Goal: Information Seeking & Learning: Learn about a topic

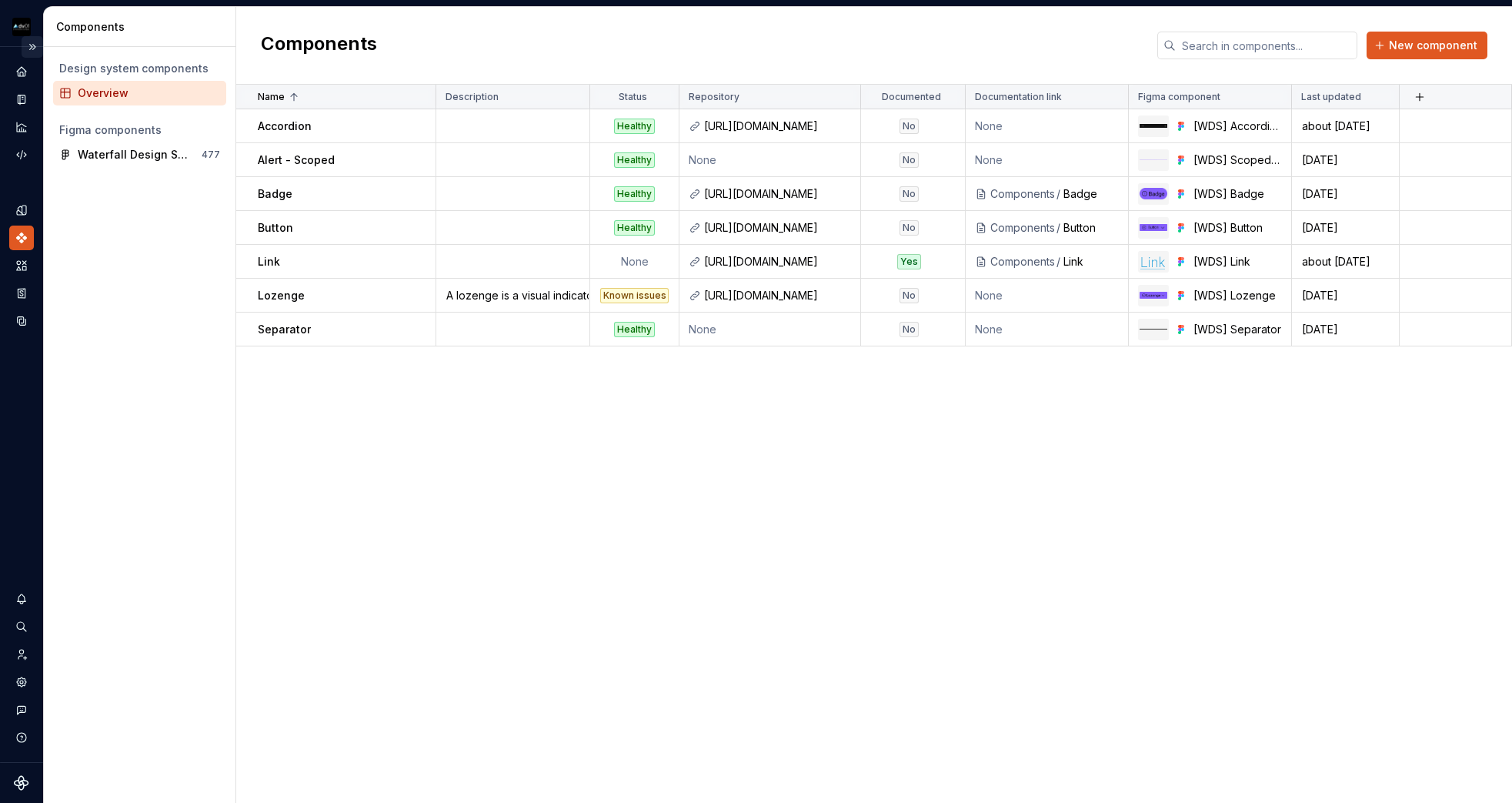
click at [35, 50] on button "Expand sidebar" at bounding box center [32, 47] width 21 height 21
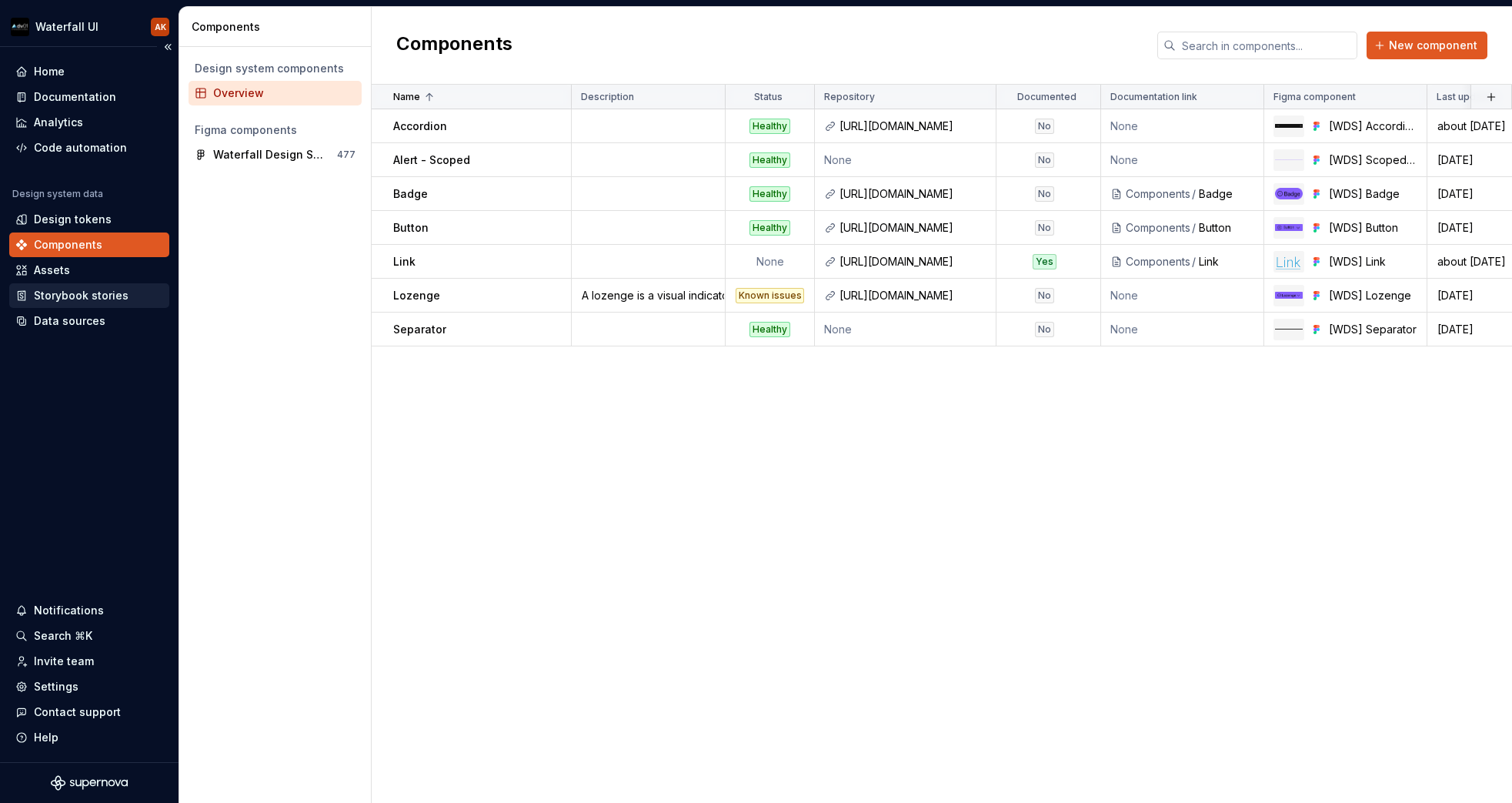
click at [69, 294] on div "Storybook stories" at bounding box center [81, 295] width 95 height 16
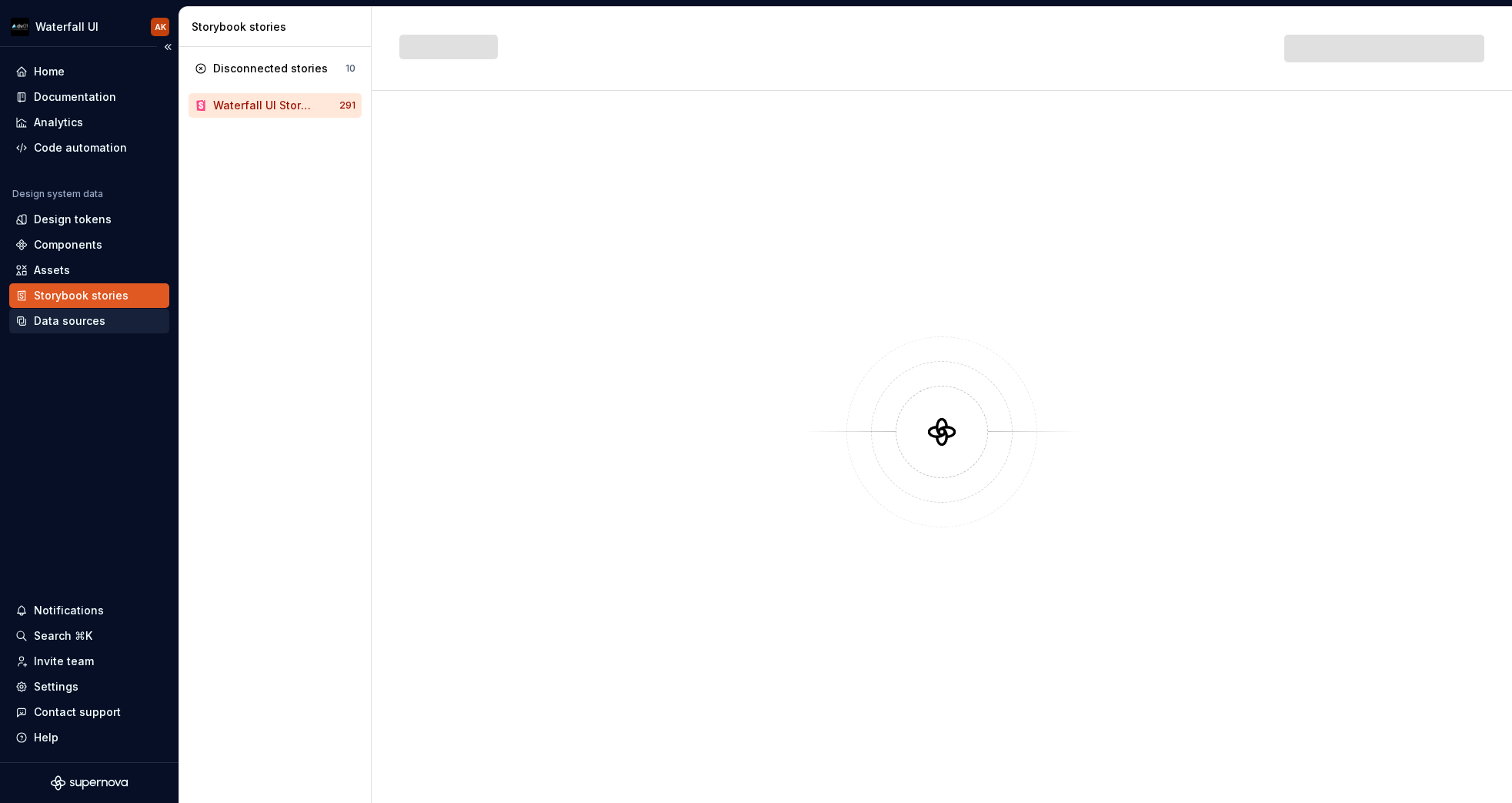
click at [66, 323] on div "Data sources" at bounding box center [70, 321] width 72 height 16
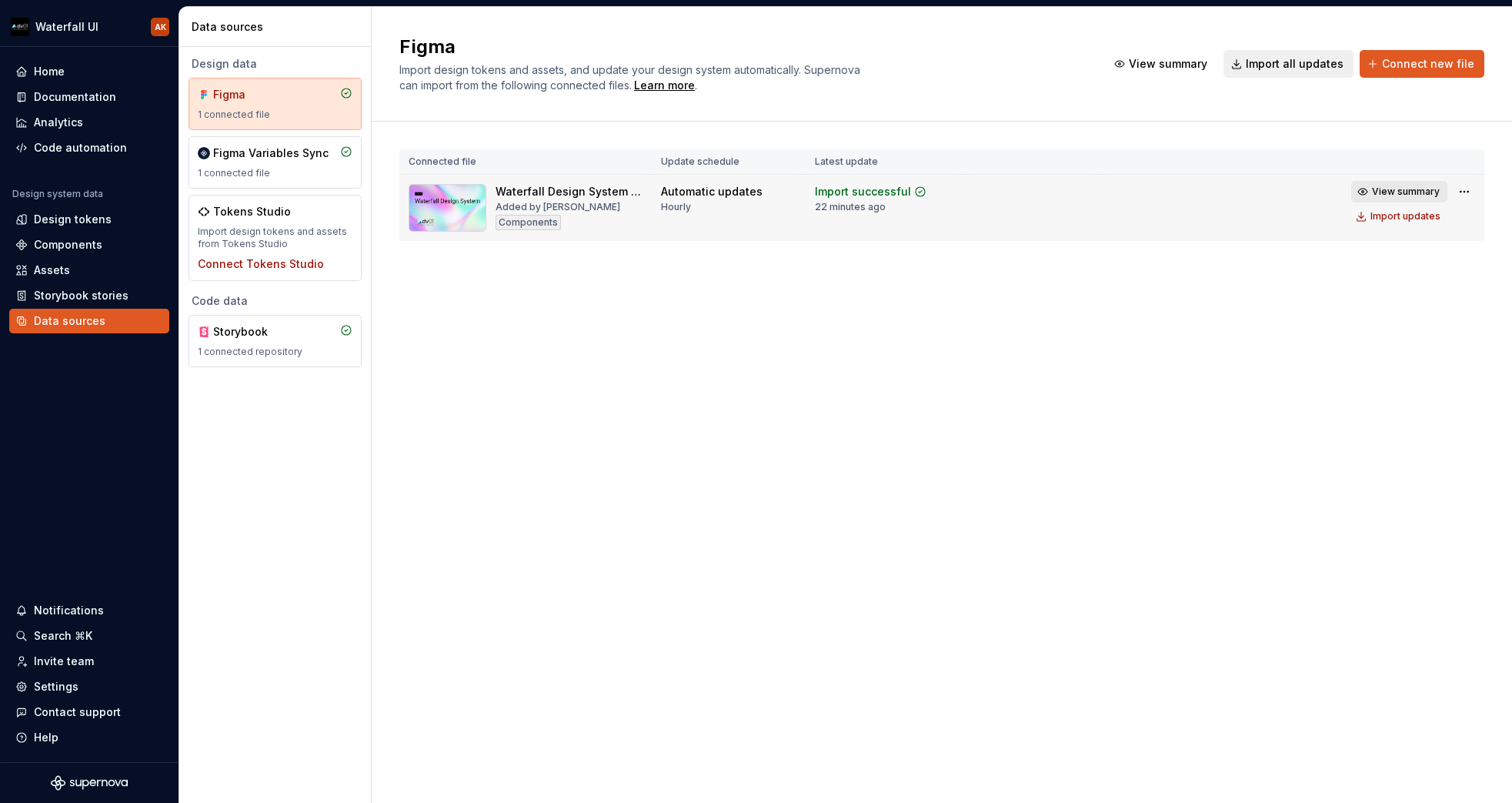
click at [1380, 191] on span "View summary" at bounding box center [1406, 191] width 68 height 12
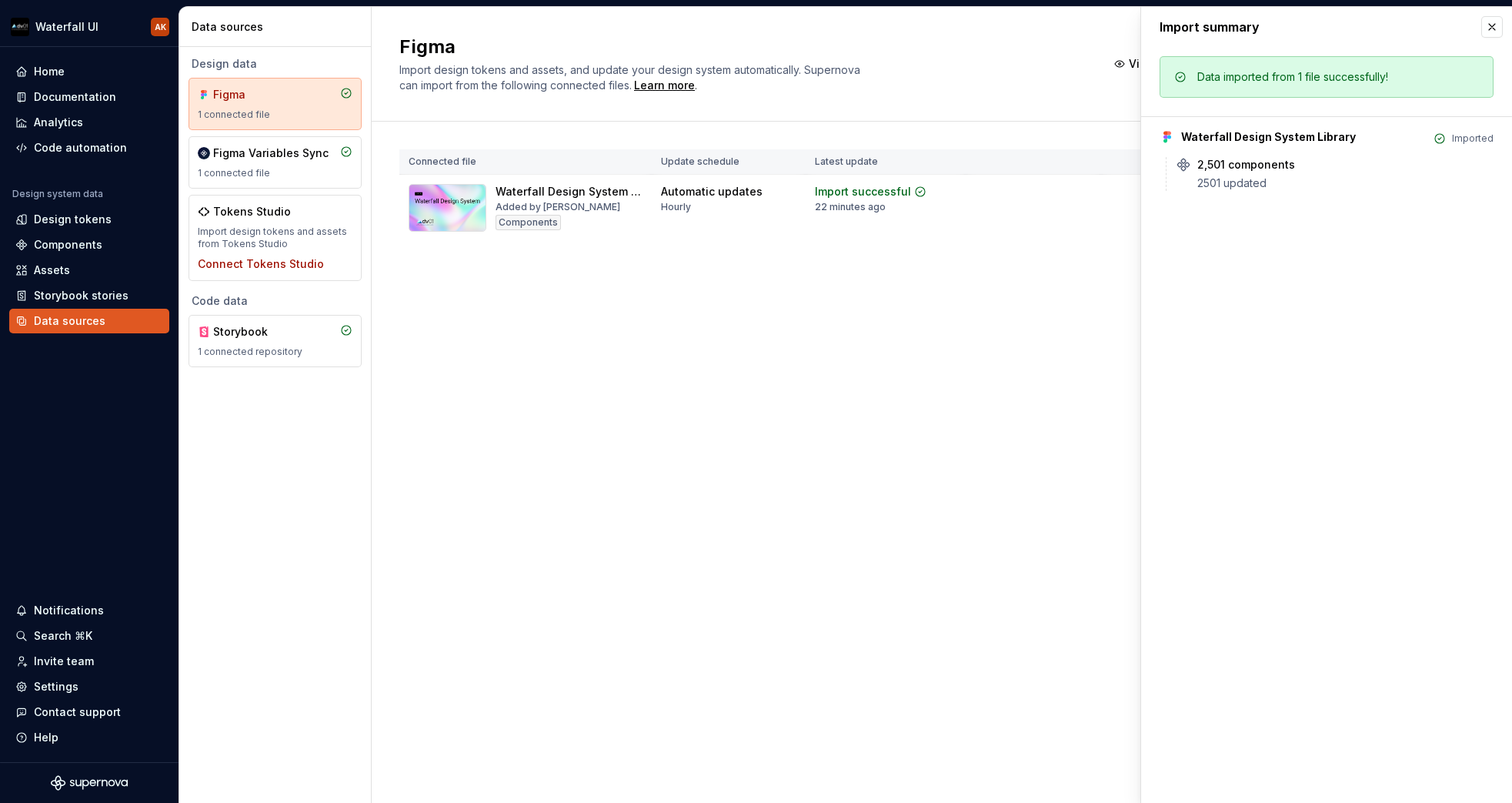
click at [1024, 312] on div "Figma Import design tokens and assets, and update your design system automatica…" at bounding box center [942, 404] width 1141 height 796
click at [1488, 27] on button "button" at bounding box center [1492, 27] width 21 height 21
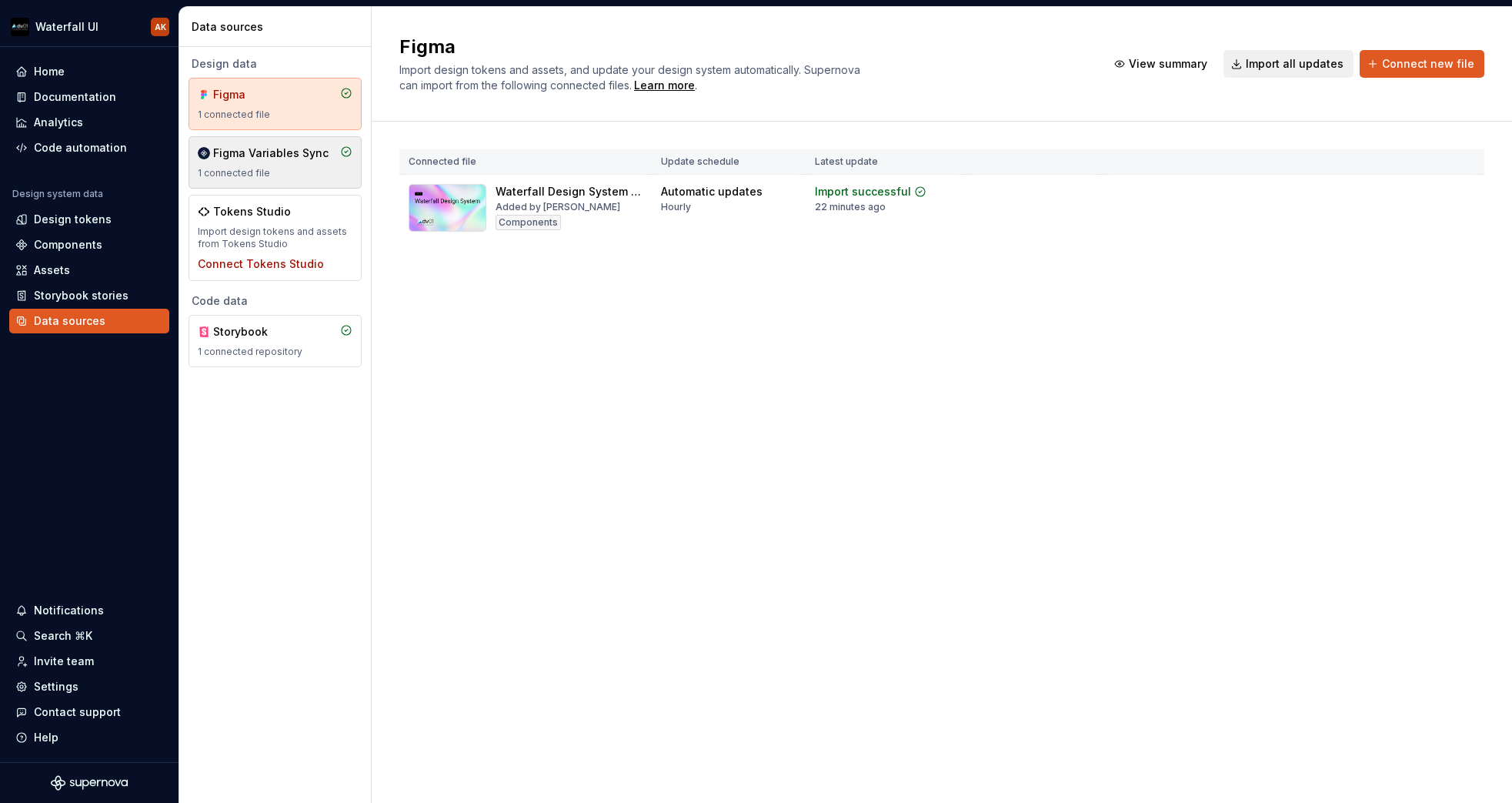
click at [279, 158] on div "Figma Variables Sync" at bounding box center [271, 153] width 115 height 16
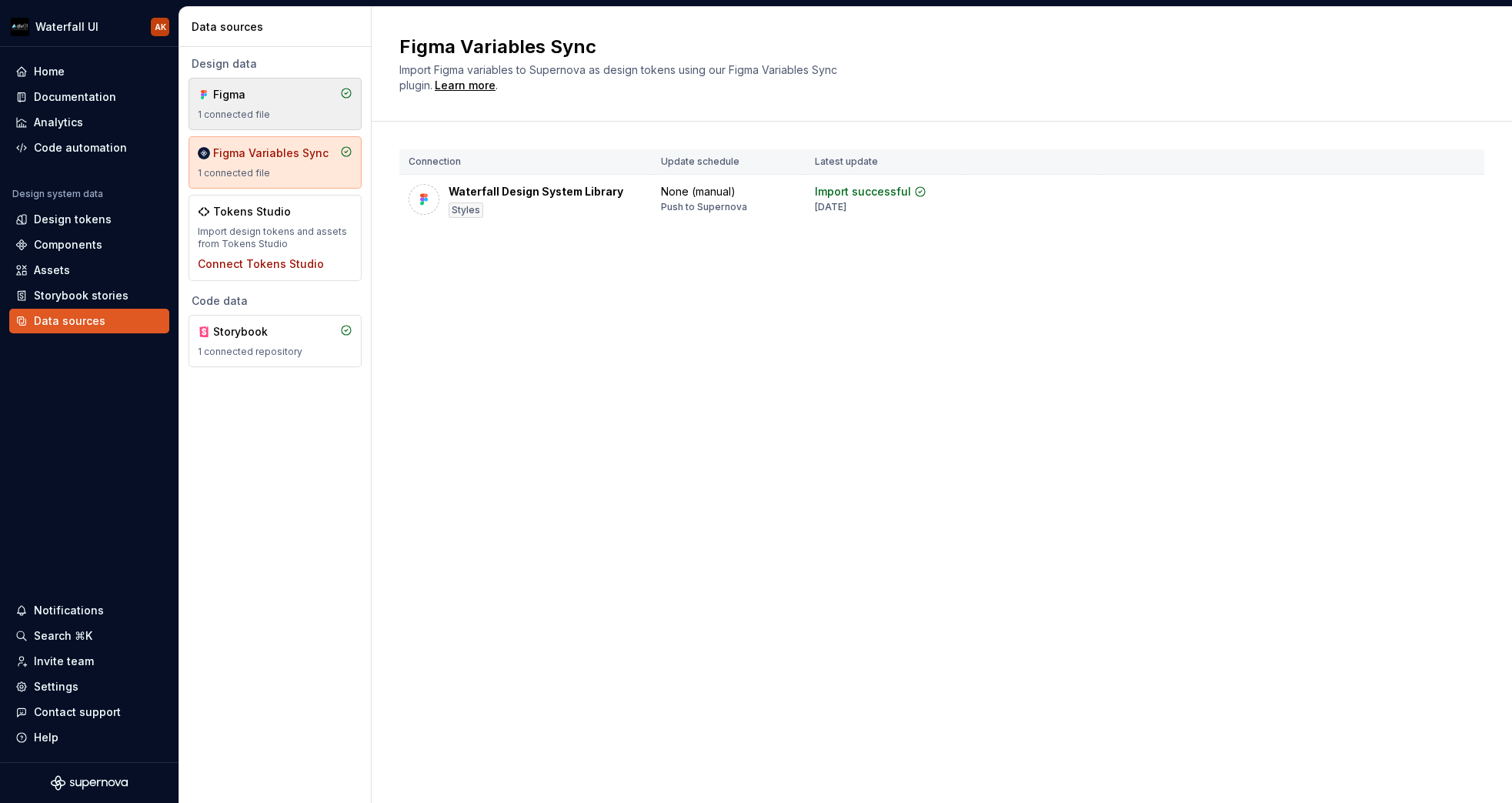
click at [269, 96] on div "Figma" at bounding box center [250, 94] width 74 height 16
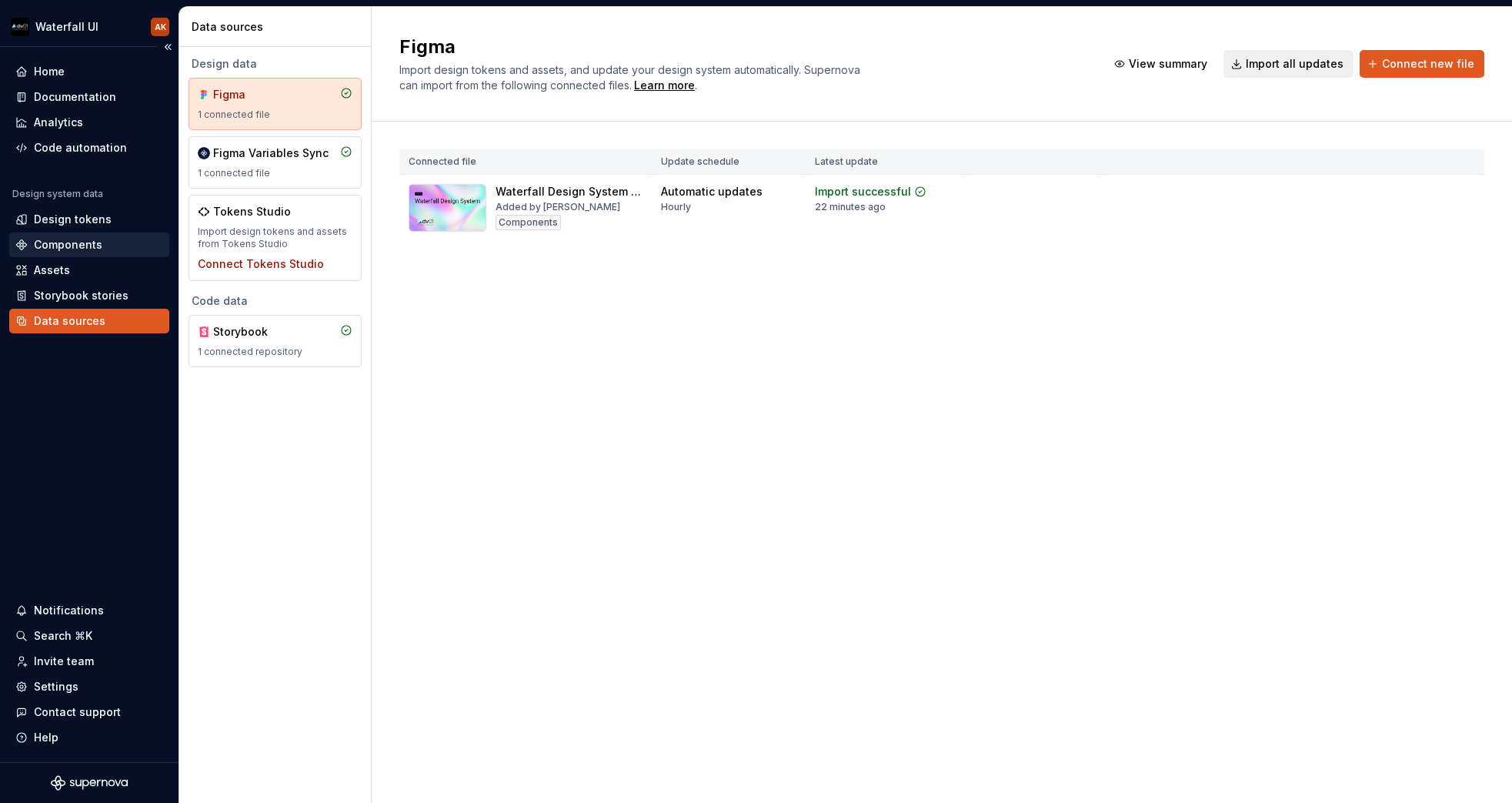
click at [69, 244] on div "Components" at bounding box center [68, 244] width 69 height 16
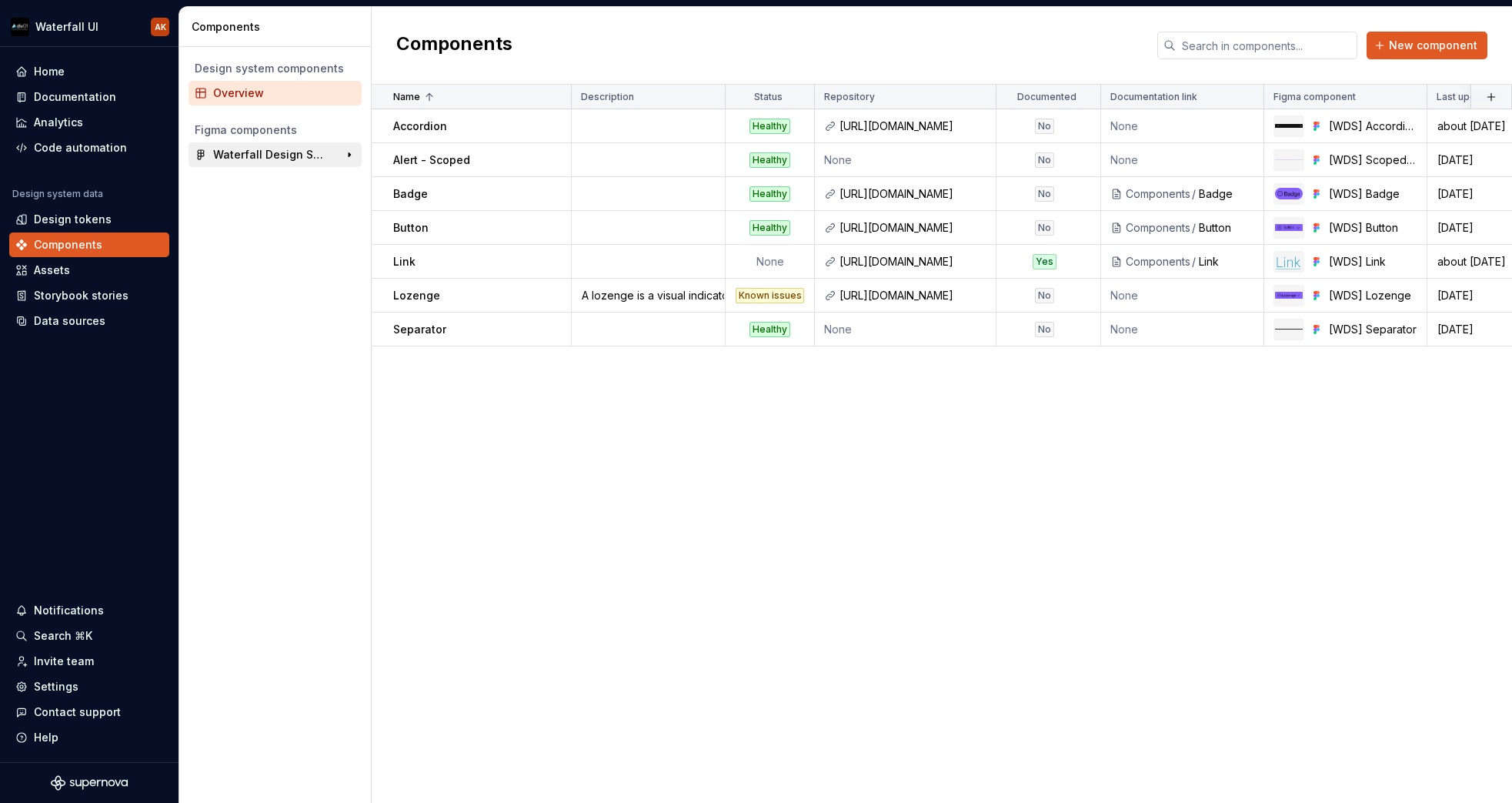
click at [252, 151] on div "Waterfall Design System Library" at bounding box center [271, 155] width 114 height 16
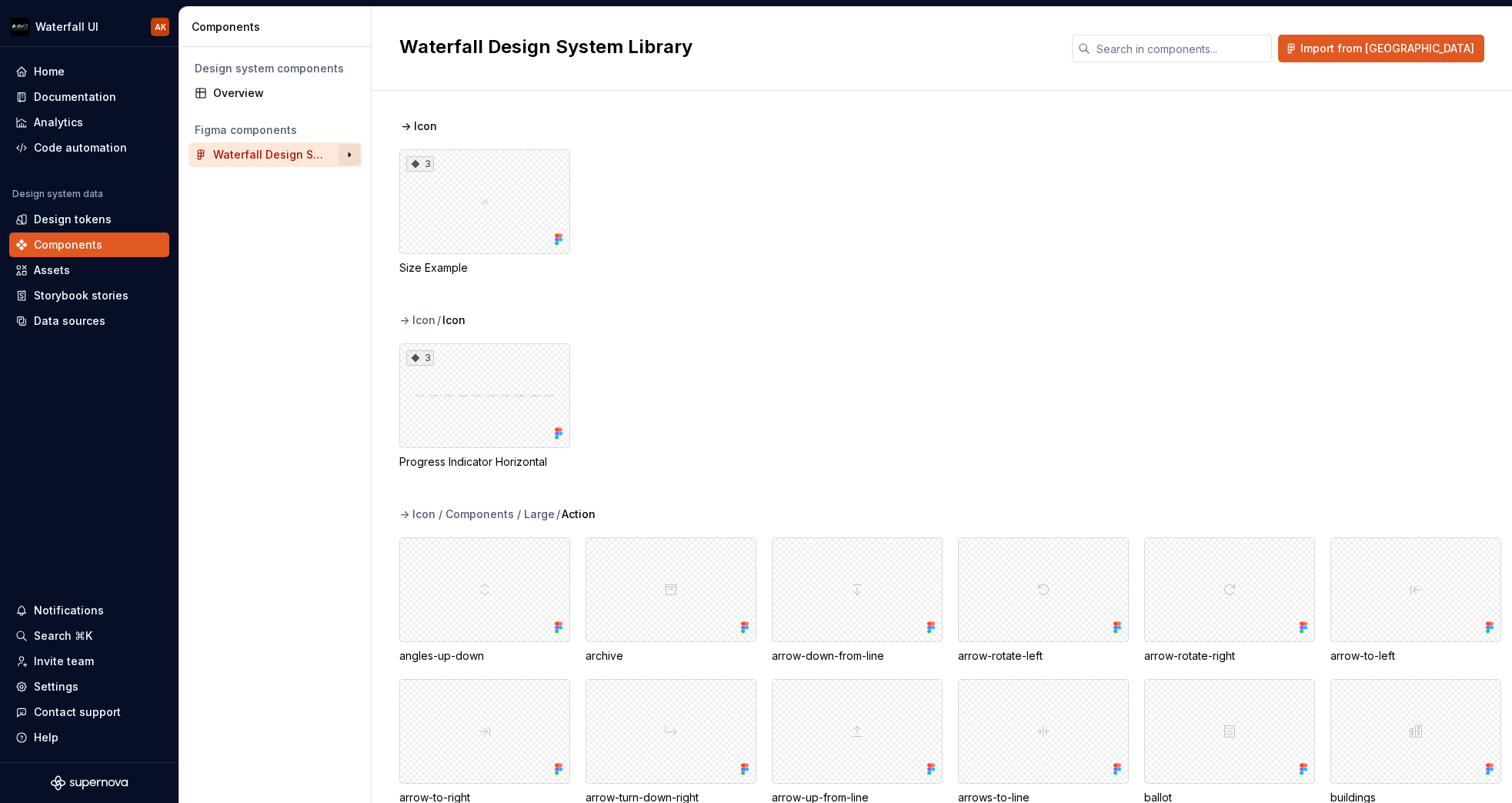
click at [344, 157] on button "button" at bounding box center [349, 155] width 21 height 21
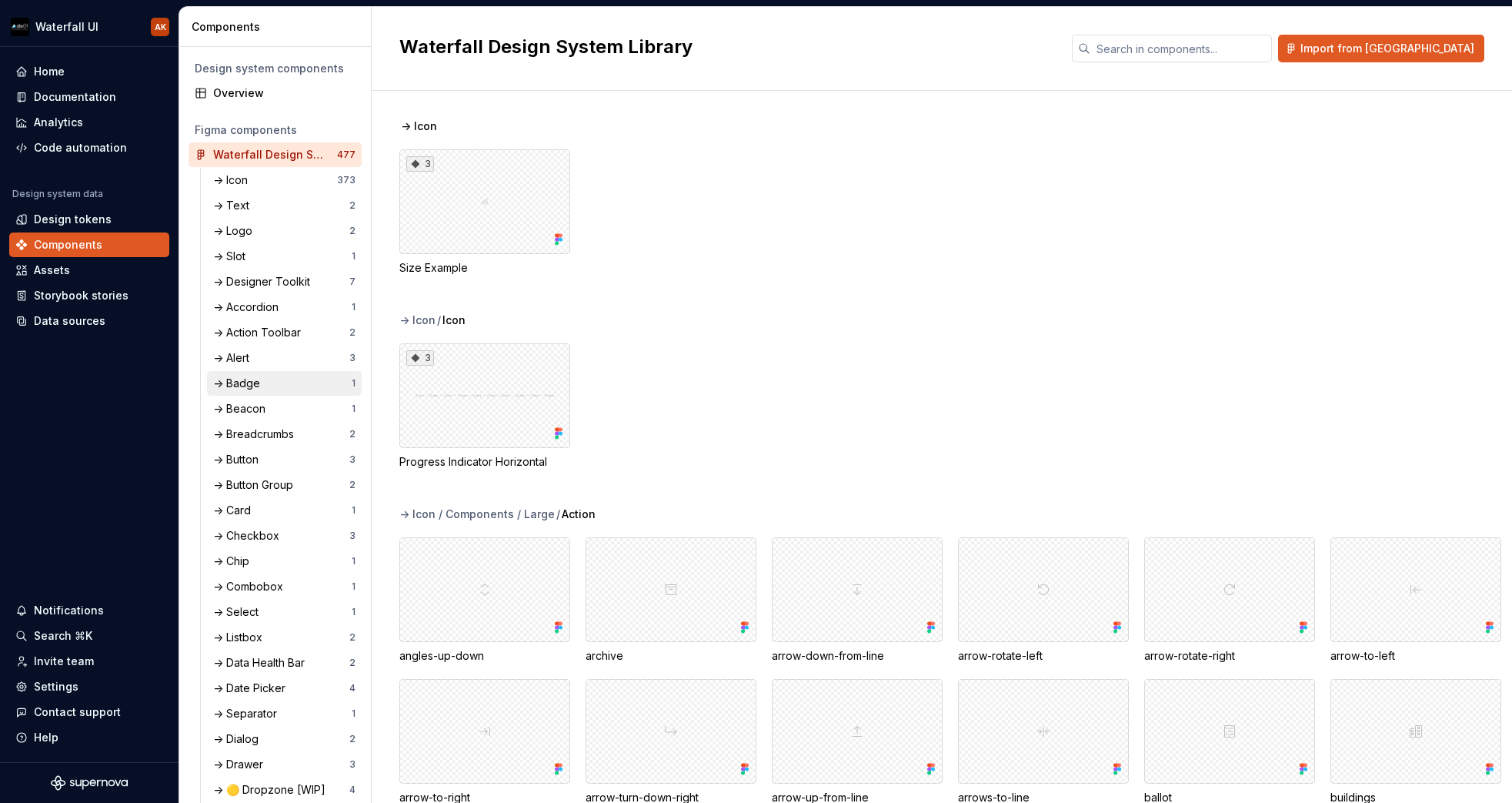
click at [231, 381] on div "-> Badge" at bounding box center [240, 383] width 53 height 16
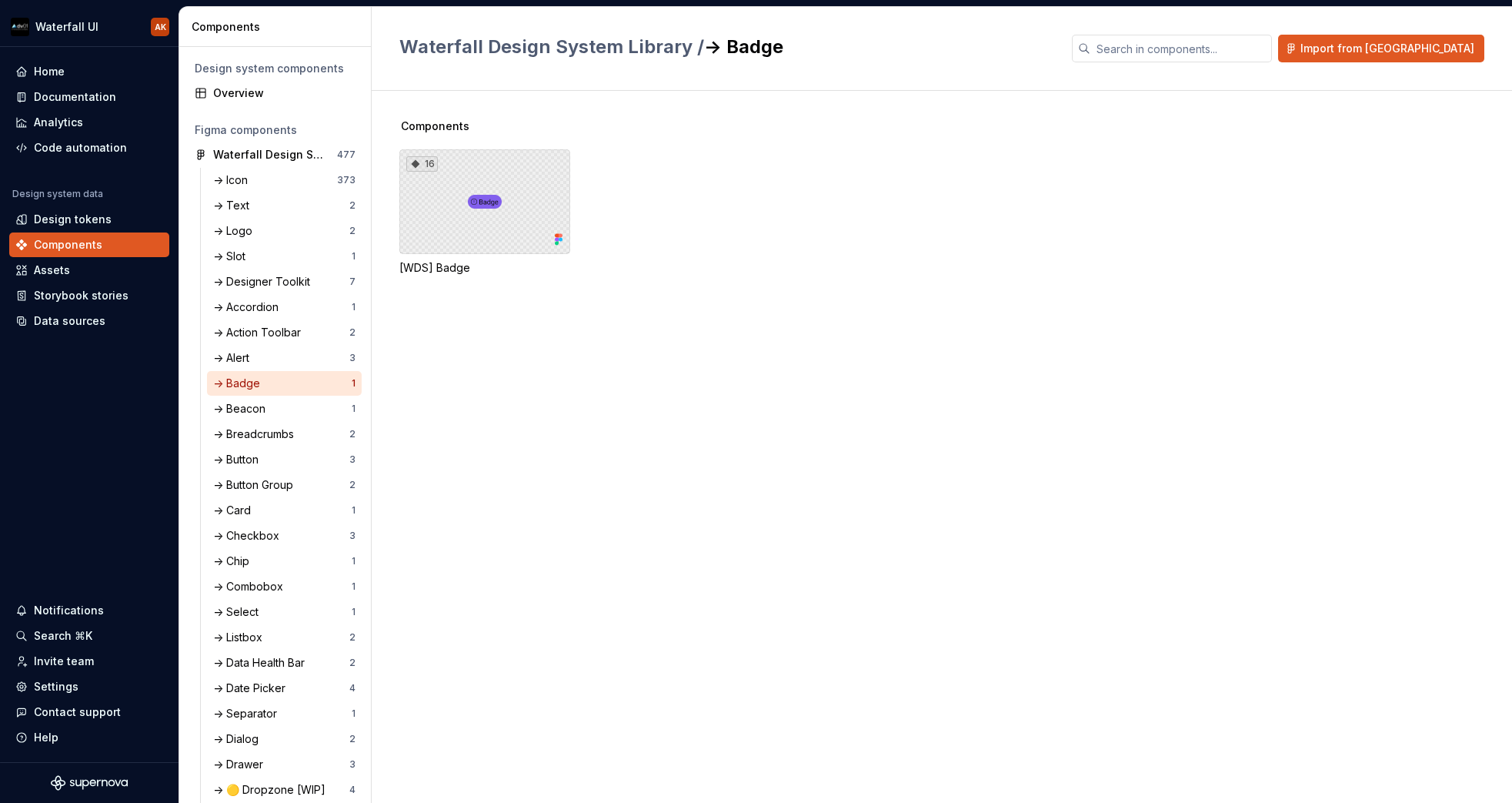
click at [461, 186] on div "16" at bounding box center [484, 202] width 171 height 105
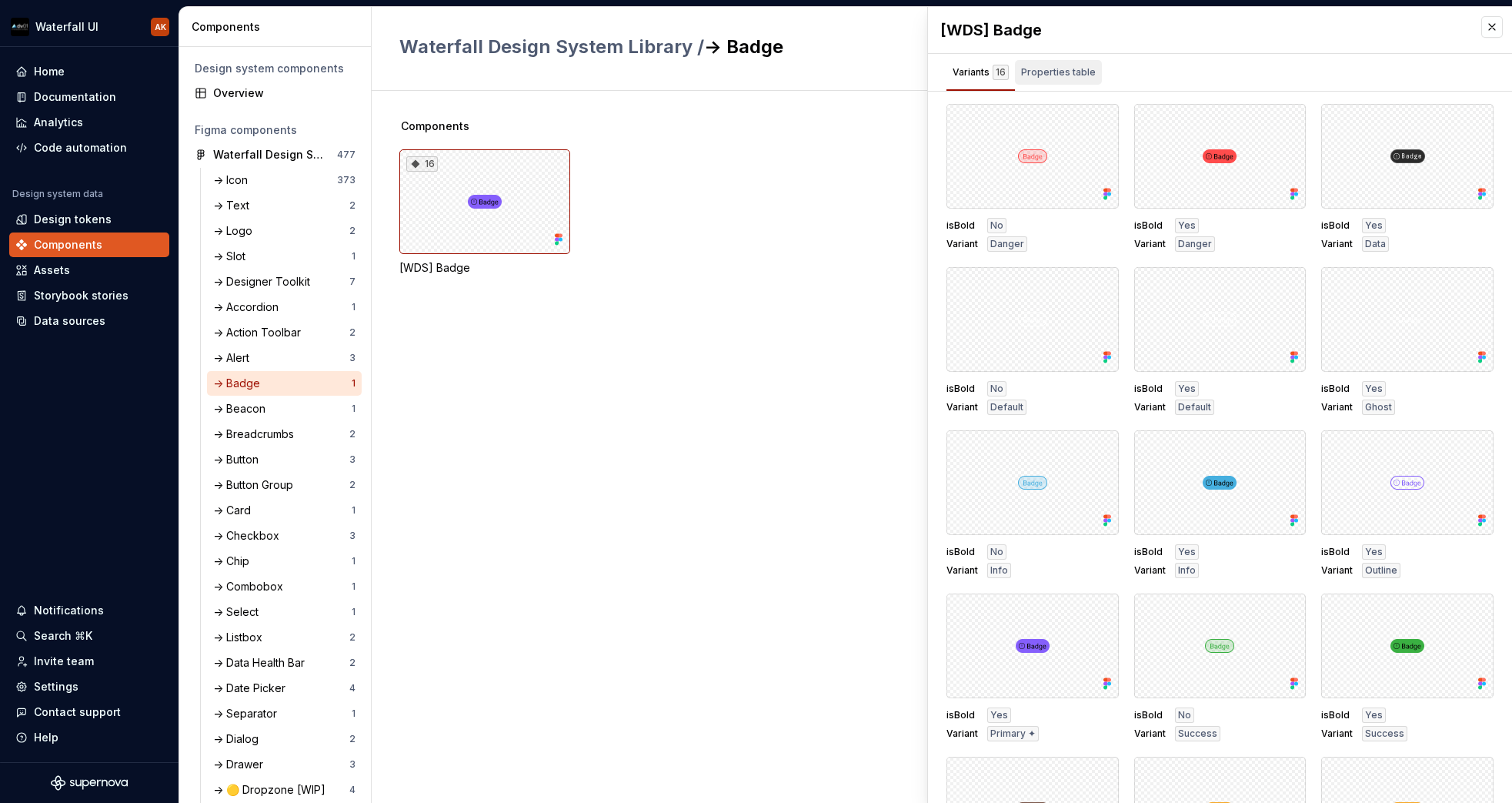
click at [1069, 70] on div "Properties table" at bounding box center [1058, 72] width 74 height 16
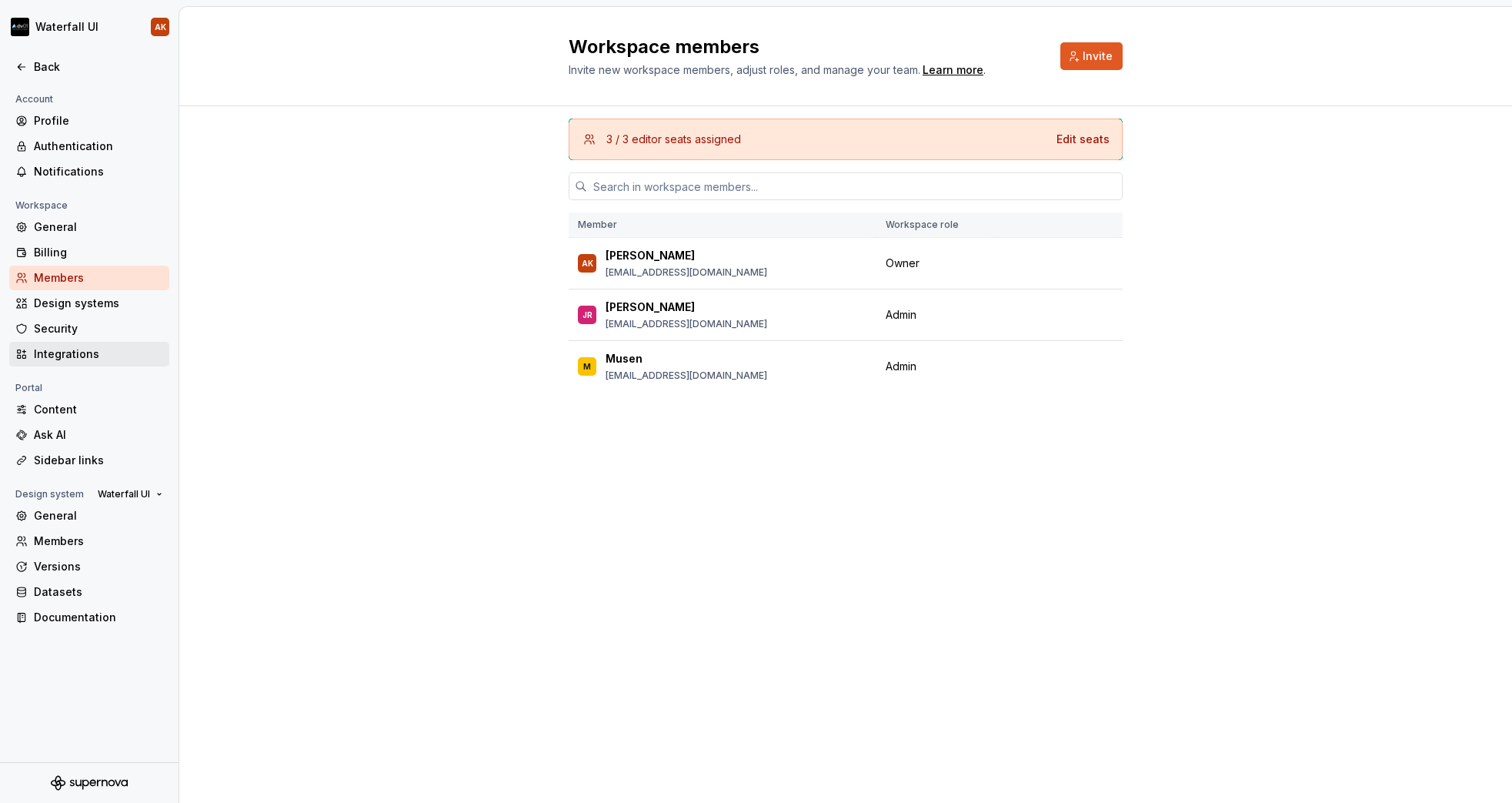
click at [77, 350] on div "Integrations" at bounding box center [98, 353] width 129 height 16
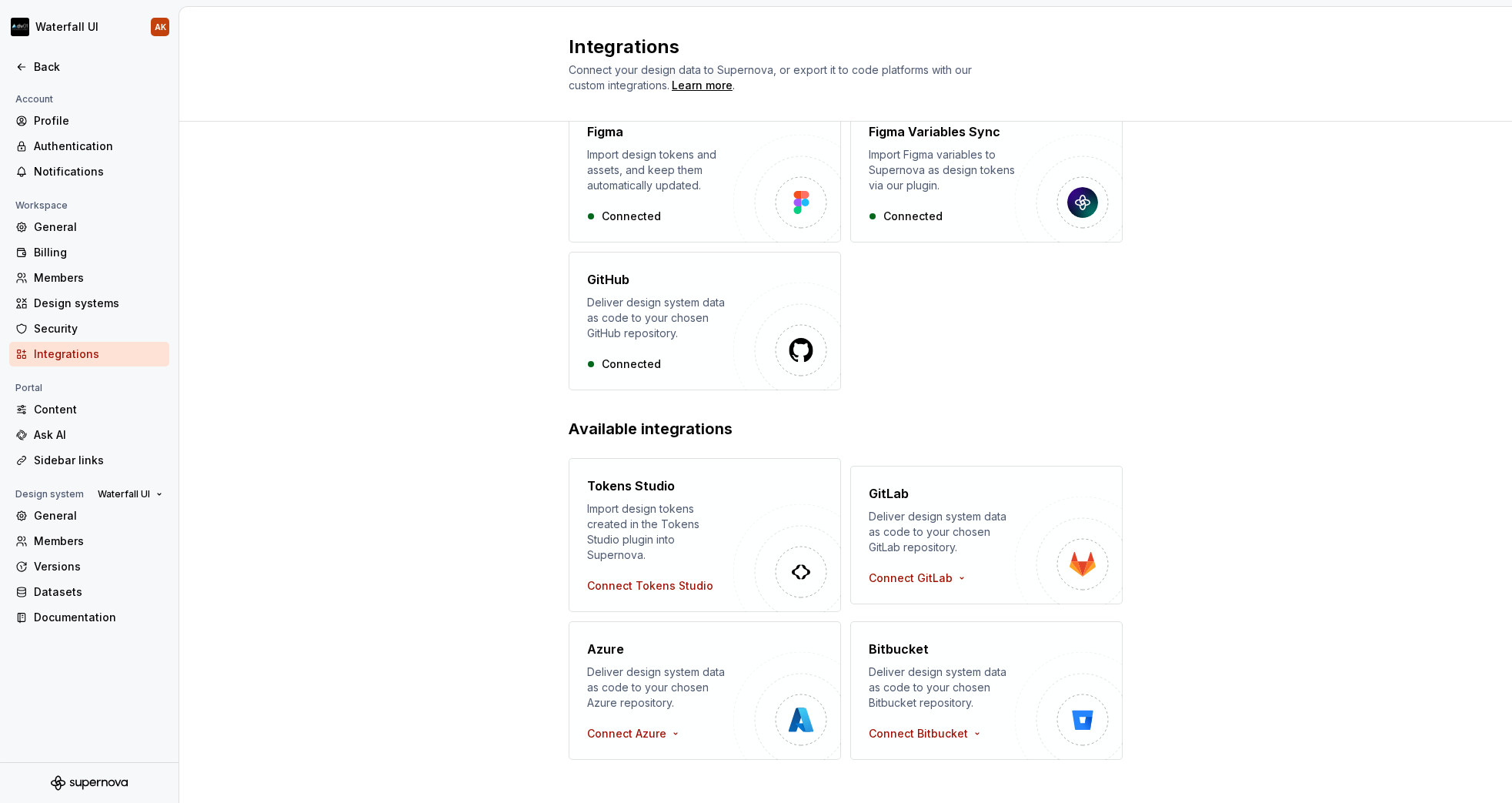
scroll to position [83, 0]
click at [52, 431] on div "Ask AI" at bounding box center [98, 434] width 129 height 16
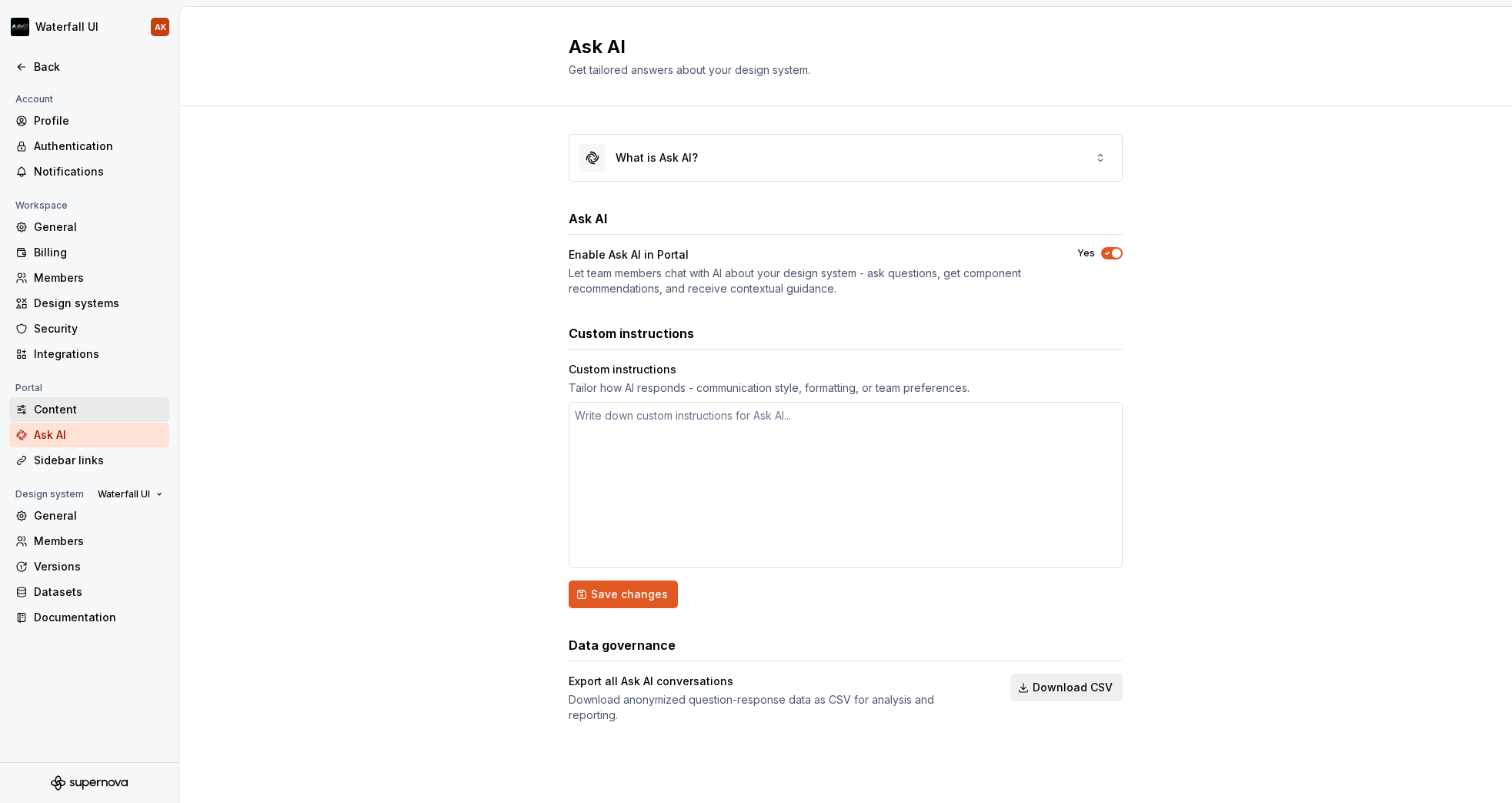
click at [41, 406] on div "Content" at bounding box center [98, 409] width 129 height 16
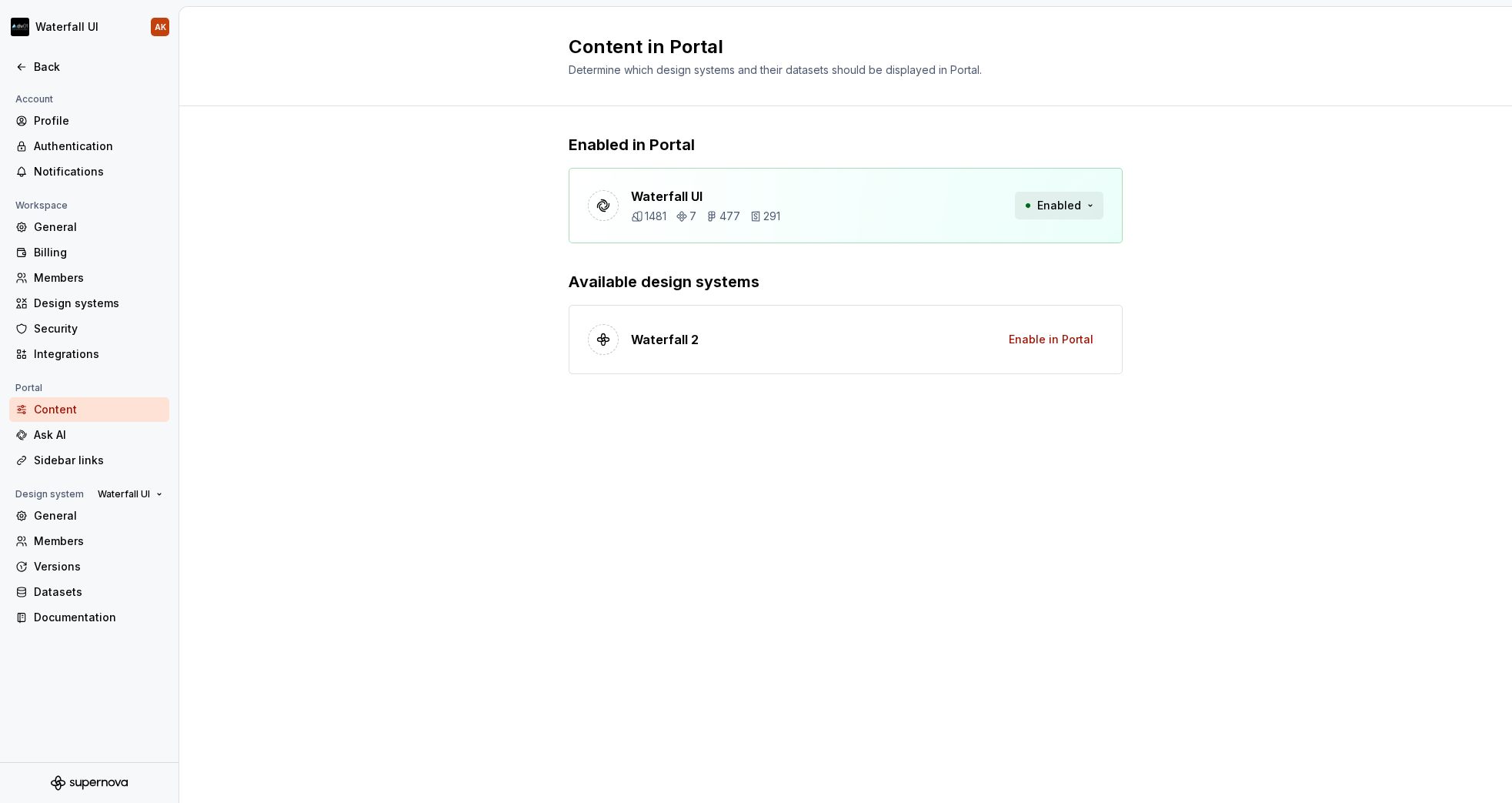
click at [1082, 204] on button "Enabled" at bounding box center [1059, 205] width 88 height 28
click at [200, 439] on div "Content in Portal Determine which design systems and their datasets should be d…" at bounding box center [846, 404] width 1333 height 796
click at [76, 454] on div "Sidebar links" at bounding box center [98, 460] width 129 height 16
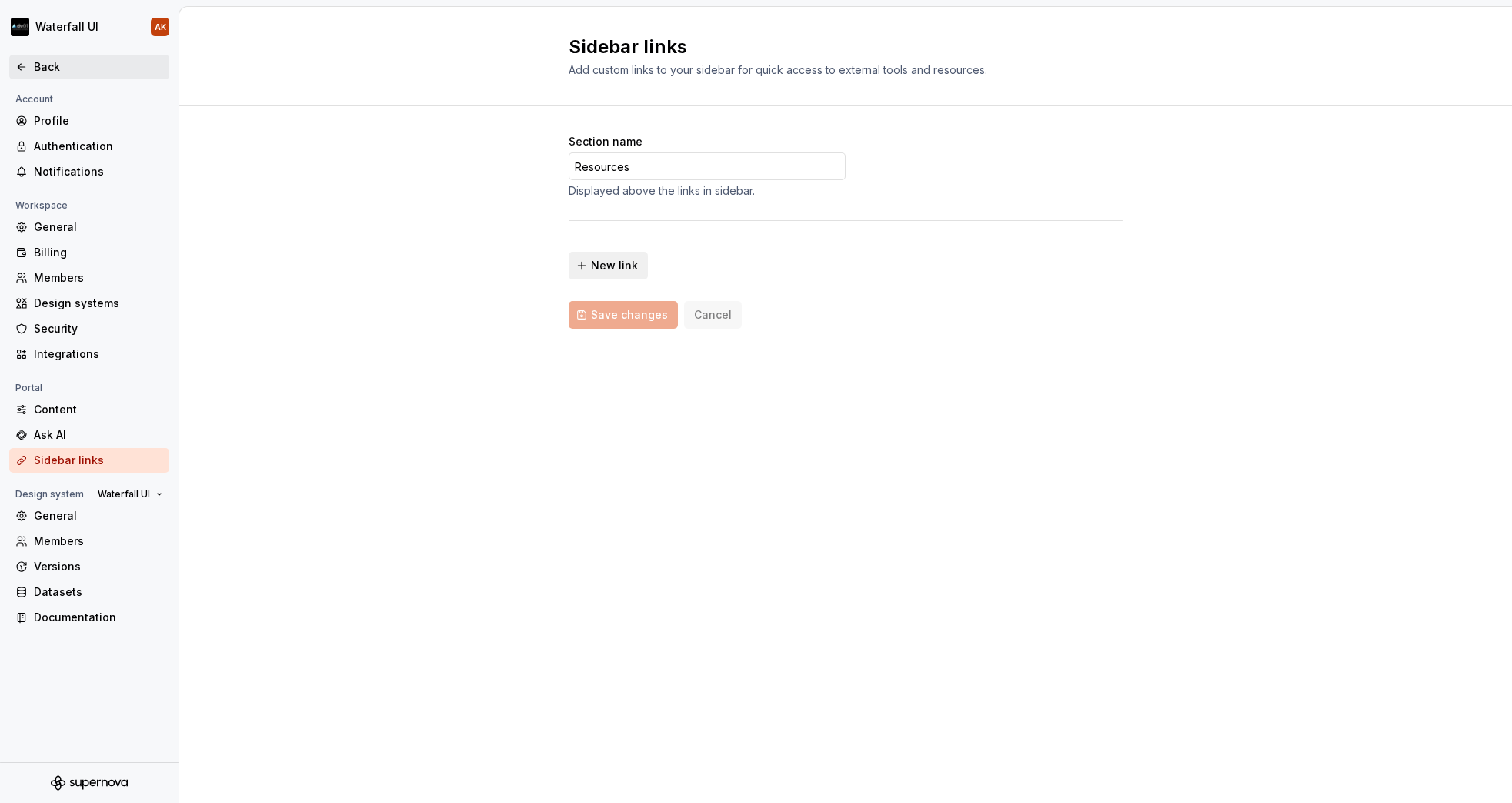
click at [25, 61] on icon at bounding box center [21, 66] width 12 height 12
click at [25, 72] on icon at bounding box center [21, 66] width 12 height 12
click at [25, 65] on icon at bounding box center [21, 66] width 12 height 12
click at [46, 59] on div "Back" at bounding box center [98, 66] width 129 height 16
click at [38, 63] on div "Back" at bounding box center [98, 66] width 129 height 16
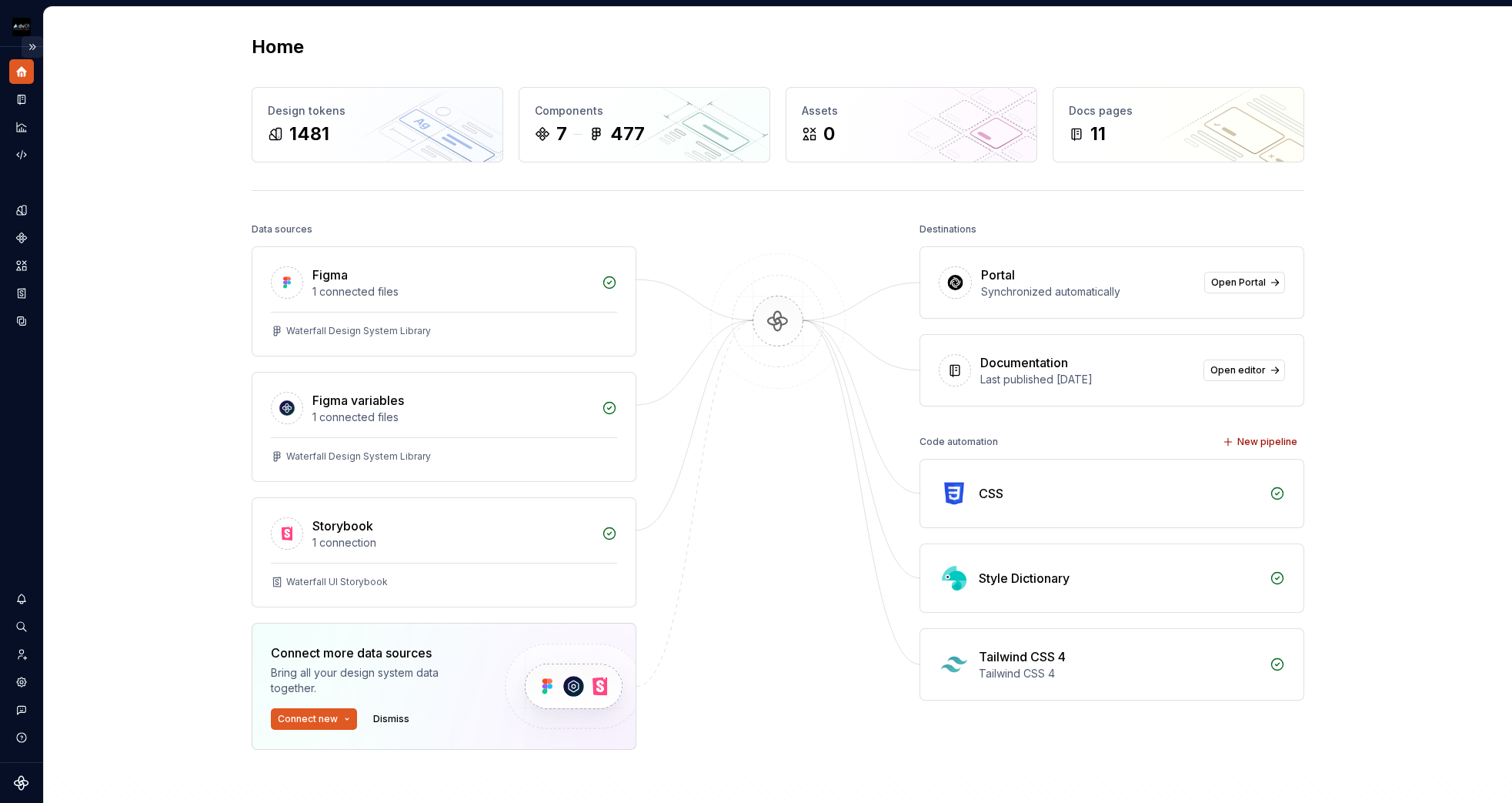
click at [38, 46] on button "Expand sidebar" at bounding box center [32, 47] width 21 height 21
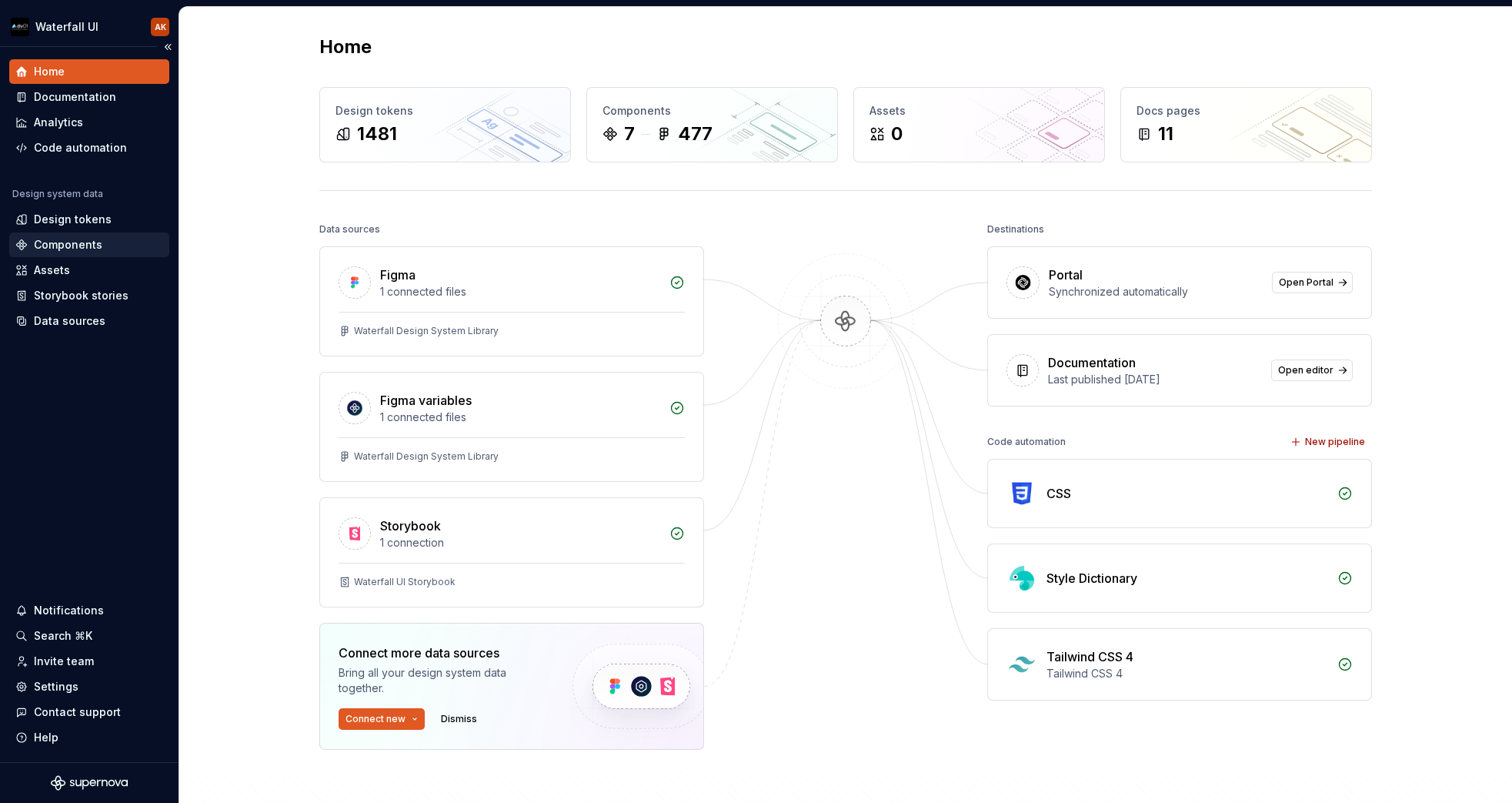
click at [70, 252] on div "Components" at bounding box center [68, 244] width 69 height 16
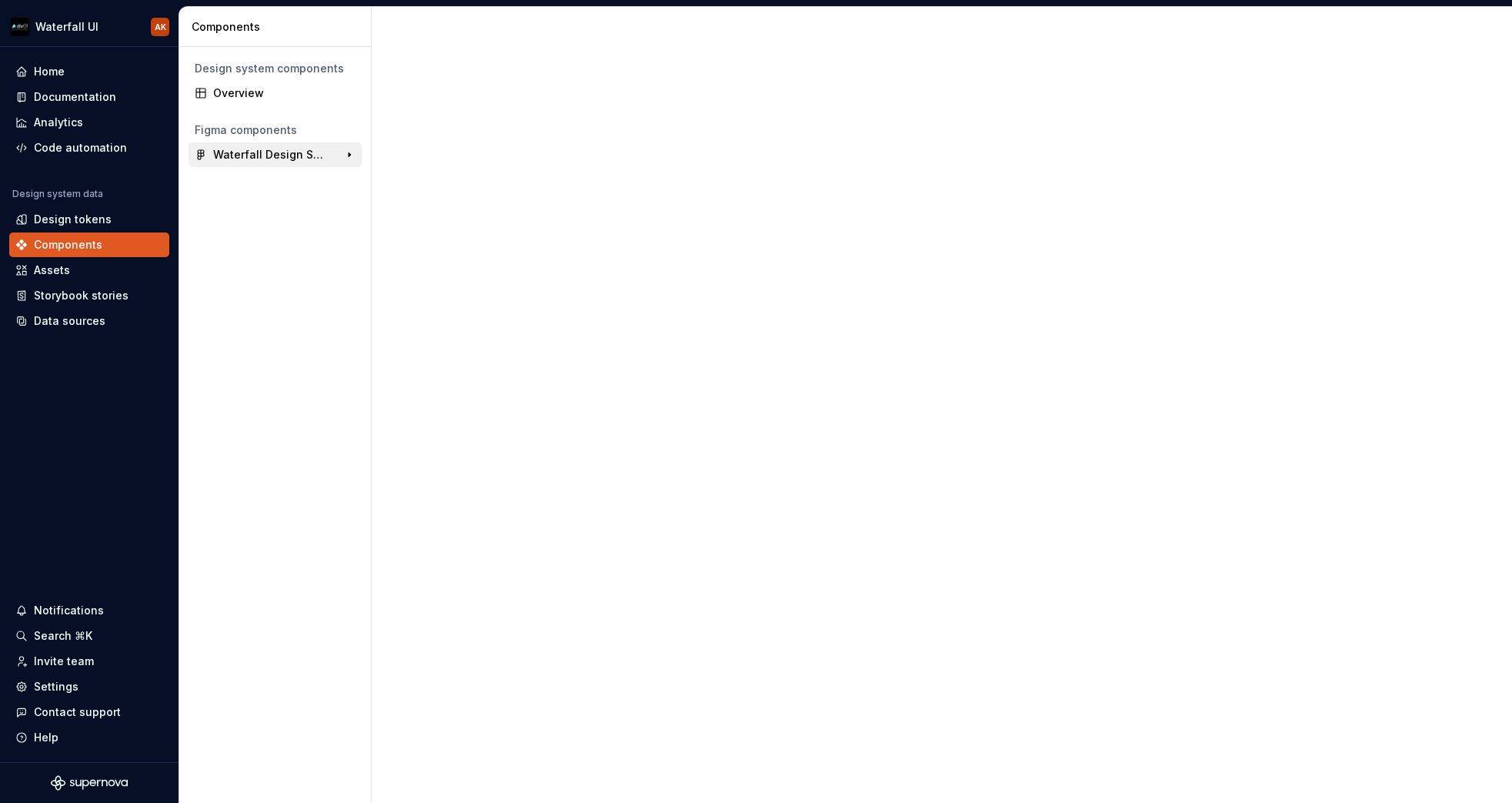
click at [250, 162] on div "Waterfall Design System Library" at bounding box center [271, 155] width 114 height 16
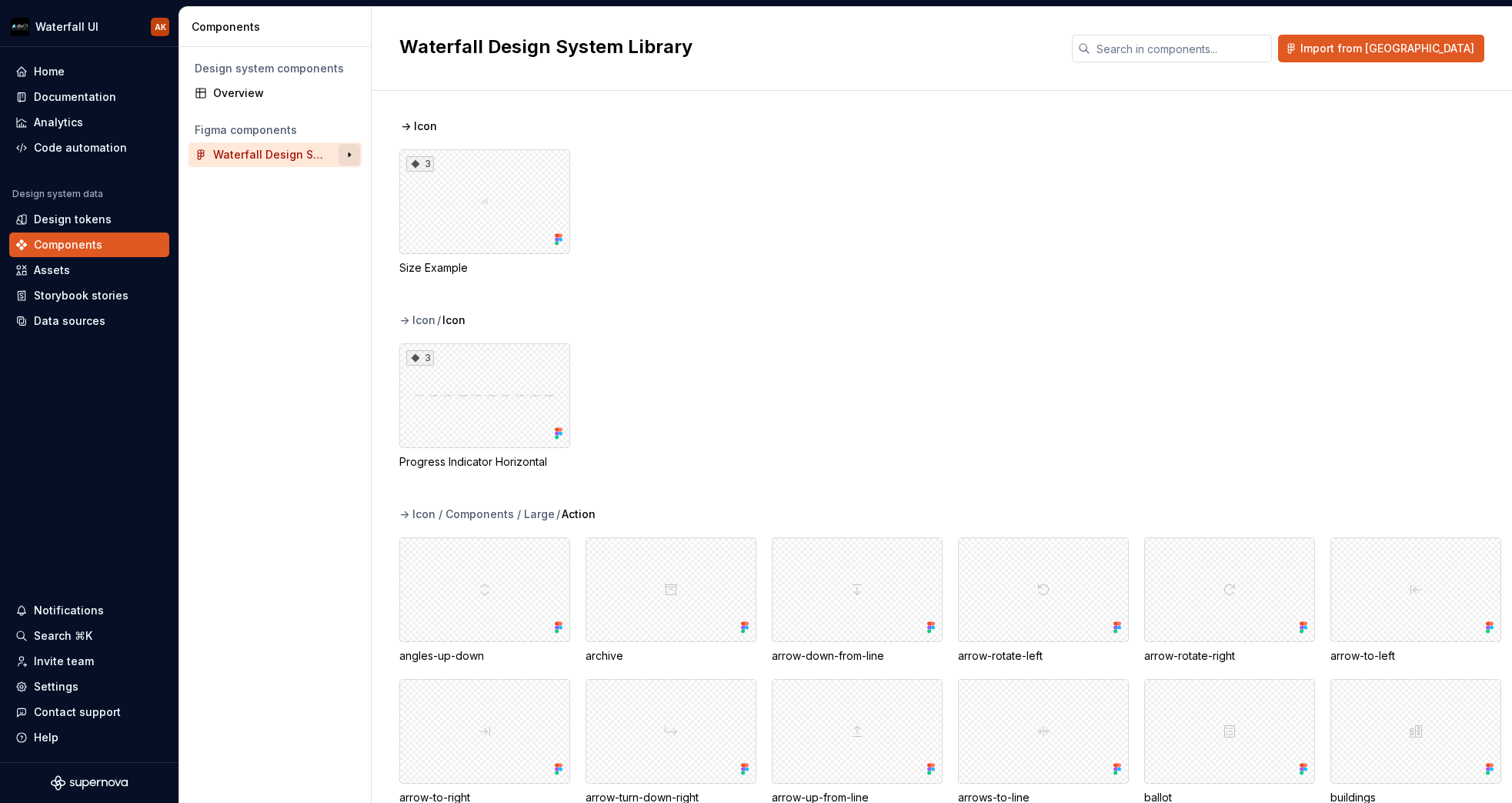
click at [348, 150] on button "button" at bounding box center [349, 155] width 21 height 21
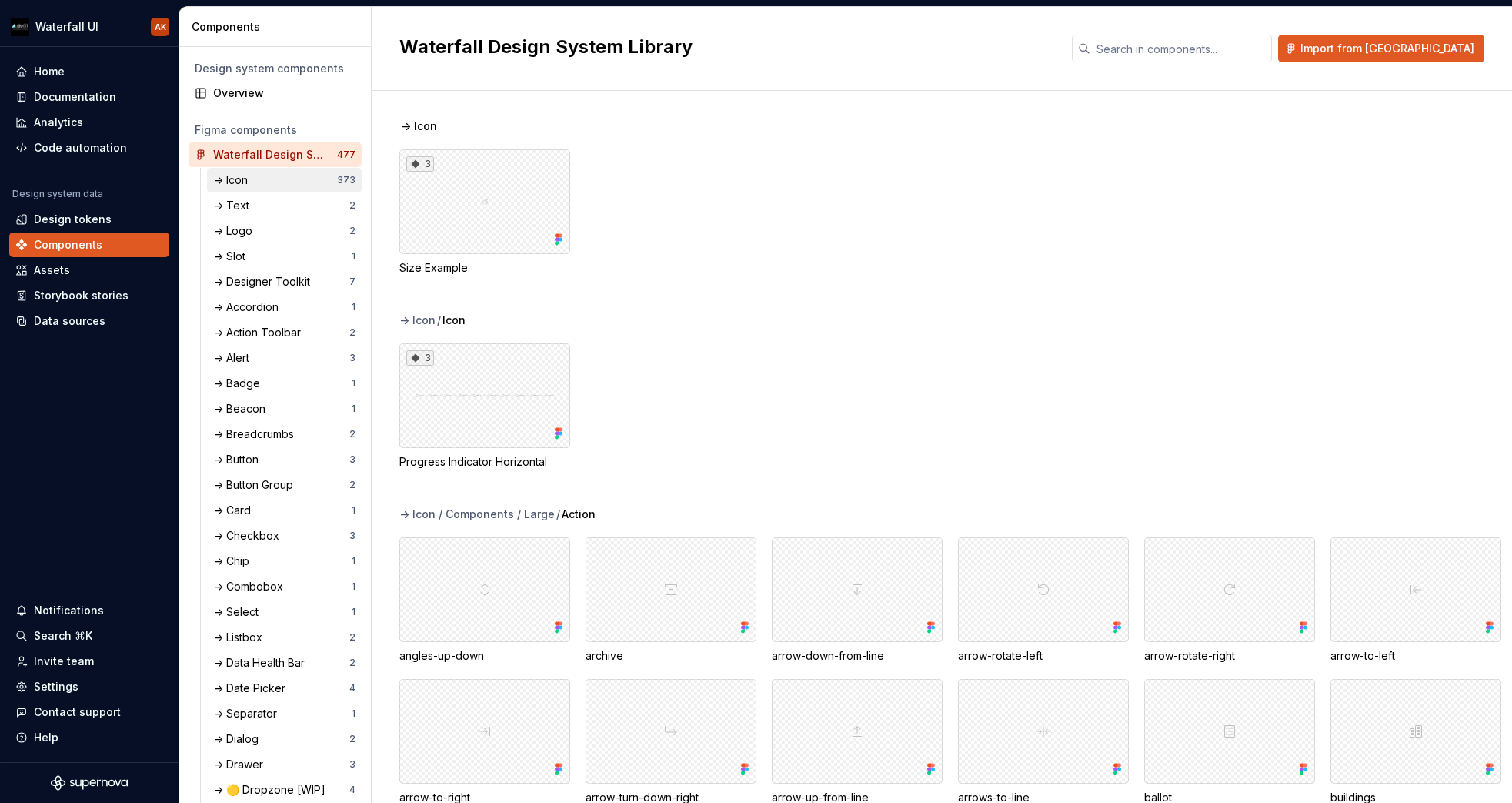
click at [252, 186] on div "-> Icon" at bounding box center [234, 180] width 41 height 16
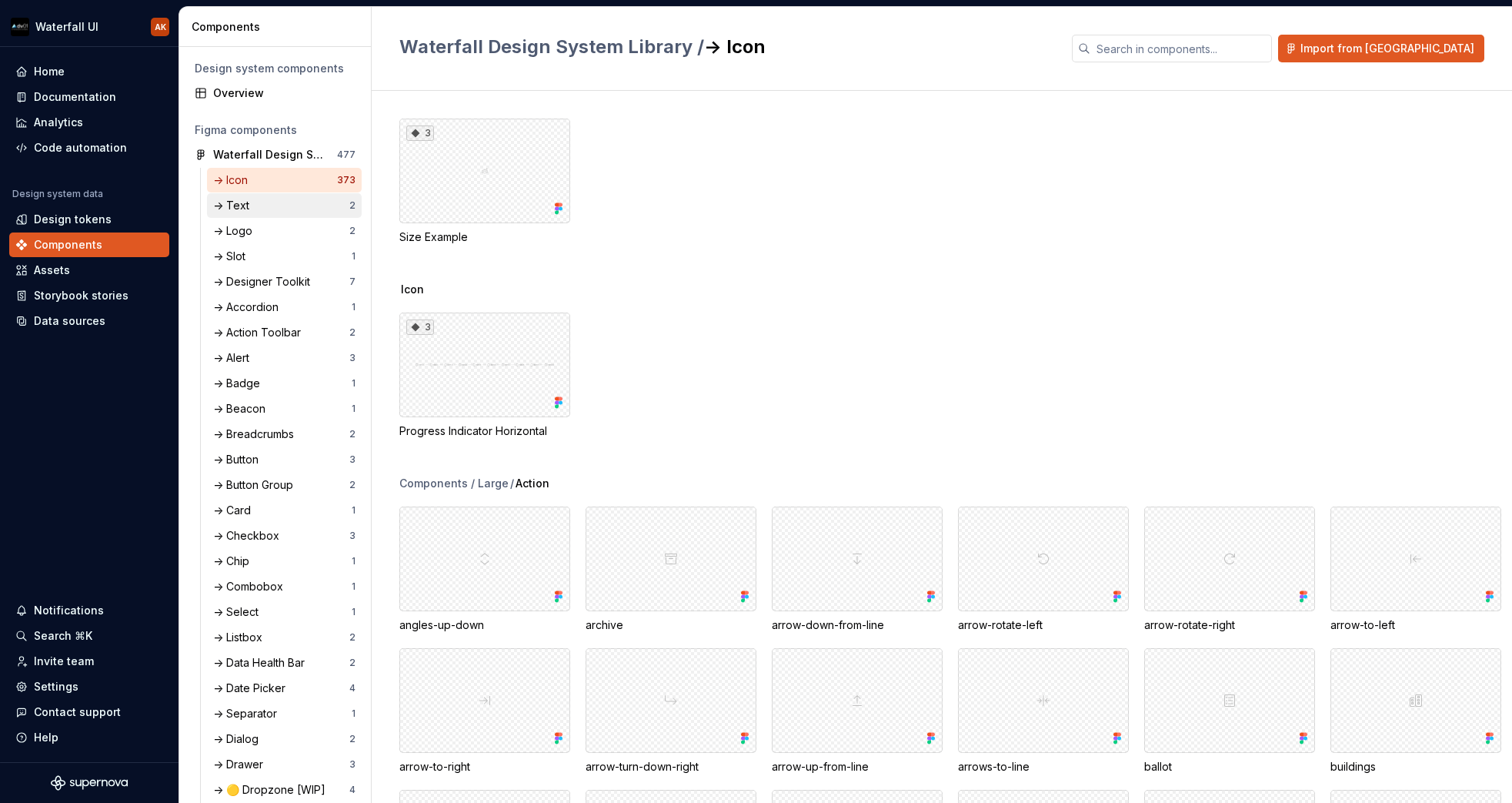
click at [247, 203] on div "-> Text" at bounding box center [235, 205] width 43 height 16
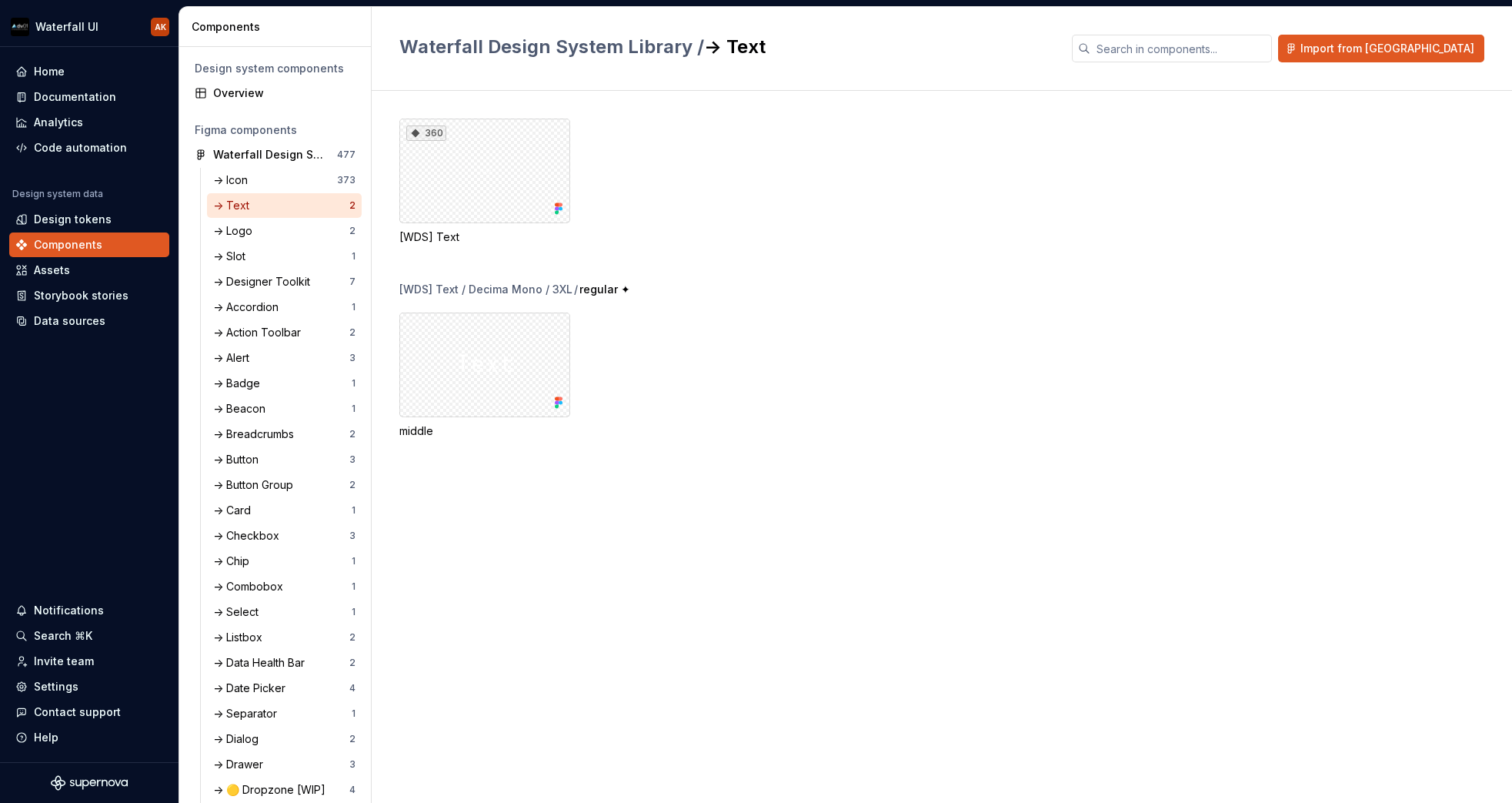
scroll to position [700, 0]
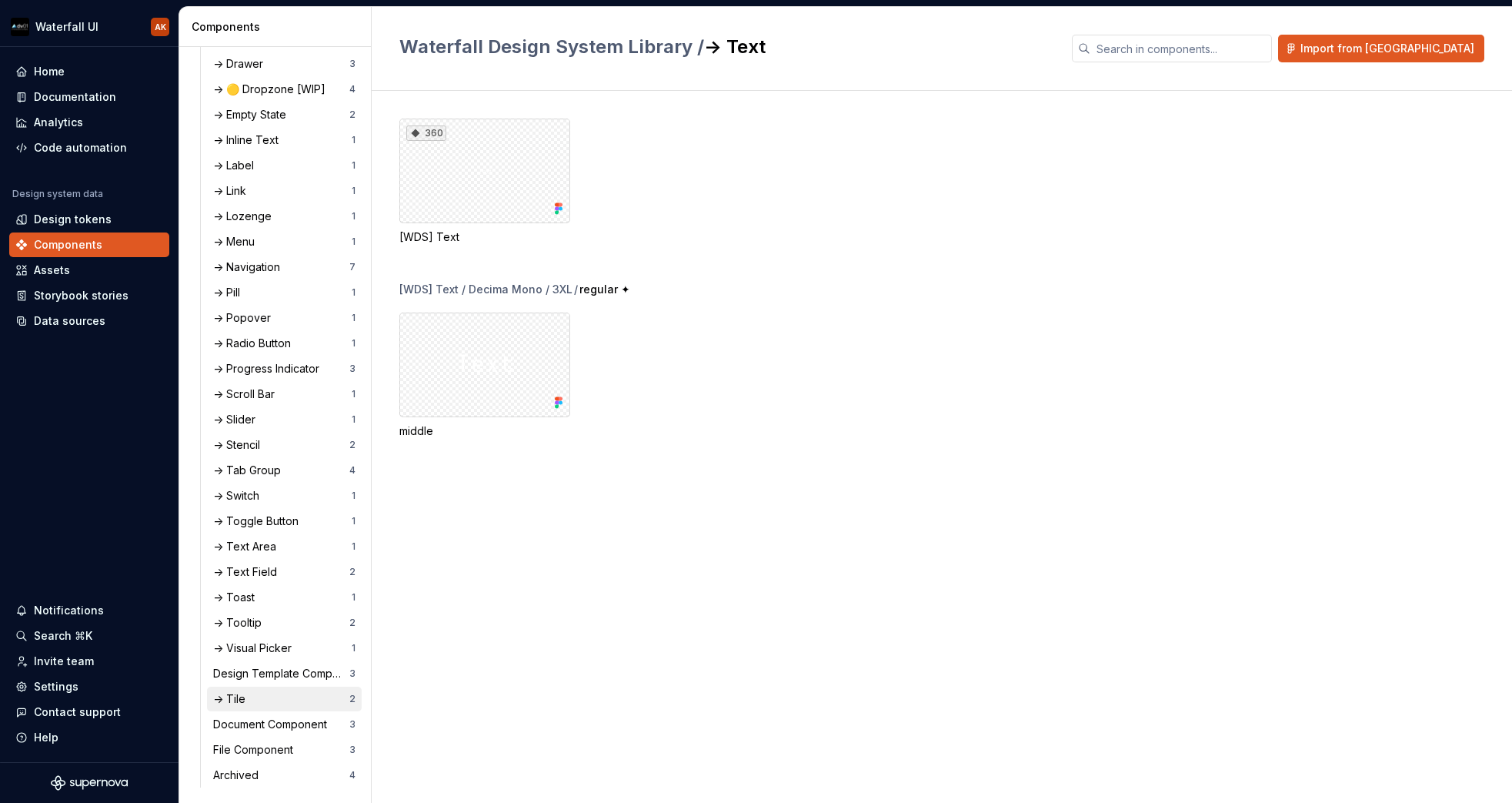
click at [240, 699] on div "-> Tile" at bounding box center [232, 698] width 38 height 16
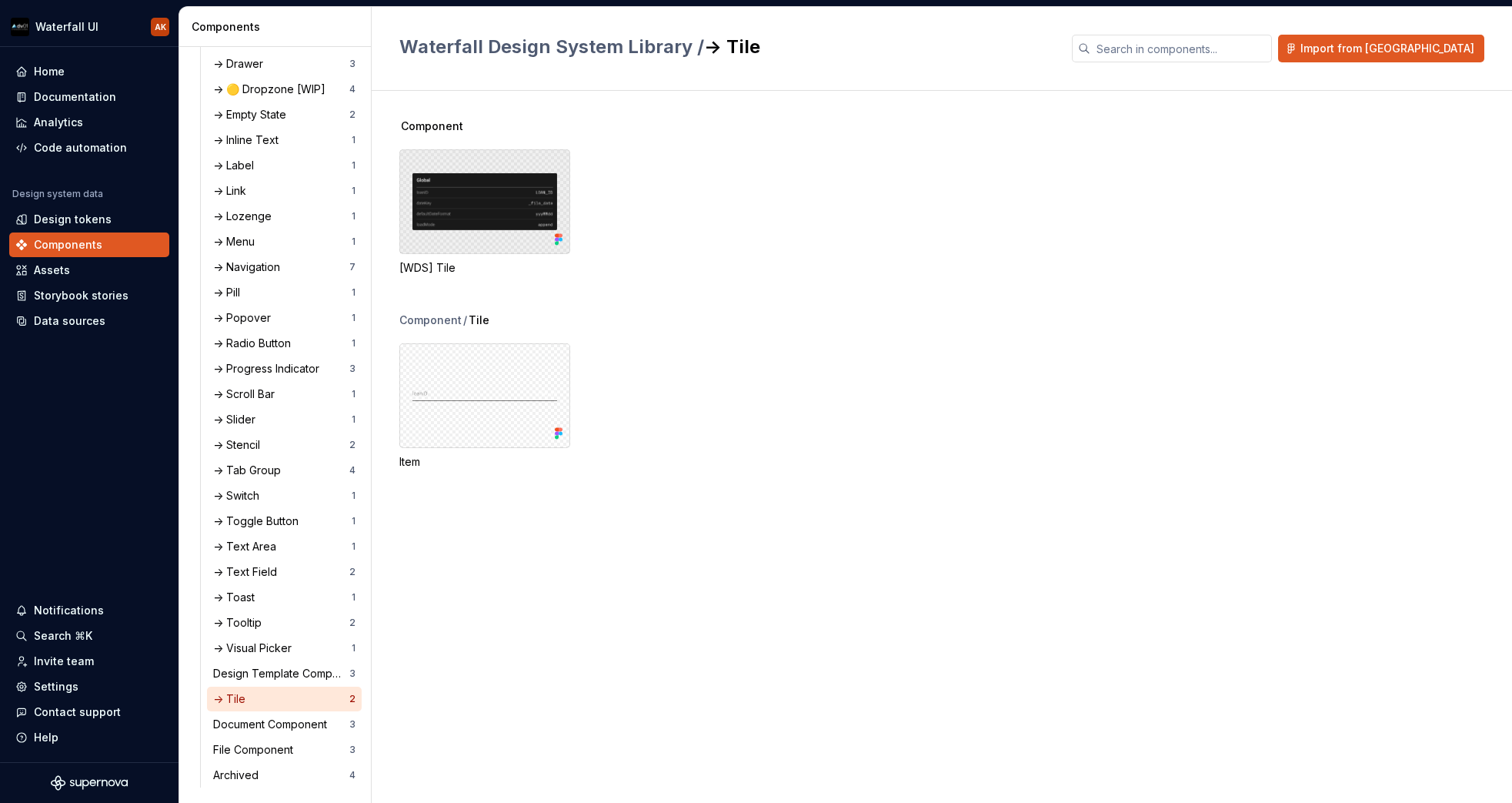
click at [456, 214] on div at bounding box center [484, 202] width 171 height 105
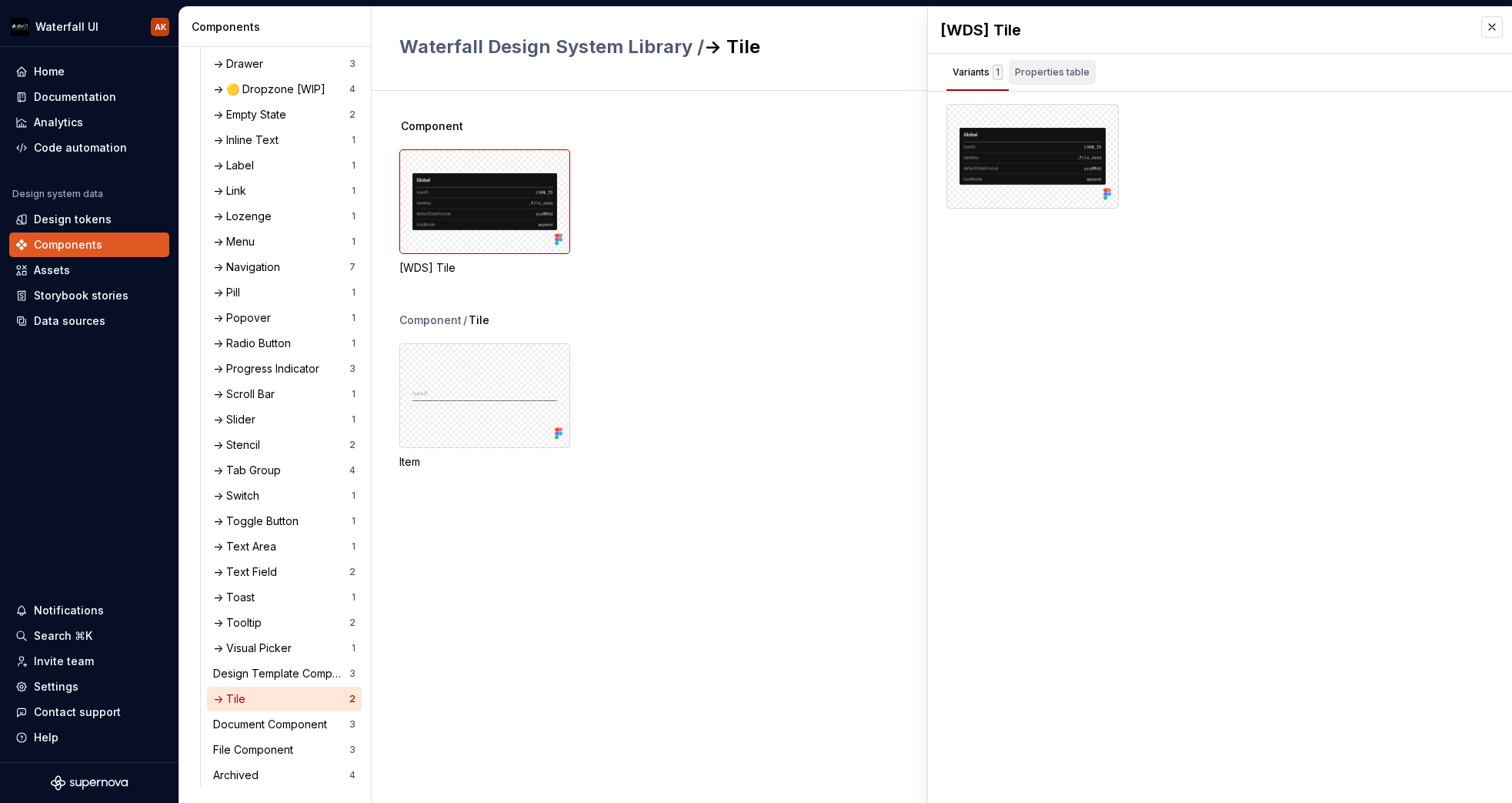
click at [1021, 67] on div "Properties table" at bounding box center [1052, 72] width 74 height 16
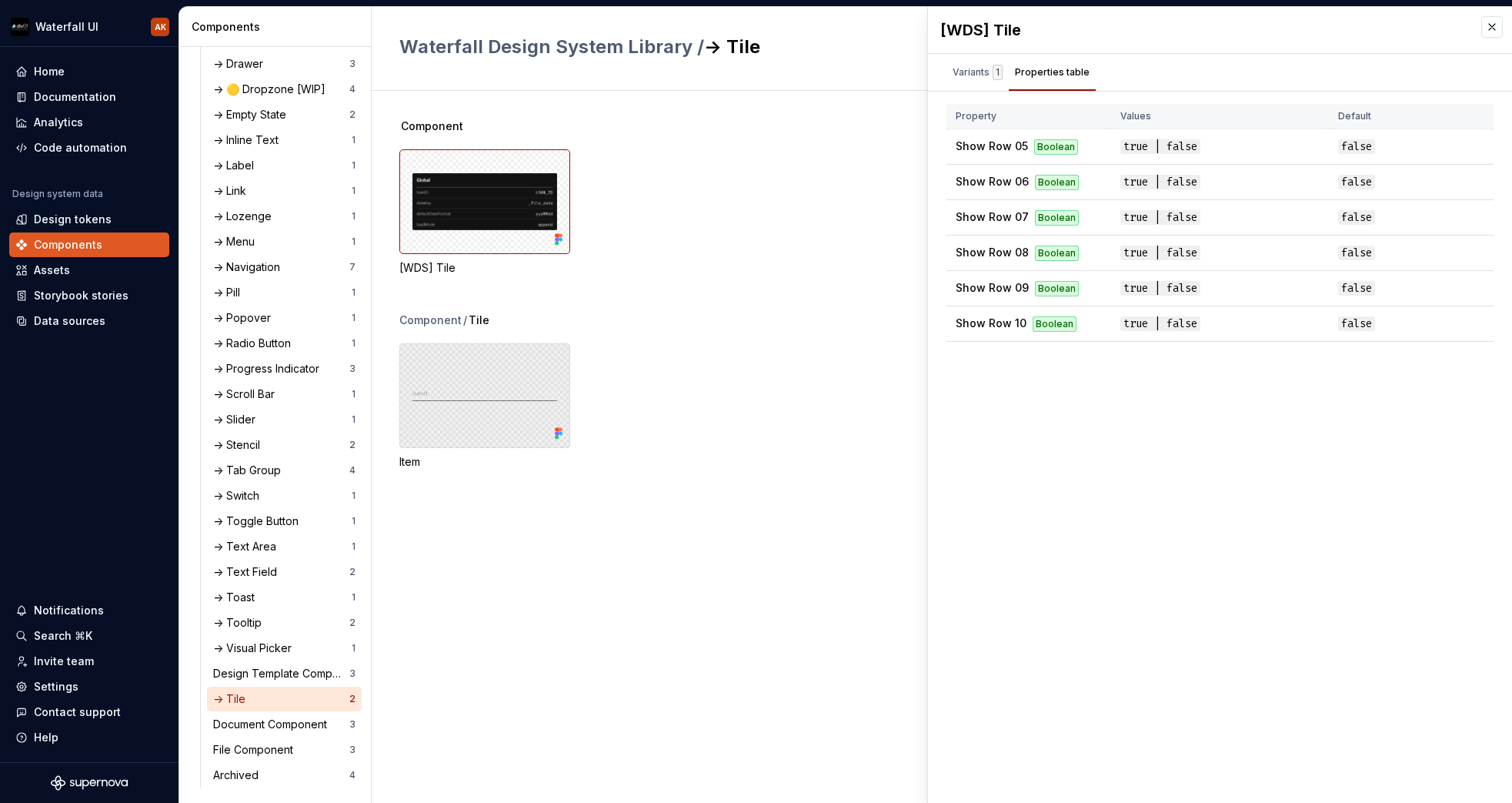
click at [500, 378] on div at bounding box center [484, 396] width 171 height 105
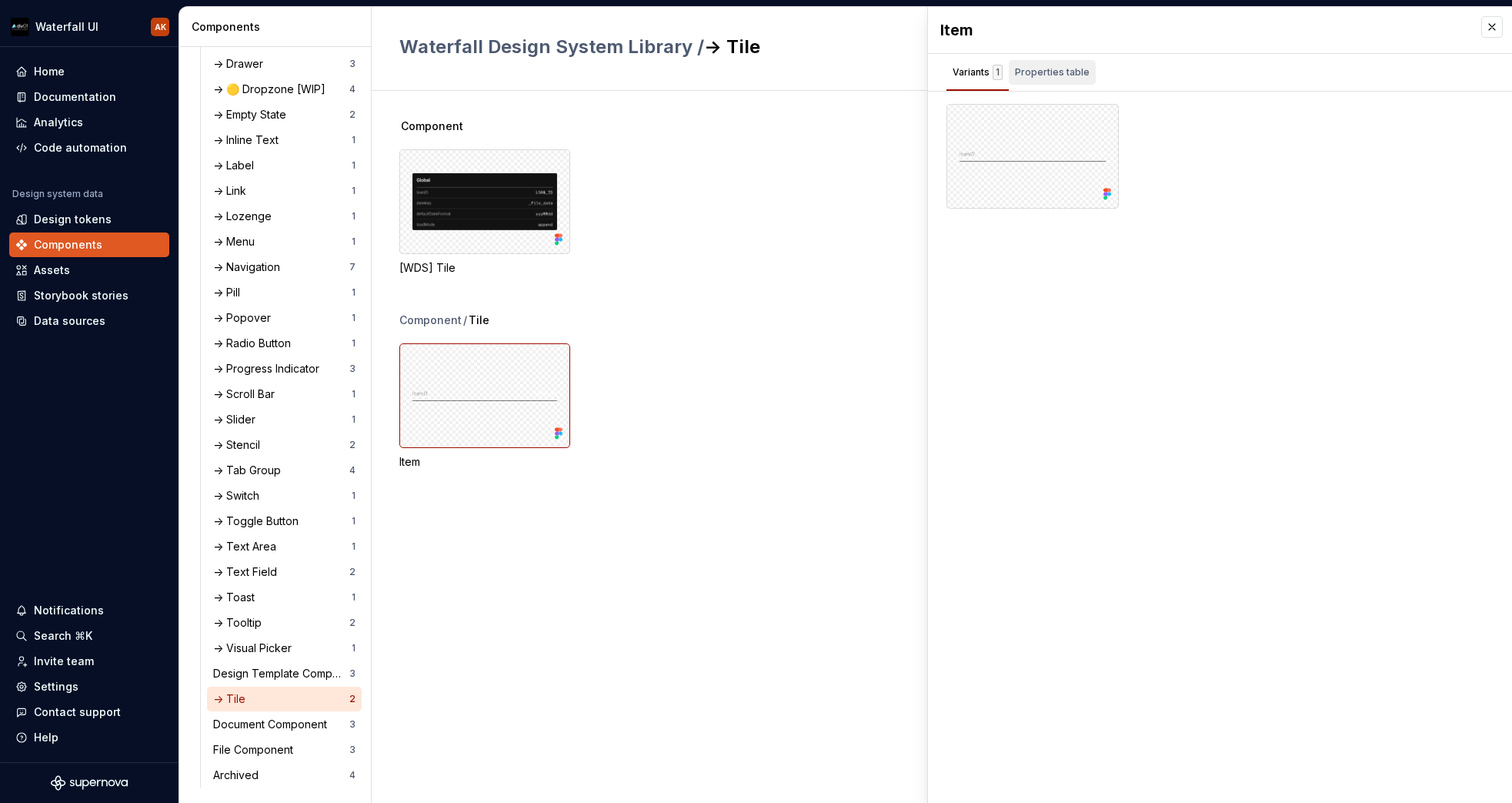
click at [1045, 74] on div "Properties table" at bounding box center [1052, 72] width 74 height 16
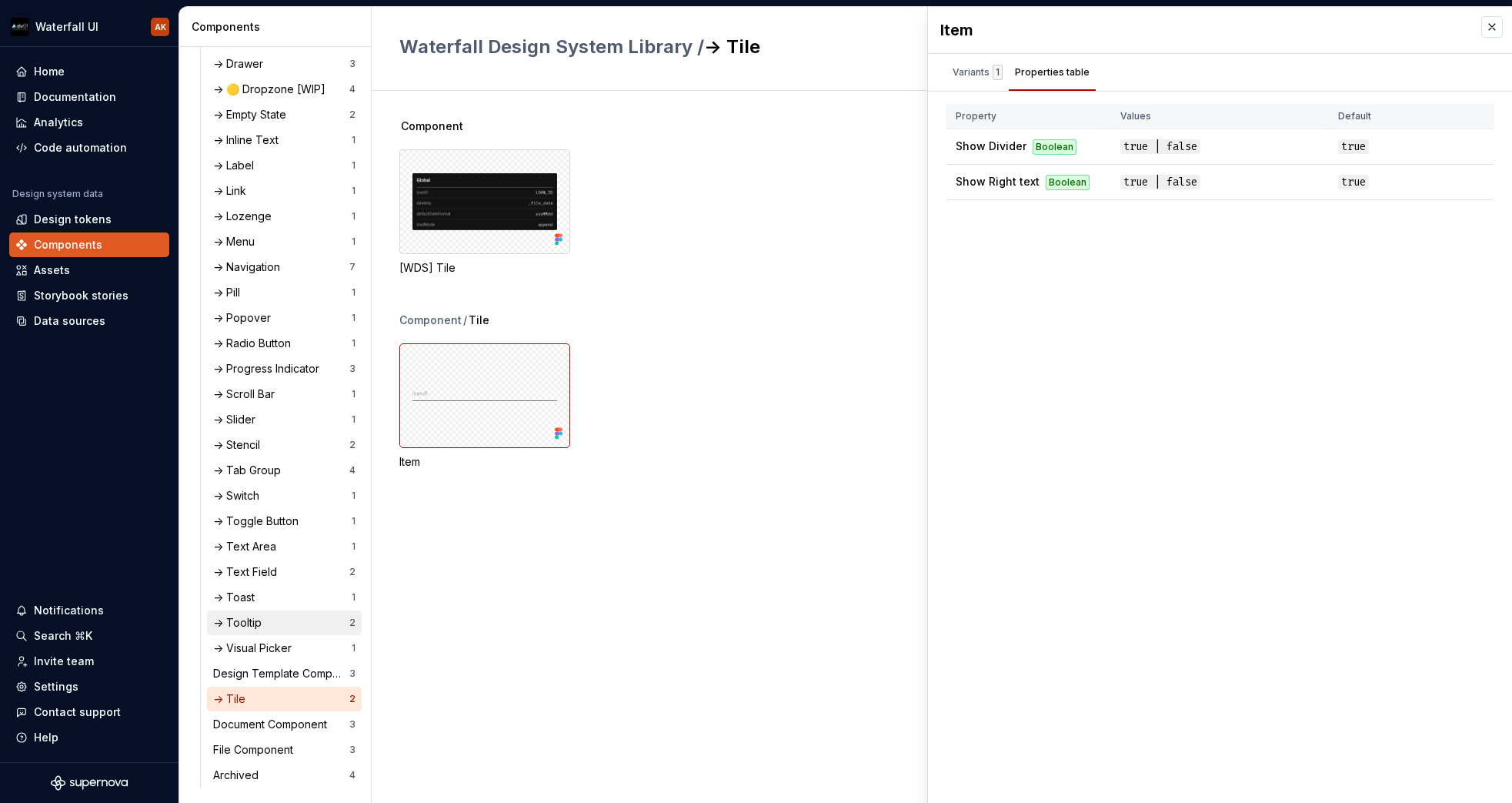
click at [271, 634] on div "-> Tooltip 2" at bounding box center [284, 622] width 155 height 25
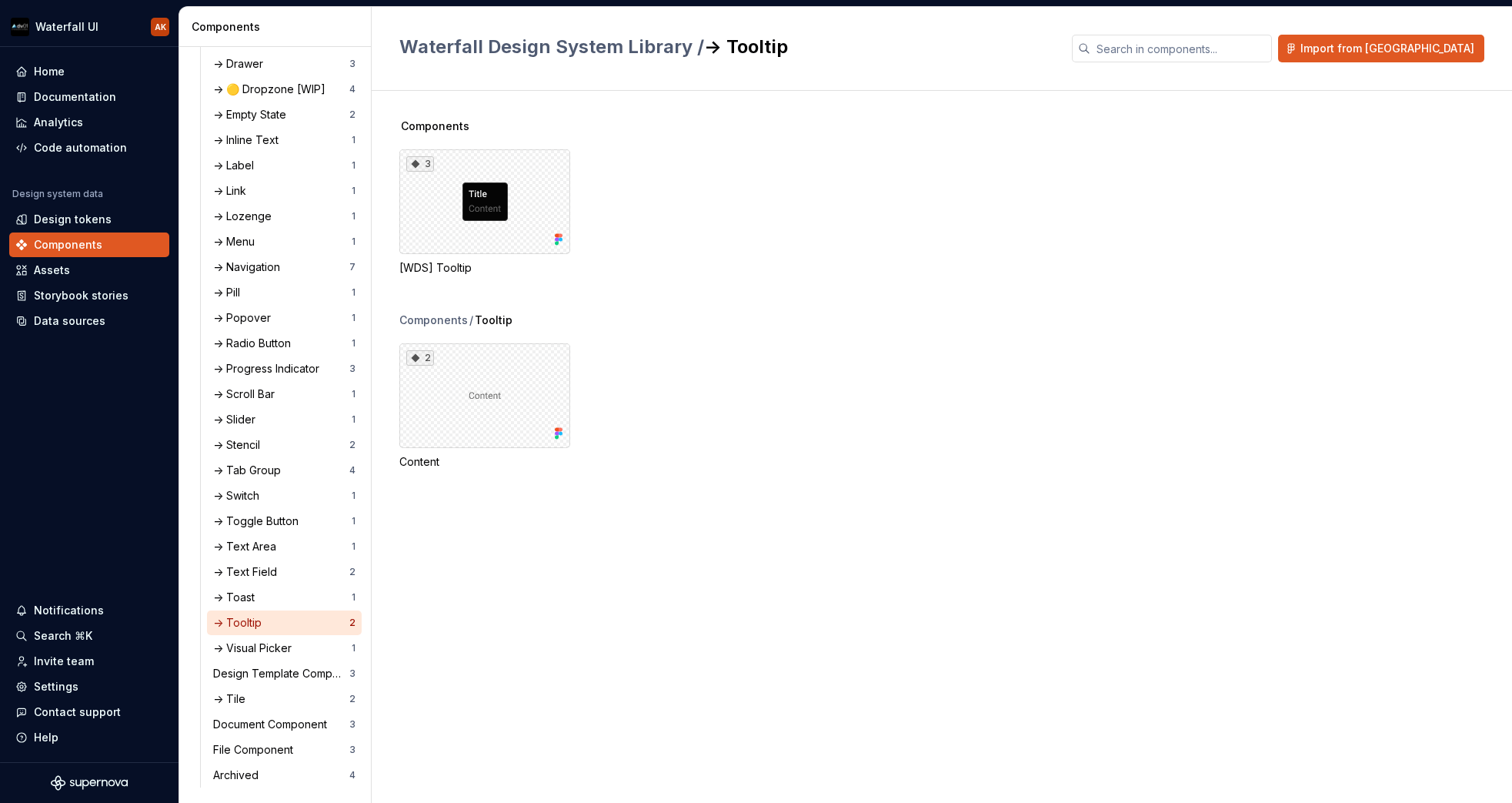
click at [427, 262] on div "[WDS] Tooltip" at bounding box center [484, 267] width 171 height 16
click at [470, 221] on div "3" at bounding box center [484, 202] width 171 height 105
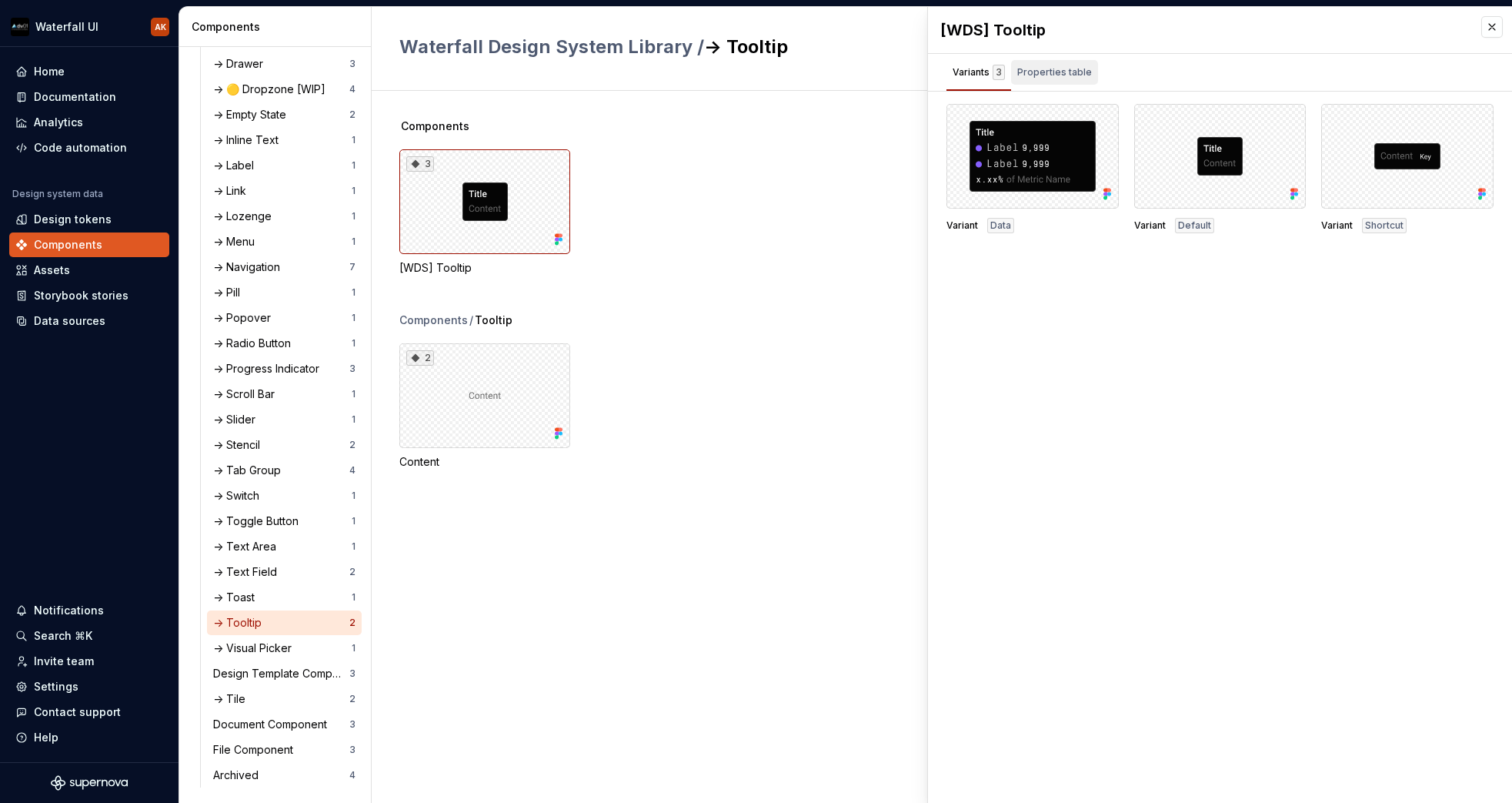
click at [1033, 78] on div "Properties table" at bounding box center [1054, 72] width 74 height 16
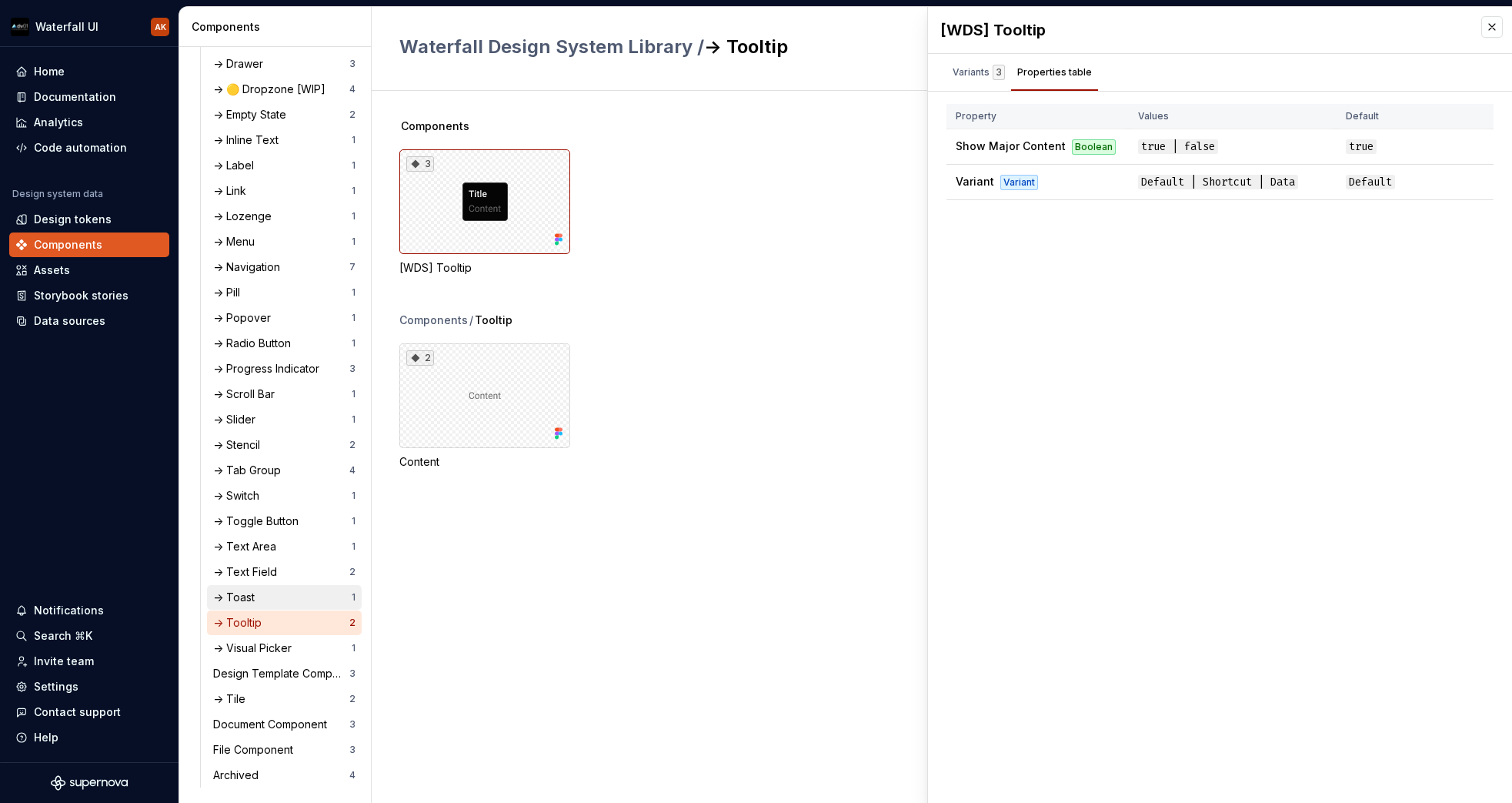
click at [253, 606] on div "-> Toast 1" at bounding box center [284, 597] width 155 height 25
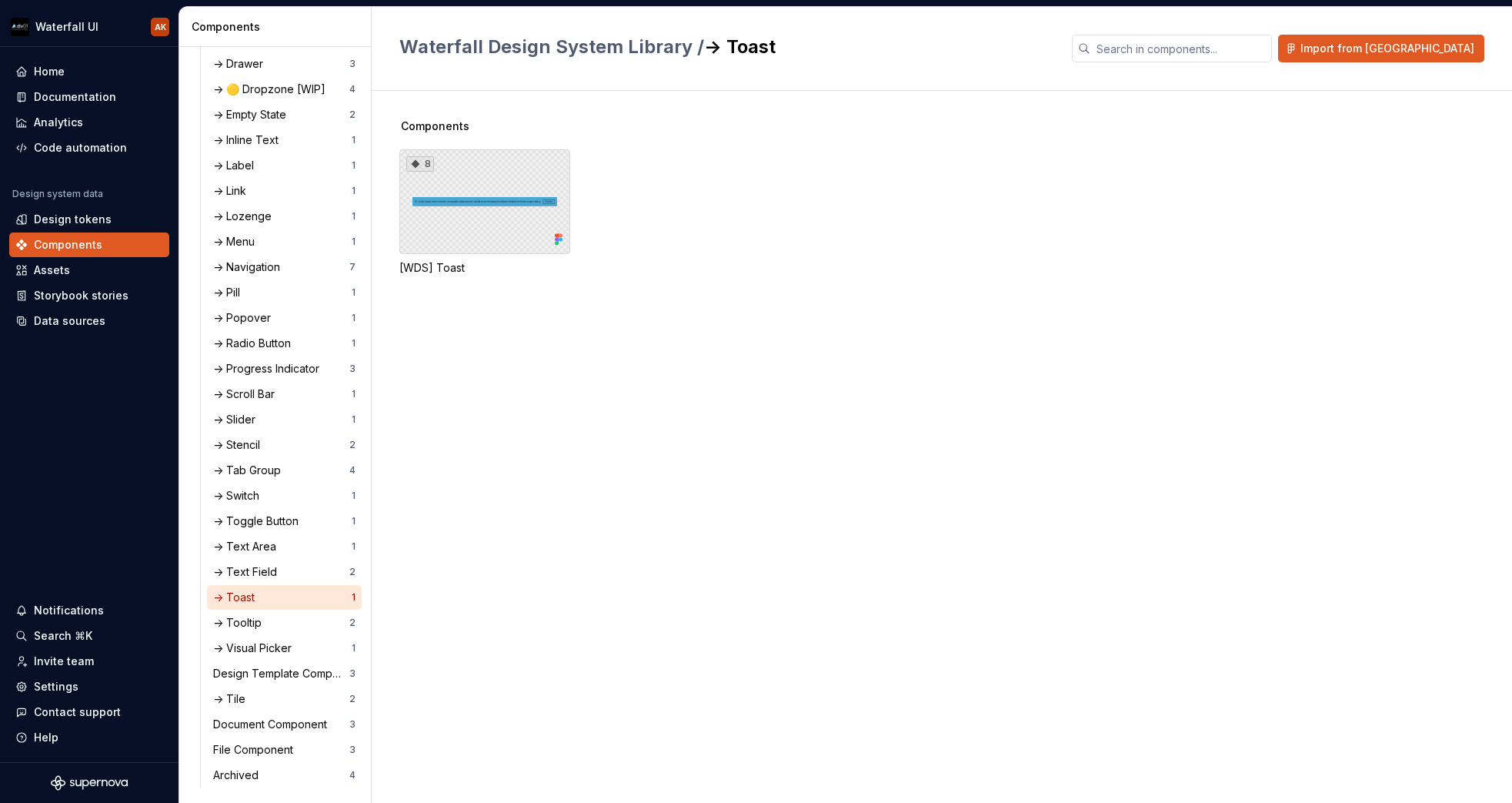
click at [512, 189] on div "8" at bounding box center [484, 202] width 171 height 105
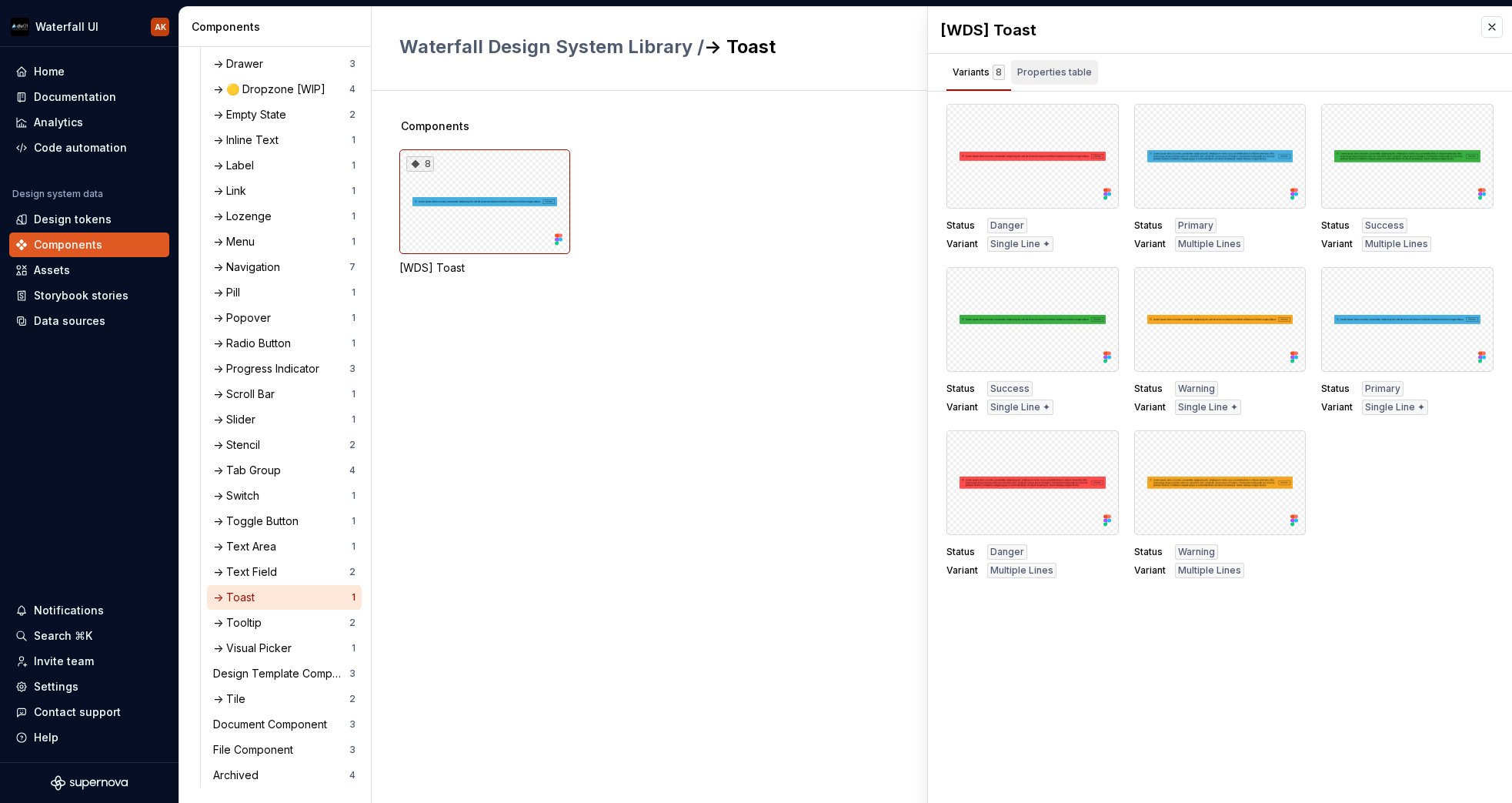
click at [1070, 69] on div "Properties table" at bounding box center [1054, 72] width 74 height 16
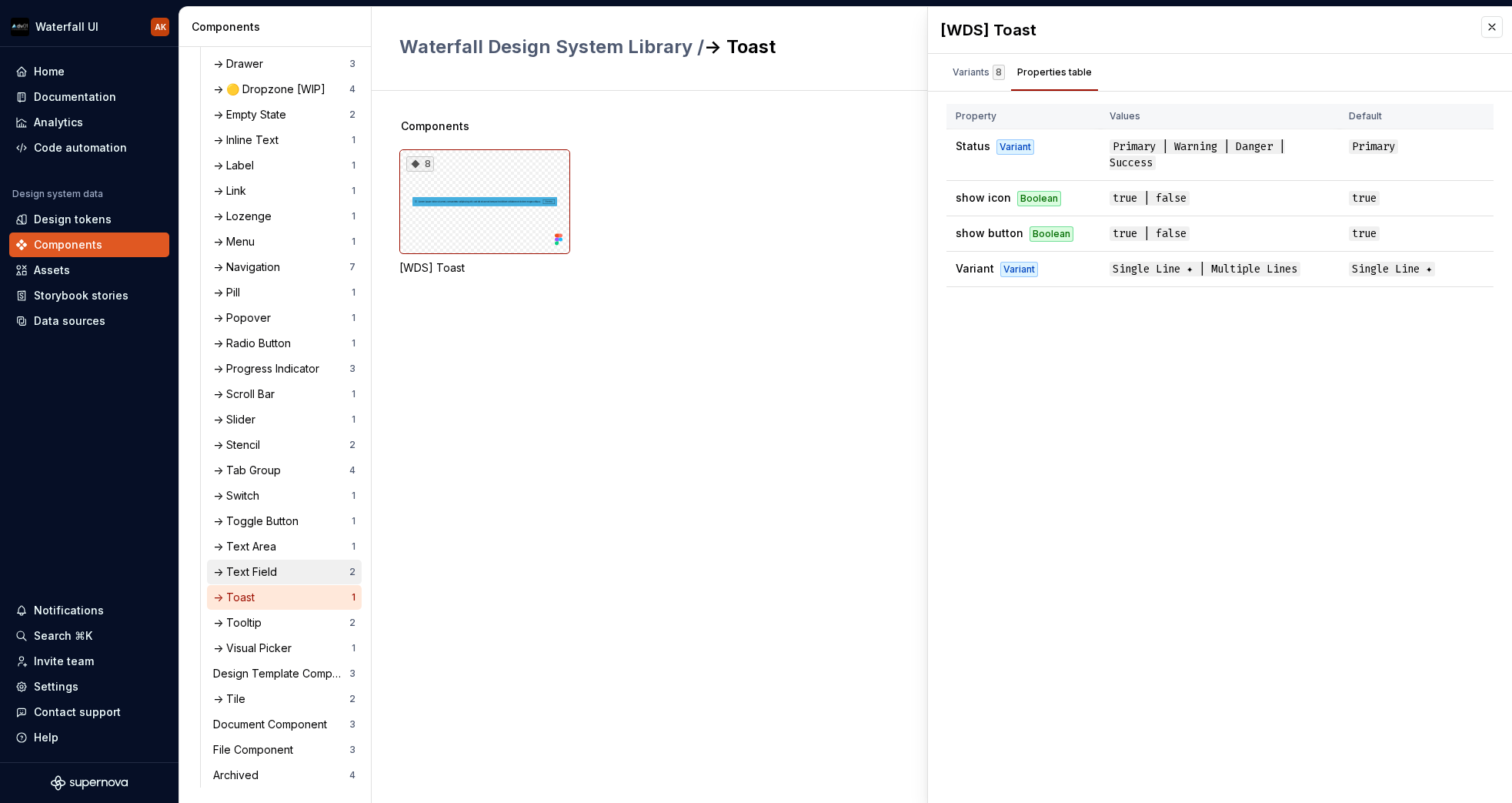
click at [267, 568] on div "-> Text Field" at bounding box center [249, 572] width 70 height 16
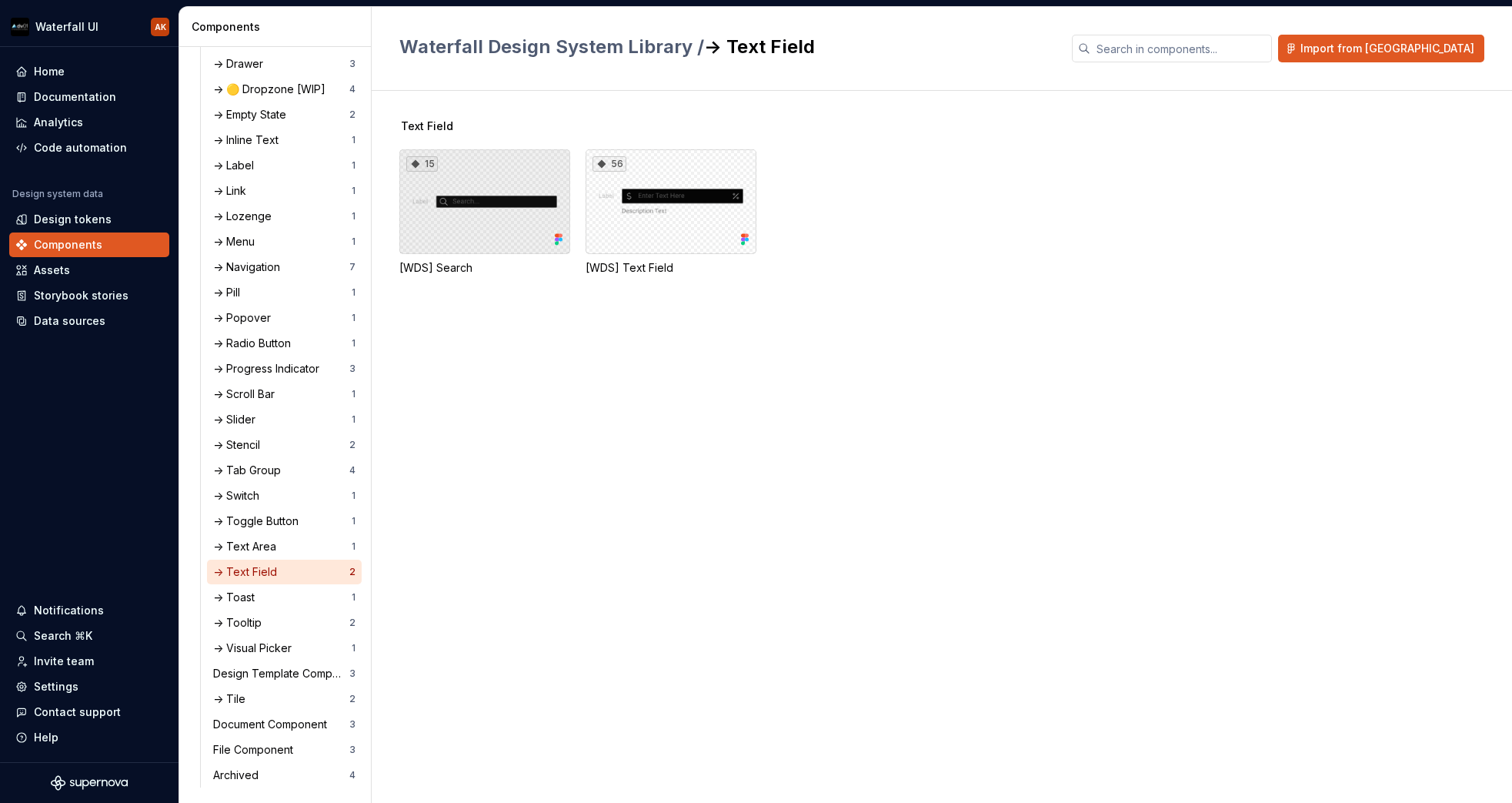
click at [476, 168] on div "15" at bounding box center [484, 202] width 171 height 105
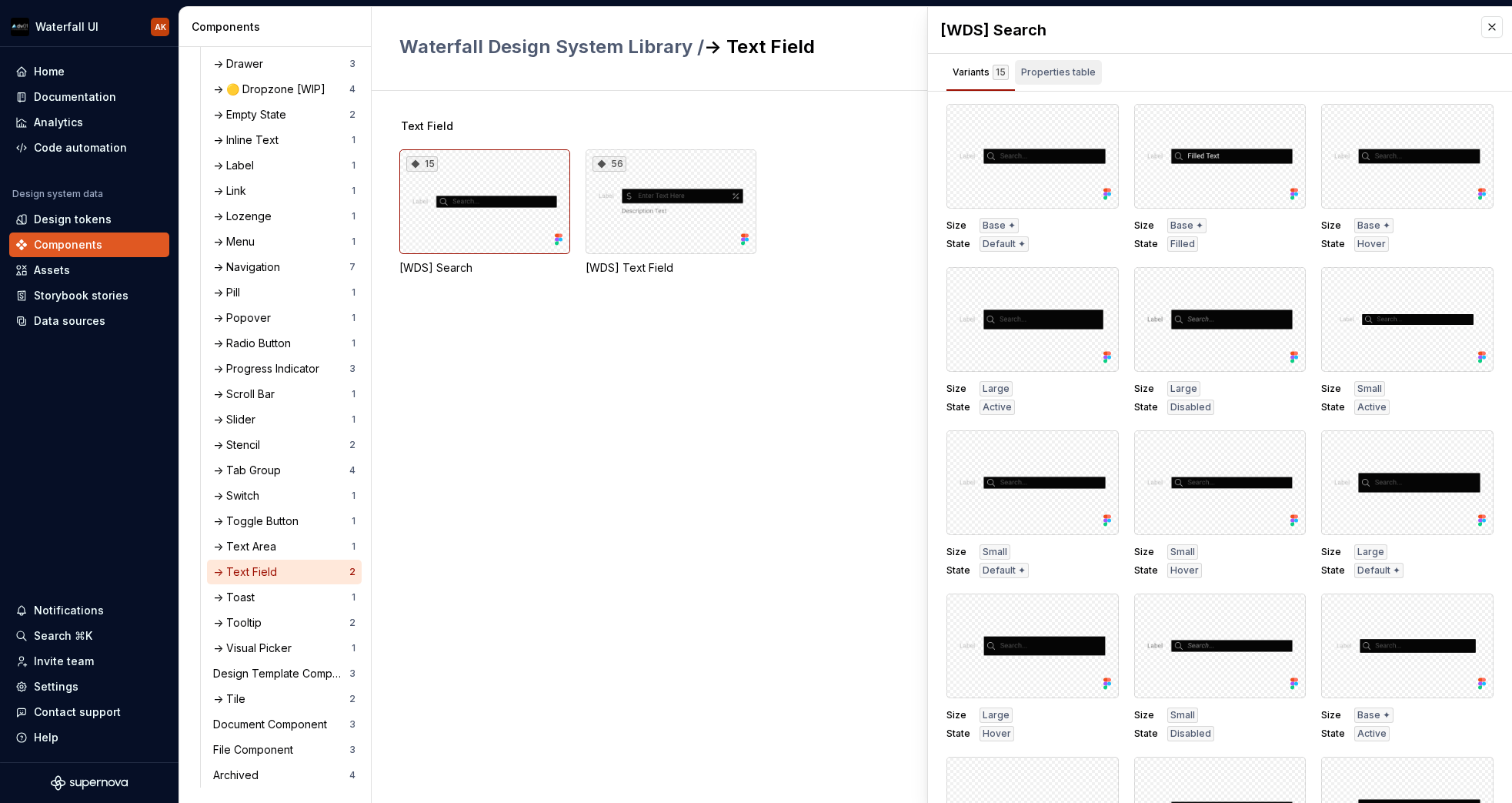
click at [1067, 70] on div "Properties table" at bounding box center [1058, 72] width 74 height 16
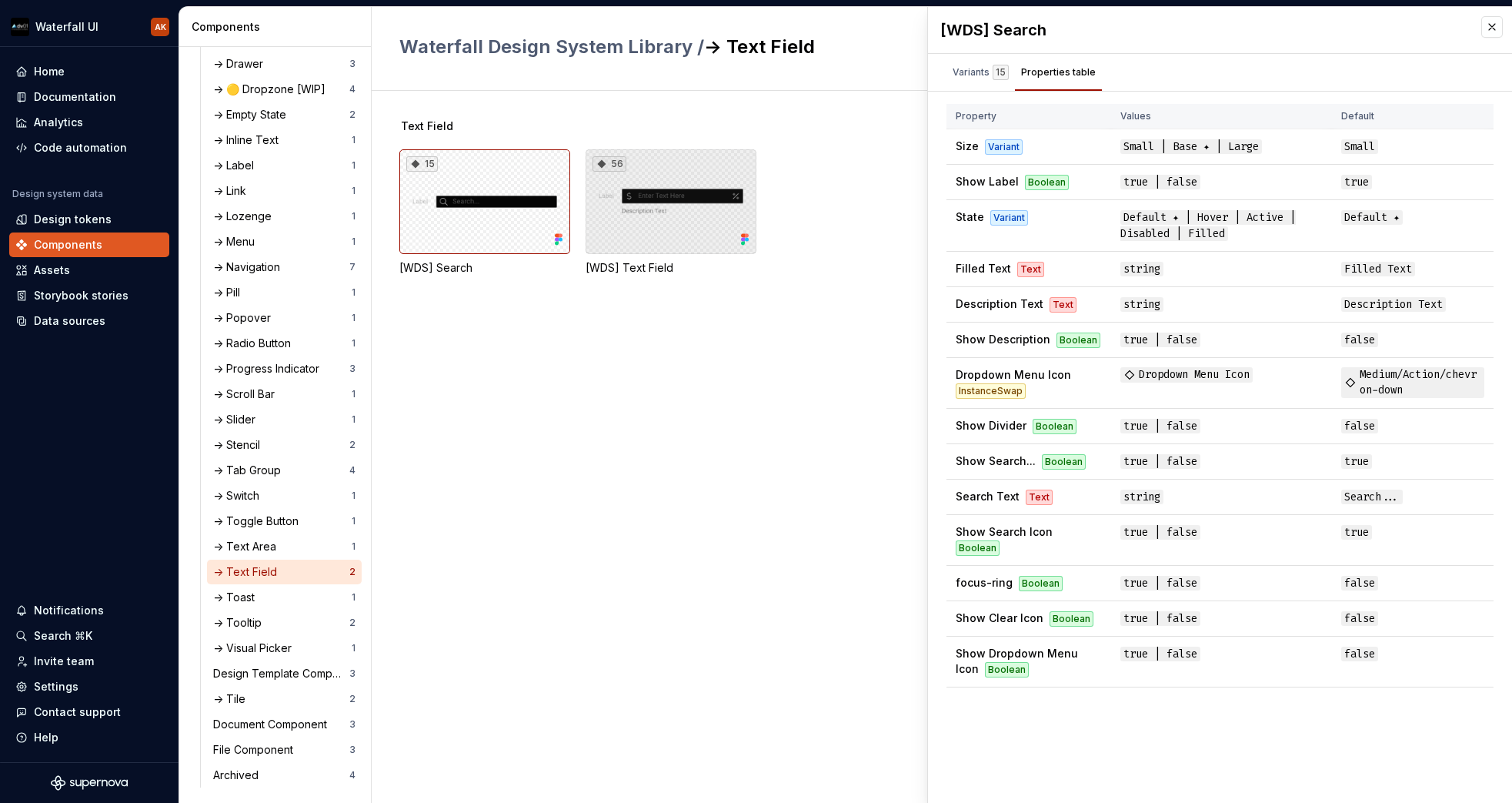
click at [630, 251] on div "56" at bounding box center [671, 202] width 171 height 105
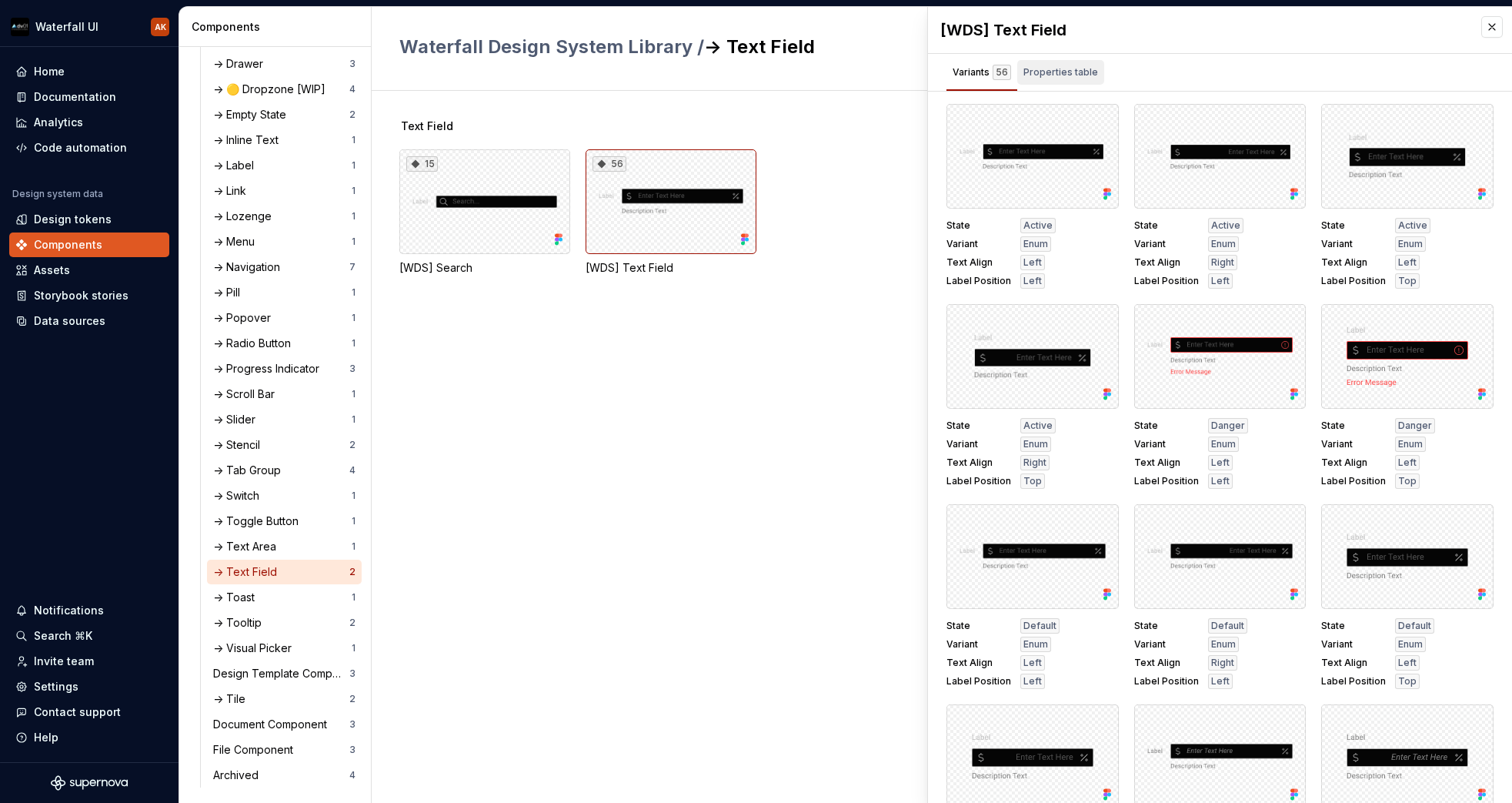
click at [1048, 72] on div "Properties table" at bounding box center [1061, 72] width 74 height 16
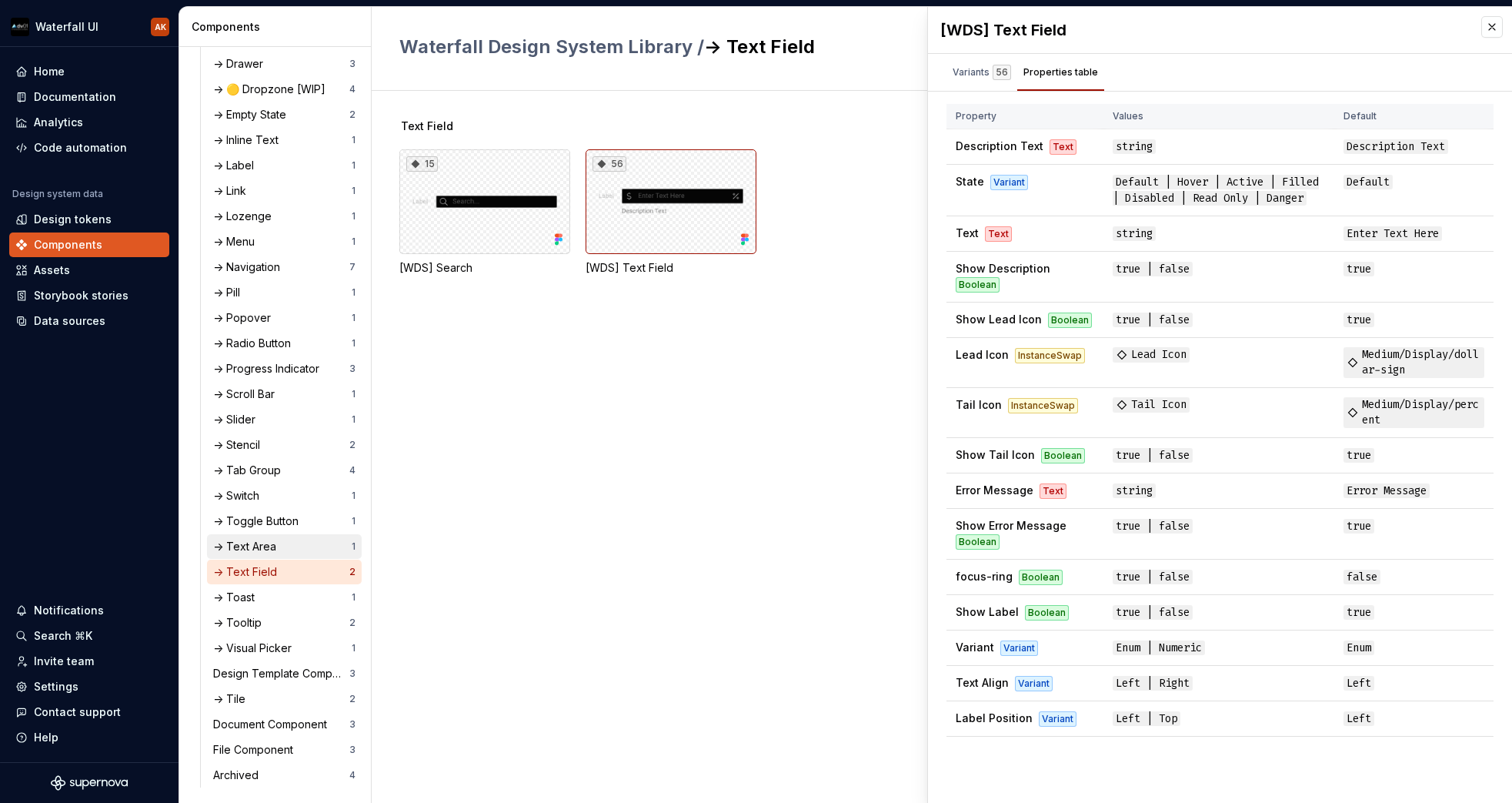
click at [236, 550] on div "-> Text Area" at bounding box center [248, 546] width 70 height 16
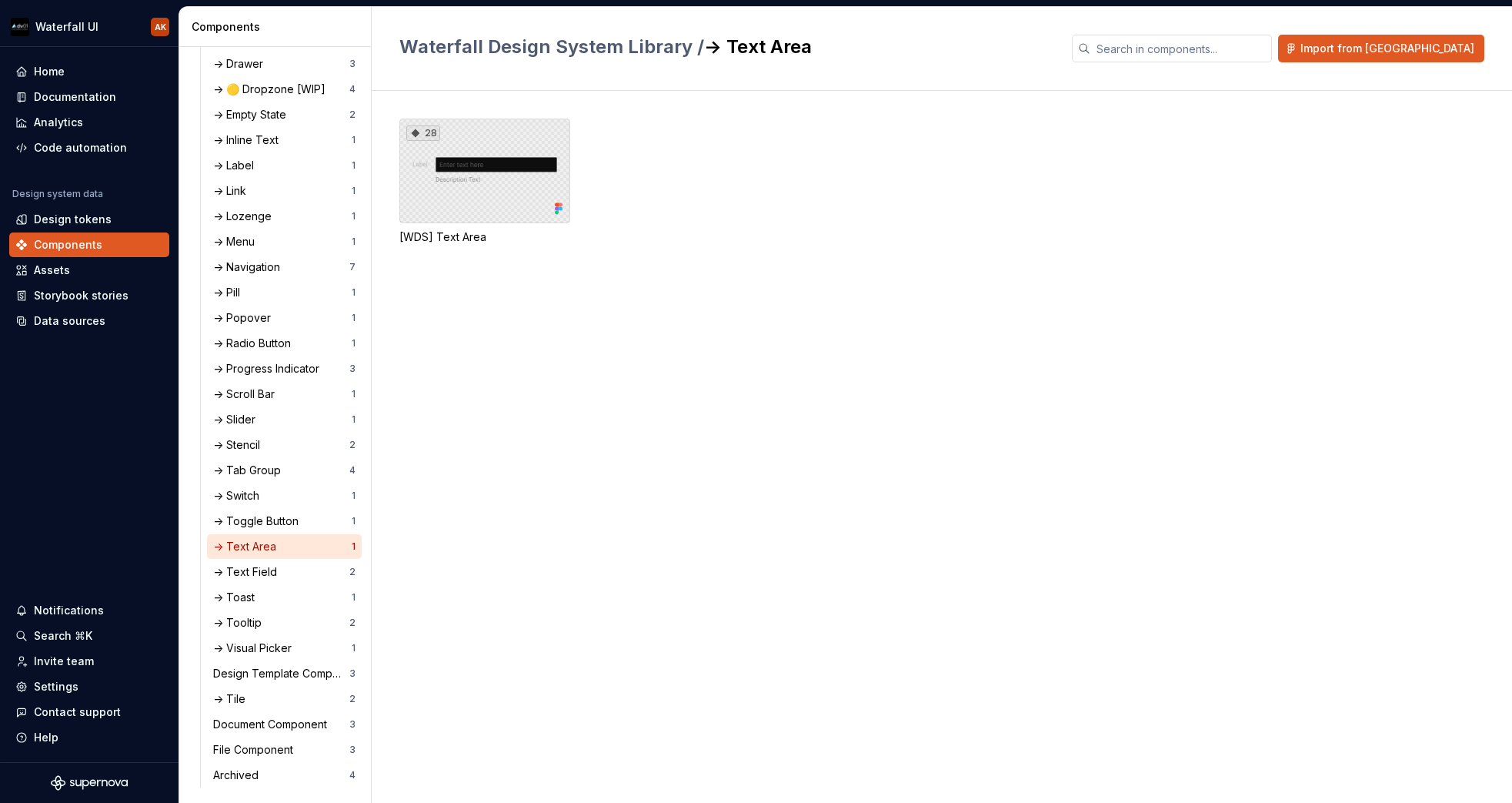
click at [512, 186] on div "28" at bounding box center [484, 171] width 171 height 105
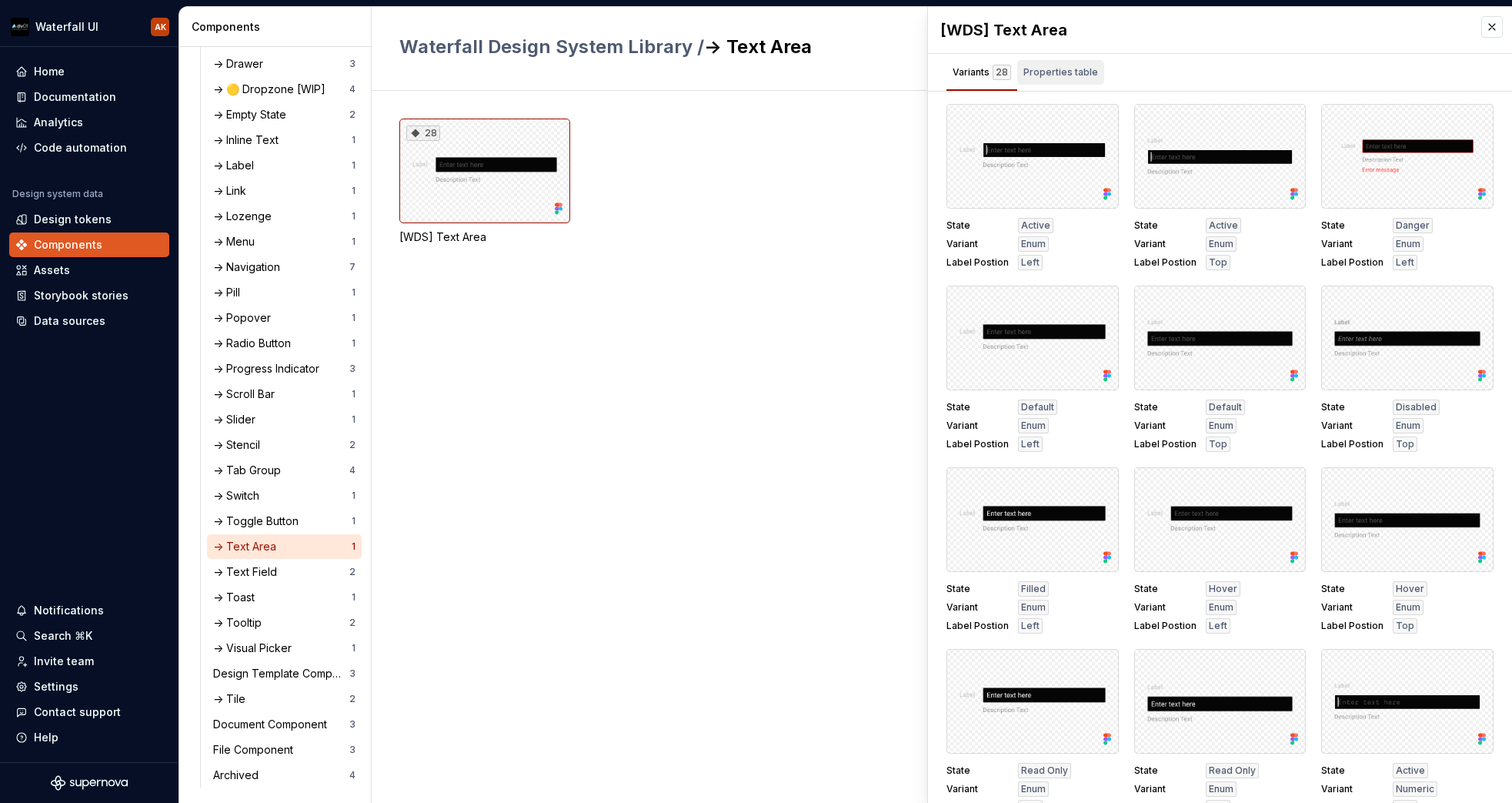
click at [1092, 78] on div "Properties table" at bounding box center [1061, 72] width 87 height 25
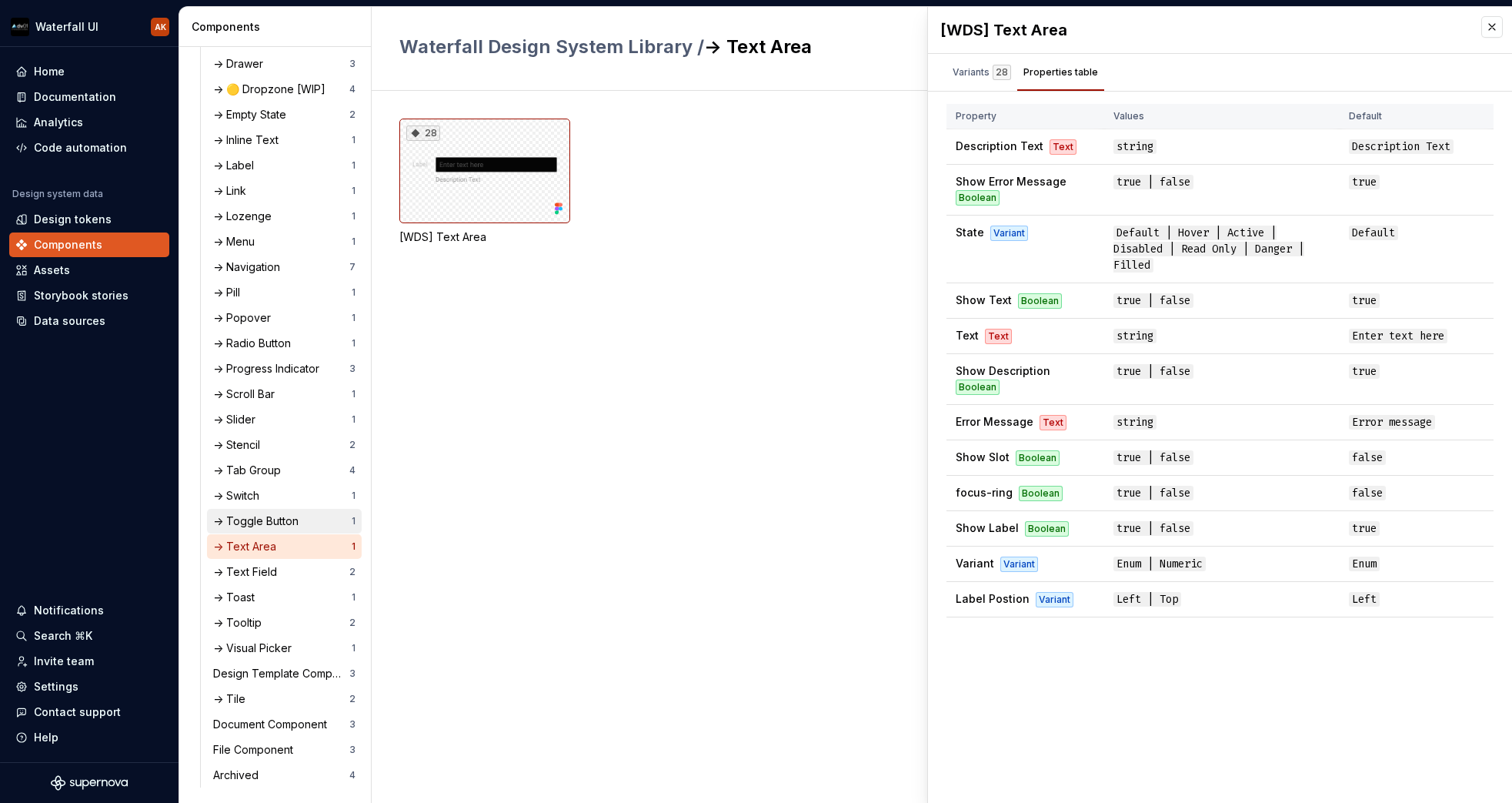
click at [266, 520] on div "-> Toggle Button" at bounding box center [259, 521] width 92 height 16
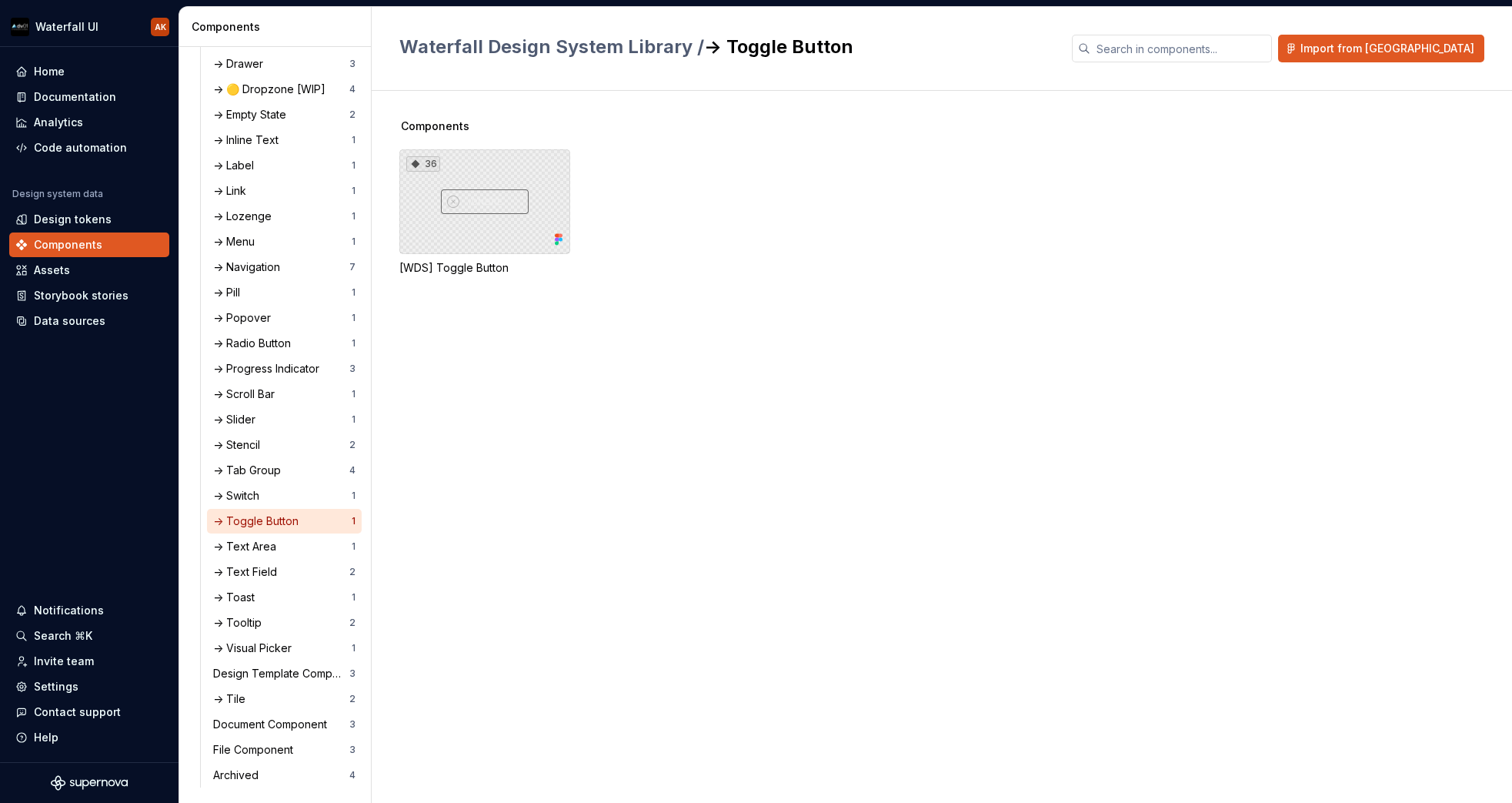
click at [474, 164] on div "36" at bounding box center [484, 202] width 171 height 105
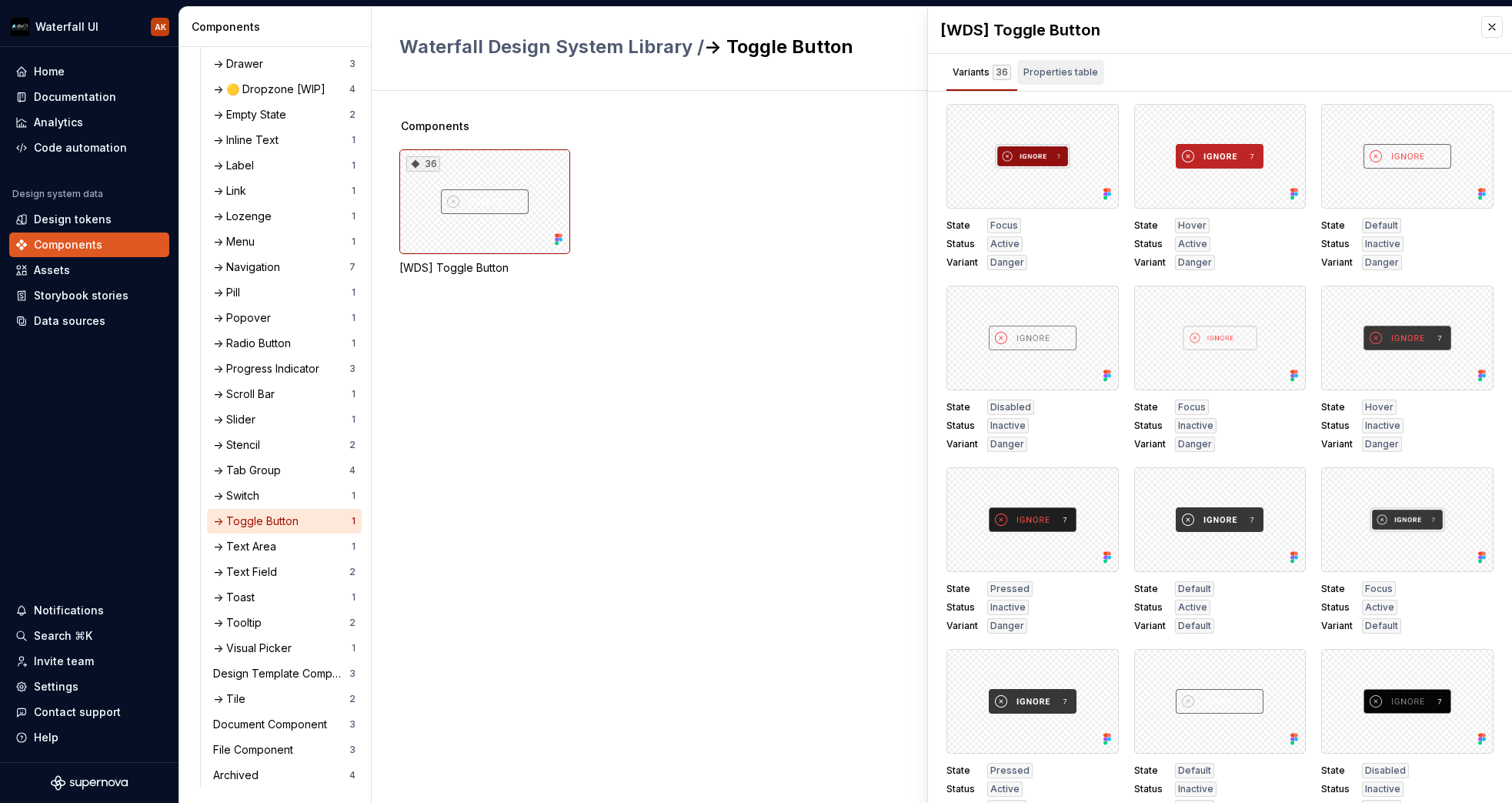
click at [1061, 65] on div "Properties table" at bounding box center [1061, 72] width 74 height 16
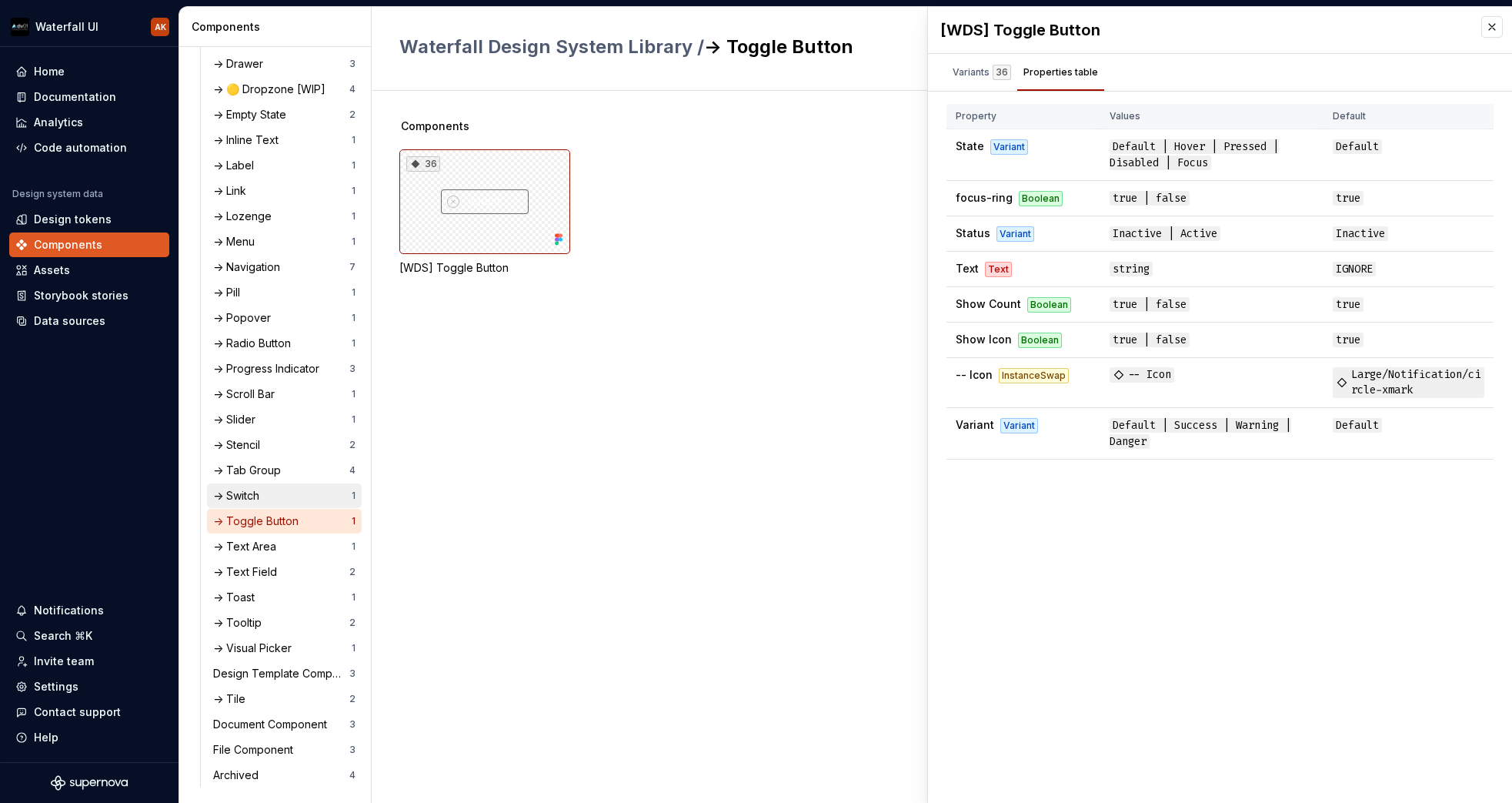
click at [266, 492] on div "-> Switch" at bounding box center [240, 496] width 52 height 16
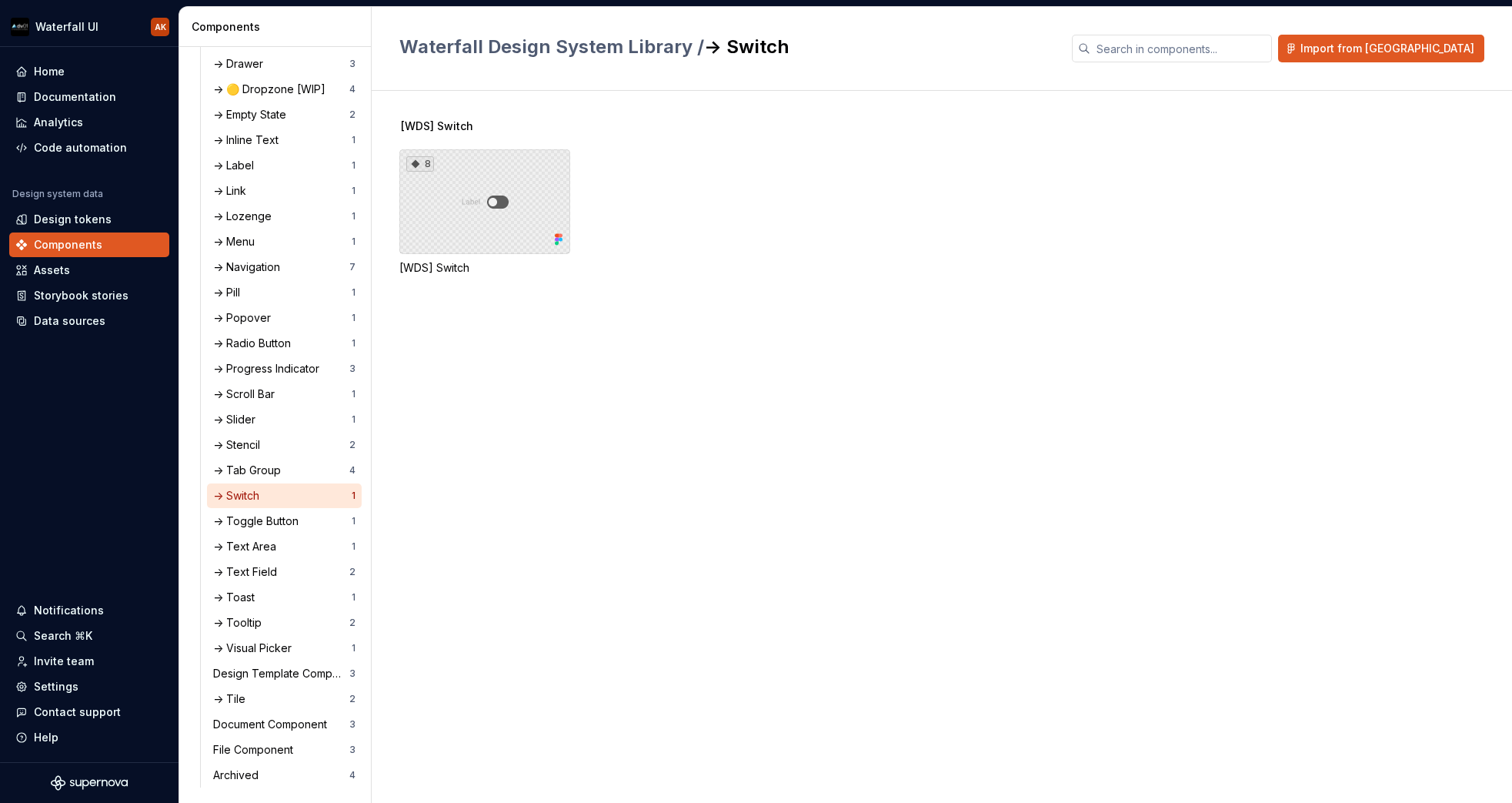
drag, startPoint x: 491, startPoint y: 161, endPoint x: 509, endPoint y: 156, distance: 18.7
click at [490, 161] on div "8" at bounding box center [484, 202] width 171 height 105
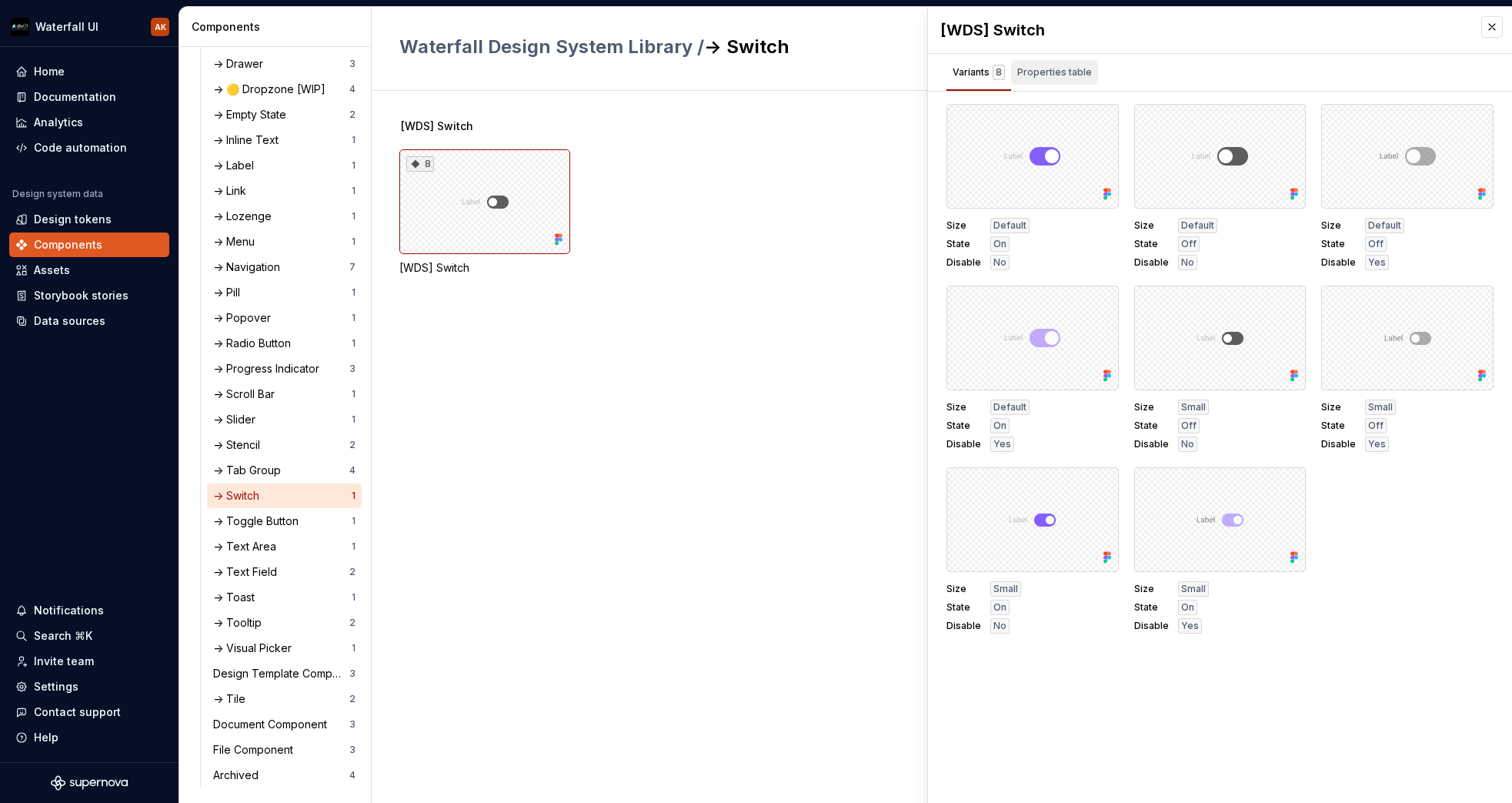
click at [1077, 79] on div "Properties table" at bounding box center [1054, 72] width 74 height 16
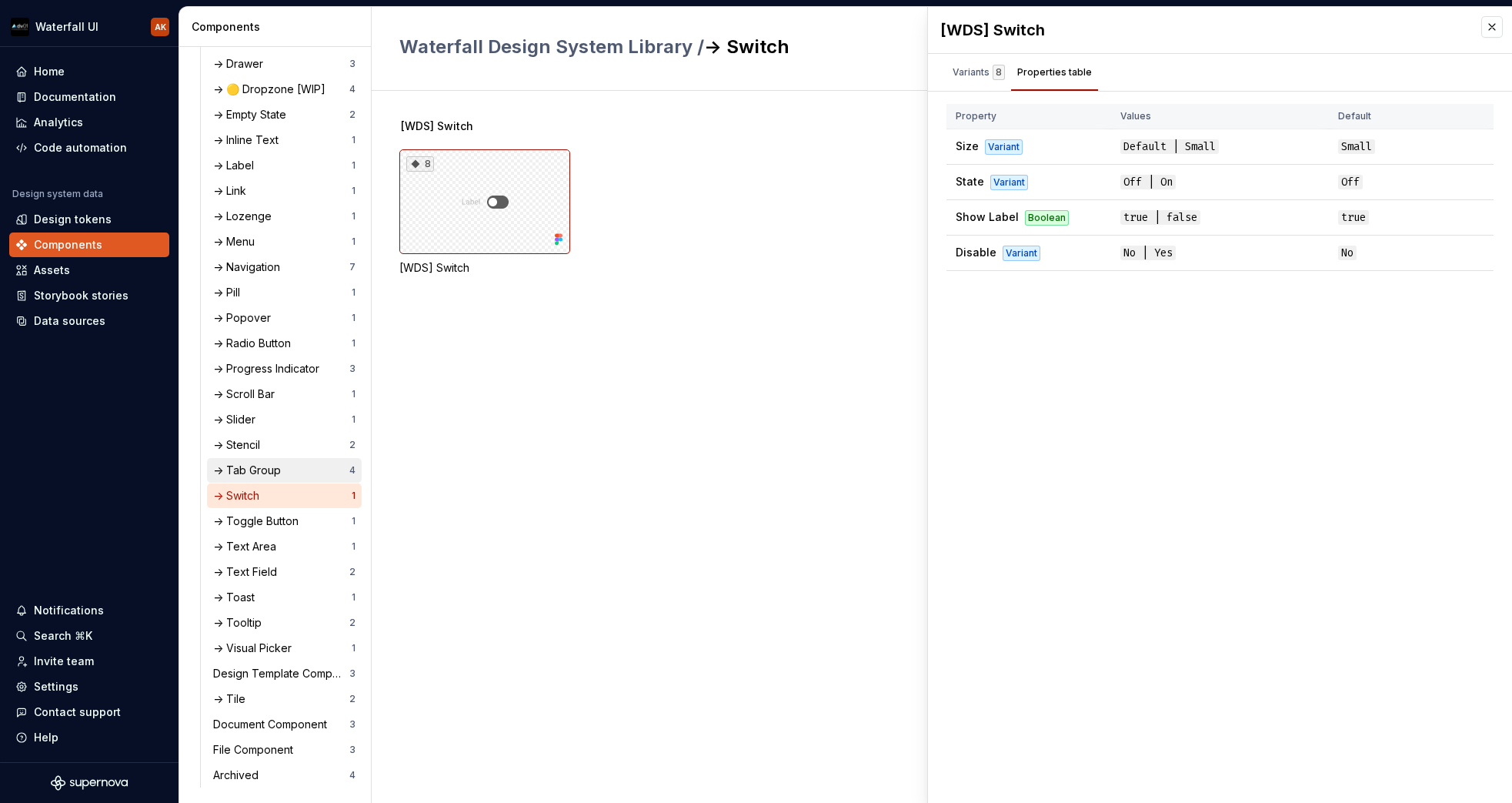
click at [248, 477] on div "-> Tab Group" at bounding box center [250, 470] width 74 height 16
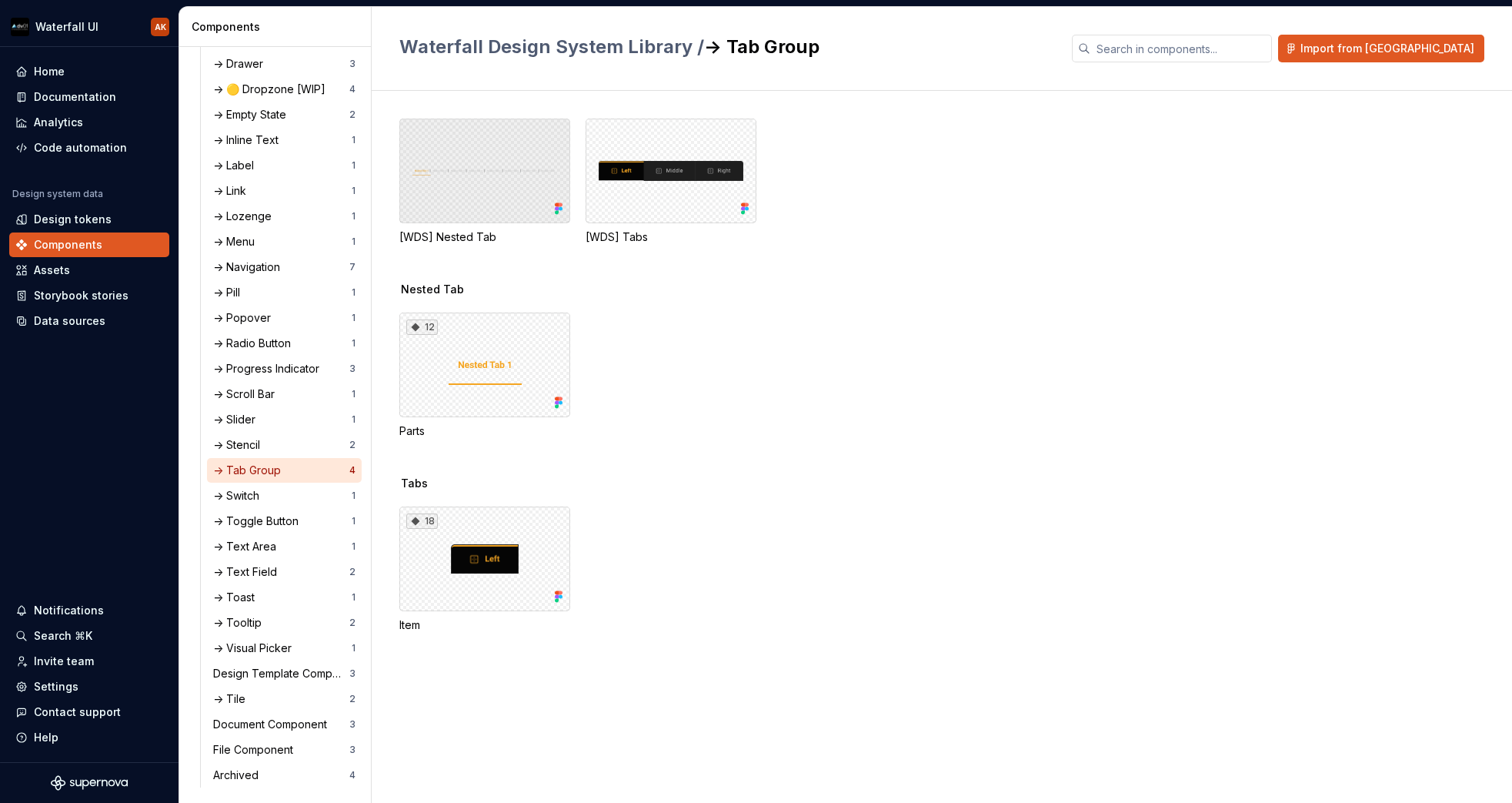
click at [510, 174] on div at bounding box center [484, 171] width 171 height 105
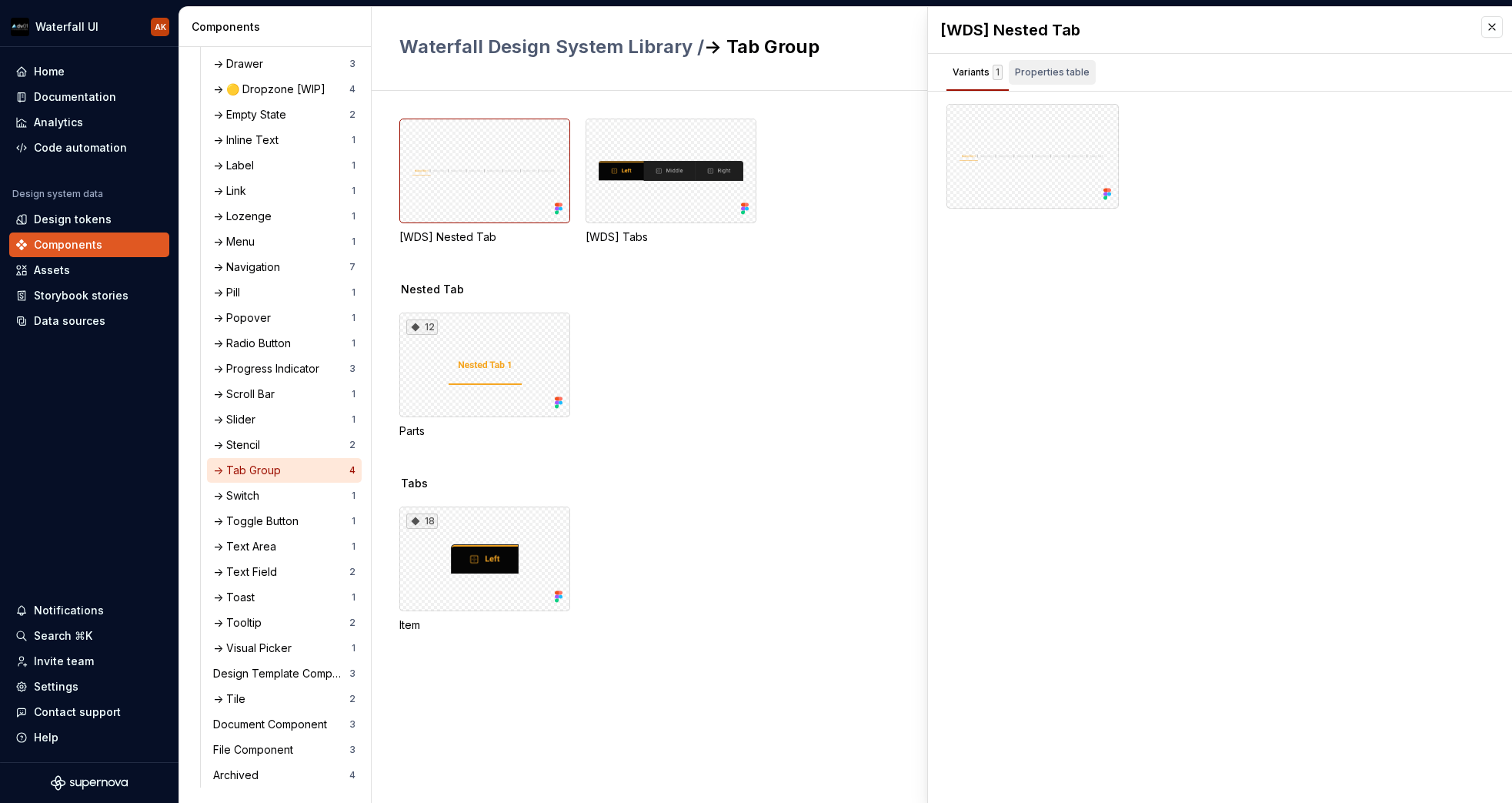
click at [1067, 75] on div "Properties table" at bounding box center [1052, 72] width 74 height 16
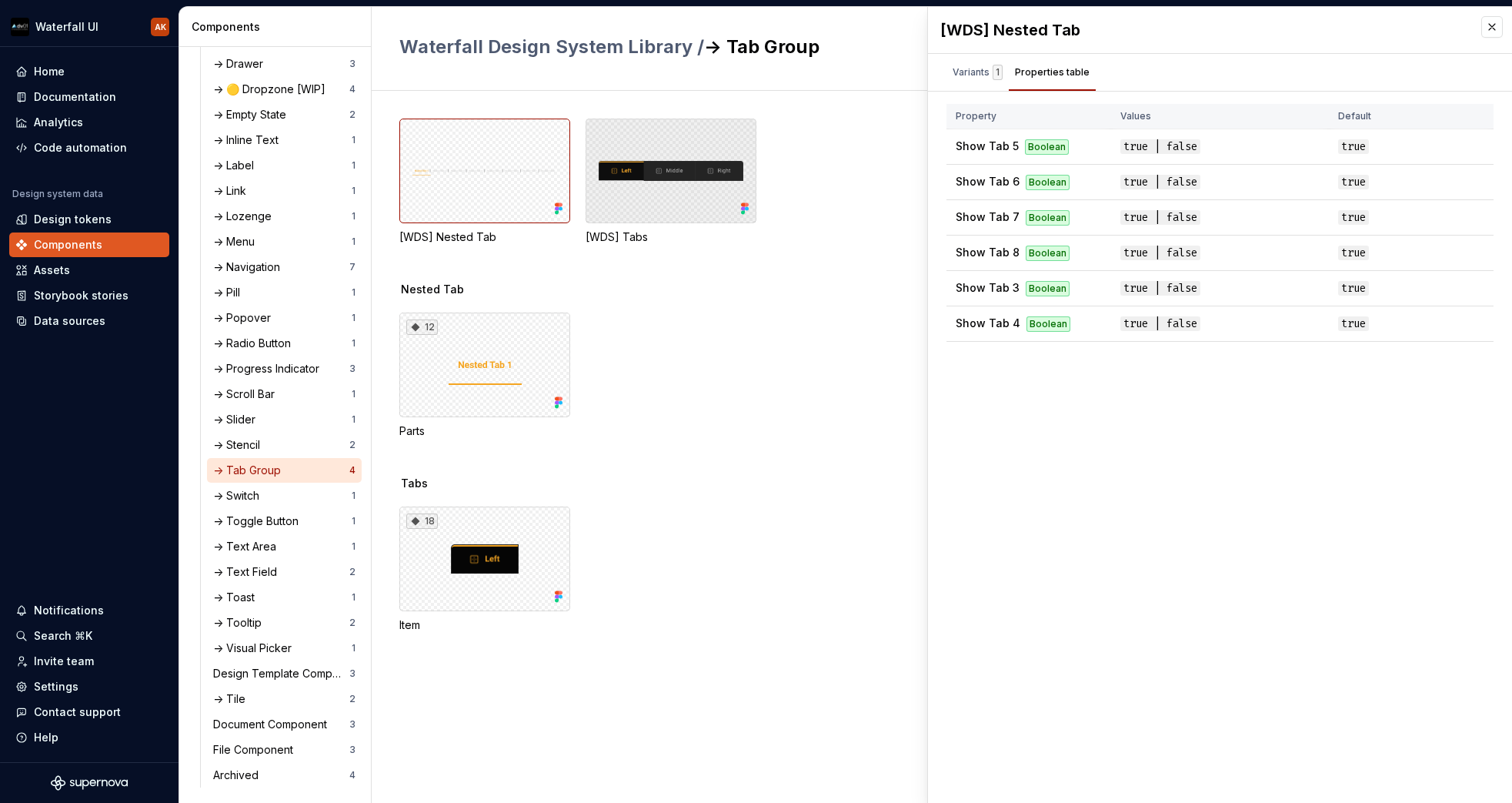
click at [653, 181] on div at bounding box center [671, 171] width 171 height 105
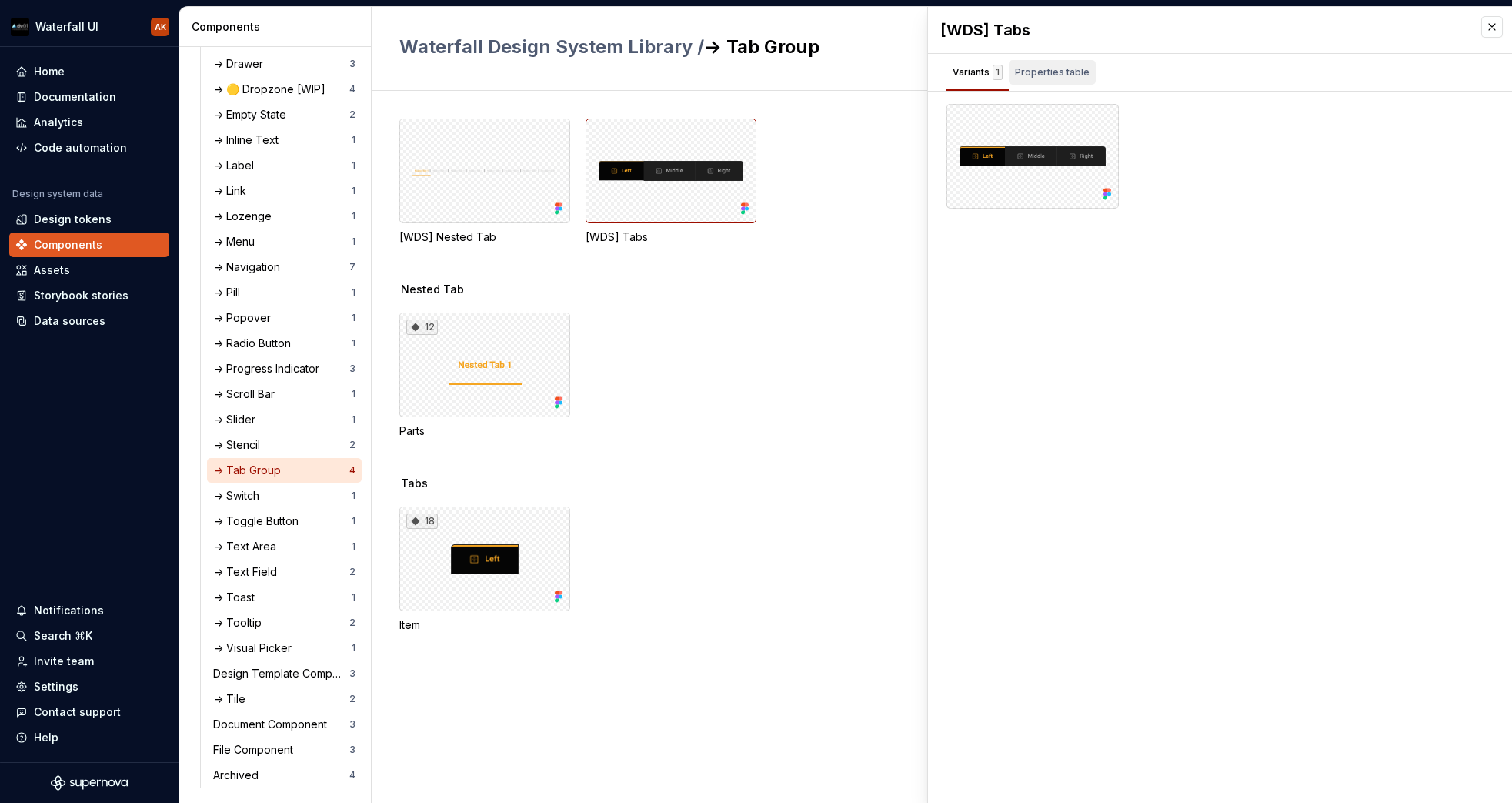
click at [1062, 74] on div "Properties table" at bounding box center [1052, 72] width 74 height 16
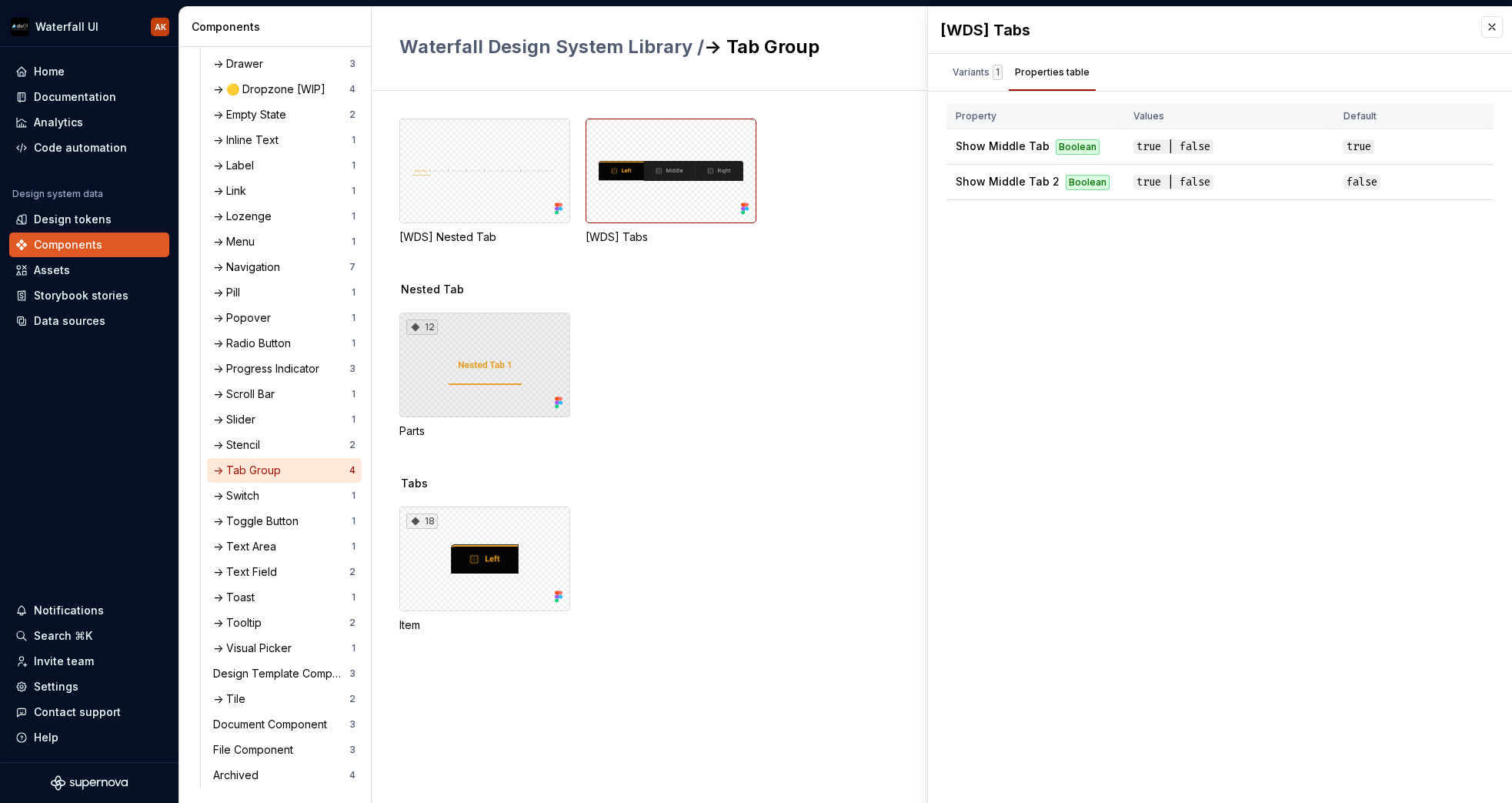
click at [470, 342] on div "12" at bounding box center [484, 365] width 171 height 105
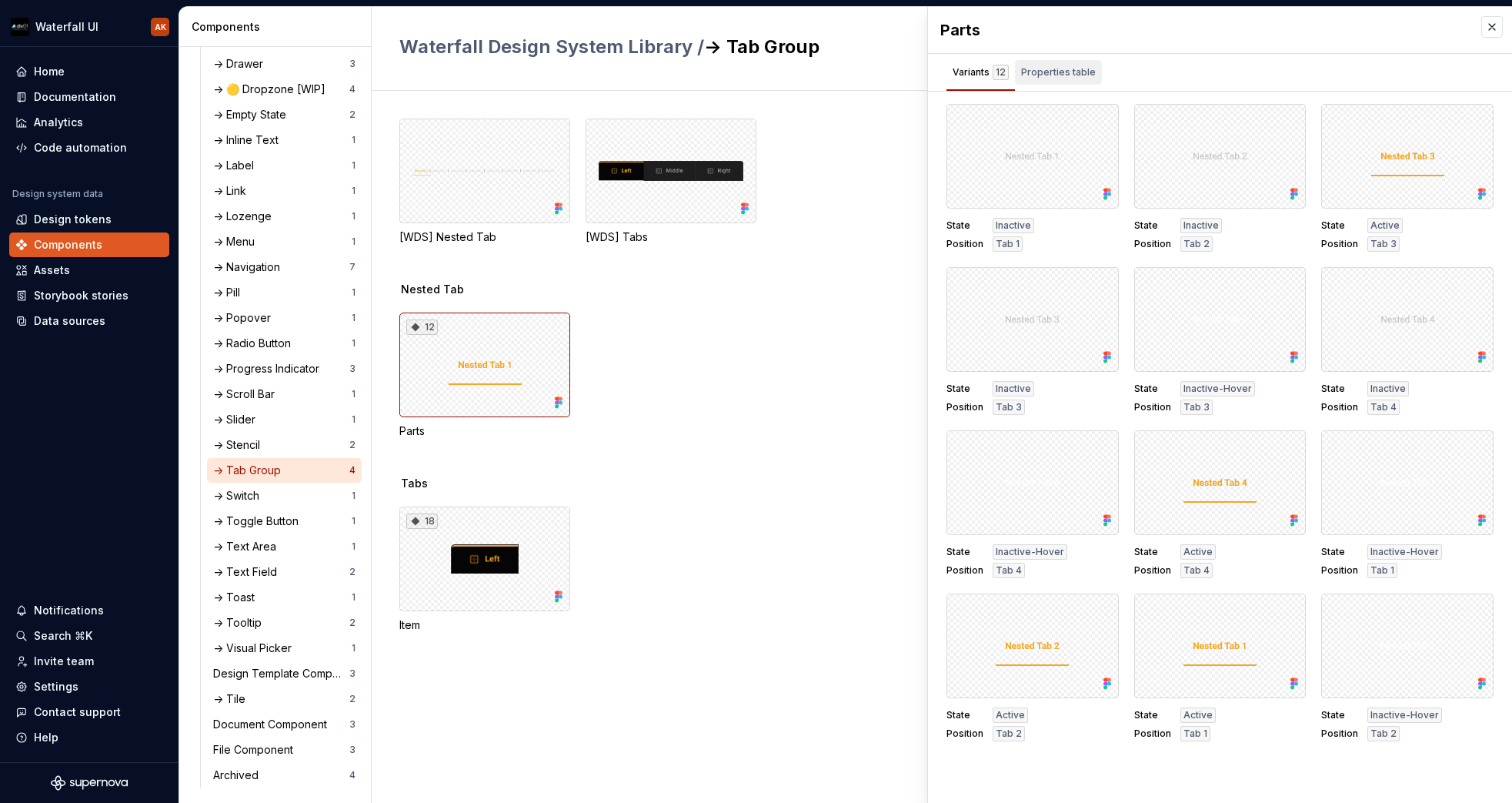
click at [1094, 79] on div "Properties table" at bounding box center [1058, 72] width 87 height 25
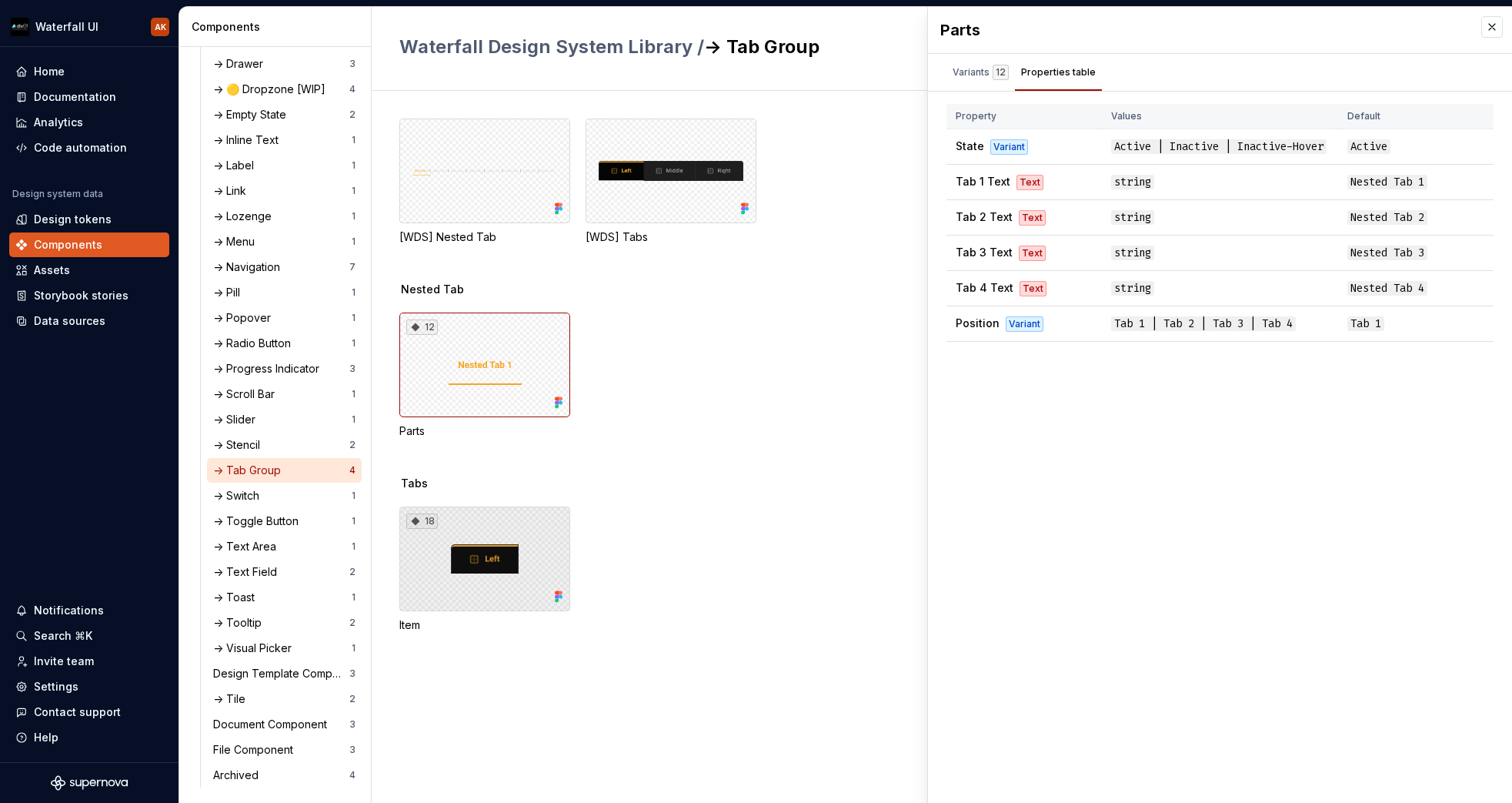
click at [472, 545] on div "18" at bounding box center [484, 559] width 171 height 105
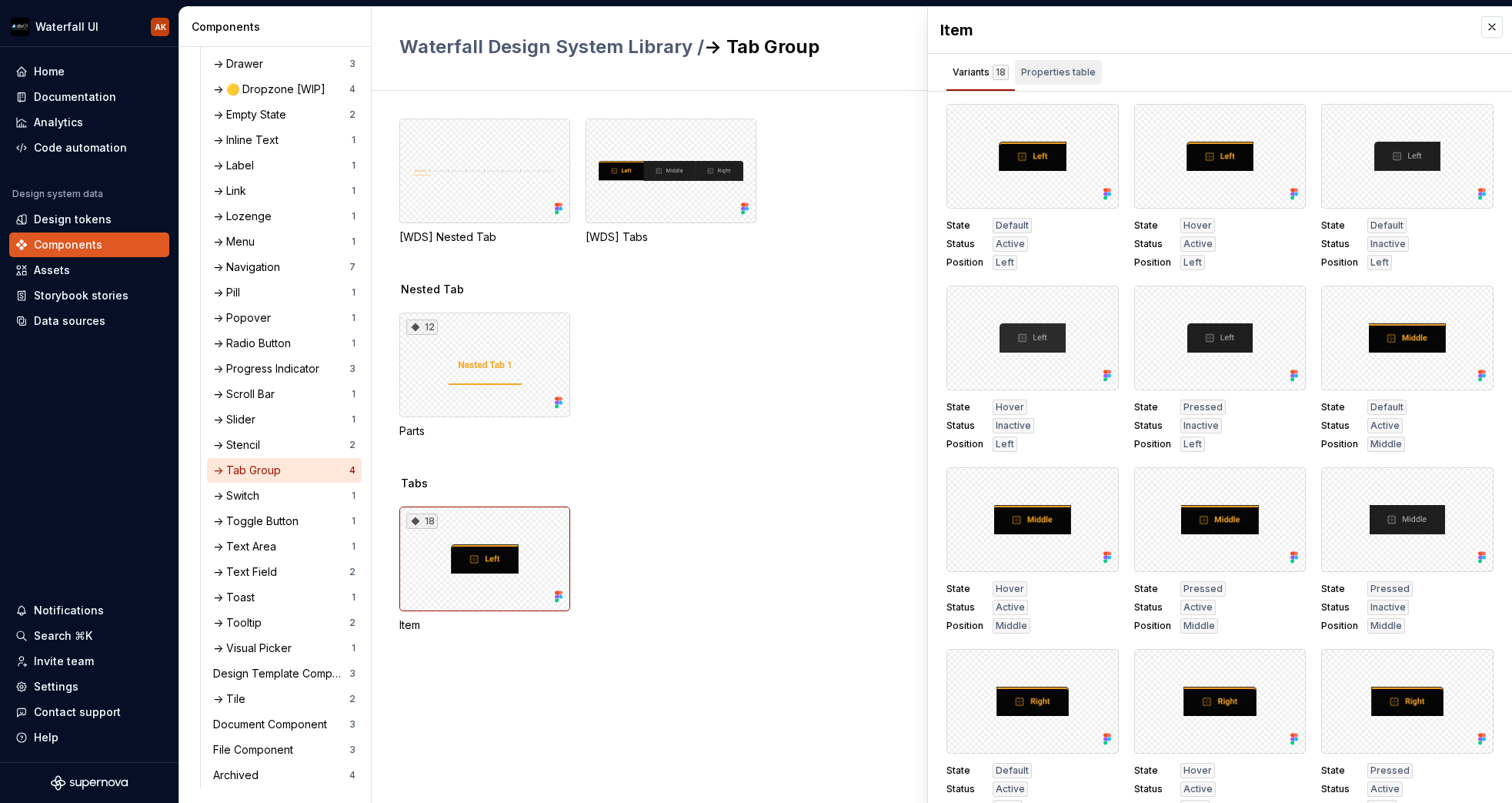
click at [1056, 72] on div "Properties table" at bounding box center [1058, 72] width 74 height 16
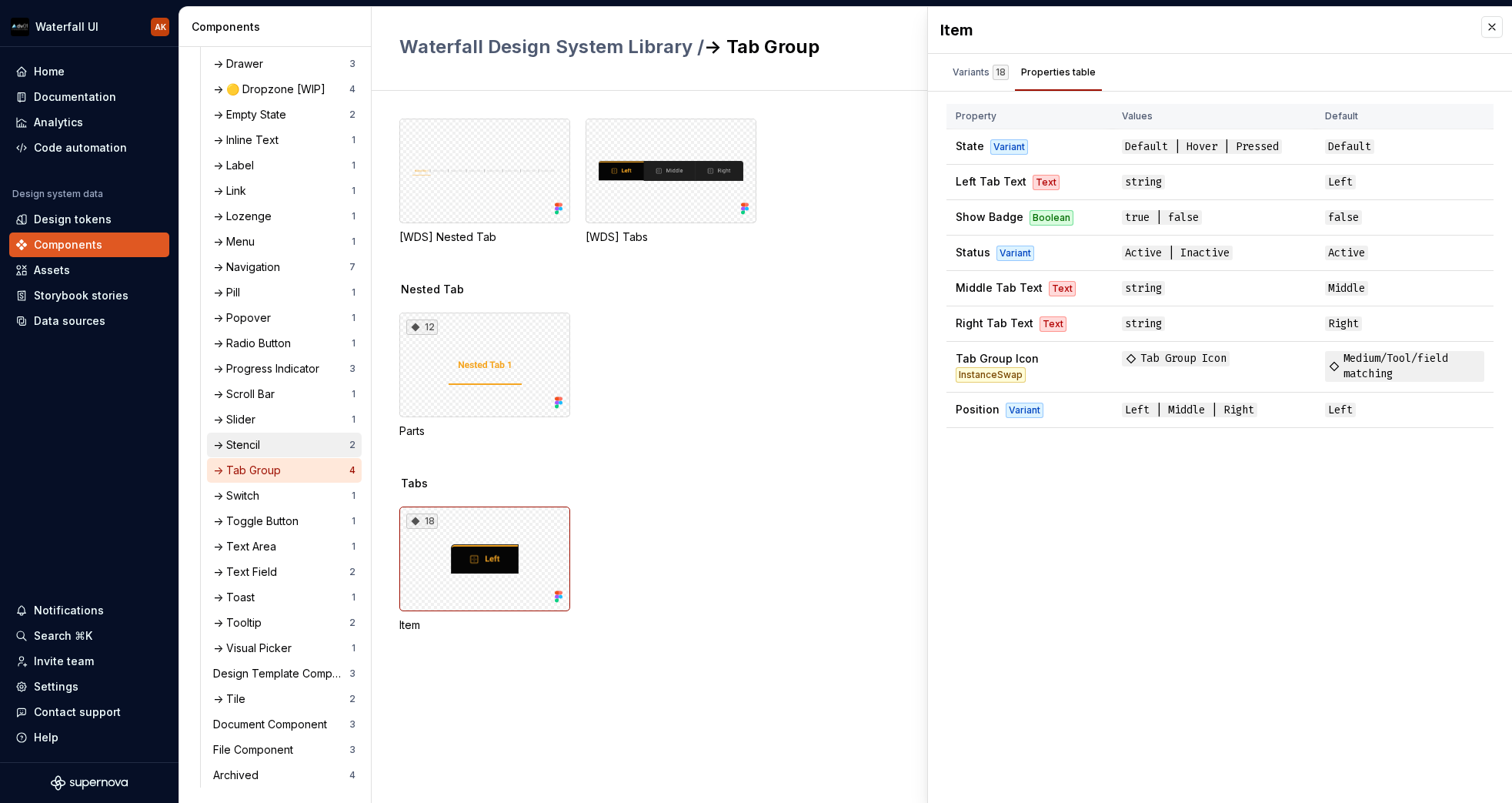
click at [255, 451] on div "-> Stencil" at bounding box center [240, 445] width 53 height 16
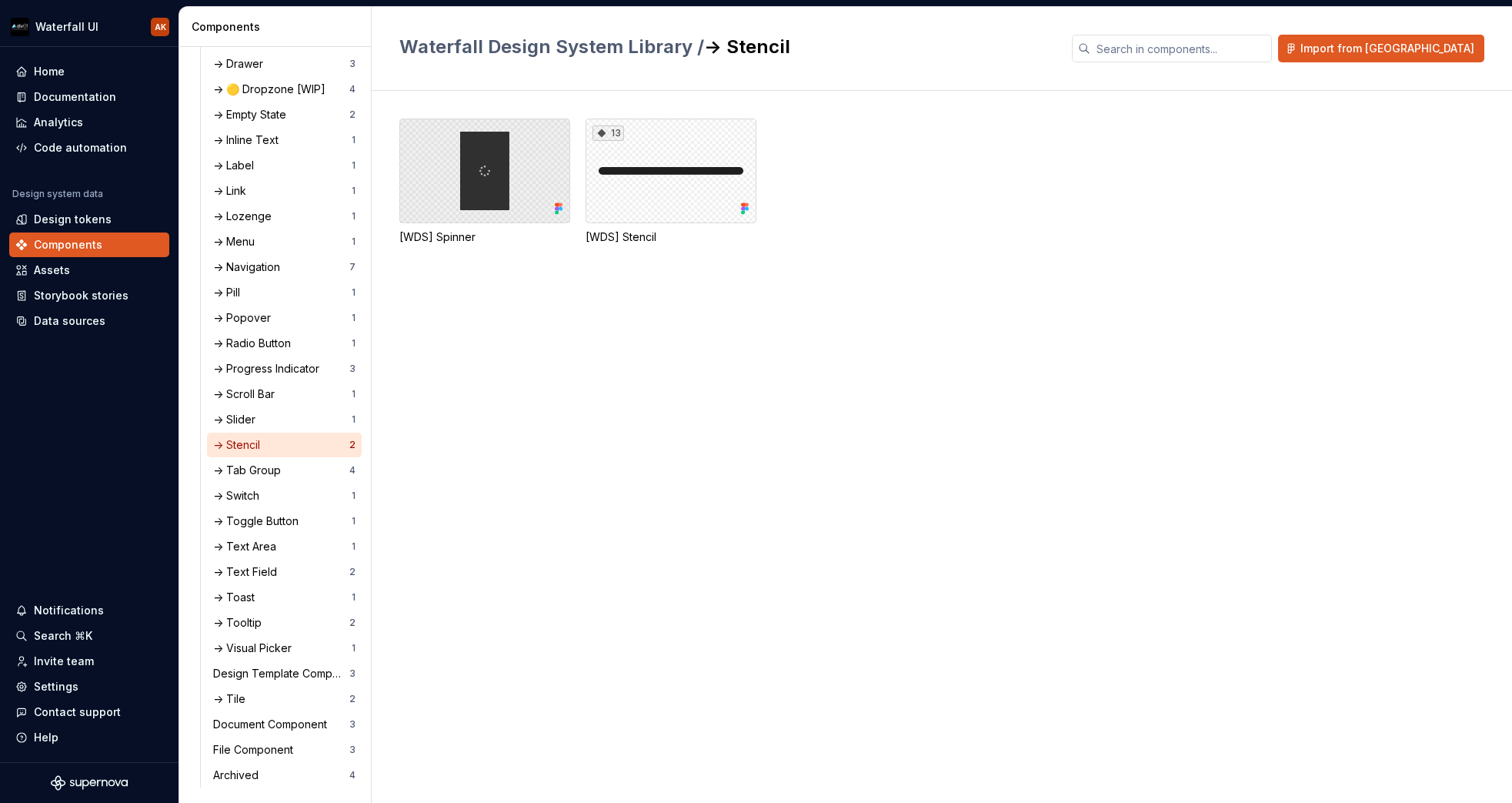
click at [513, 199] on div at bounding box center [484, 171] width 171 height 105
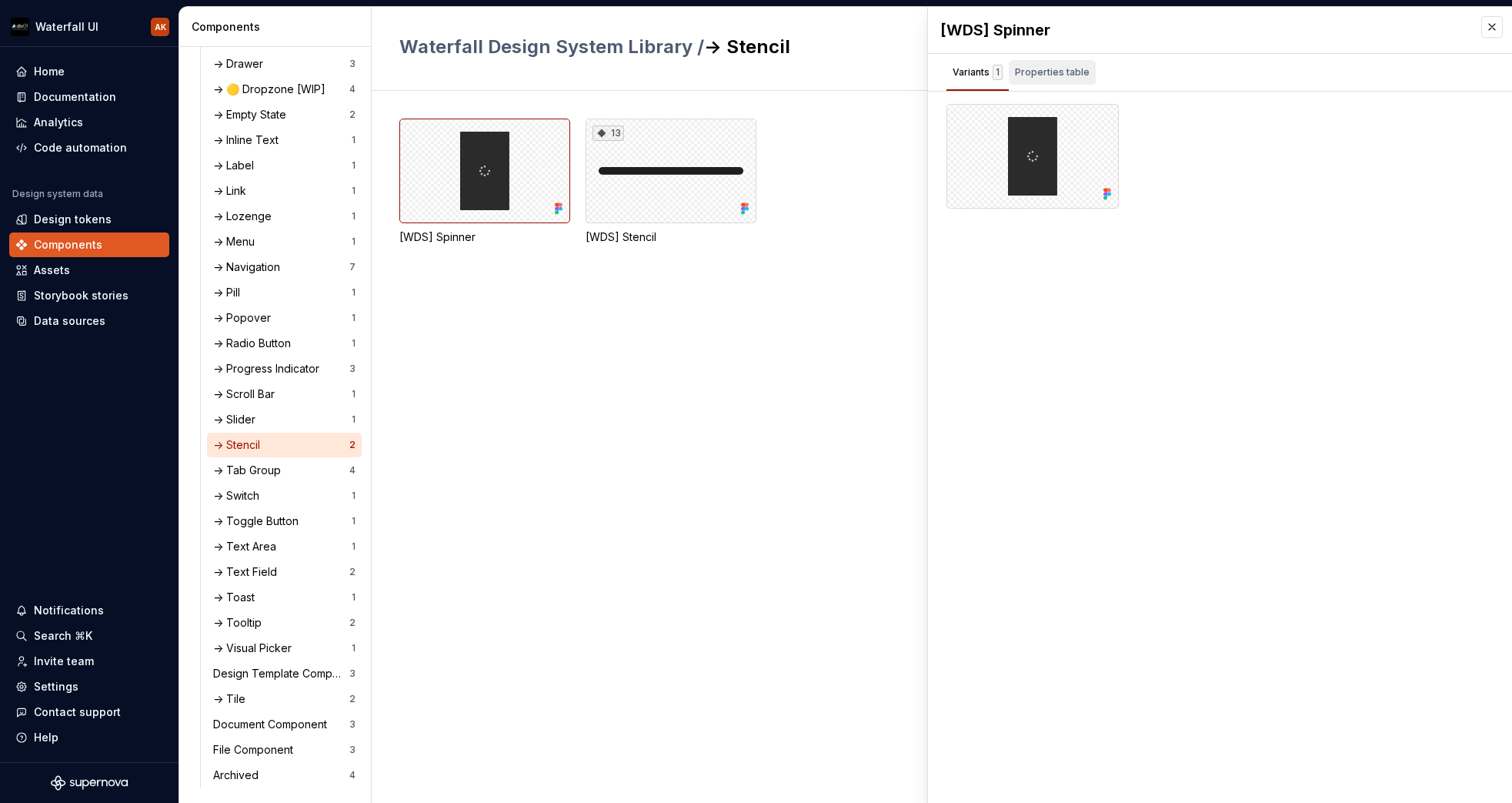
click at [1057, 75] on div "Properties table" at bounding box center [1052, 72] width 74 height 16
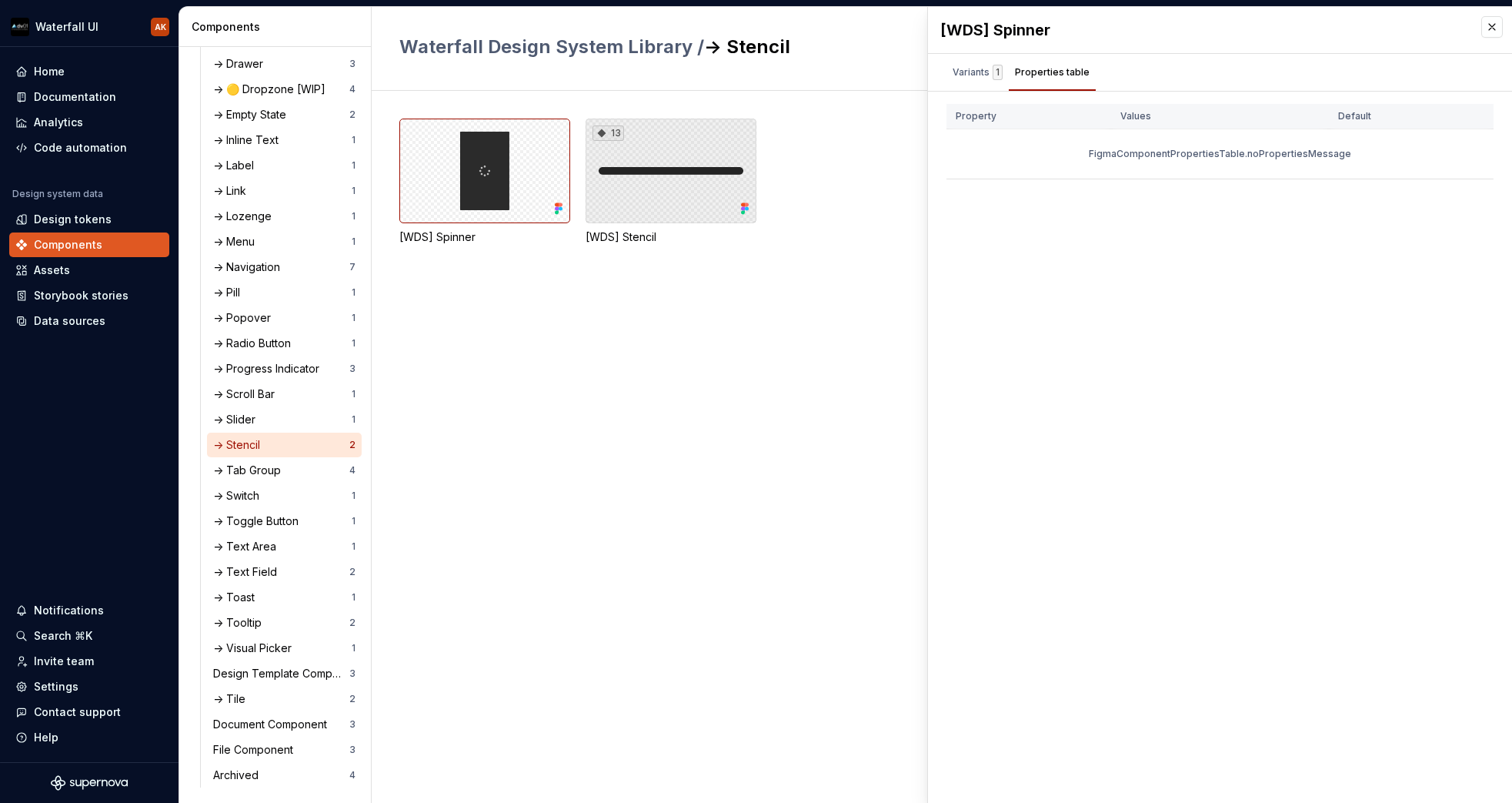
click at [628, 176] on div "13" at bounding box center [671, 171] width 171 height 105
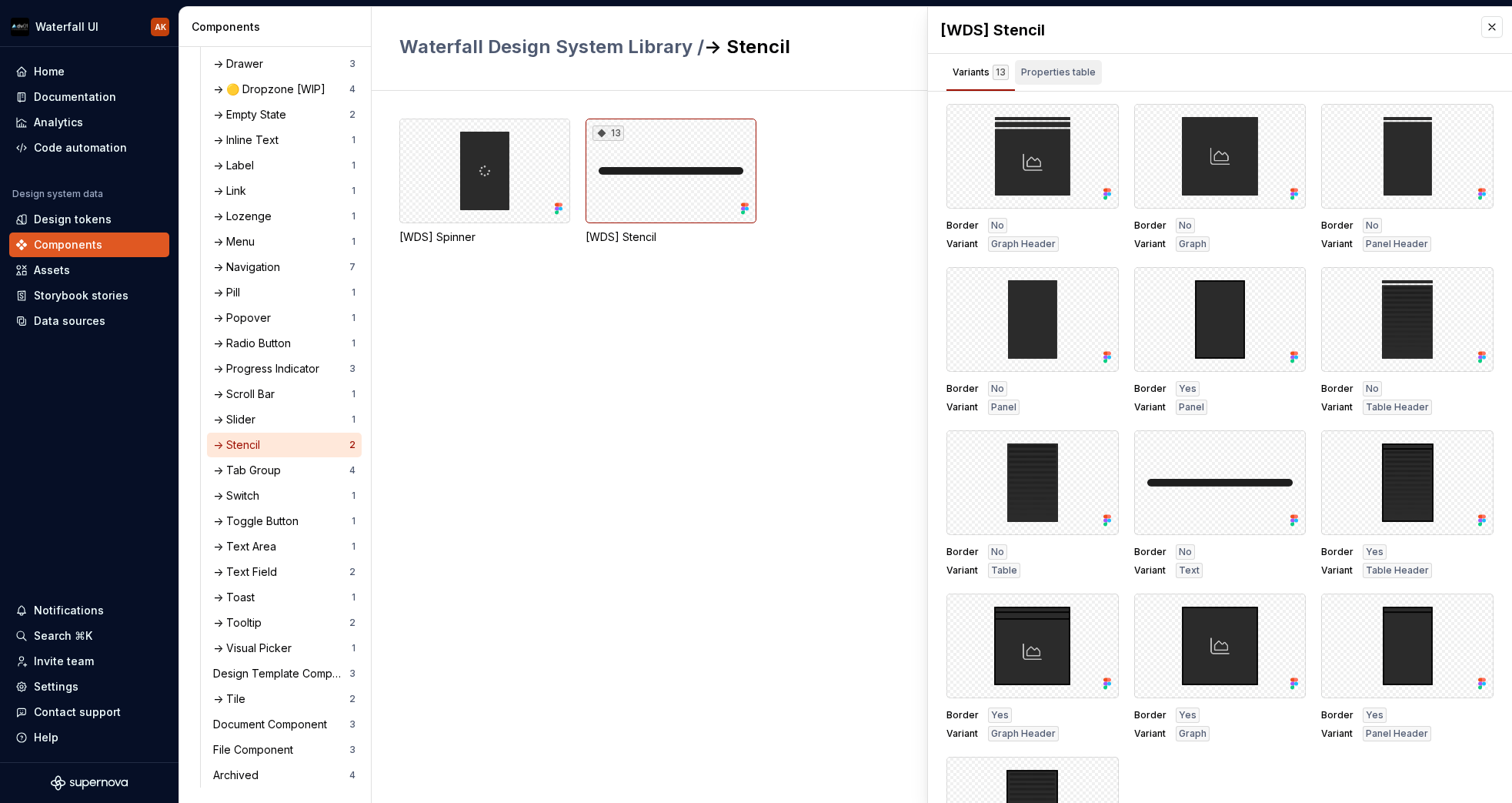
click at [1073, 68] on div "Properties table" at bounding box center [1058, 72] width 74 height 16
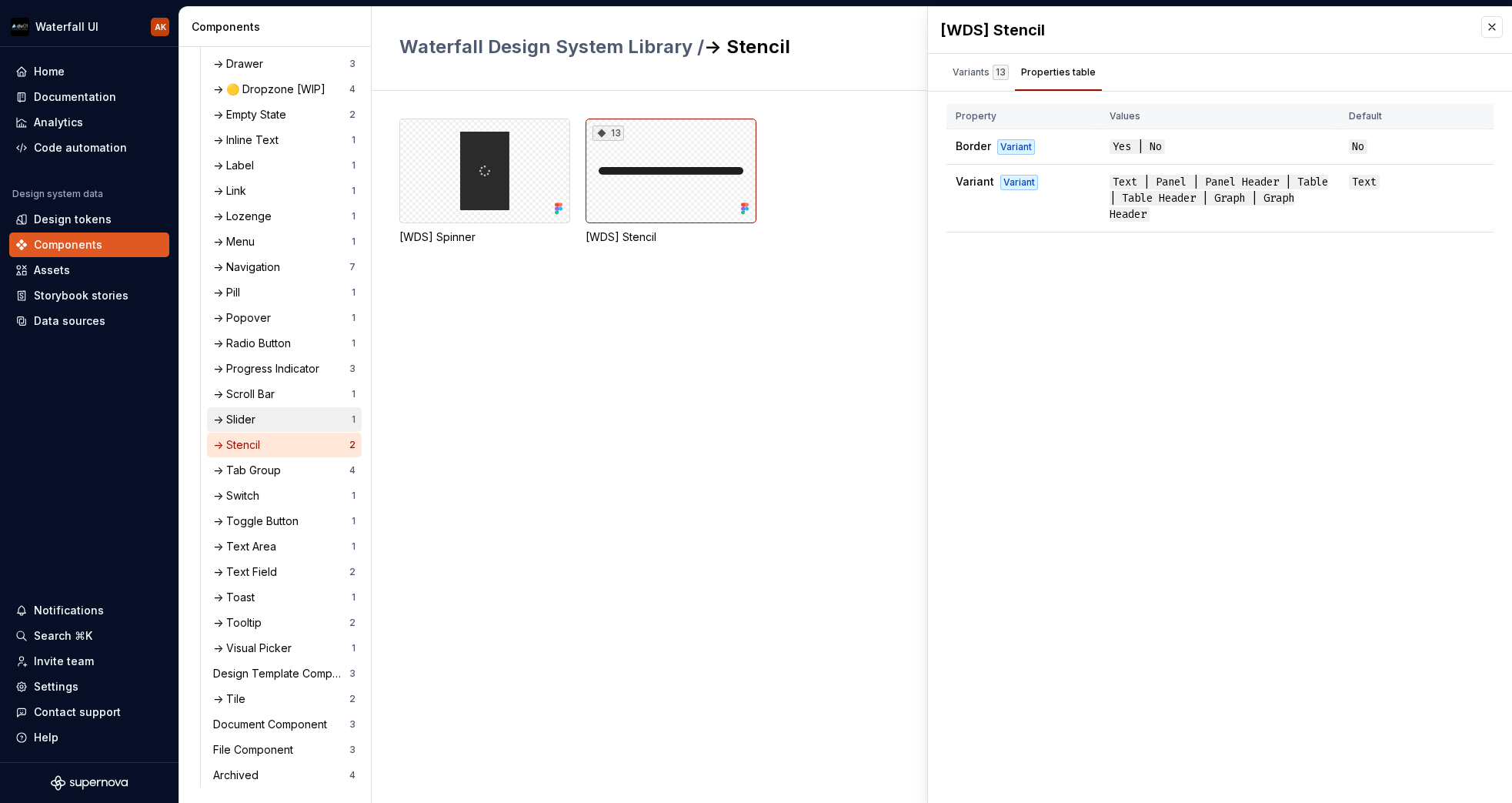
click at [242, 417] on div "-> Slider" at bounding box center [237, 419] width 48 height 16
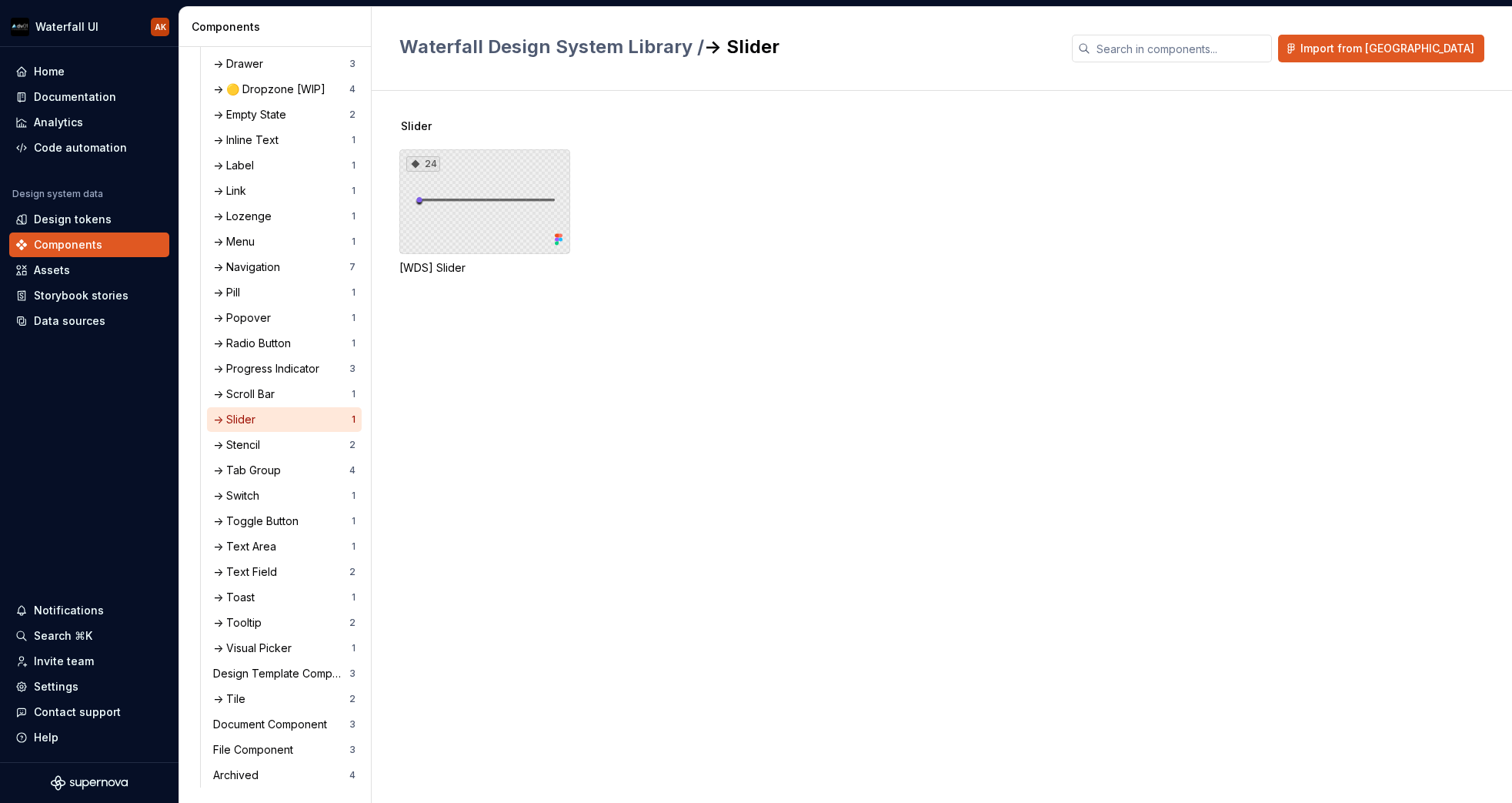
click at [473, 191] on div "24" at bounding box center [484, 202] width 171 height 105
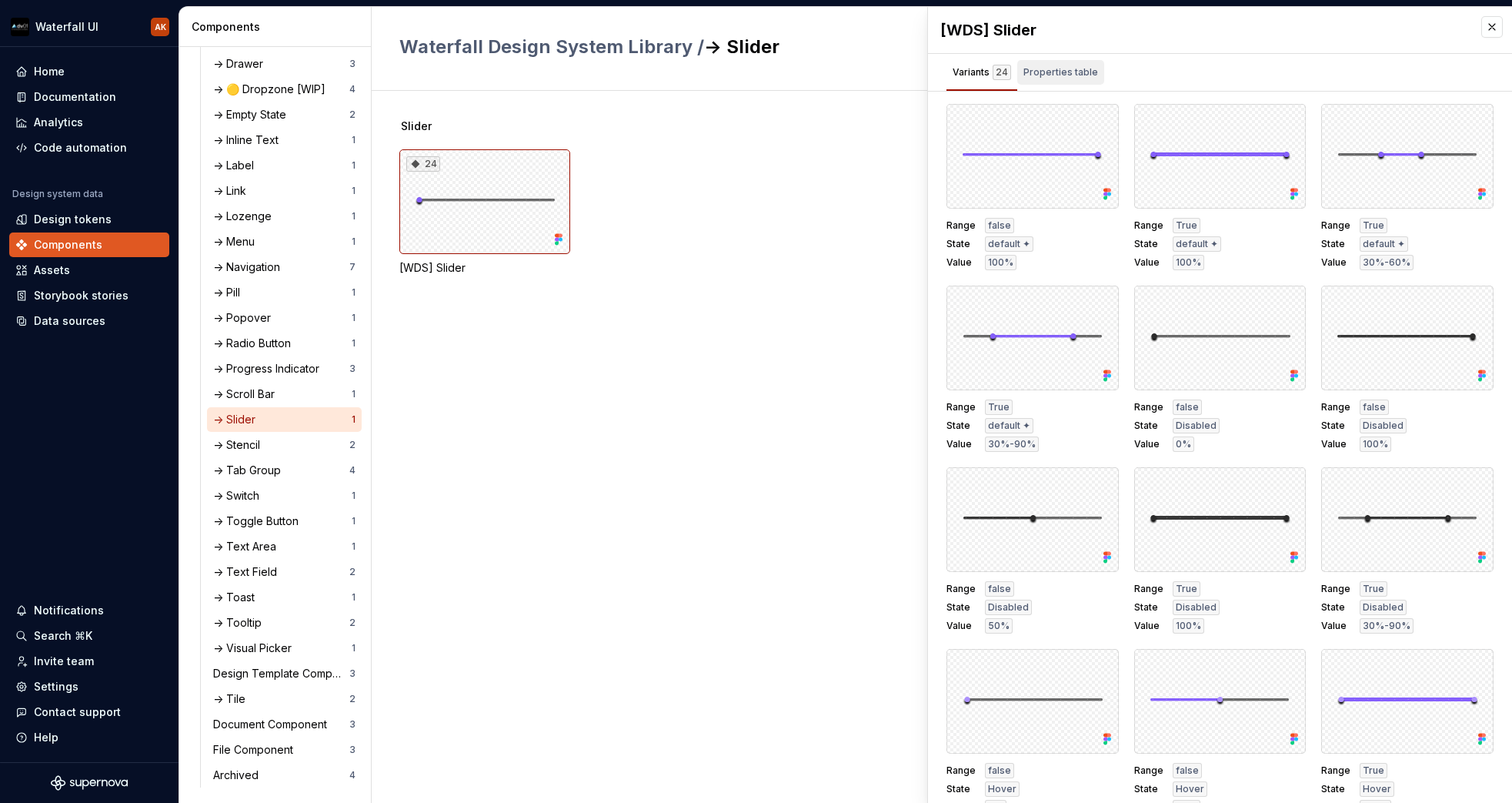
click at [1047, 77] on div "Properties table" at bounding box center [1061, 72] width 74 height 16
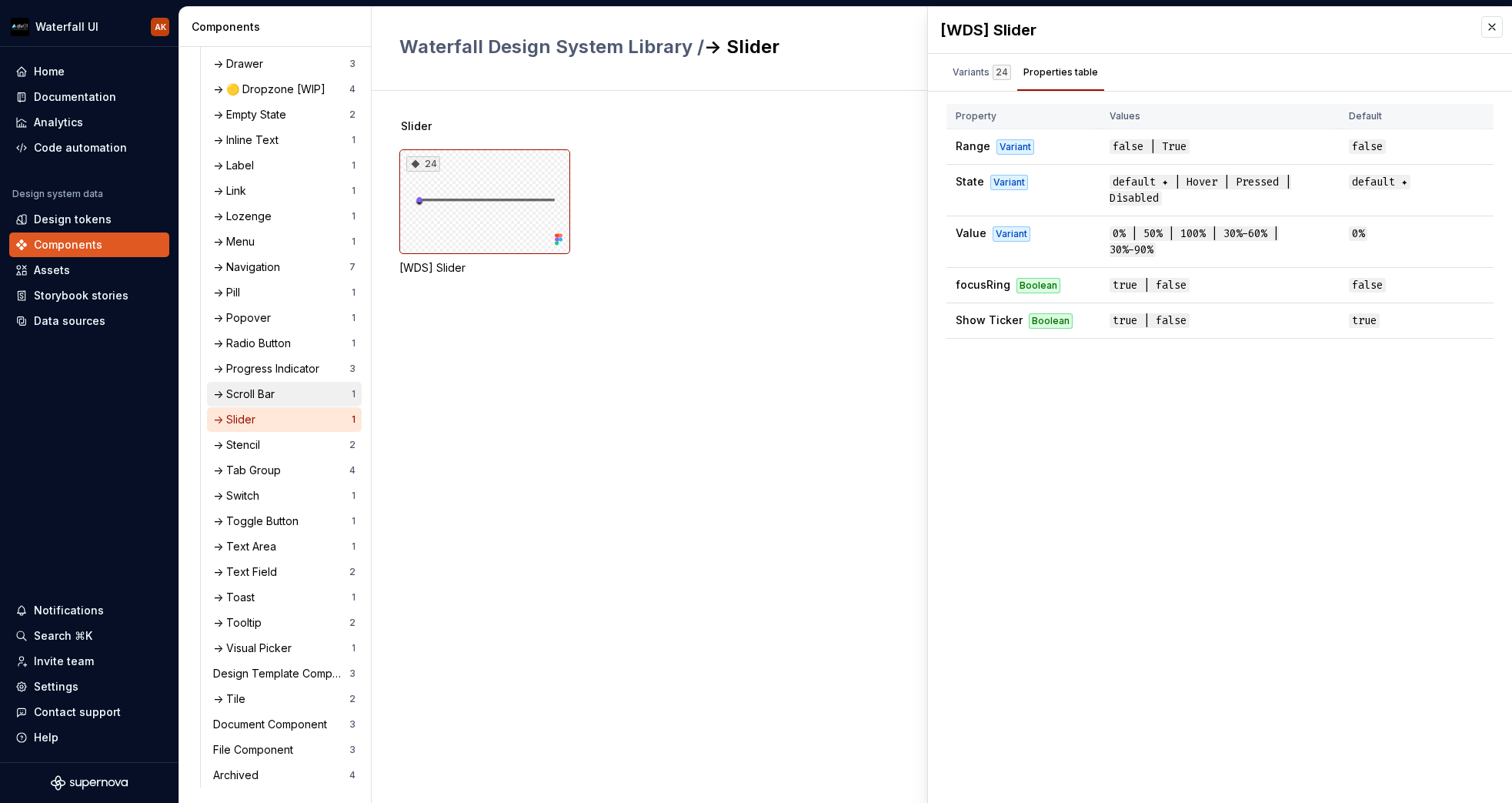
click at [269, 397] on div "-> Scroll Bar" at bounding box center [247, 393] width 68 height 16
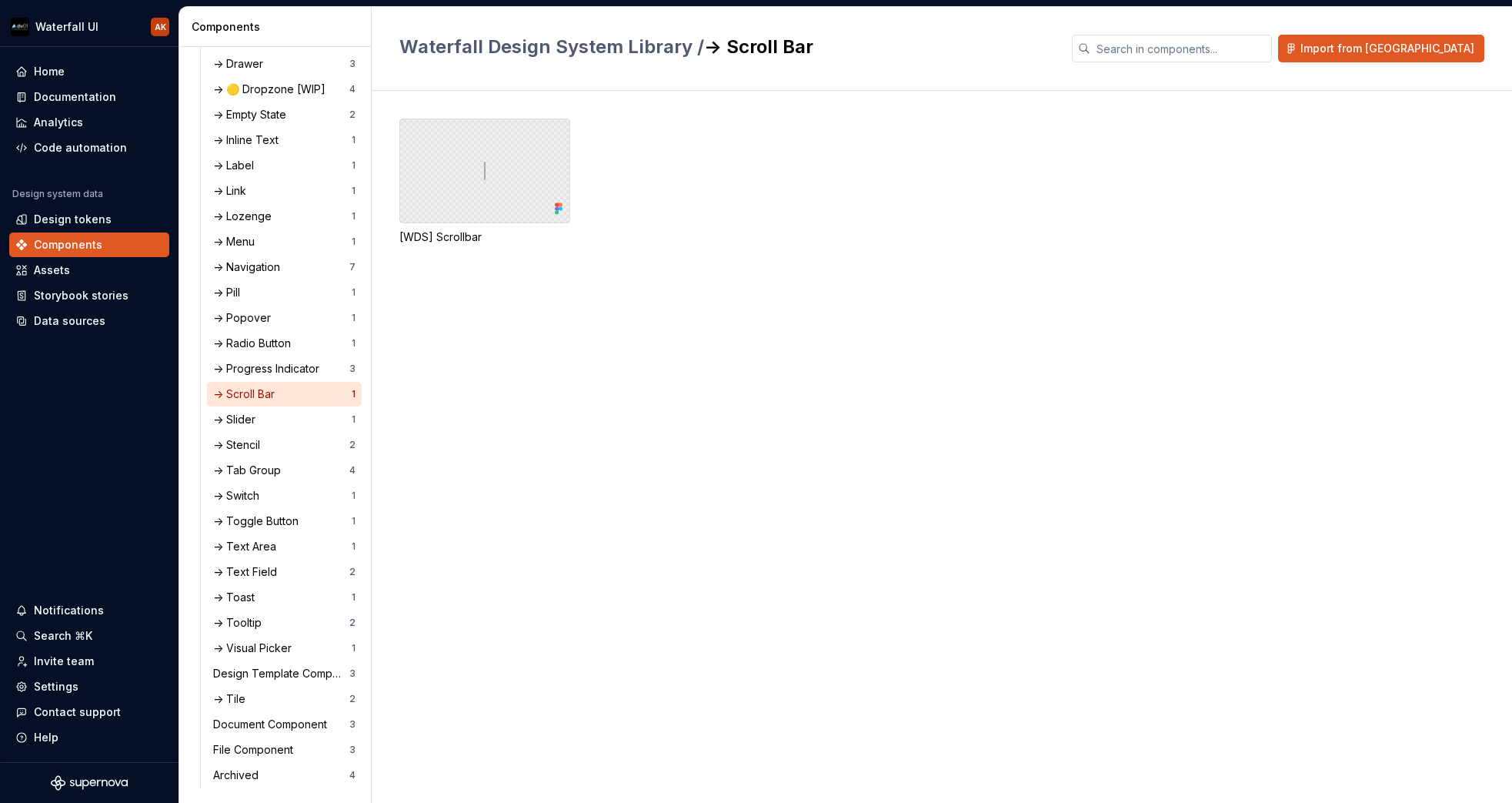
click at [495, 199] on div at bounding box center [484, 171] width 171 height 105
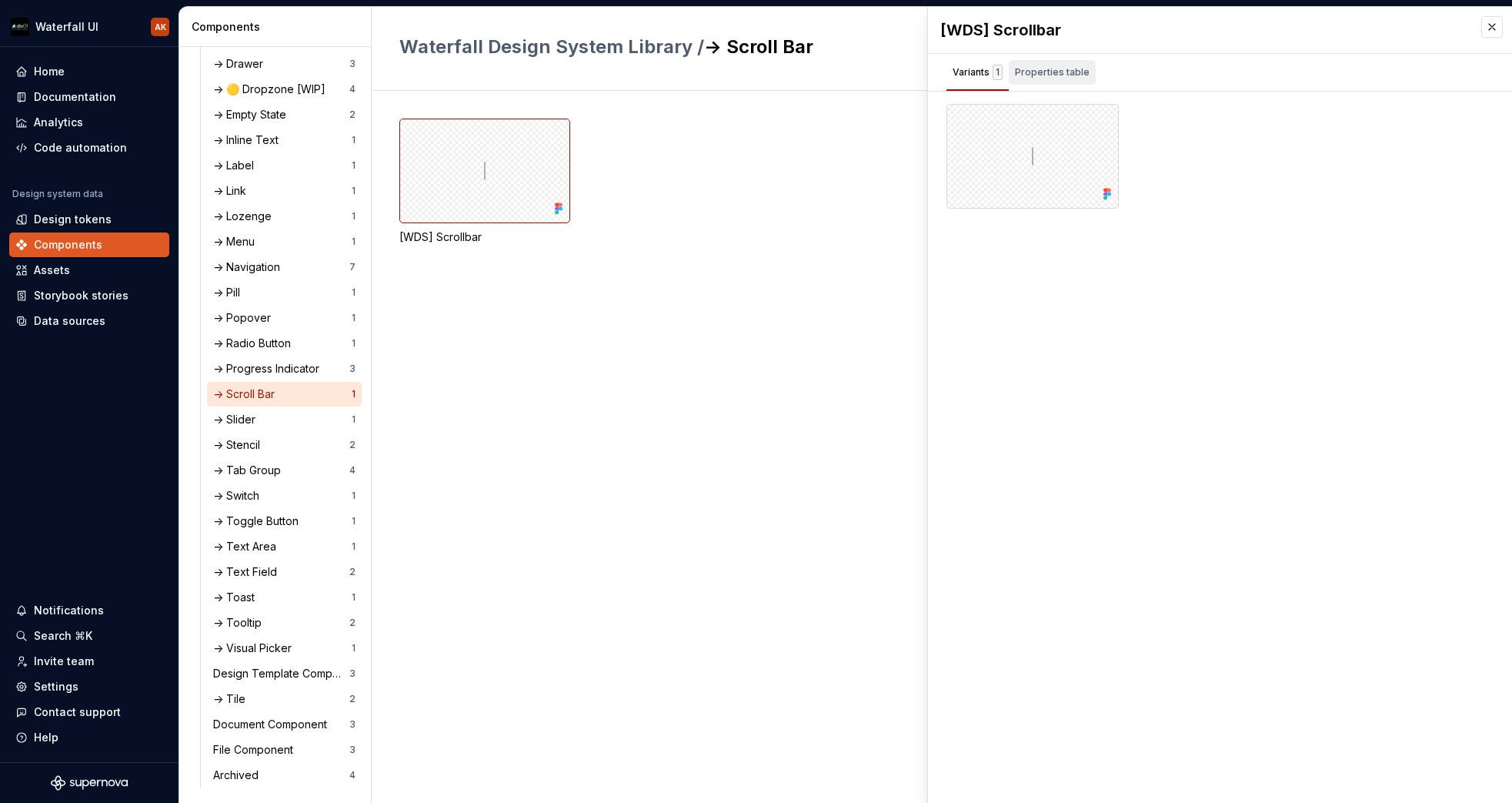
click at [1049, 78] on div "Properties table" at bounding box center [1052, 72] width 74 height 16
click at [276, 369] on div "-> Progress Indicator" at bounding box center [269, 368] width 112 height 16
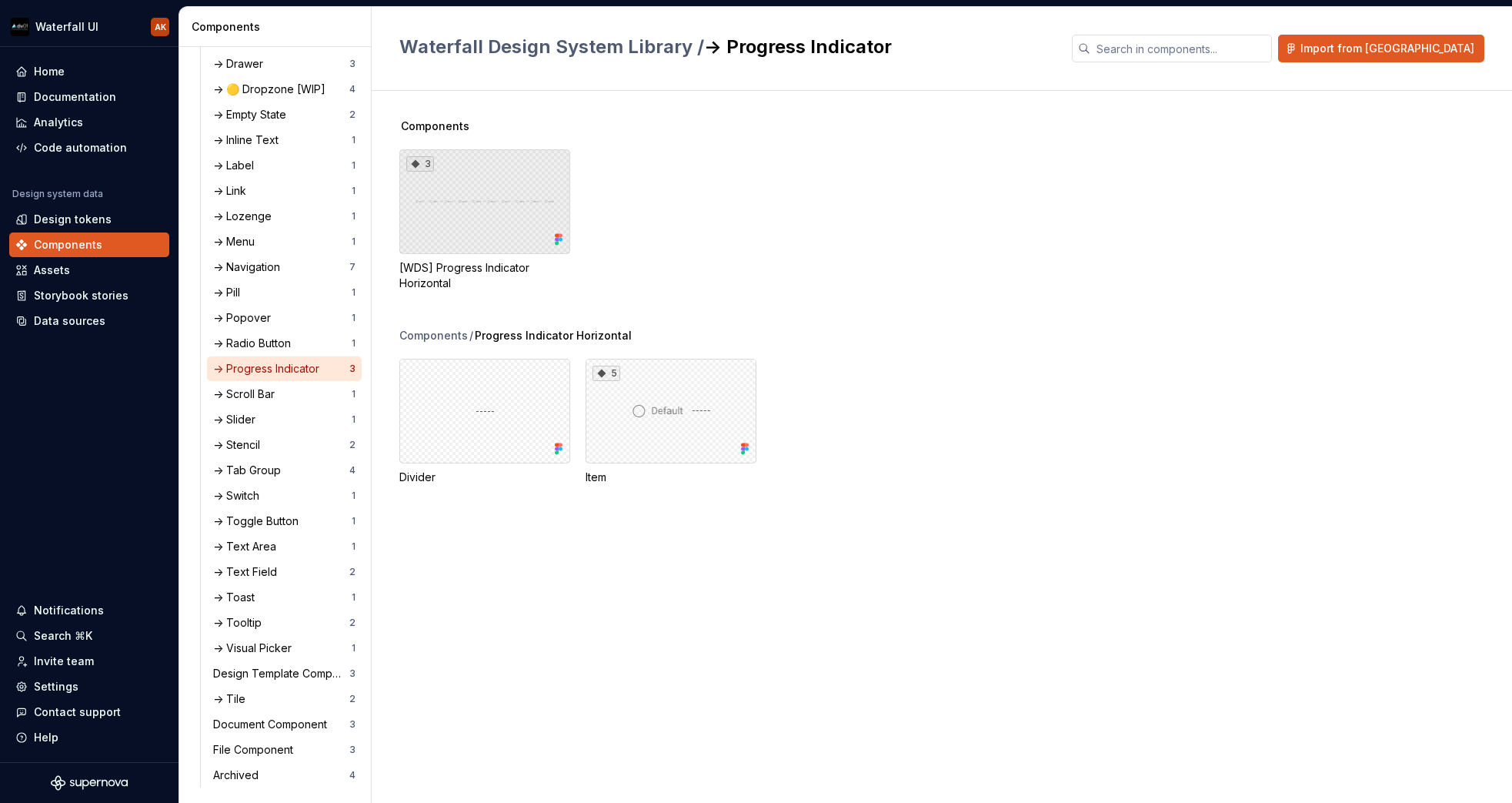
click at [488, 182] on div "3" at bounding box center [484, 202] width 171 height 105
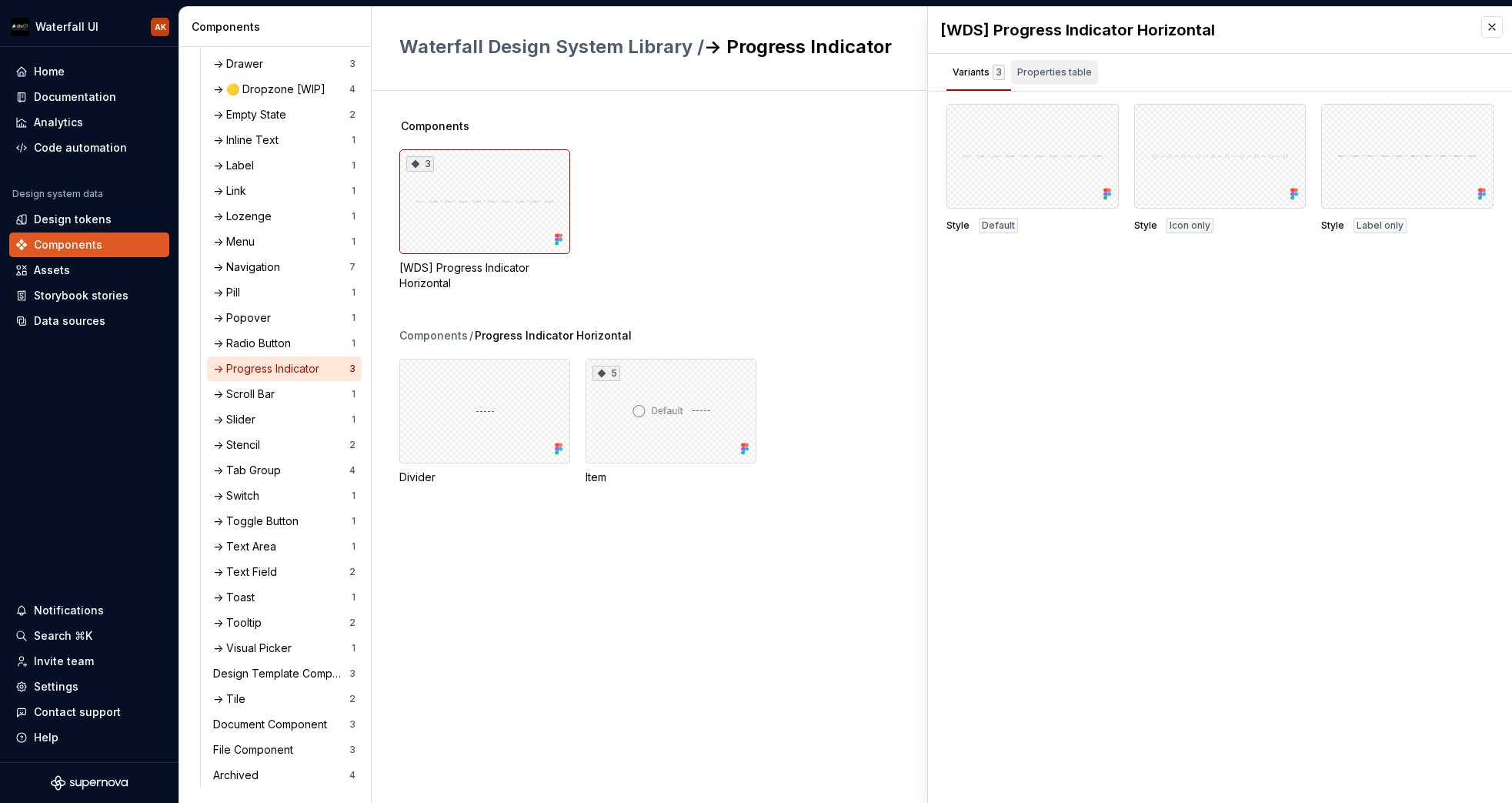
click at [1074, 74] on div "Properties table" at bounding box center [1054, 72] width 74 height 16
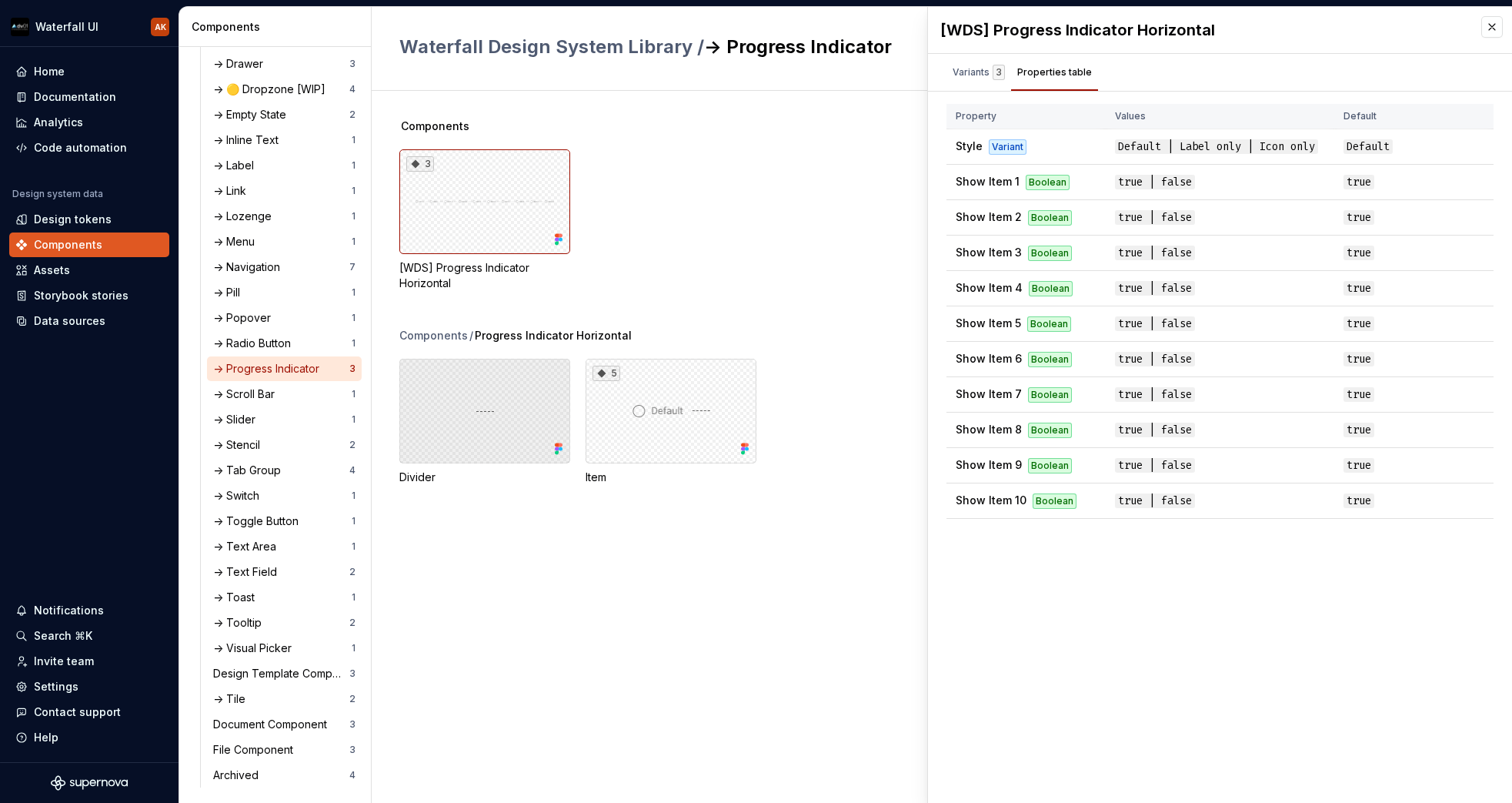
click at [500, 419] on div at bounding box center [484, 411] width 171 height 105
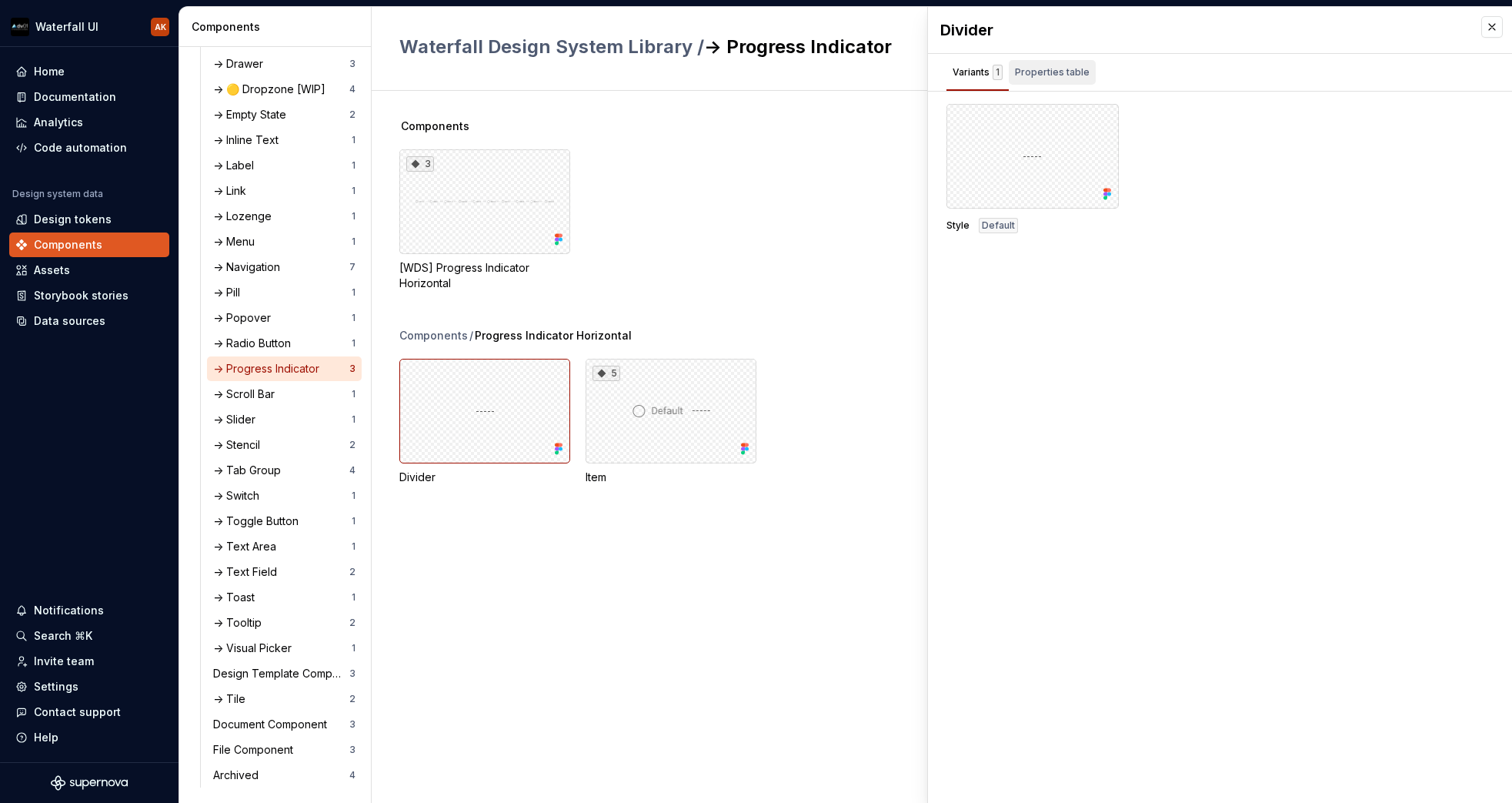
click at [1065, 77] on div "Properties table" at bounding box center [1052, 72] width 74 height 16
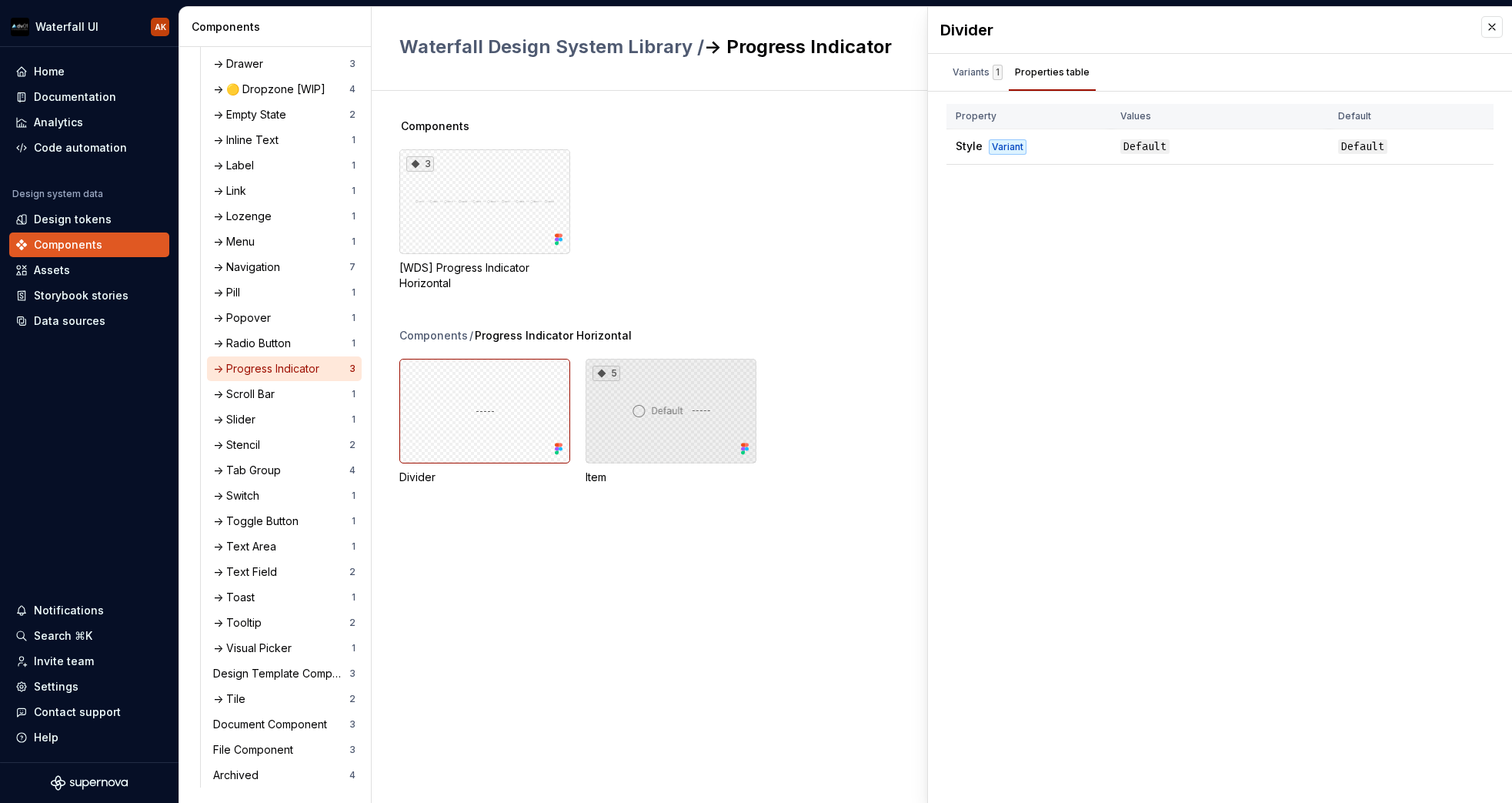
click at [603, 419] on div "5" at bounding box center [671, 411] width 171 height 105
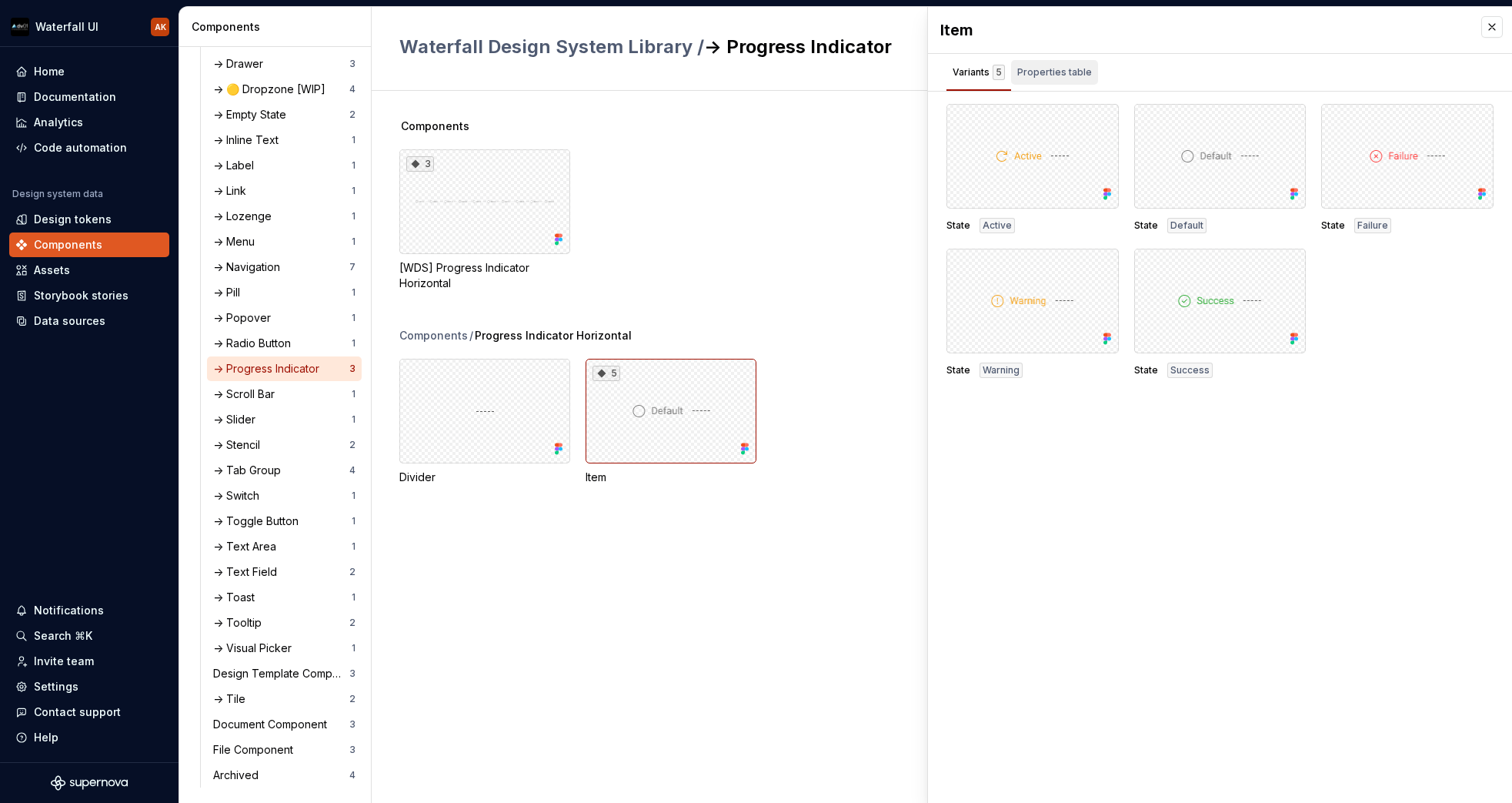
click at [1059, 74] on div "Properties table" at bounding box center [1054, 72] width 74 height 16
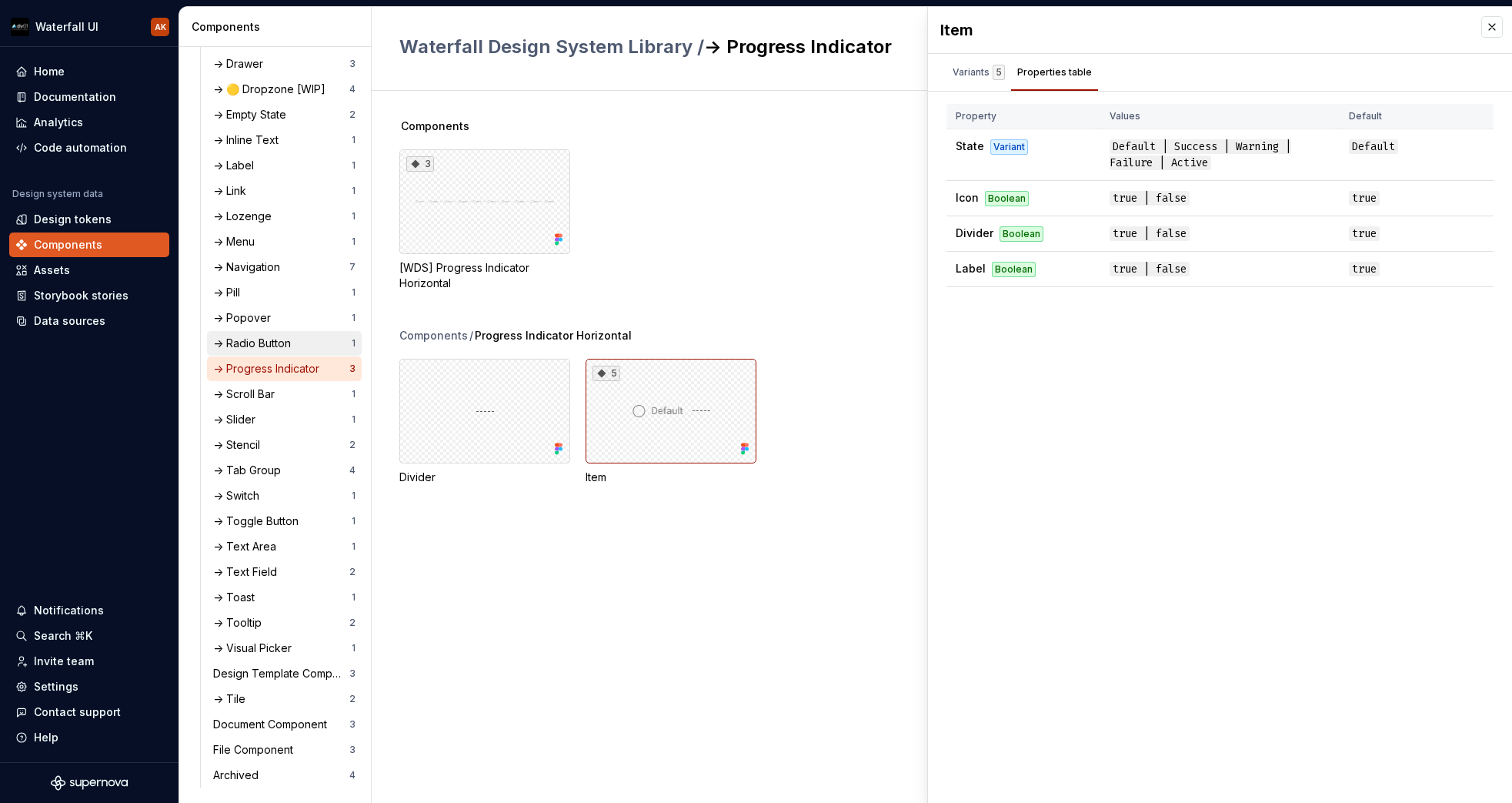
click at [282, 339] on div "-> Radio Button" at bounding box center [255, 343] width 84 height 16
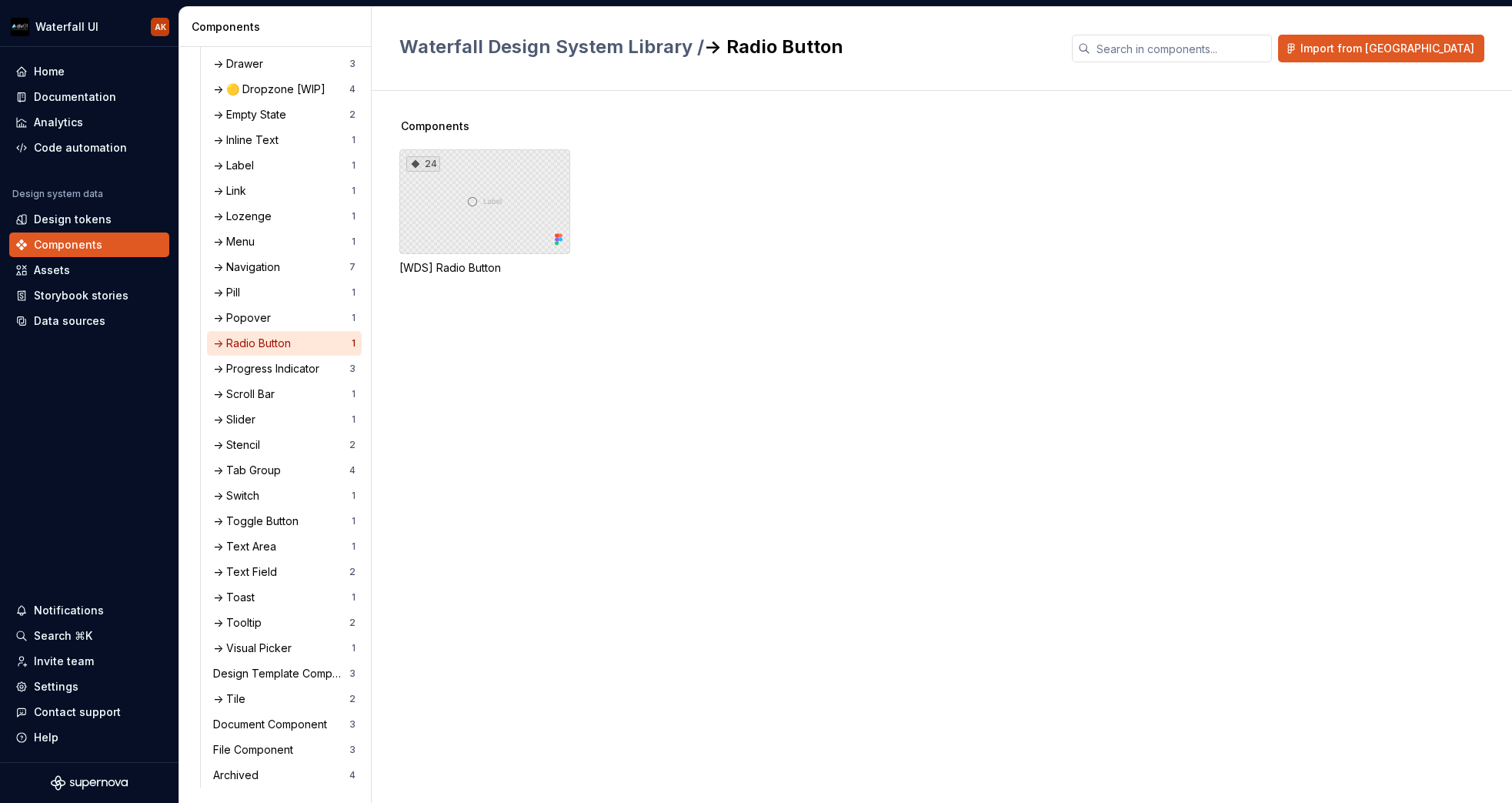
click at [482, 213] on div "24" at bounding box center [484, 202] width 171 height 105
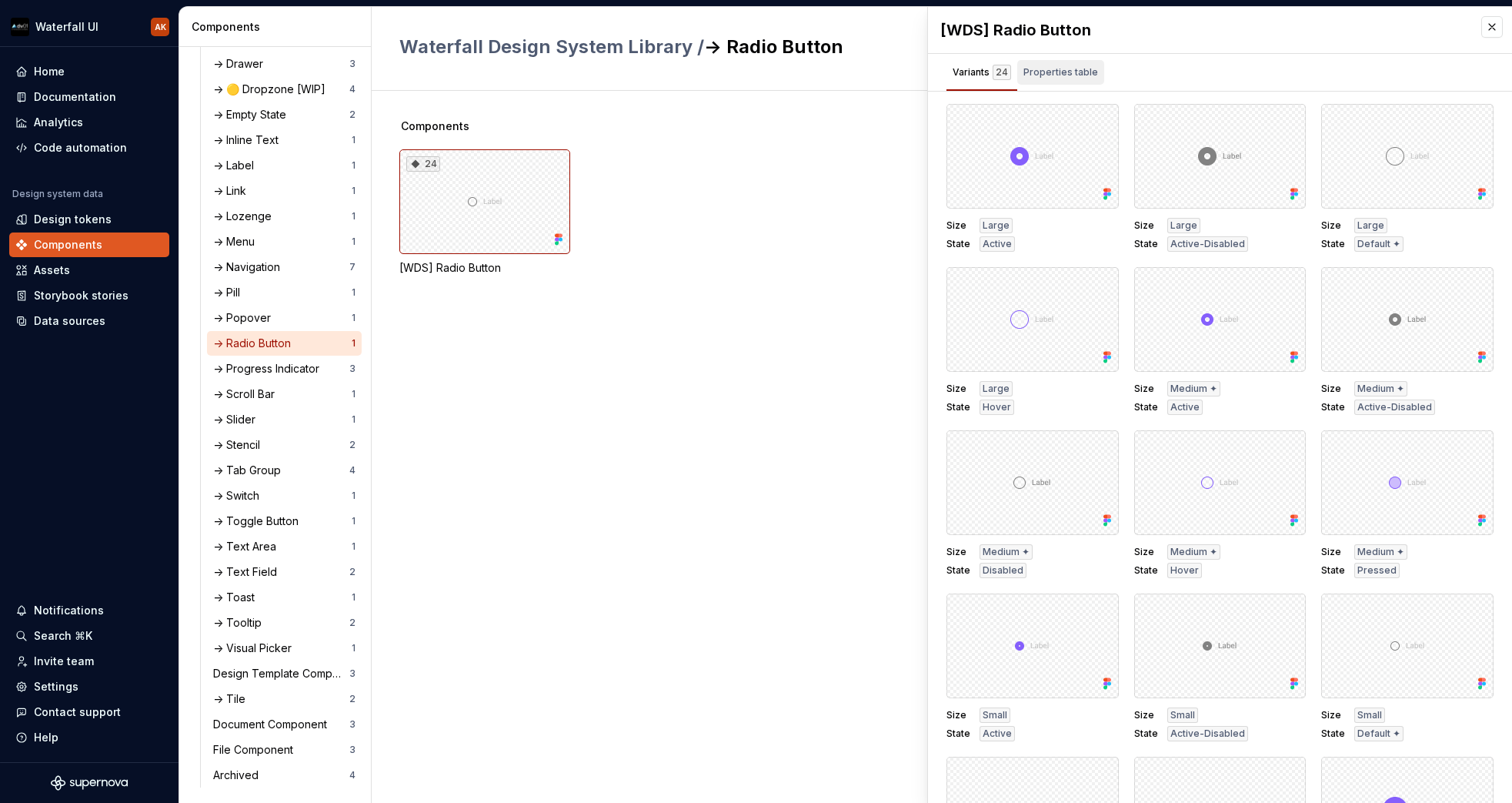
click at [1084, 79] on div "Properties table" at bounding box center [1061, 72] width 74 height 16
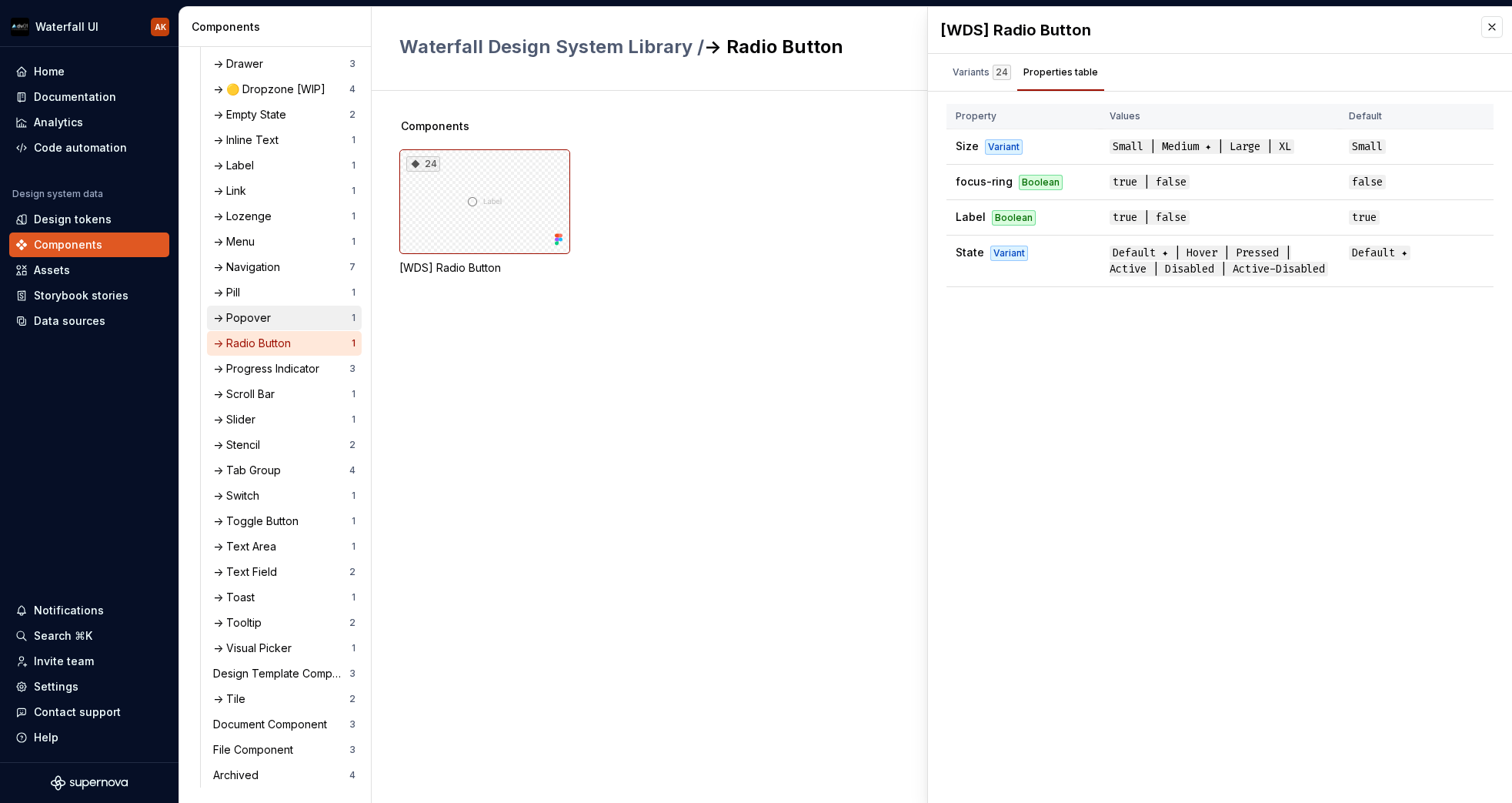
click at [253, 320] on div "-> Popover" at bounding box center [245, 317] width 64 height 16
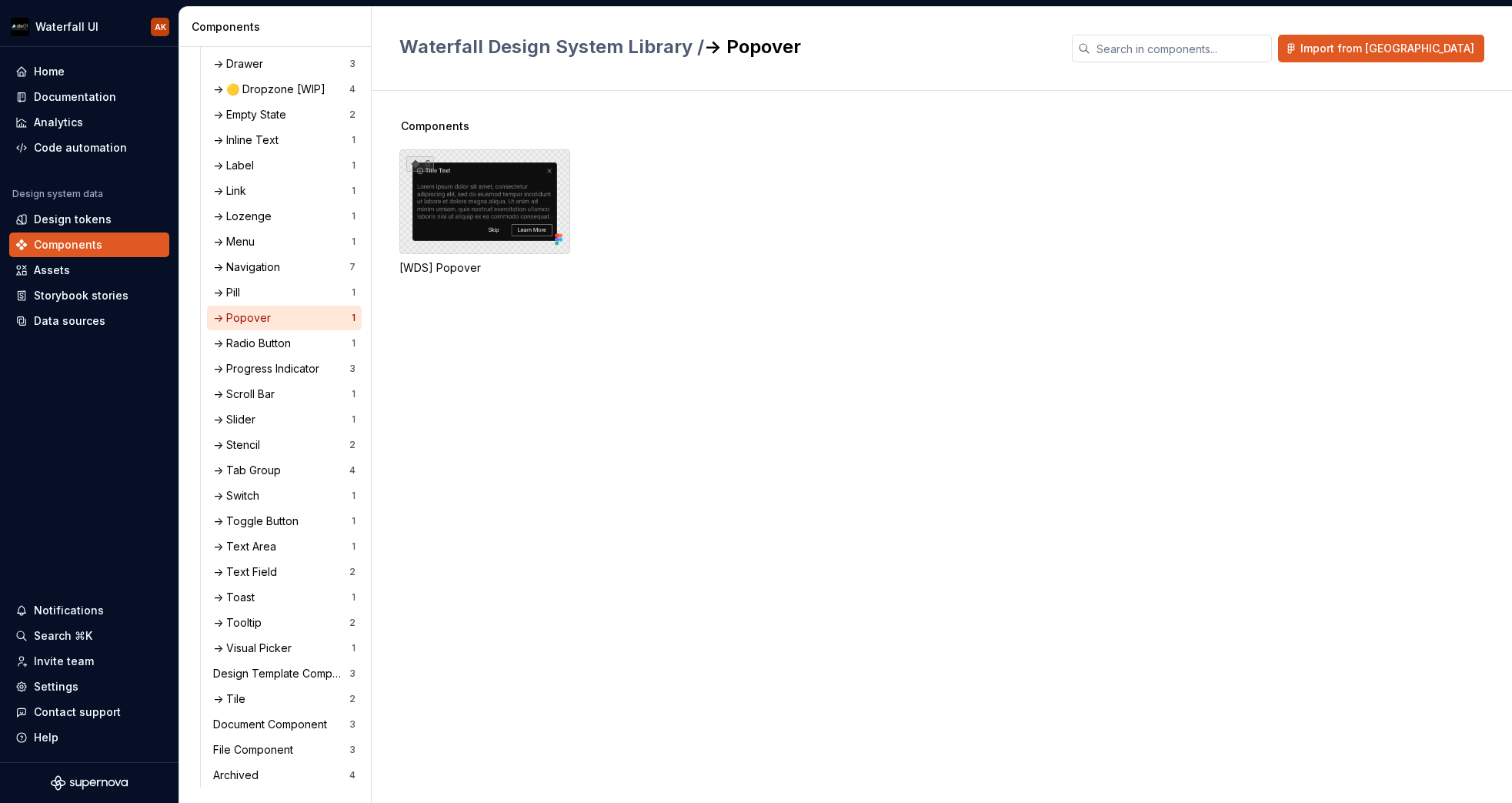
click at [424, 204] on div "6" at bounding box center [484, 202] width 171 height 105
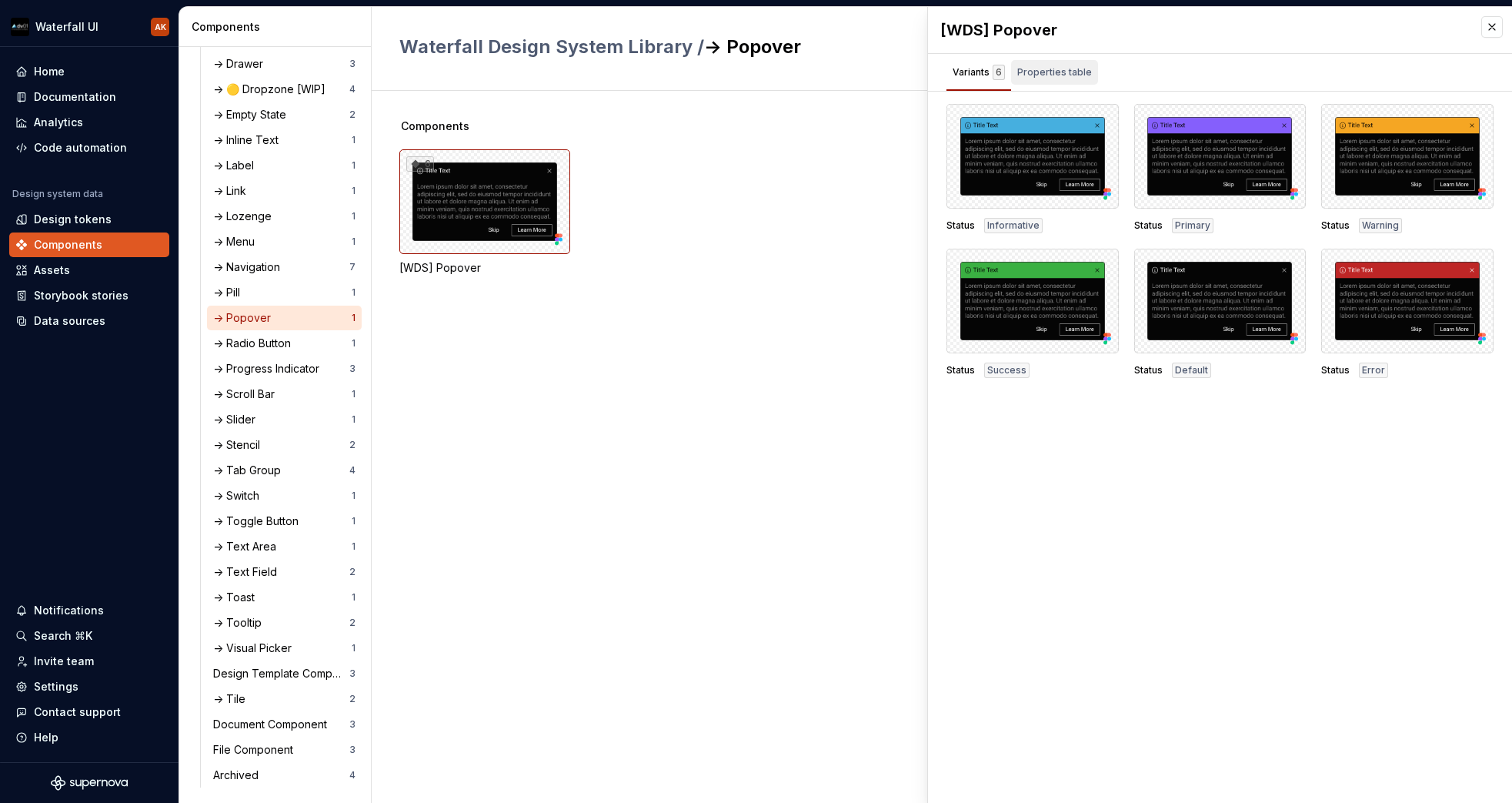
click at [1075, 72] on div "Properties table" at bounding box center [1054, 72] width 74 height 16
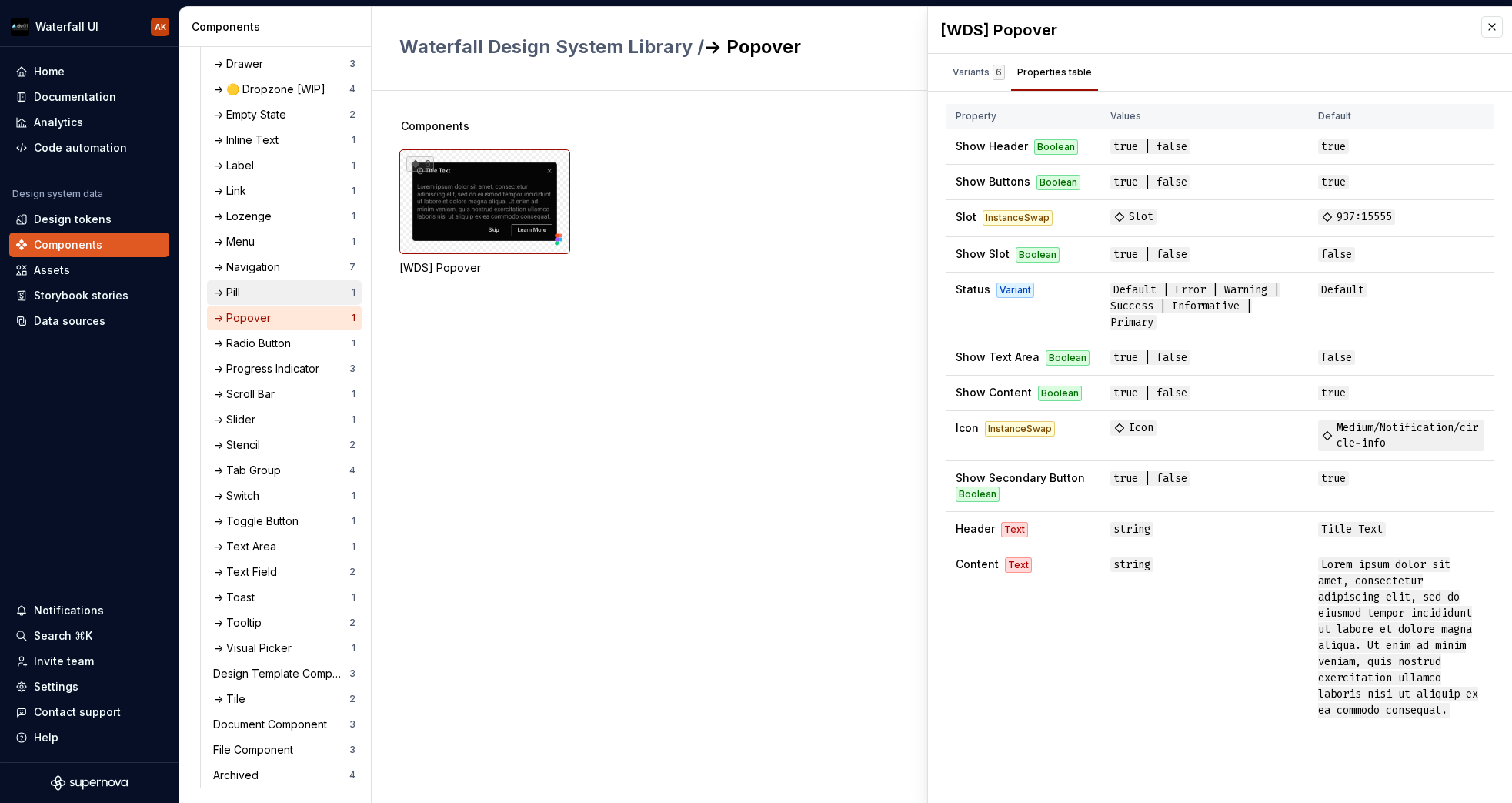
click at [249, 297] on div "-> Pill" at bounding box center [282, 292] width 138 height 16
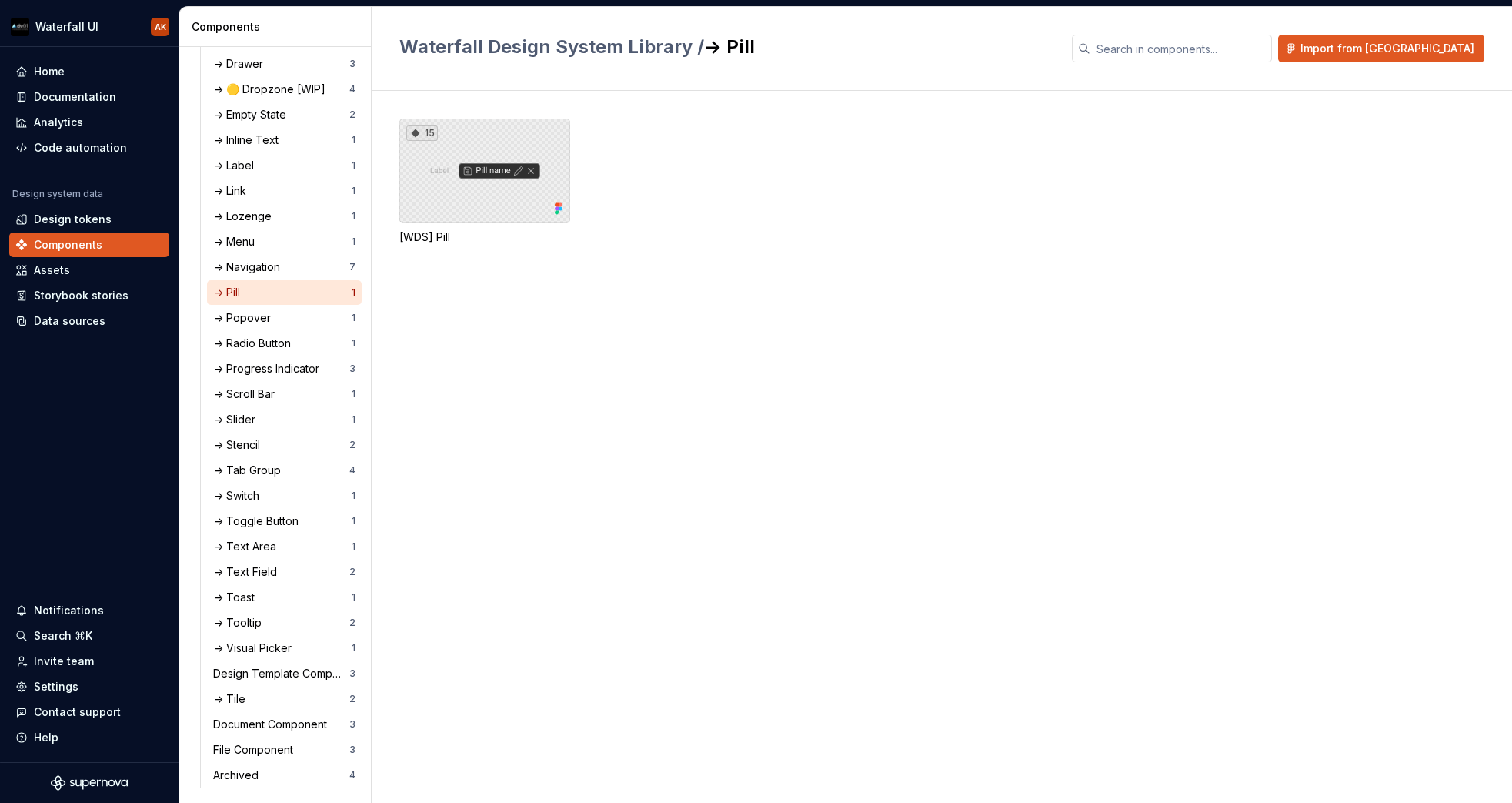
click at [464, 174] on div "15" at bounding box center [484, 171] width 171 height 105
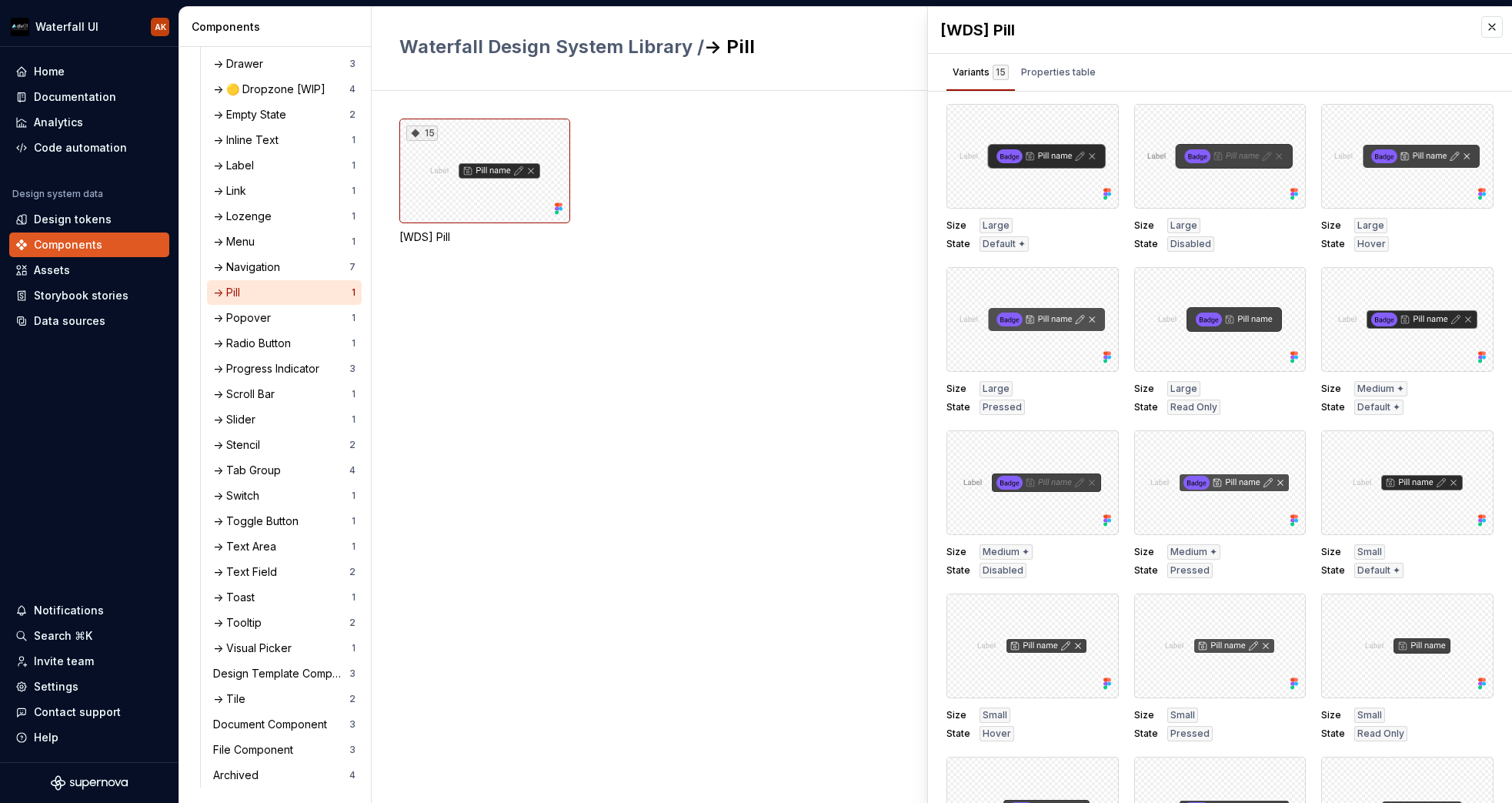
click at [1103, 74] on div "Variants 15 Properties table" at bounding box center [1024, 72] width 192 height 37
click at [1085, 72] on div "Properties table" at bounding box center [1058, 72] width 74 height 16
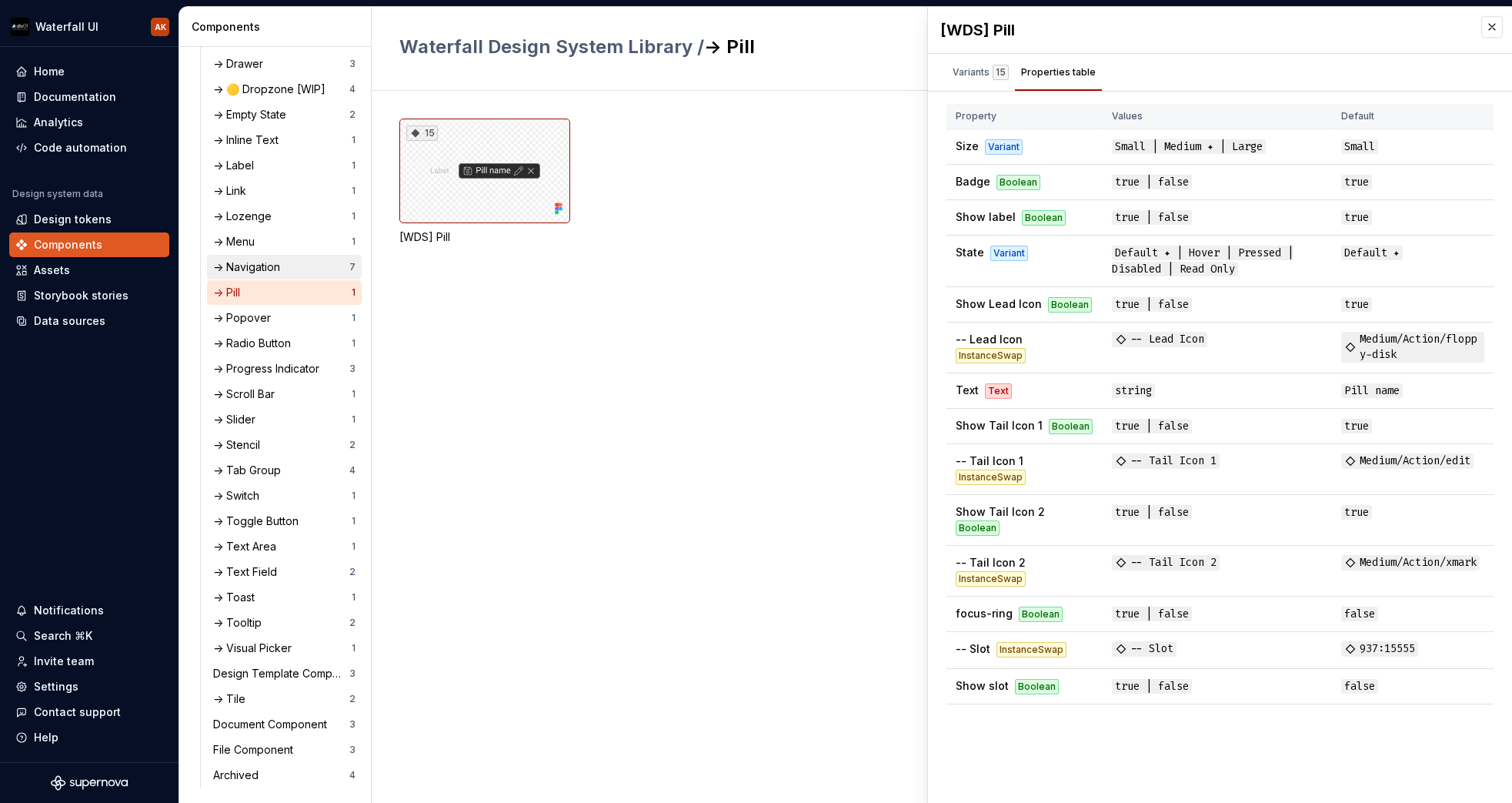
click at [262, 266] on div "-> Navigation" at bounding box center [249, 267] width 73 height 16
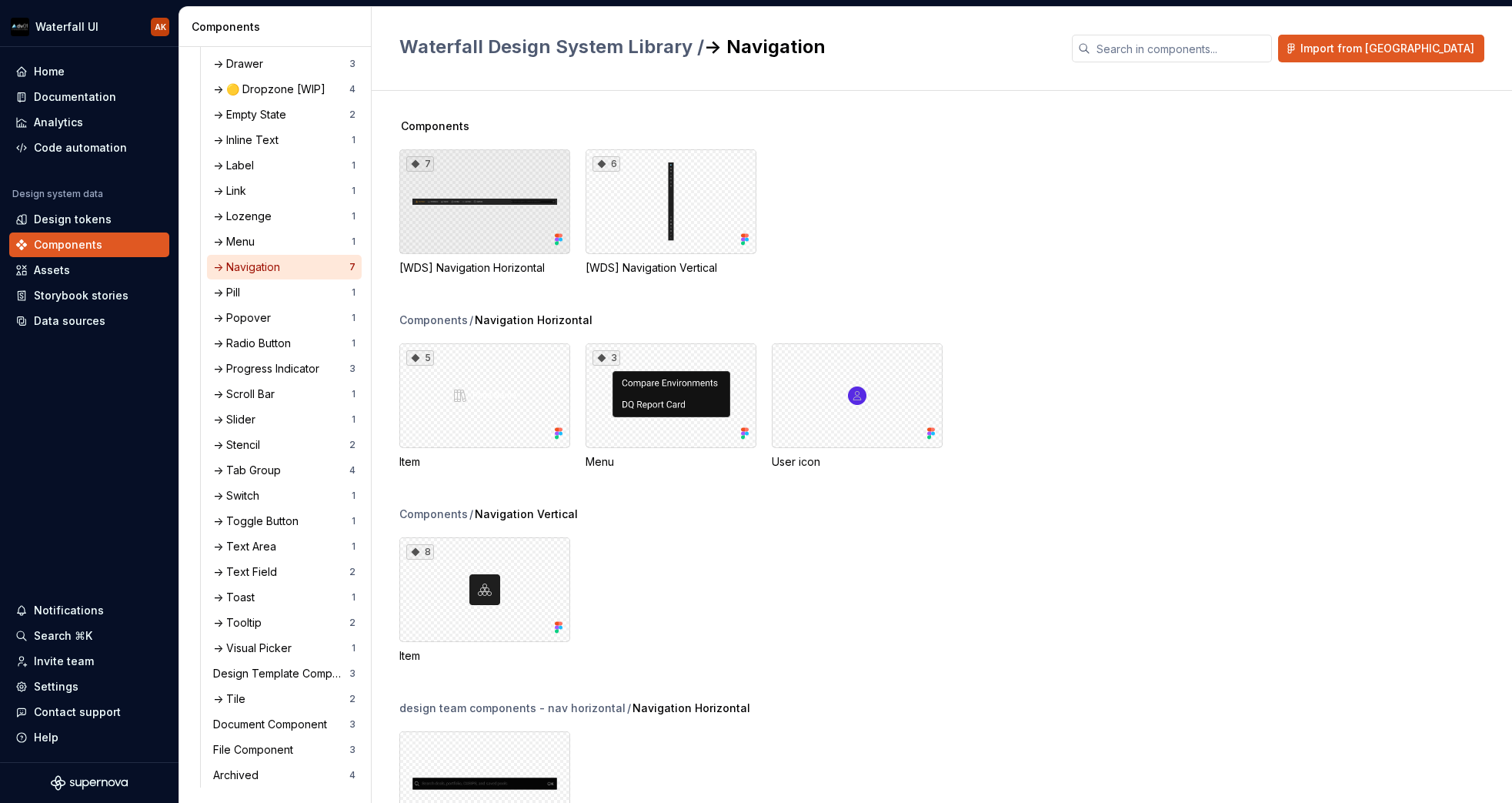
click at [541, 204] on div "7" at bounding box center [484, 202] width 171 height 105
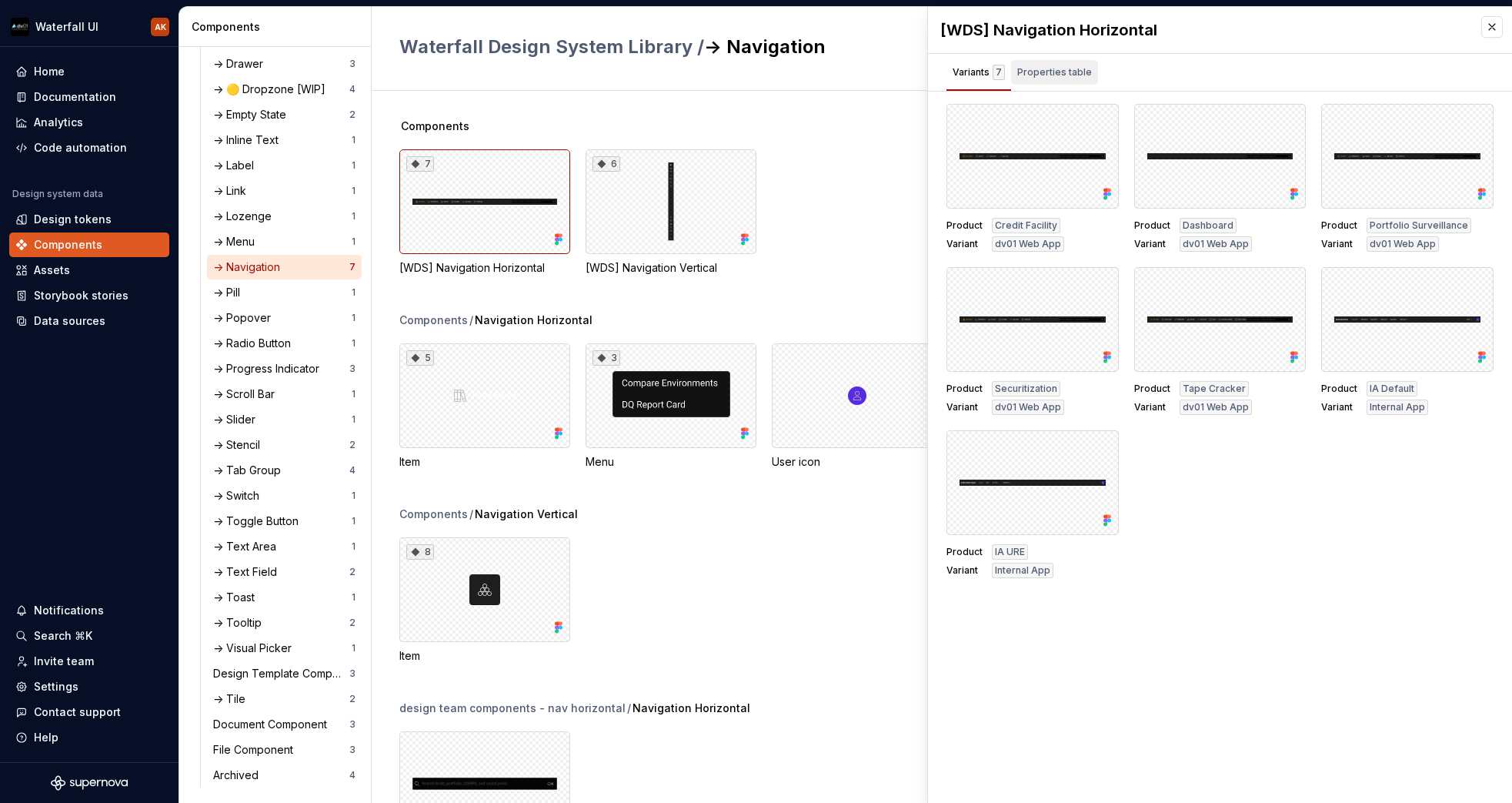
click at [1064, 79] on div "Properties table" at bounding box center [1054, 72] width 74 height 16
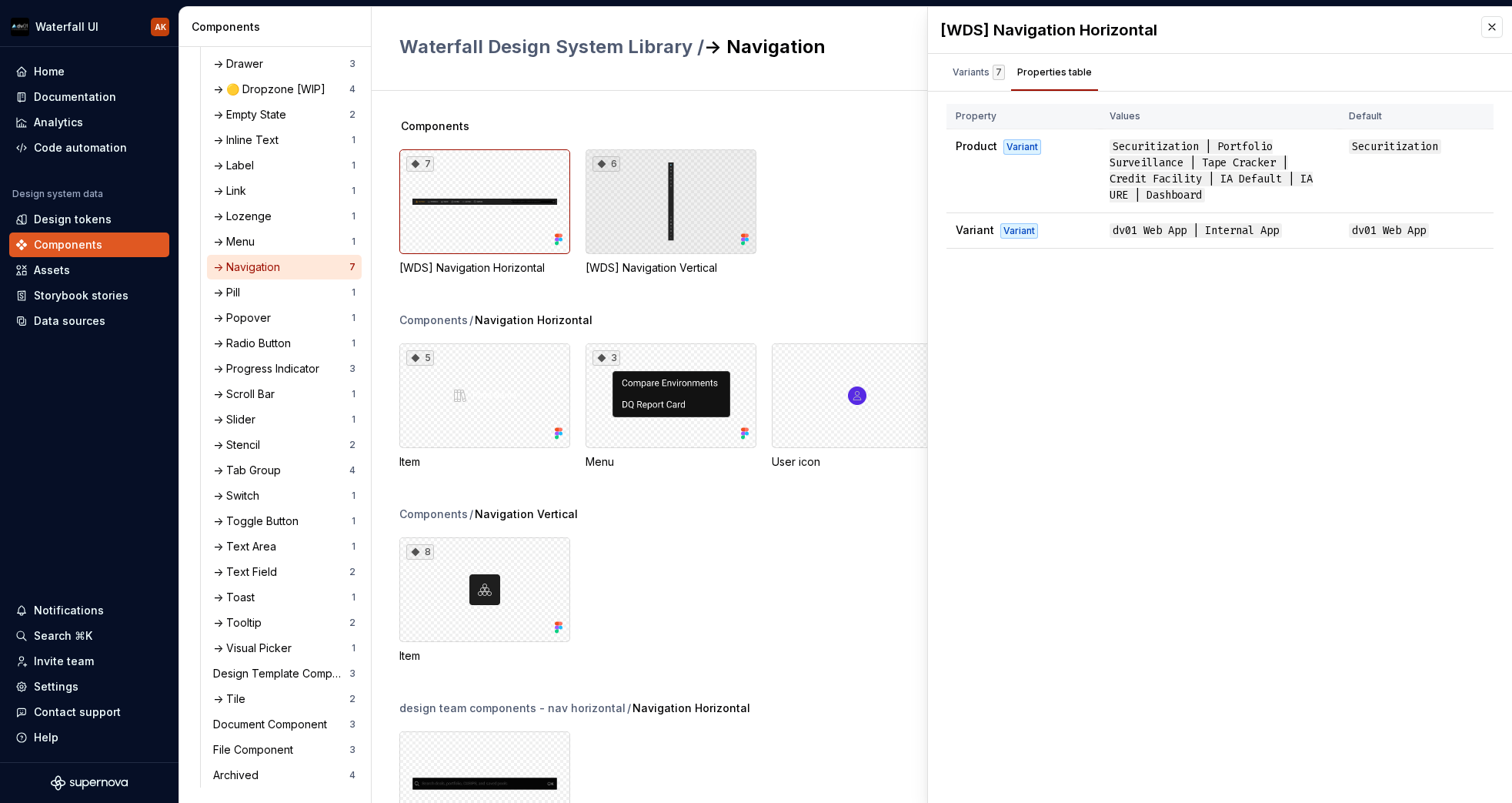
click at [714, 209] on div "6" at bounding box center [671, 202] width 171 height 105
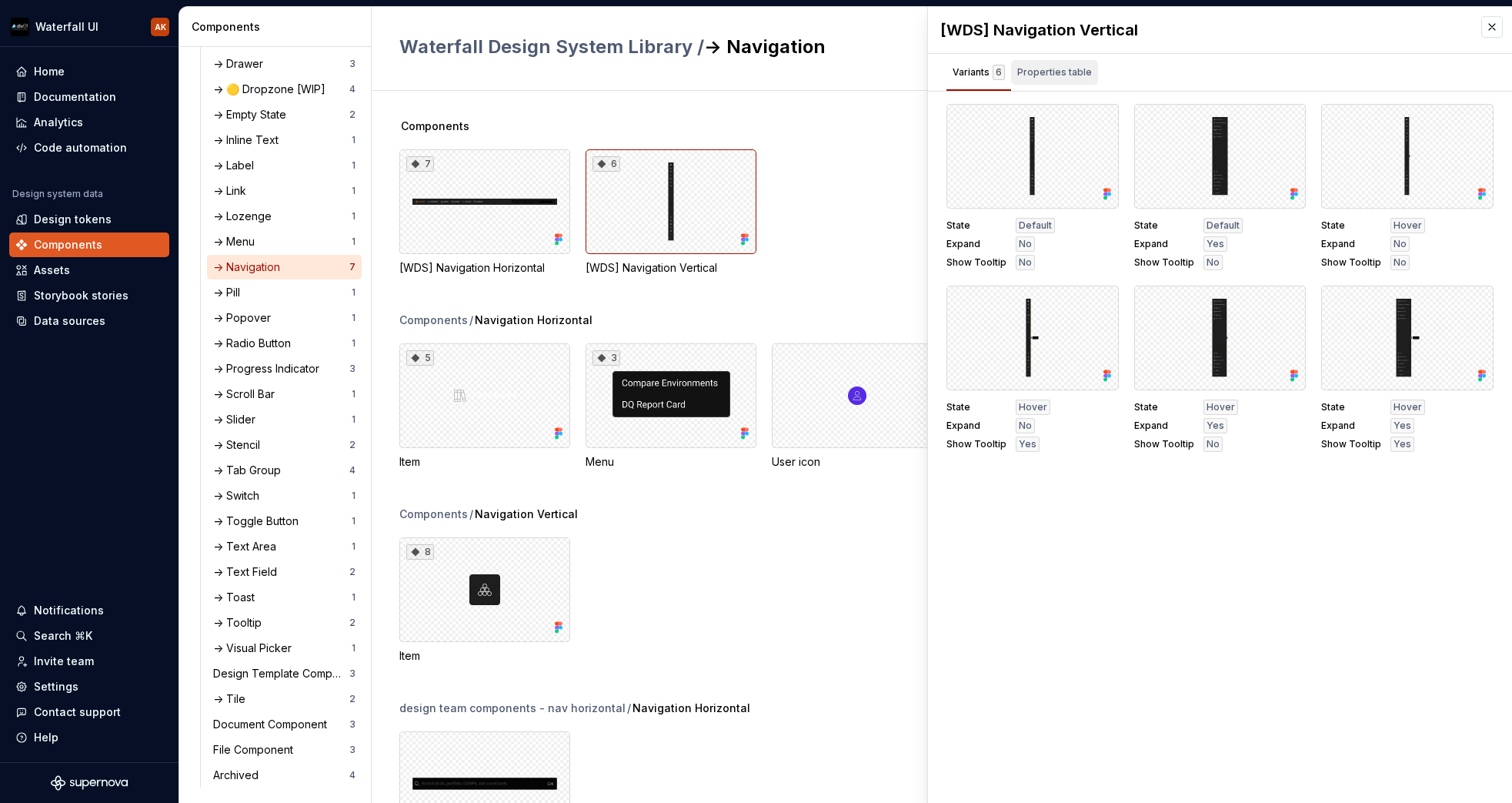
click at [1061, 71] on div "Properties table" at bounding box center [1054, 72] width 74 height 16
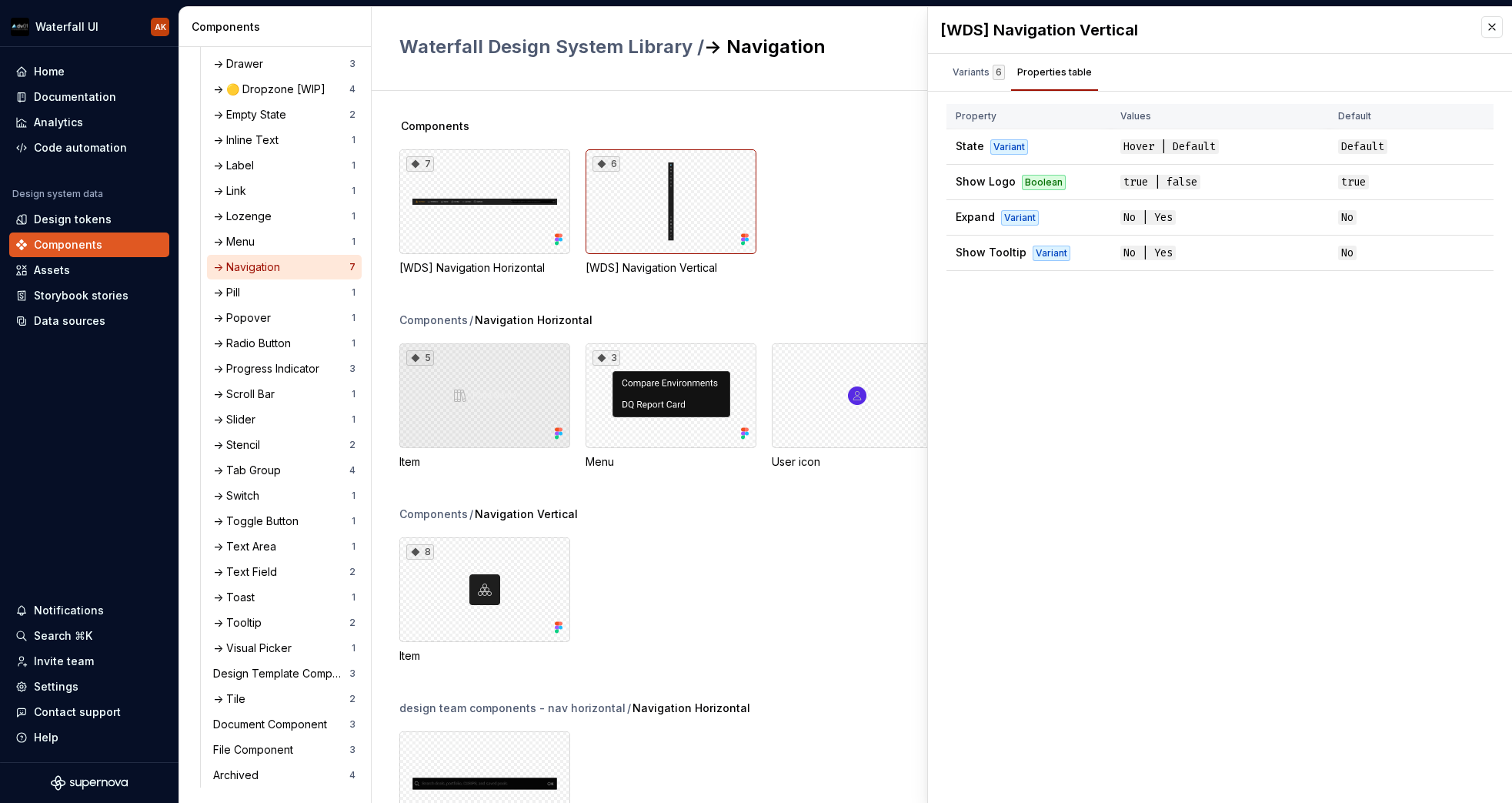
click at [481, 377] on div "5" at bounding box center [484, 396] width 171 height 105
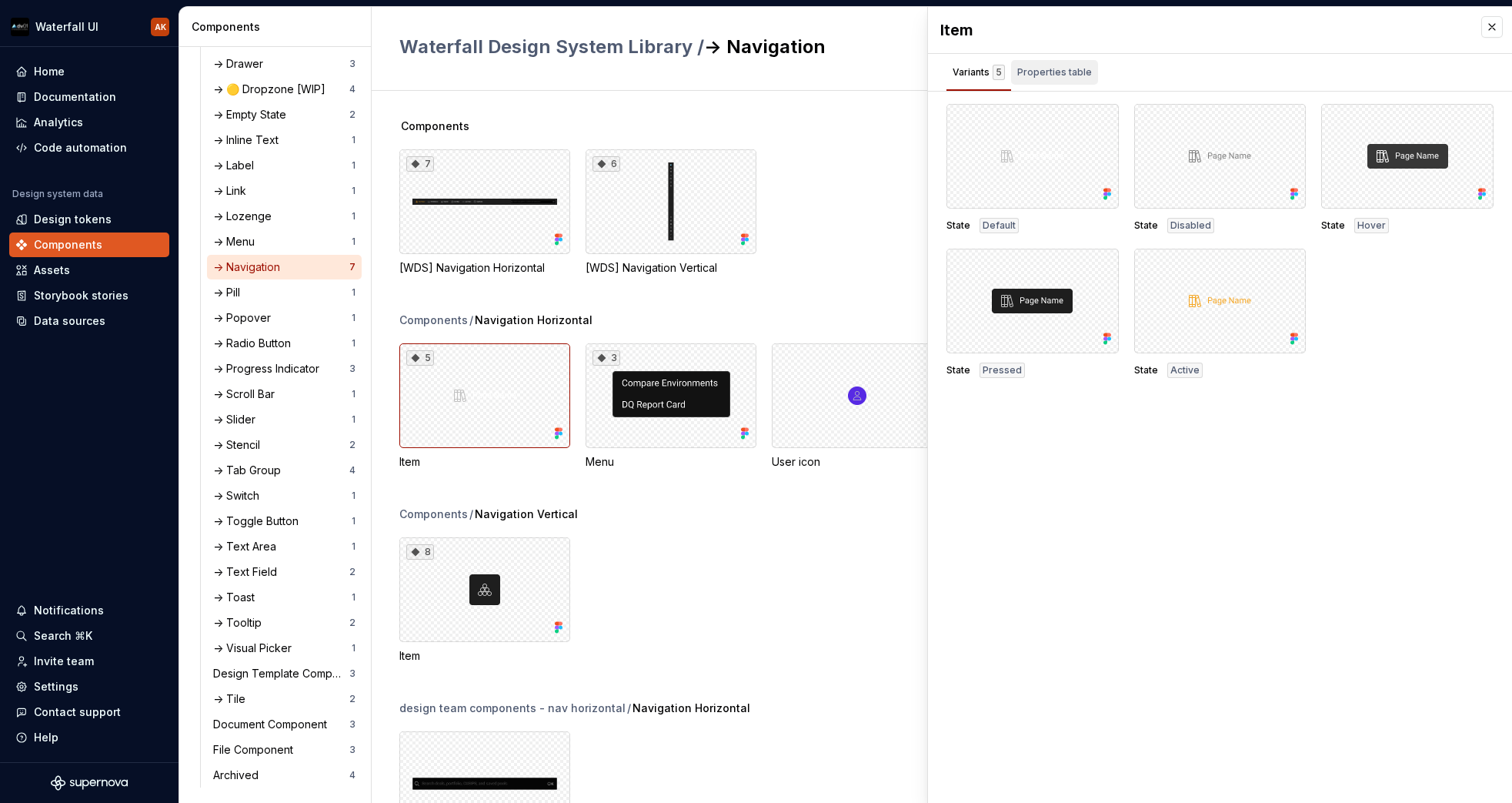
click at [1029, 70] on div "Properties table" at bounding box center [1054, 72] width 74 height 16
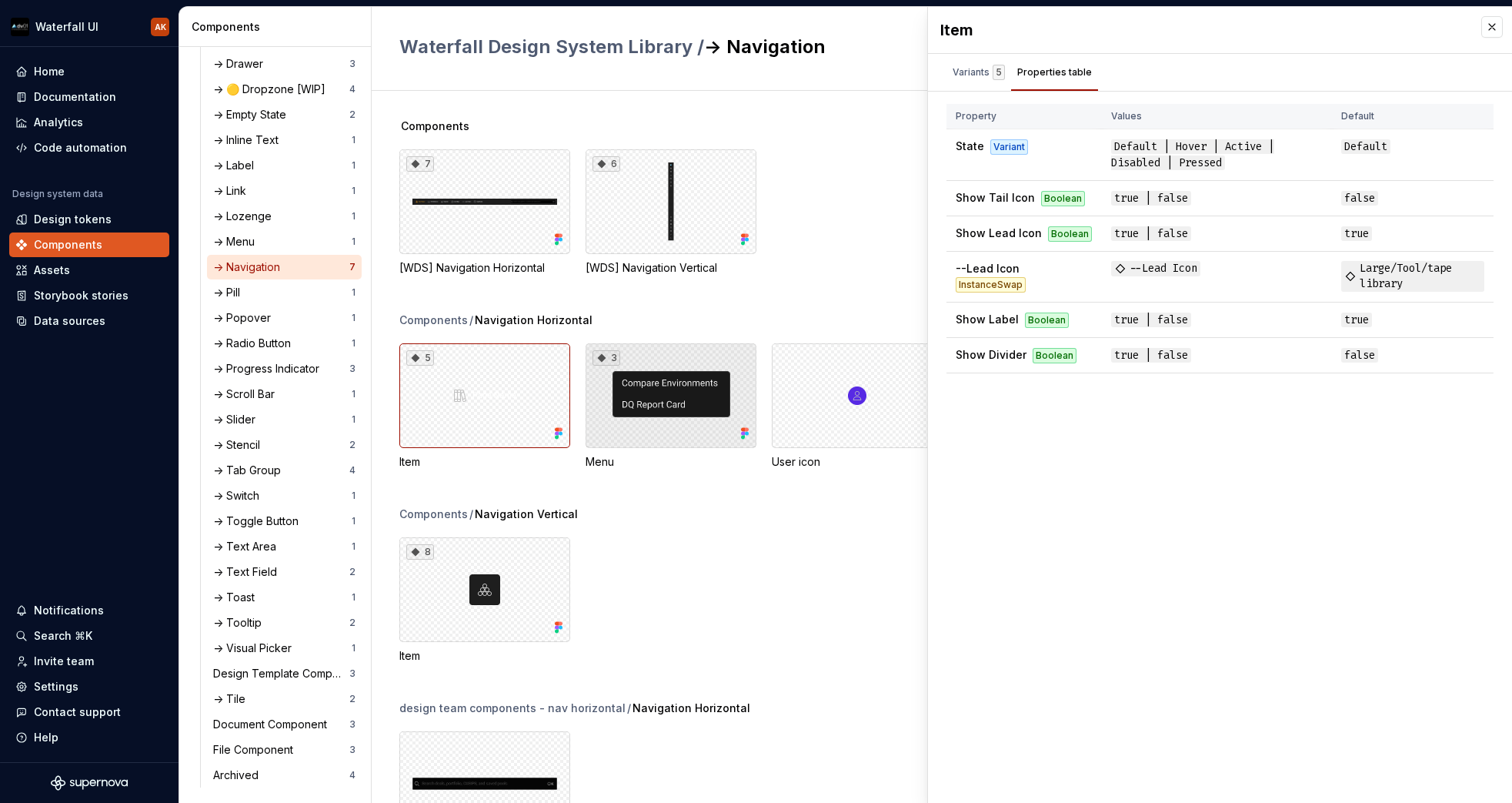
click at [641, 404] on div "3" at bounding box center [671, 396] width 171 height 105
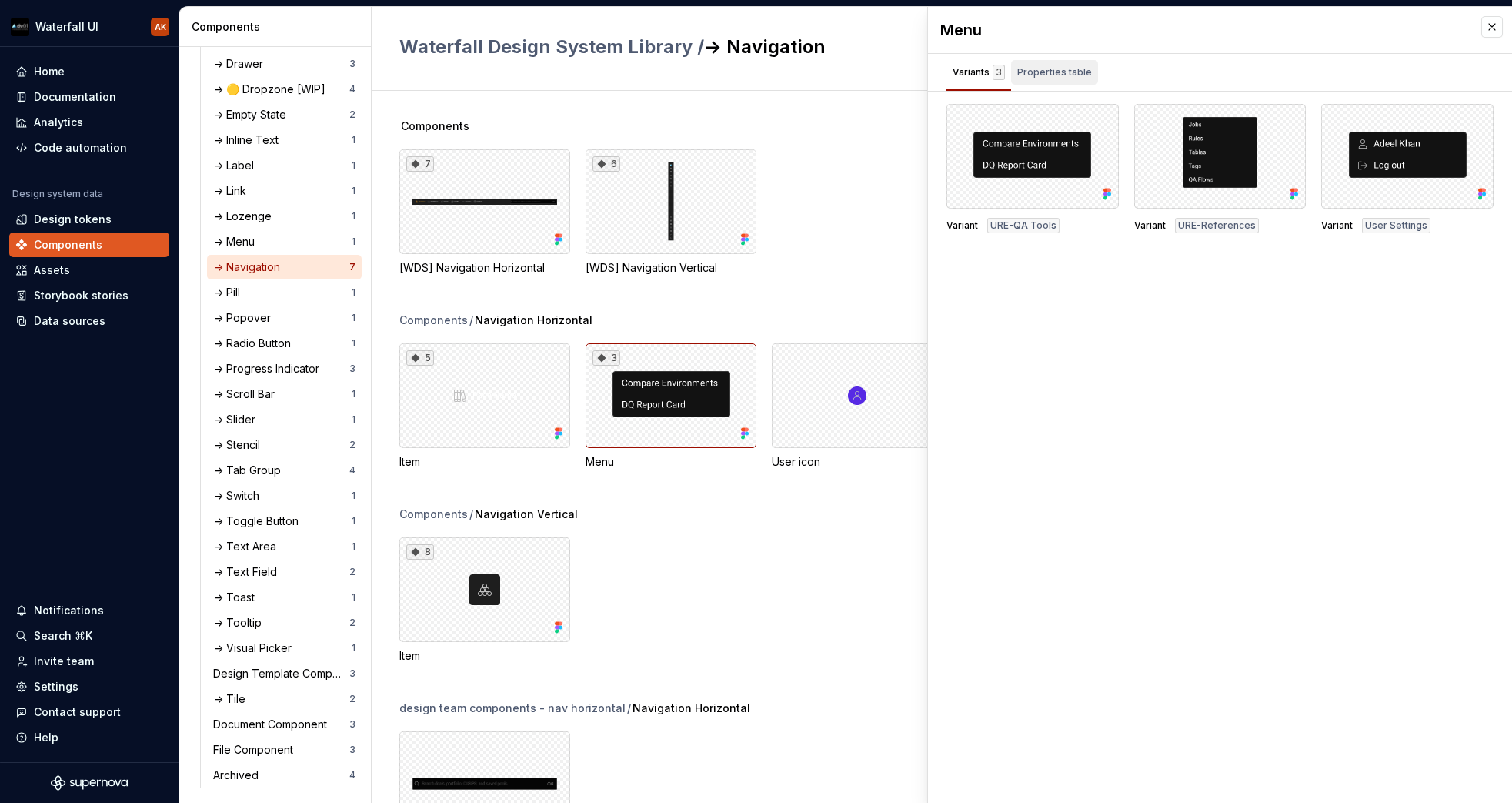
click at [1079, 70] on div "Properties table" at bounding box center [1054, 72] width 74 height 16
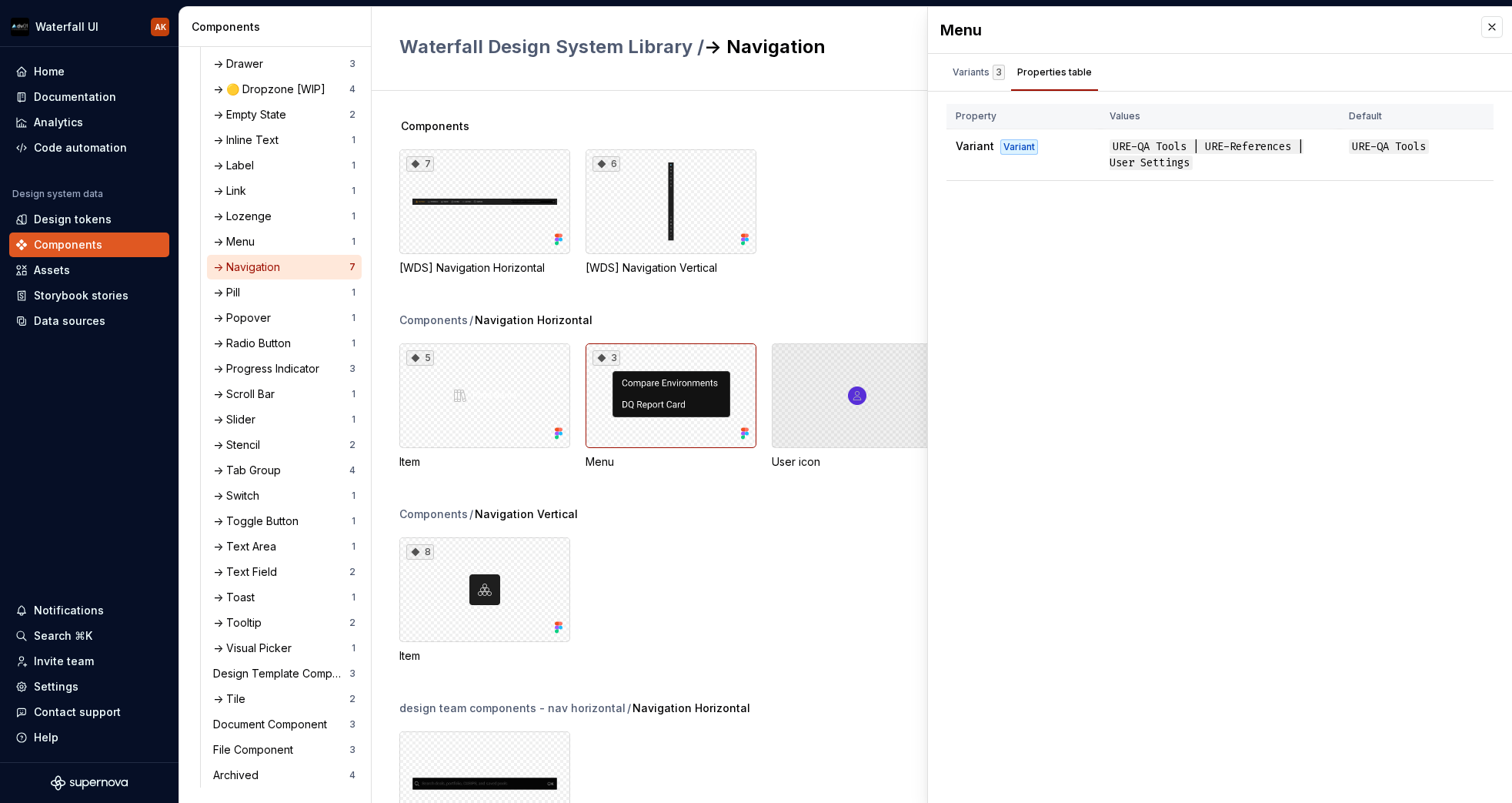
click at [829, 415] on div at bounding box center [857, 396] width 171 height 105
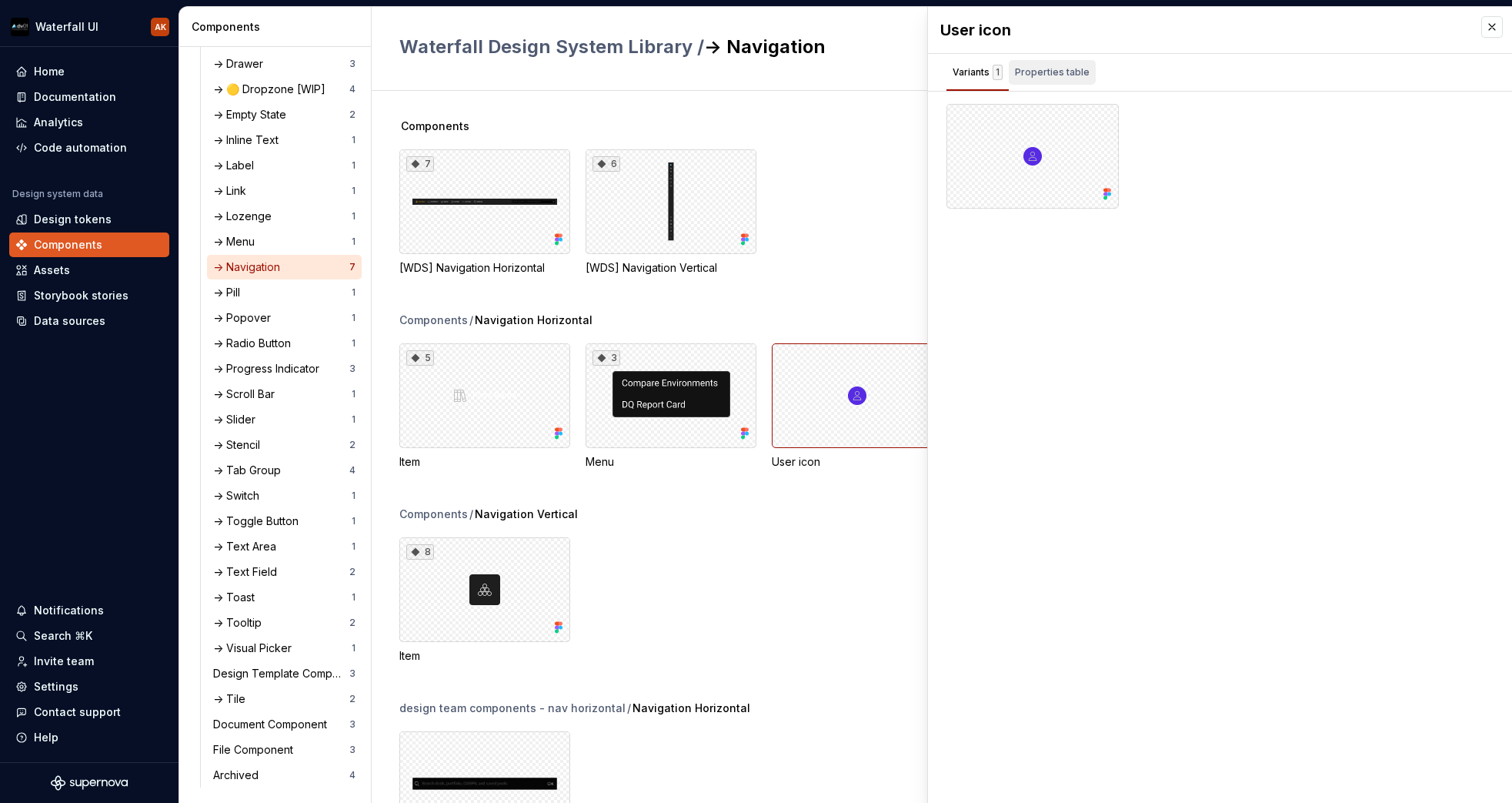
click at [1061, 72] on div "Properties table" at bounding box center [1052, 72] width 74 height 16
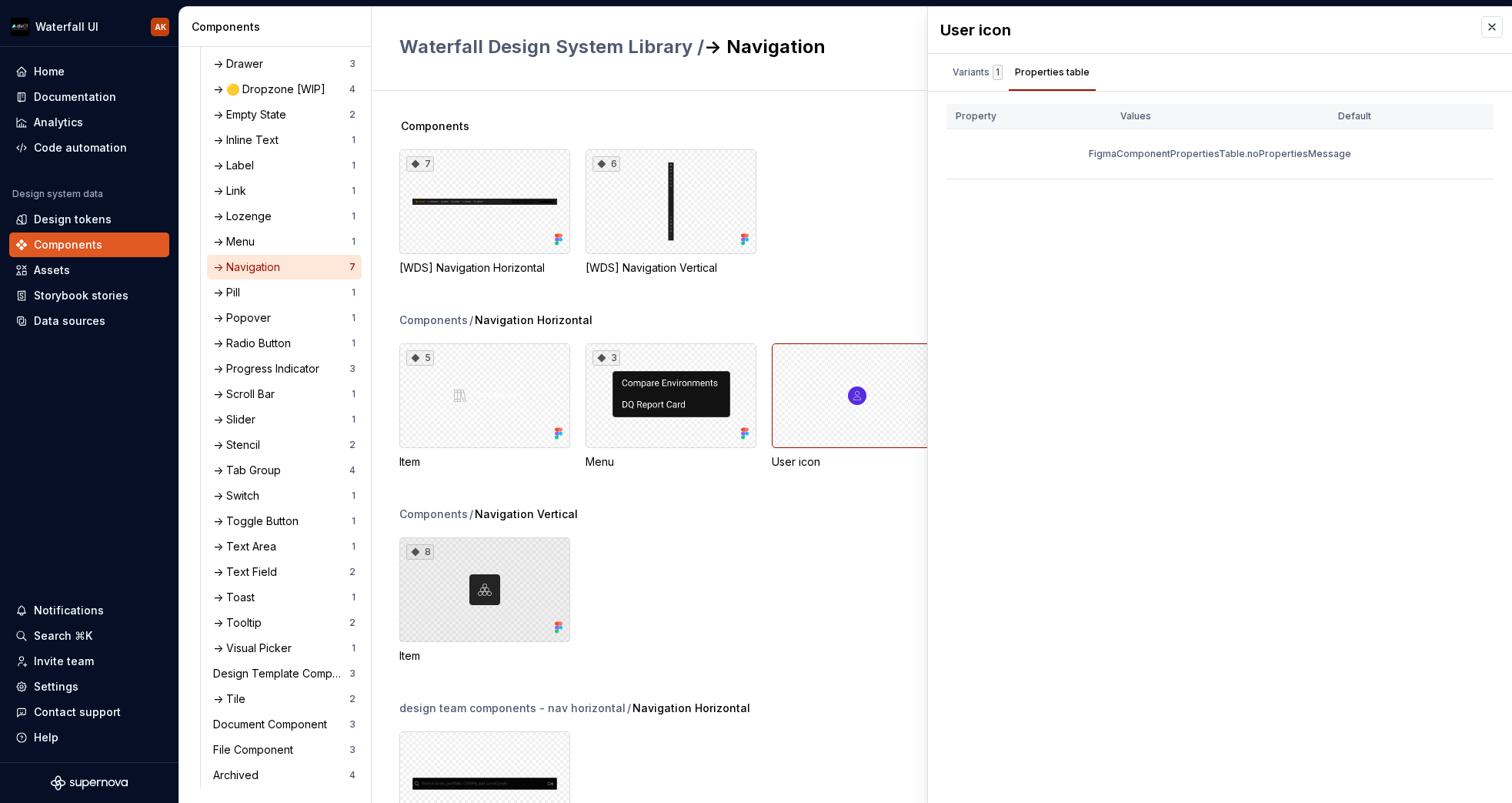
click at [531, 553] on div "8" at bounding box center [484, 590] width 171 height 105
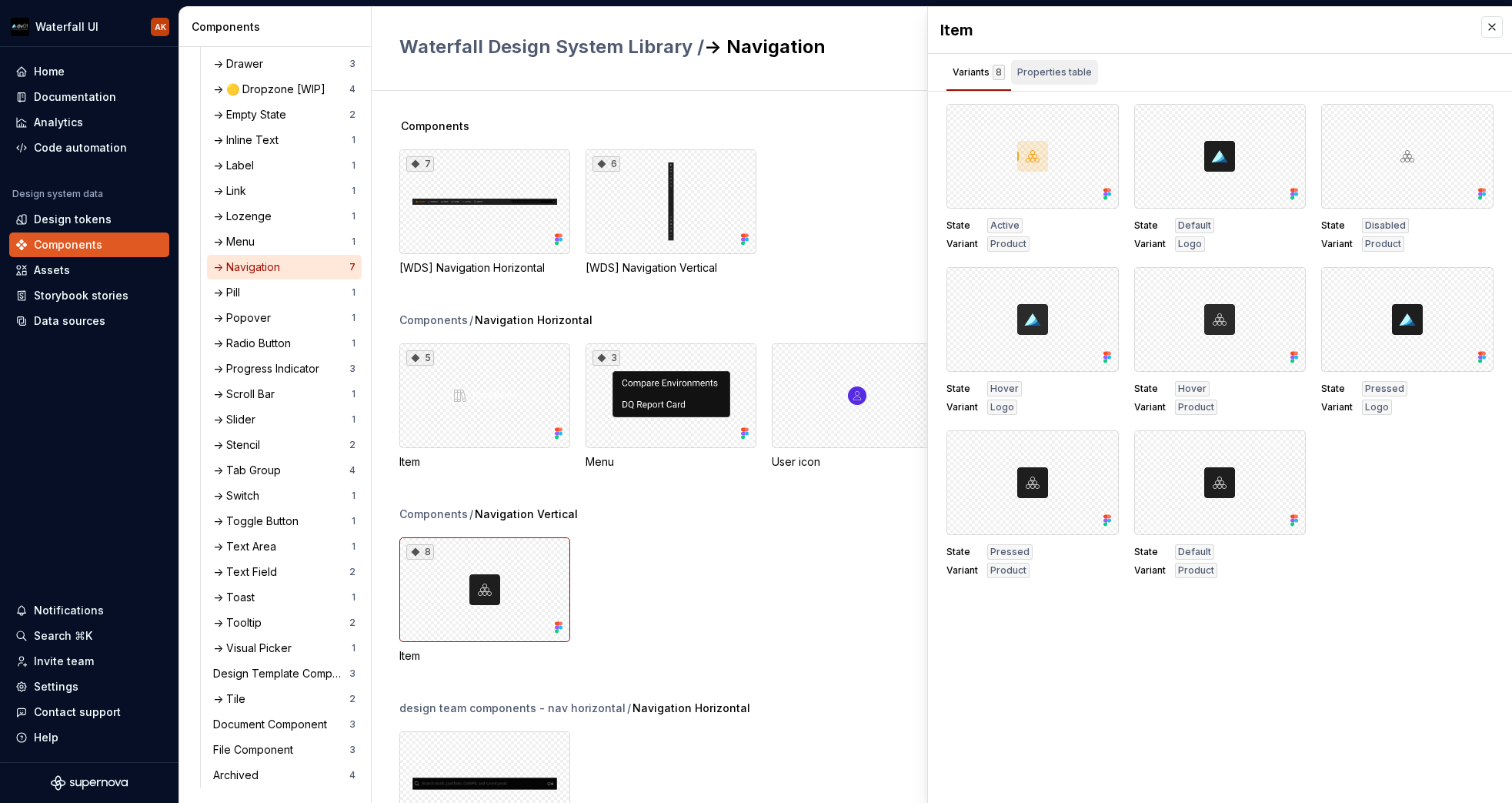
click at [1070, 71] on div "Properties table" at bounding box center [1054, 72] width 74 height 16
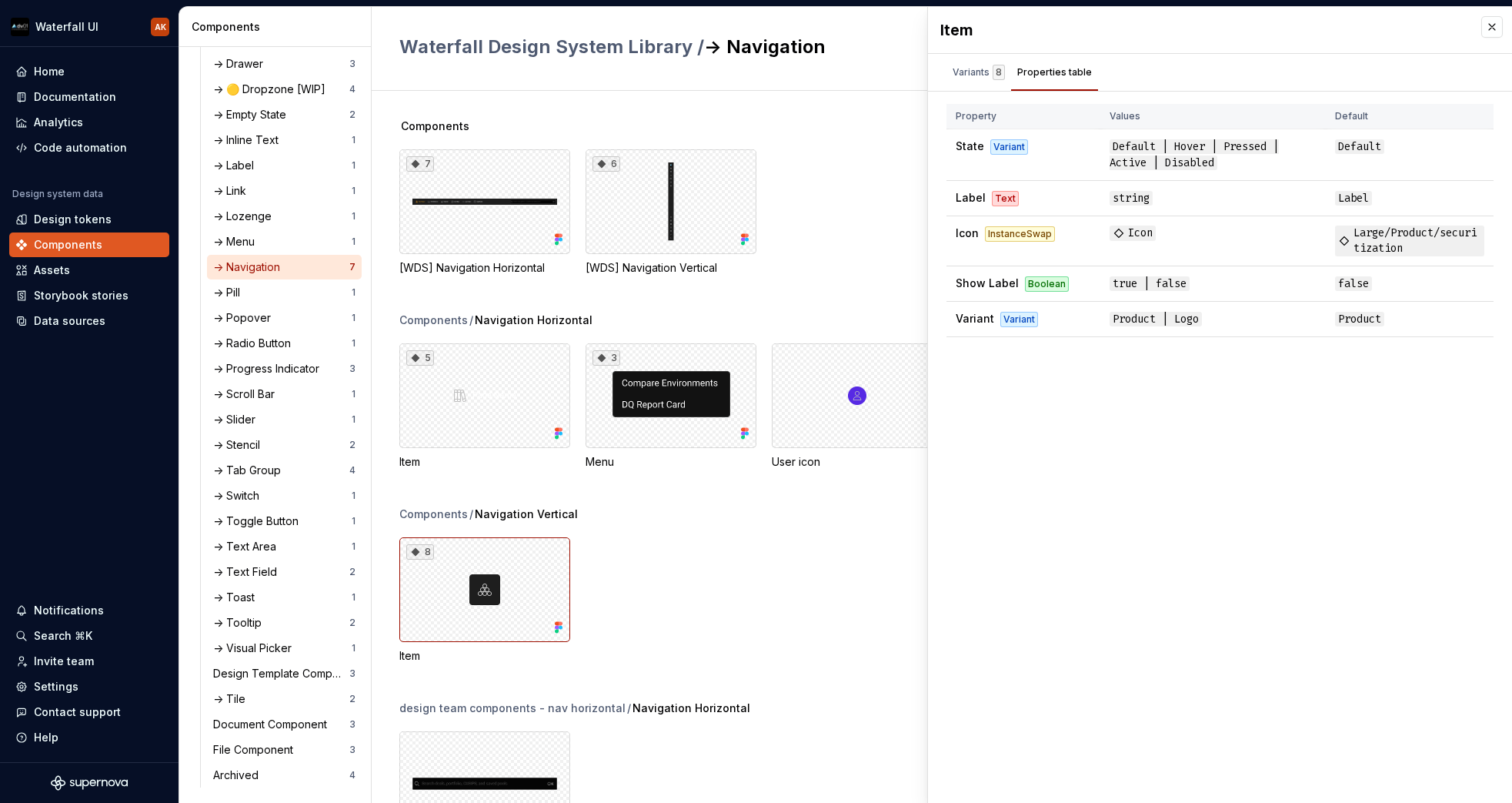
scroll to position [92, 0]
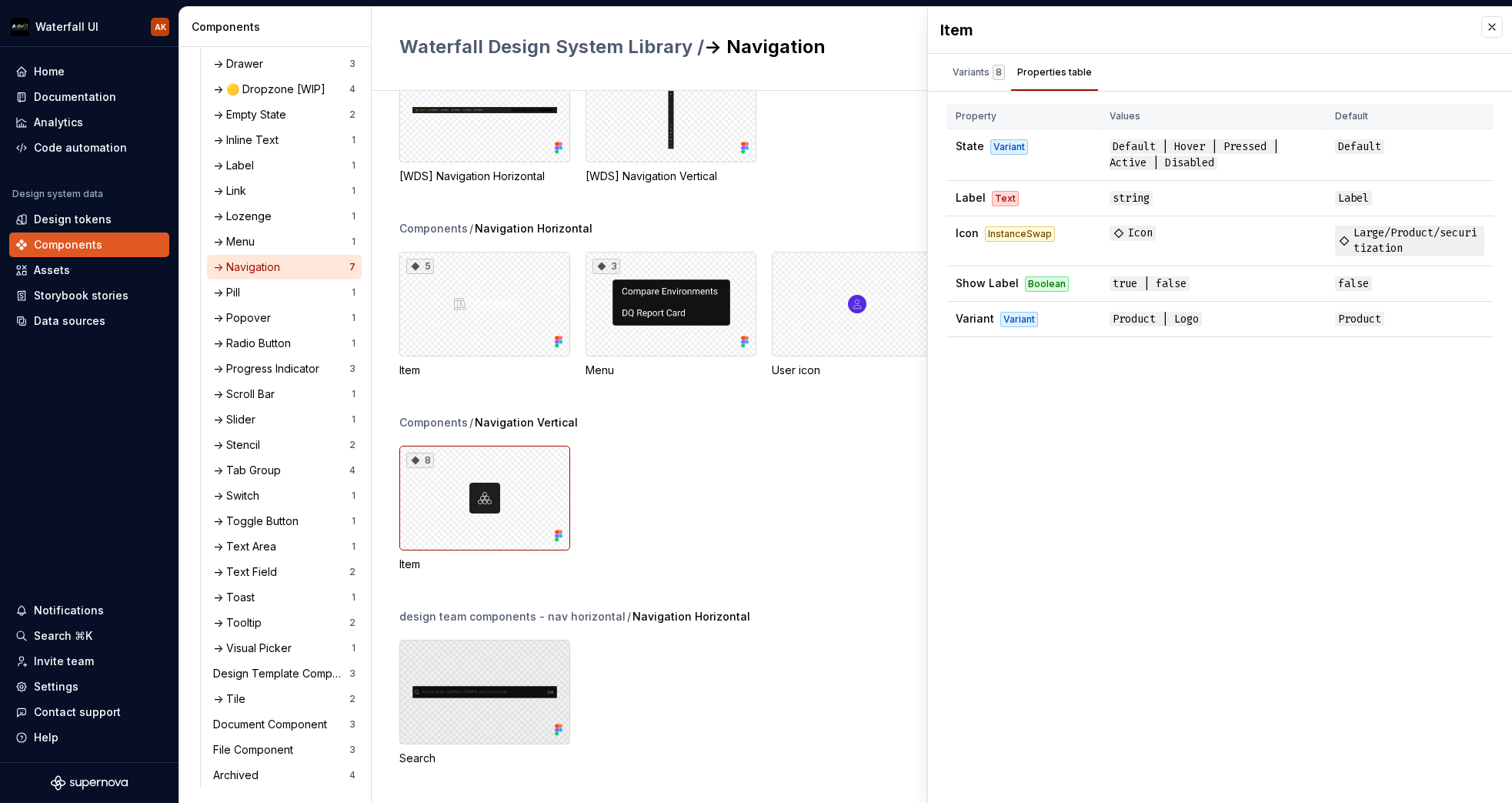
click at [477, 686] on div at bounding box center [484, 692] width 171 height 105
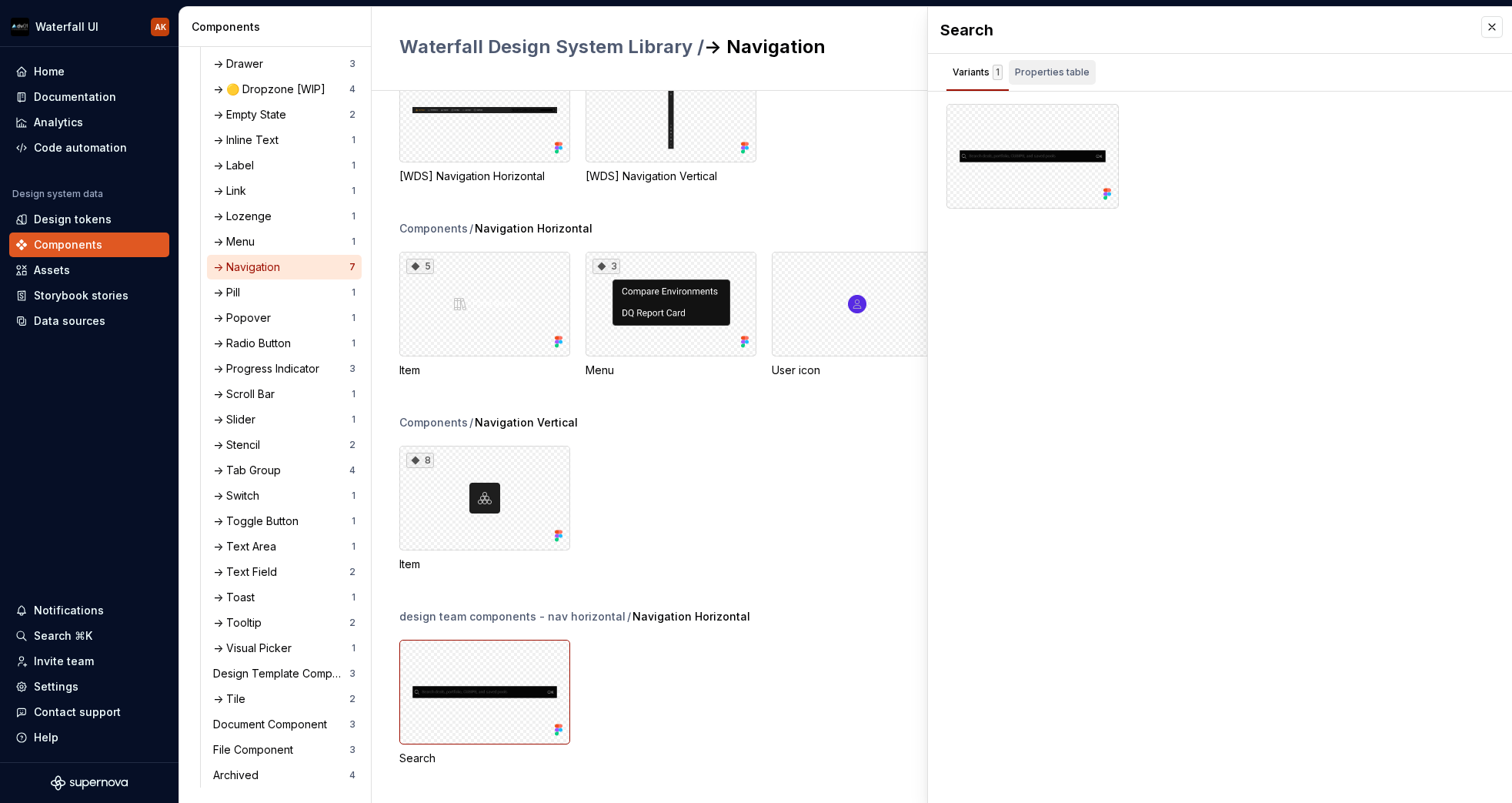
click at [1046, 72] on div "Properties table" at bounding box center [1052, 72] width 74 height 16
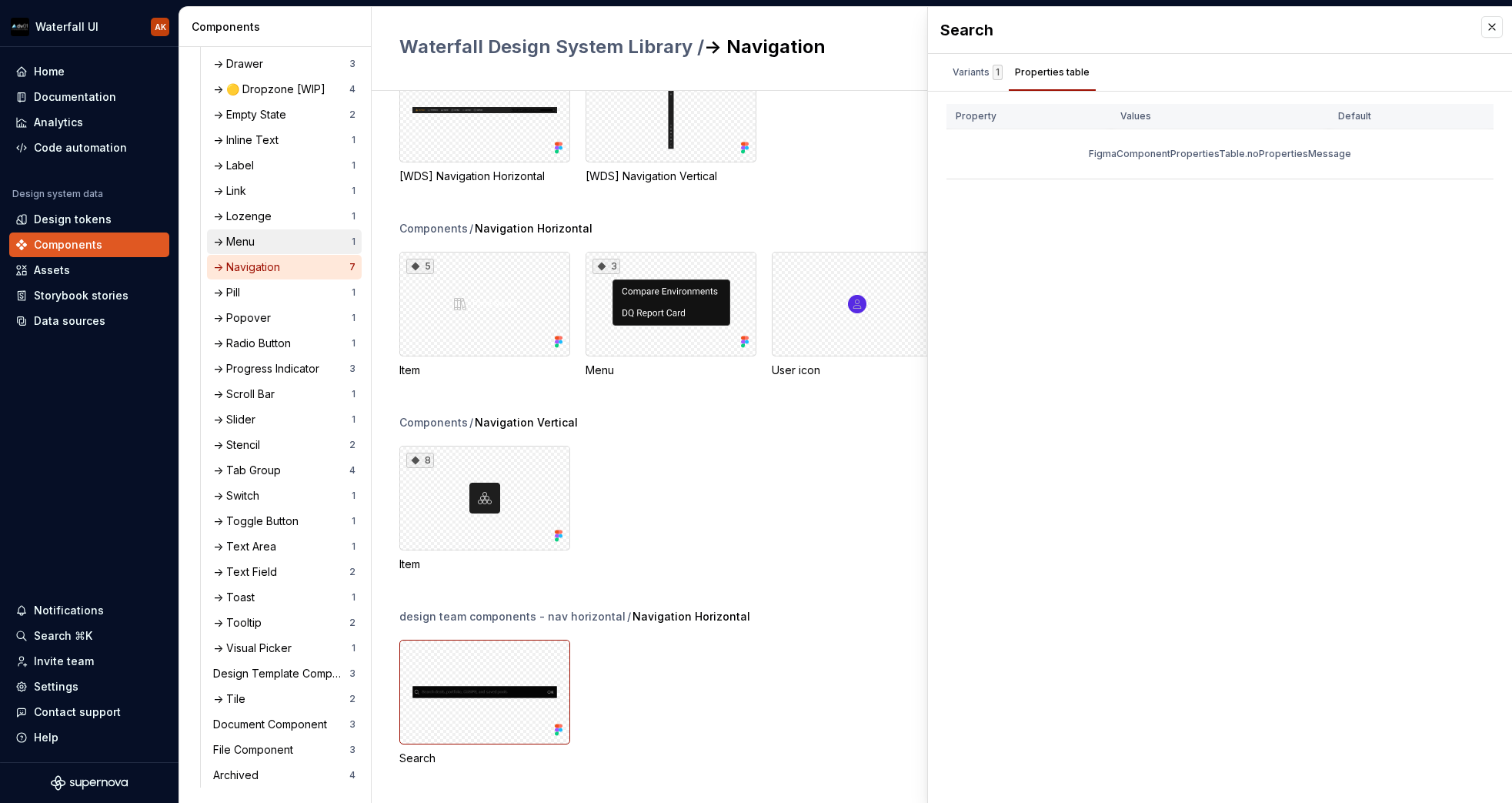
click at [252, 232] on div "-> Menu 1" at bounding box center [284, 241] width 155 height 25
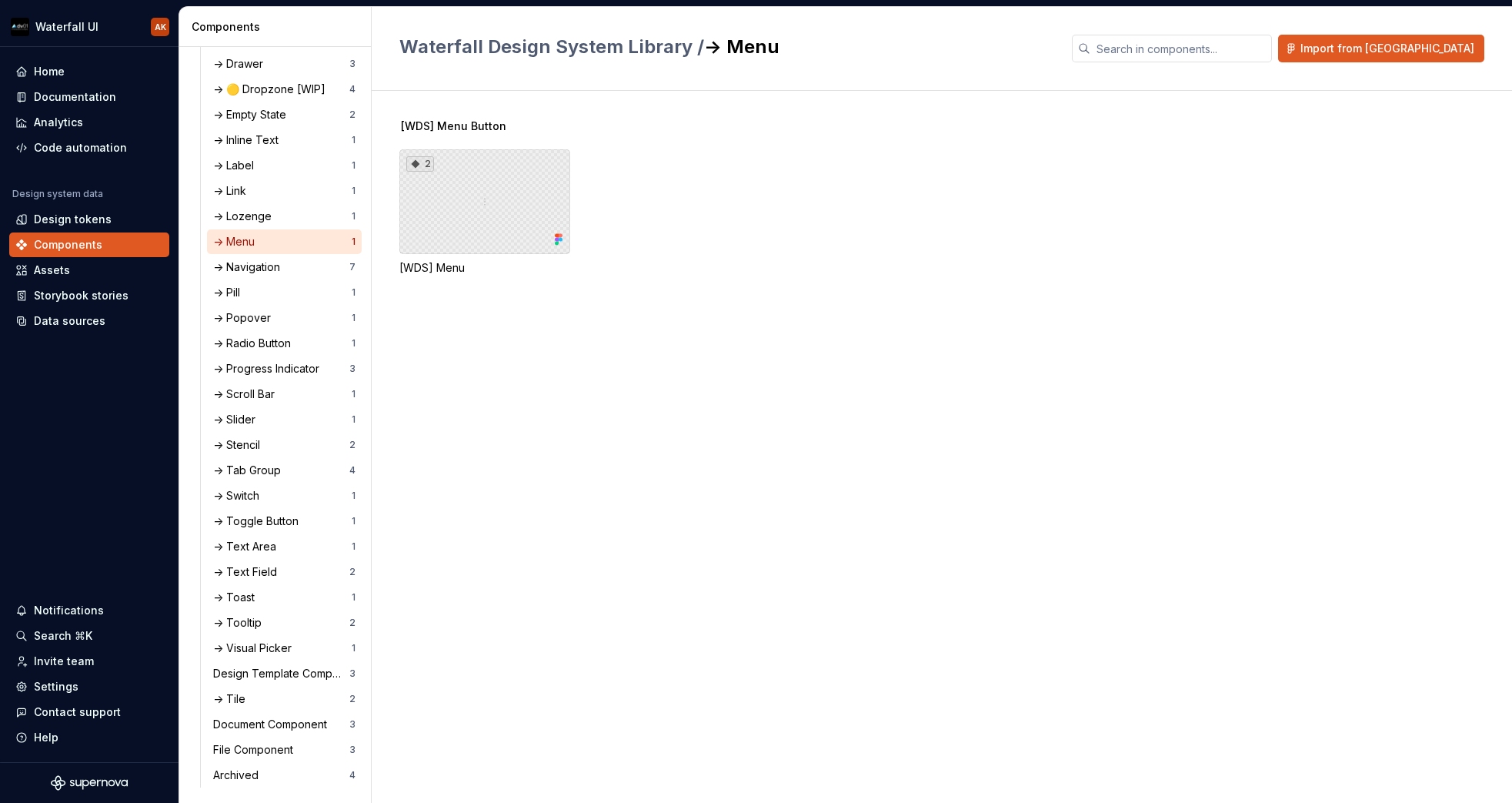
click at [512, 186] on div "2" at bounding box center [484, 202] width 171 height 105
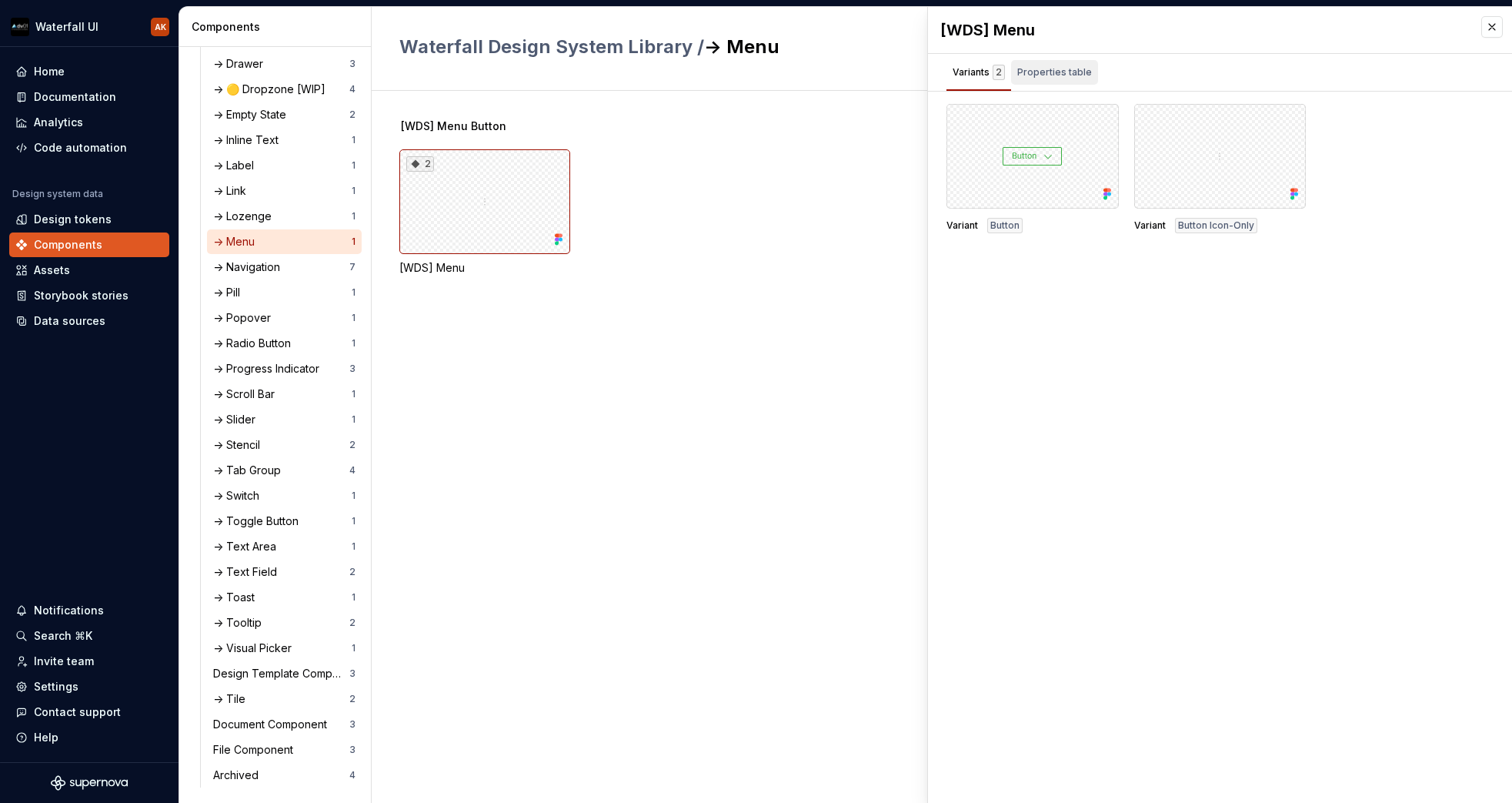
click at [1059, 74] on div "Properties table" at bounding box center [1054, 72] width 74 height 16
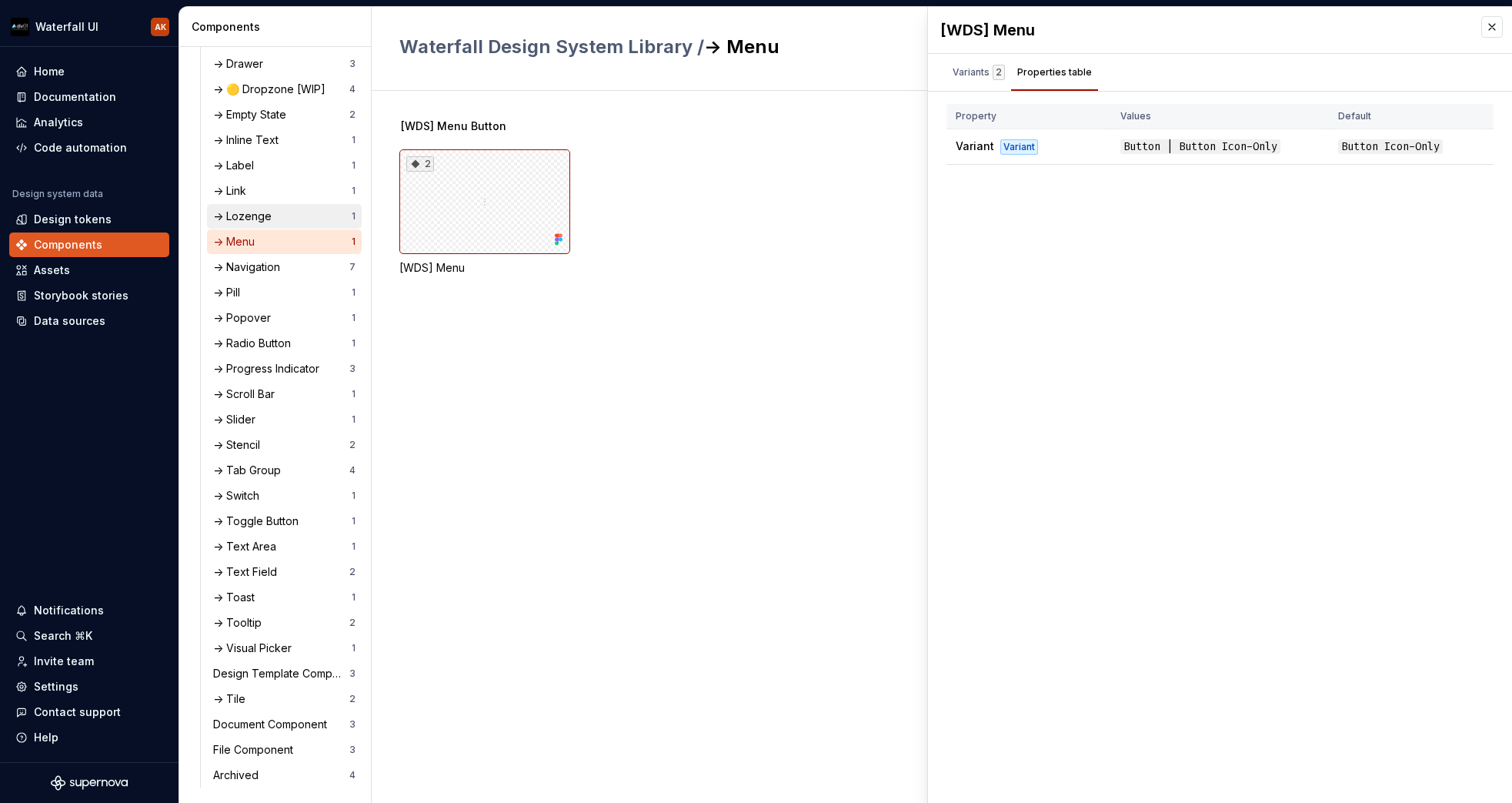
click at [244, 222] on div "-> Lozenge" at bounding box center [245, 216] width 65 height 16
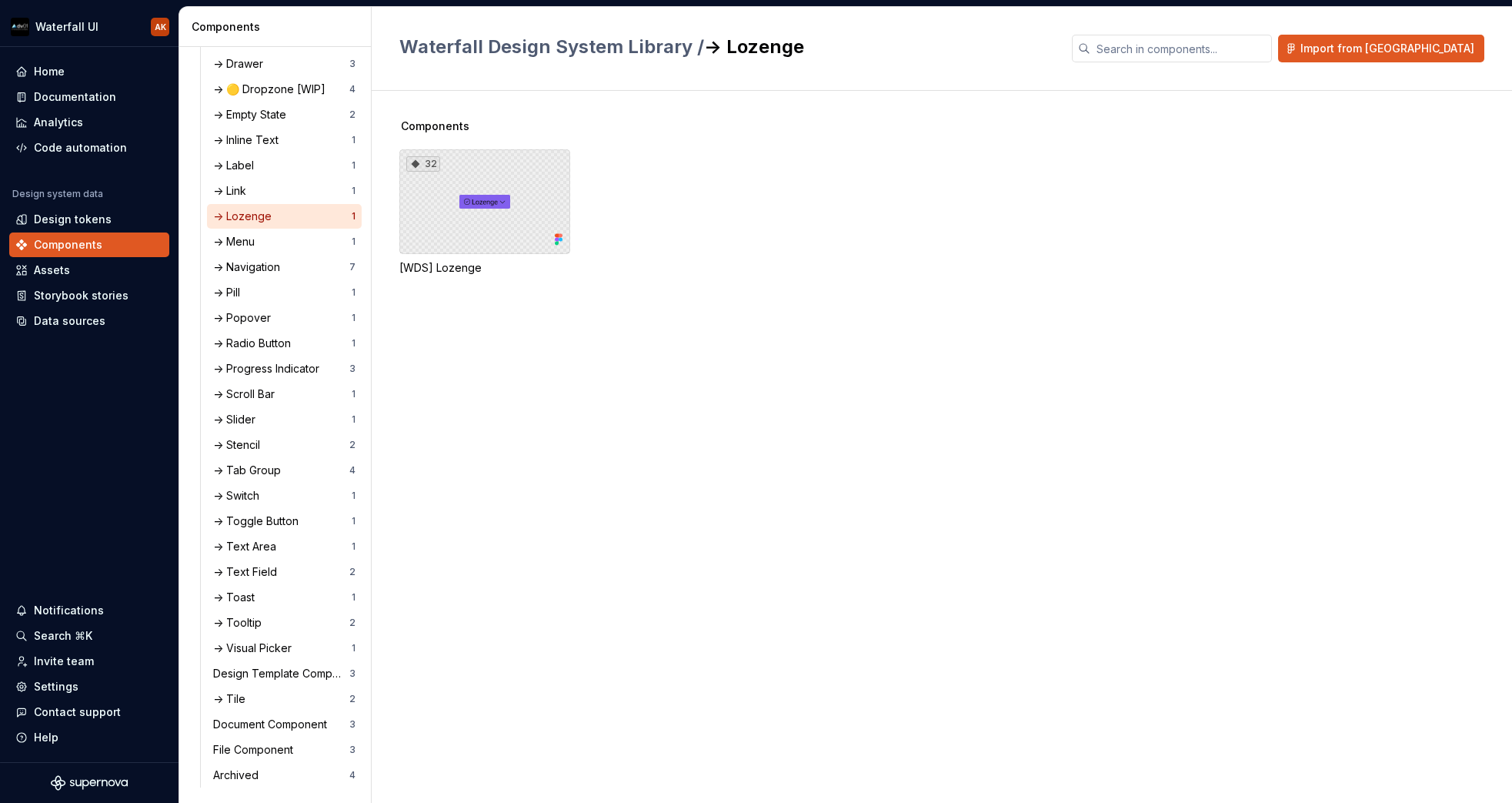
click at [469, 199] on div "32" at bounding box center [484, 202] width 171 height 105
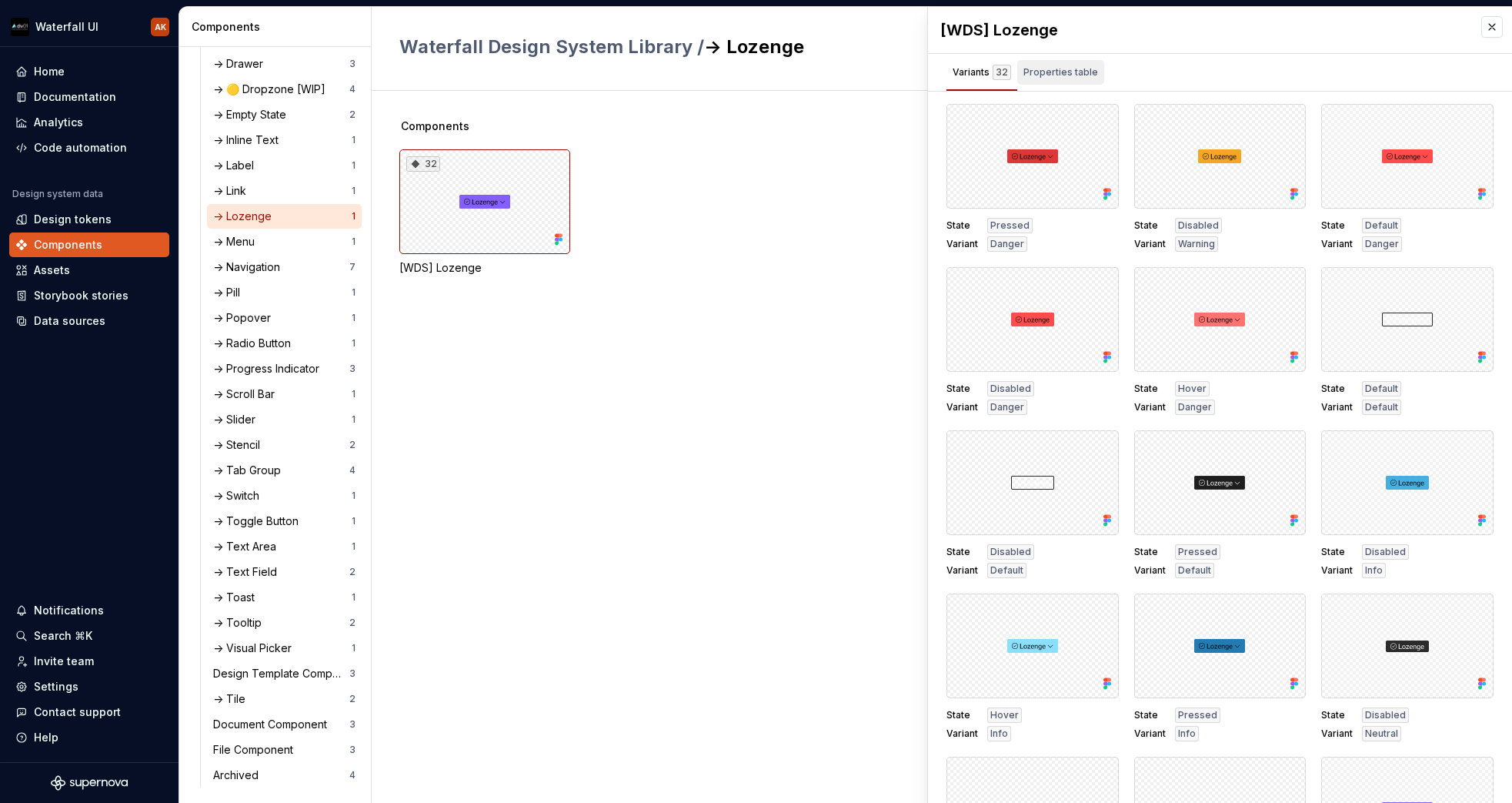
click at [1038, 75] on div "Properties table" at bounding box center [1061, 72] width 74 height 16
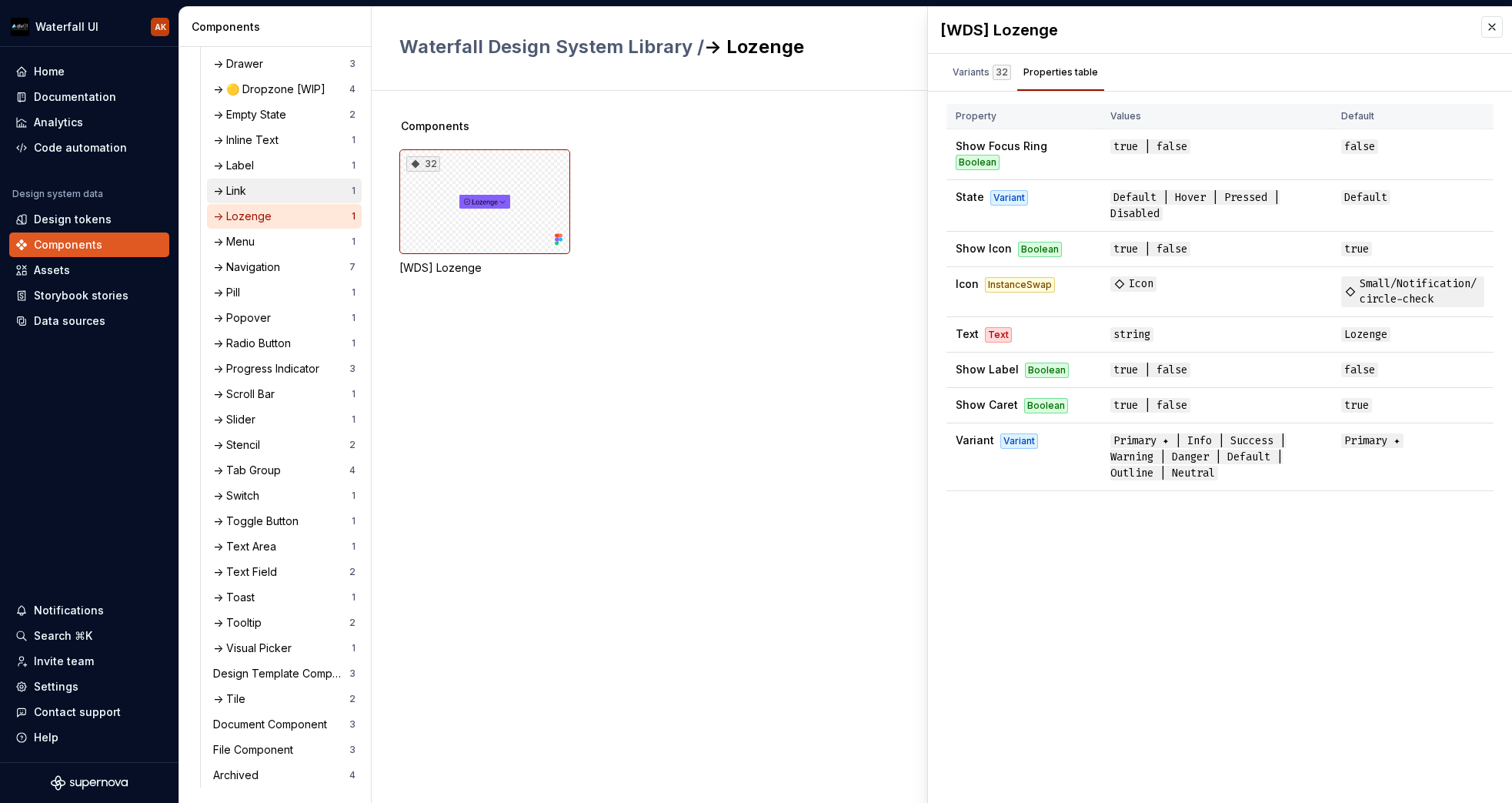
click at [246, 190] on div "-> Link" at bounding box center [233, 191] width 39 height 16
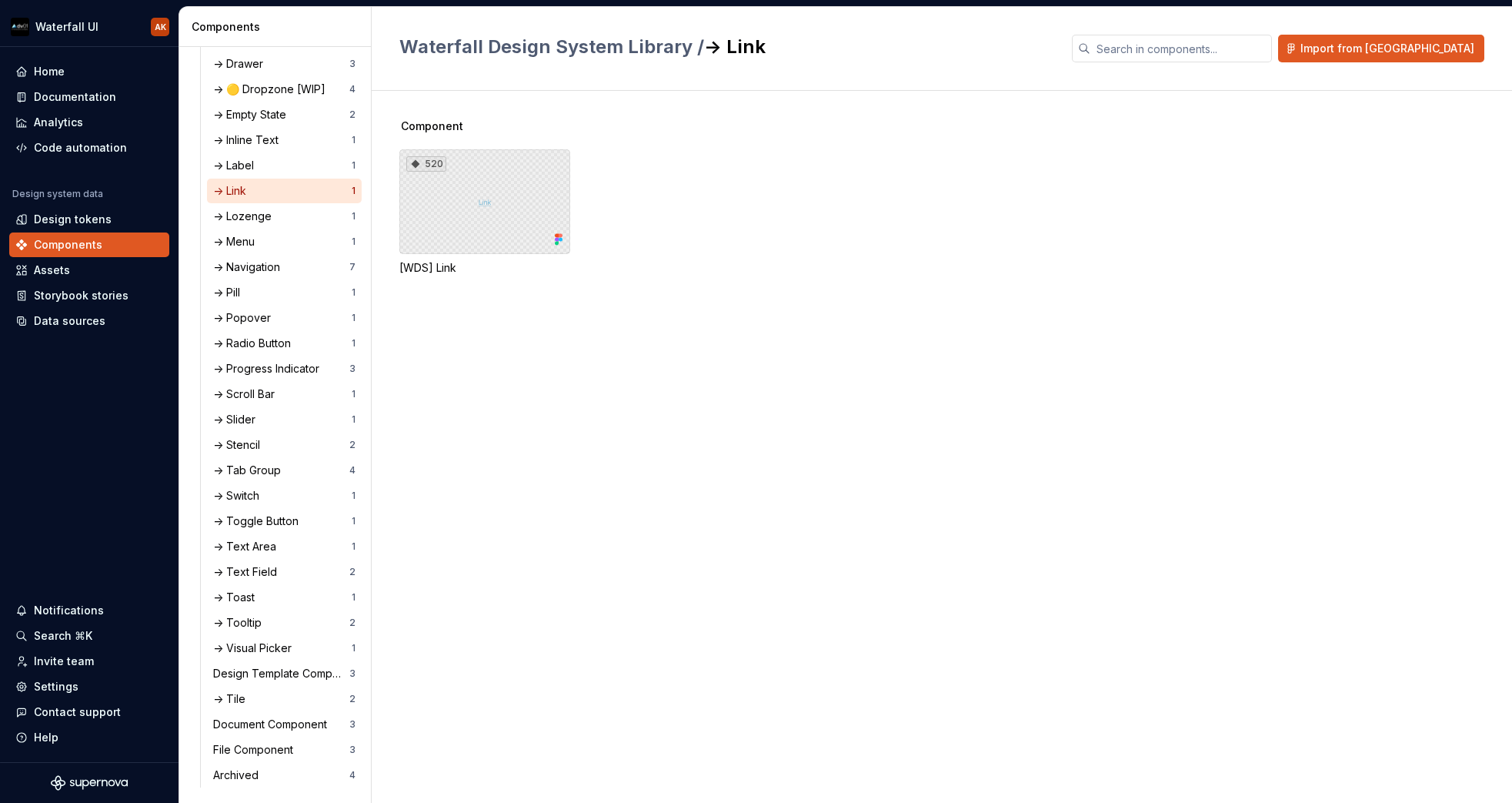
click at [485, 212] on div "520" at bounding box center [484, 202] width 171 height 105
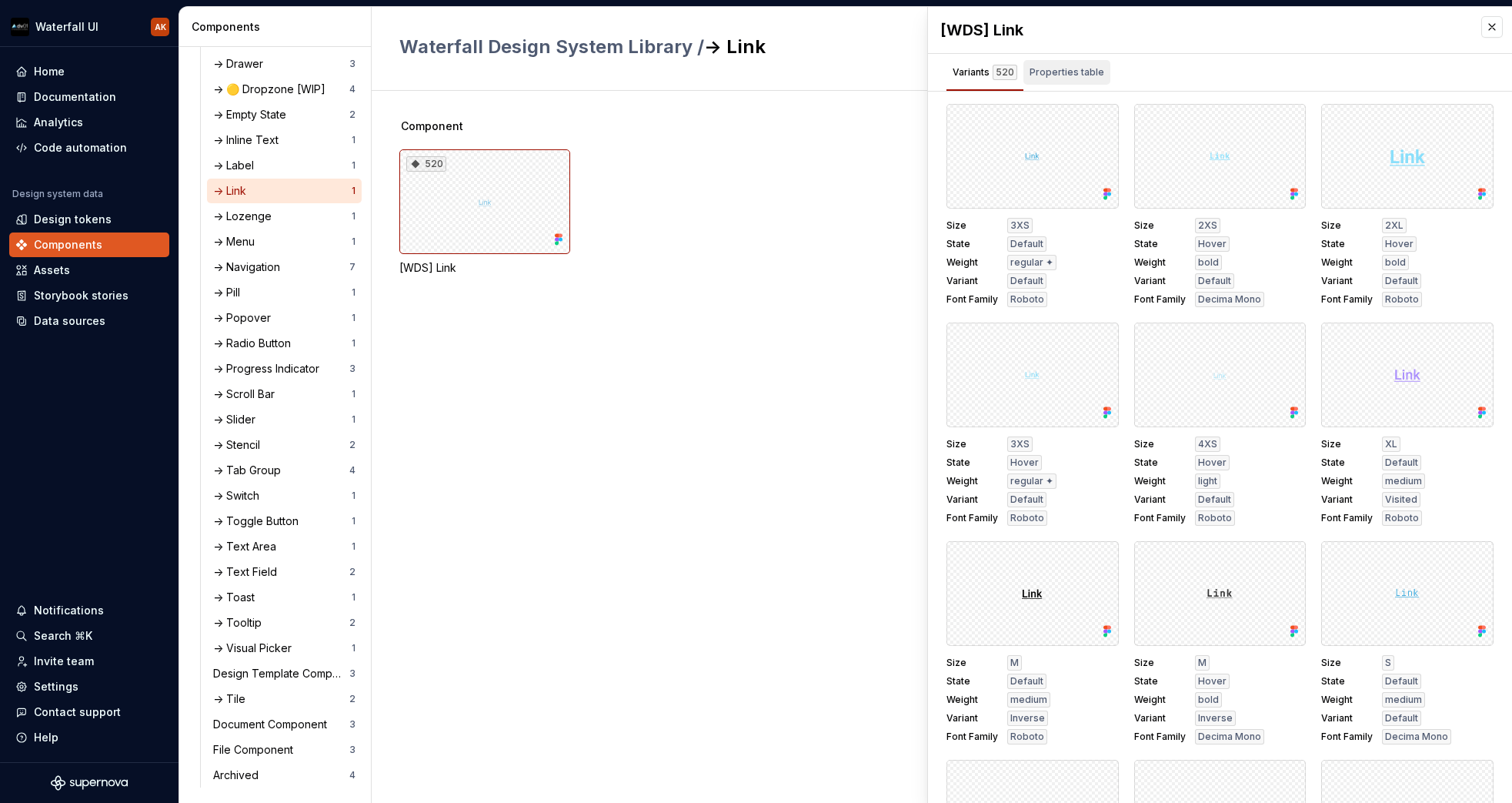
click at [1101, 76] on div "Properties table" at bounding box center [1067, 72] width 87 height 25
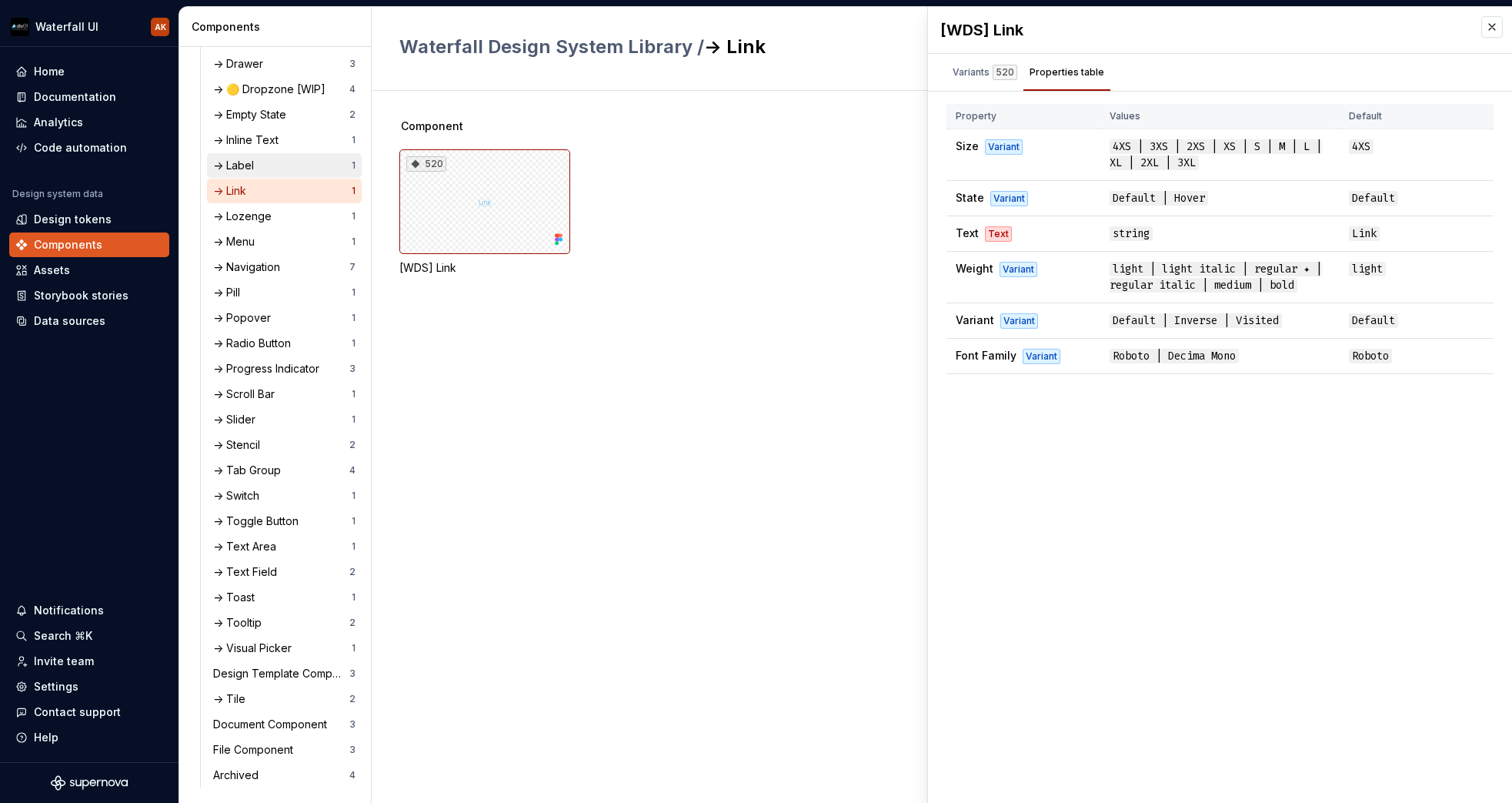
click at [253, 161] on div "-> Label" at bounding box center [236, 165] width 47 height 16
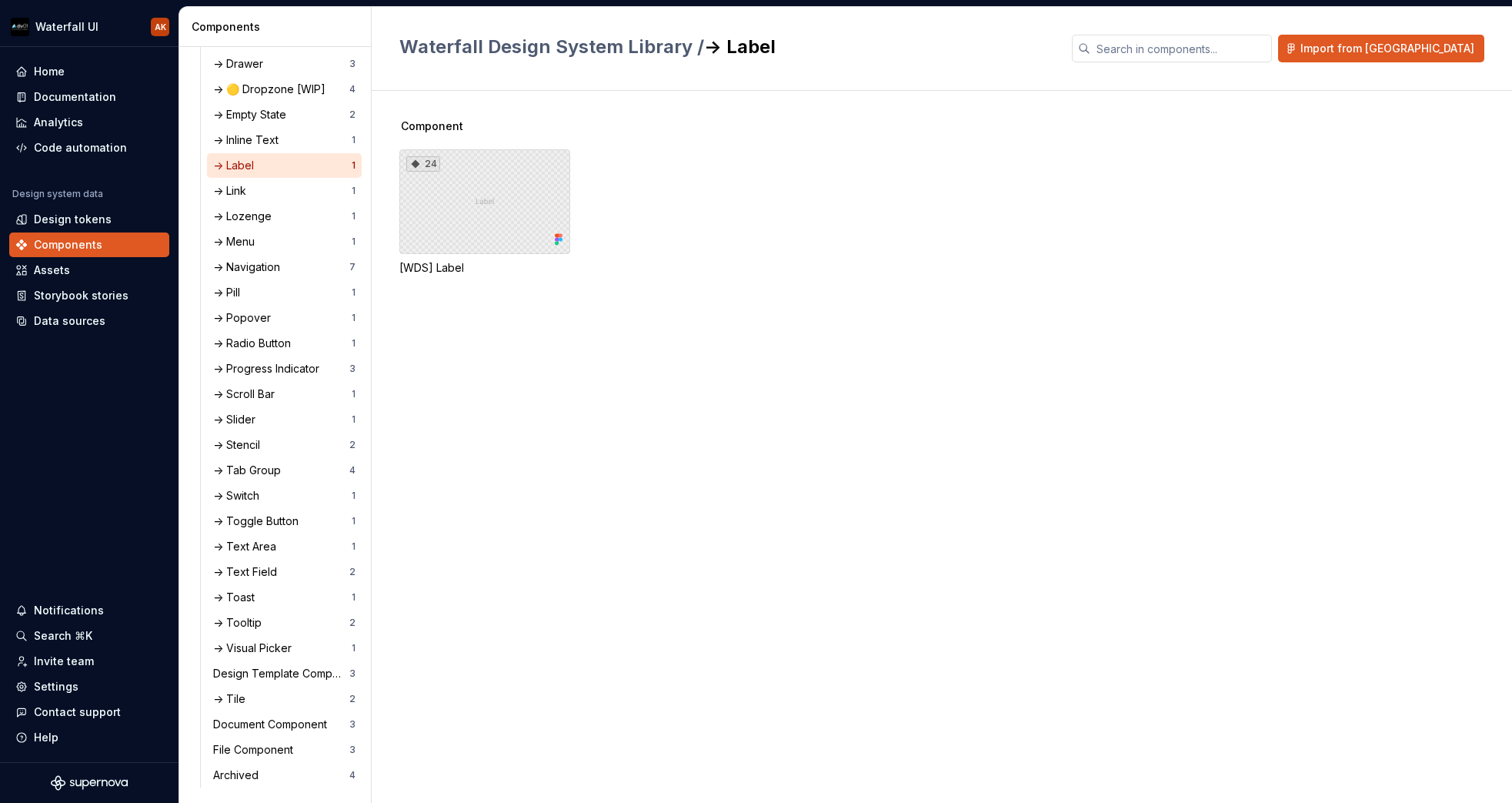
click at [449, 180] on div "24" at bounding box center [484, 202] width 171 height 105
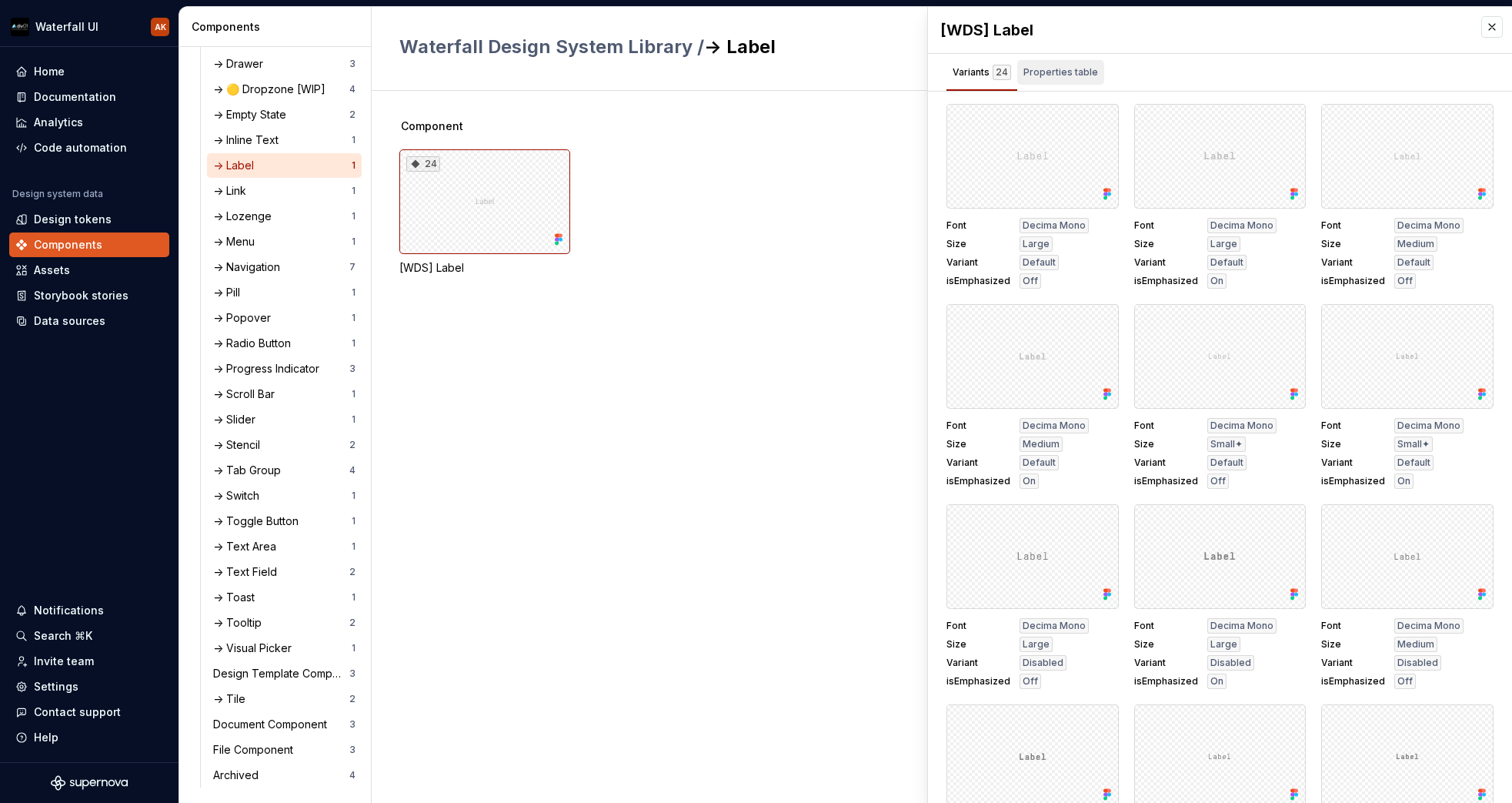
click at [1051, 72] on div "Properties table" at bounding box center [1061, 72] width 74 height 16
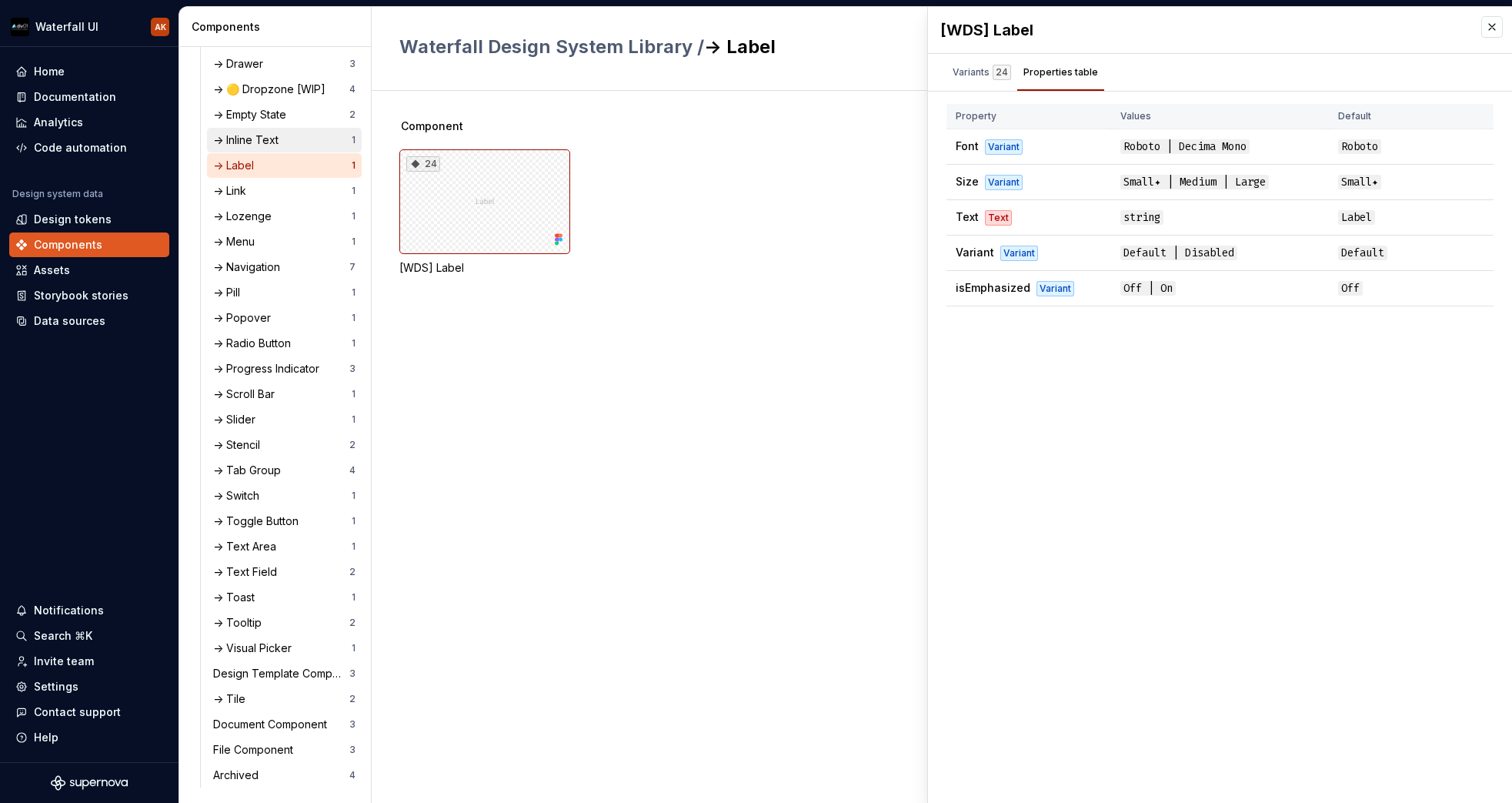
click at [267, 143] on div "-> Inline Text" at bounding box center [249, 140] width 72 height 16
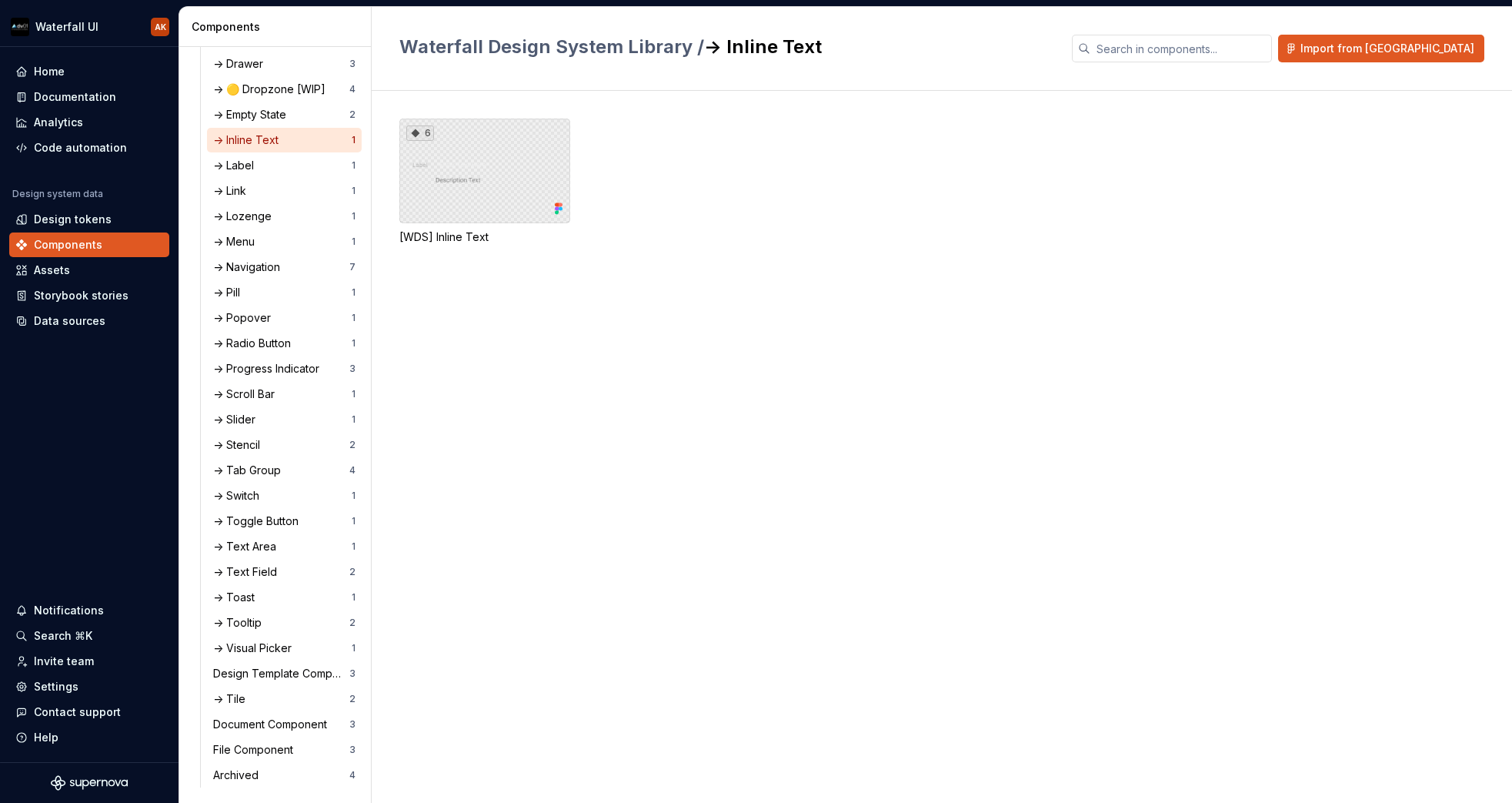
click at [487, 174] on div "6" at bounding box center [484, 171] width 171 height 105
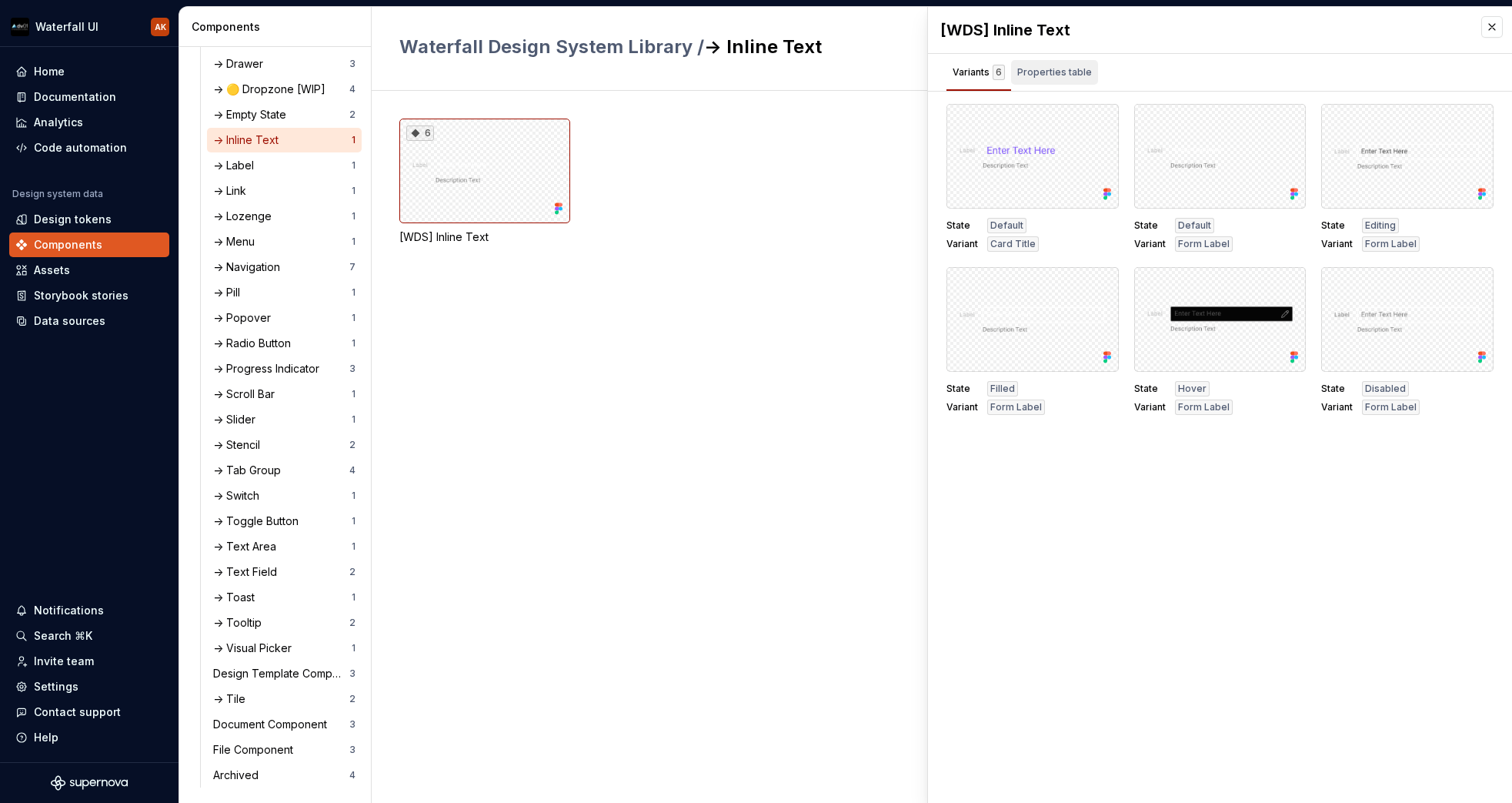
click at [1051, 70] on div "Properties table" at bounding box center [1054, 72] width 74 height 16
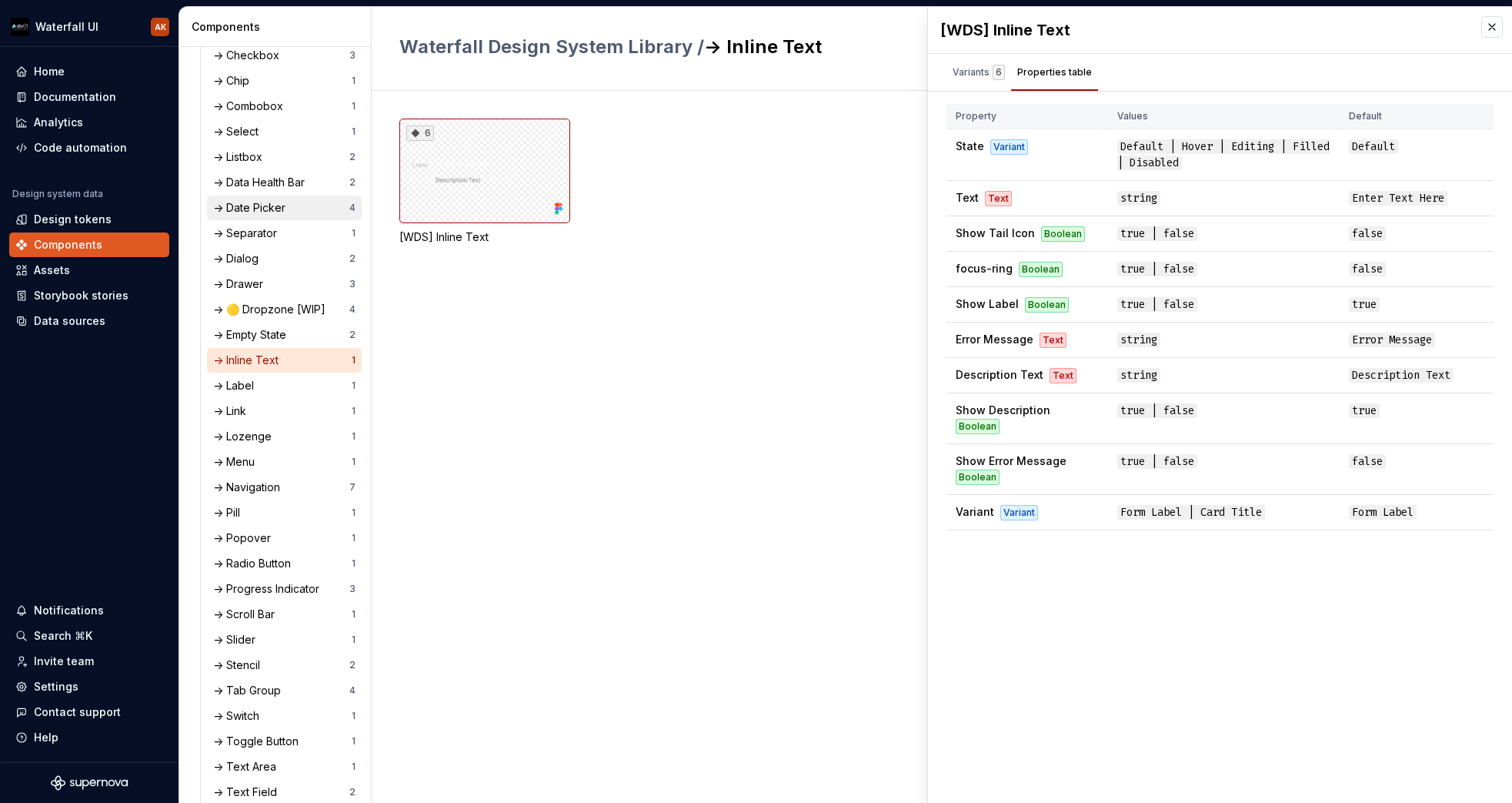
scroll to position [468, 0]
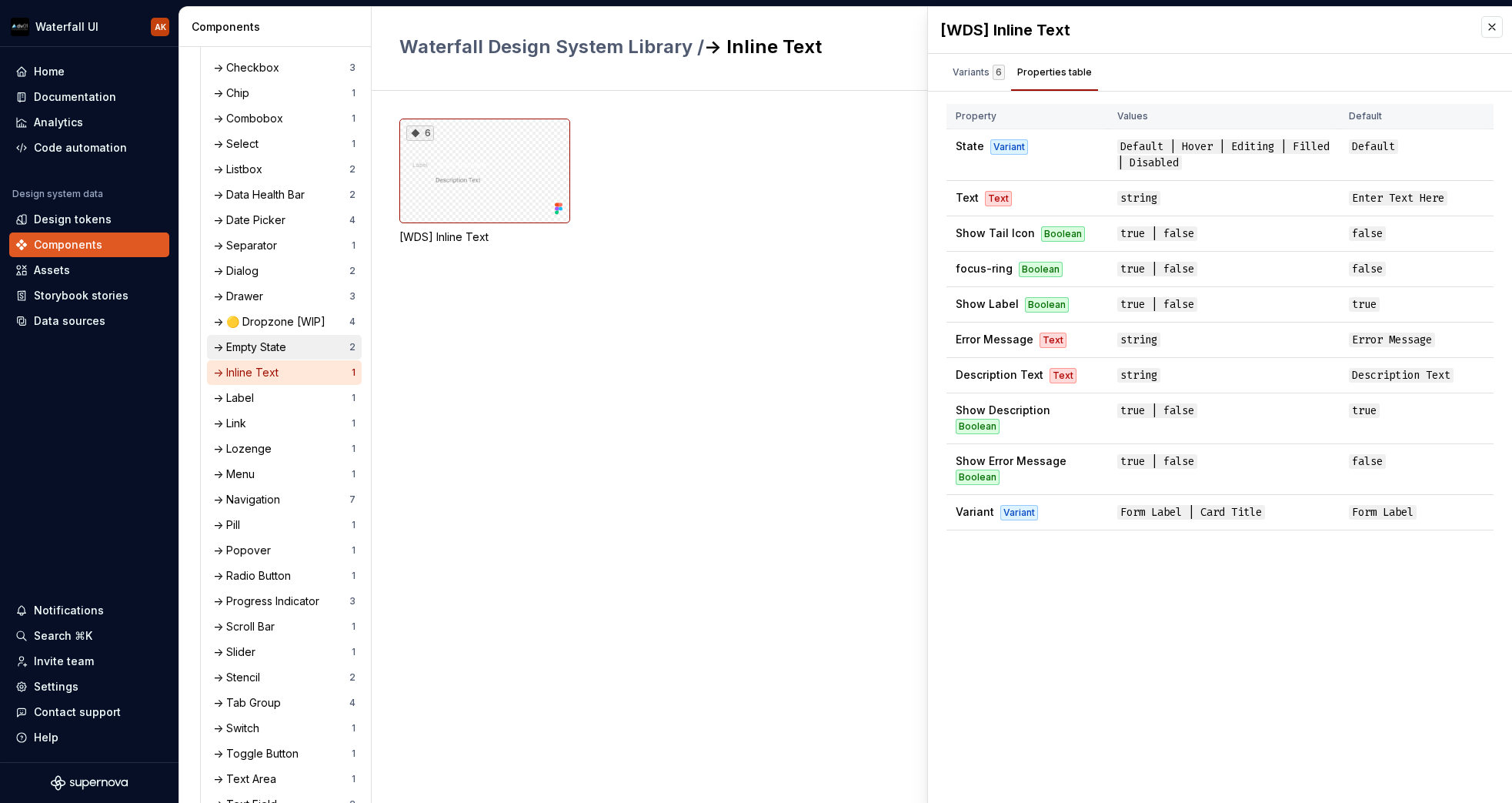
click at [258, 350] on div "-> Empty State" at bounding box center [253, 347] width 79 height 16
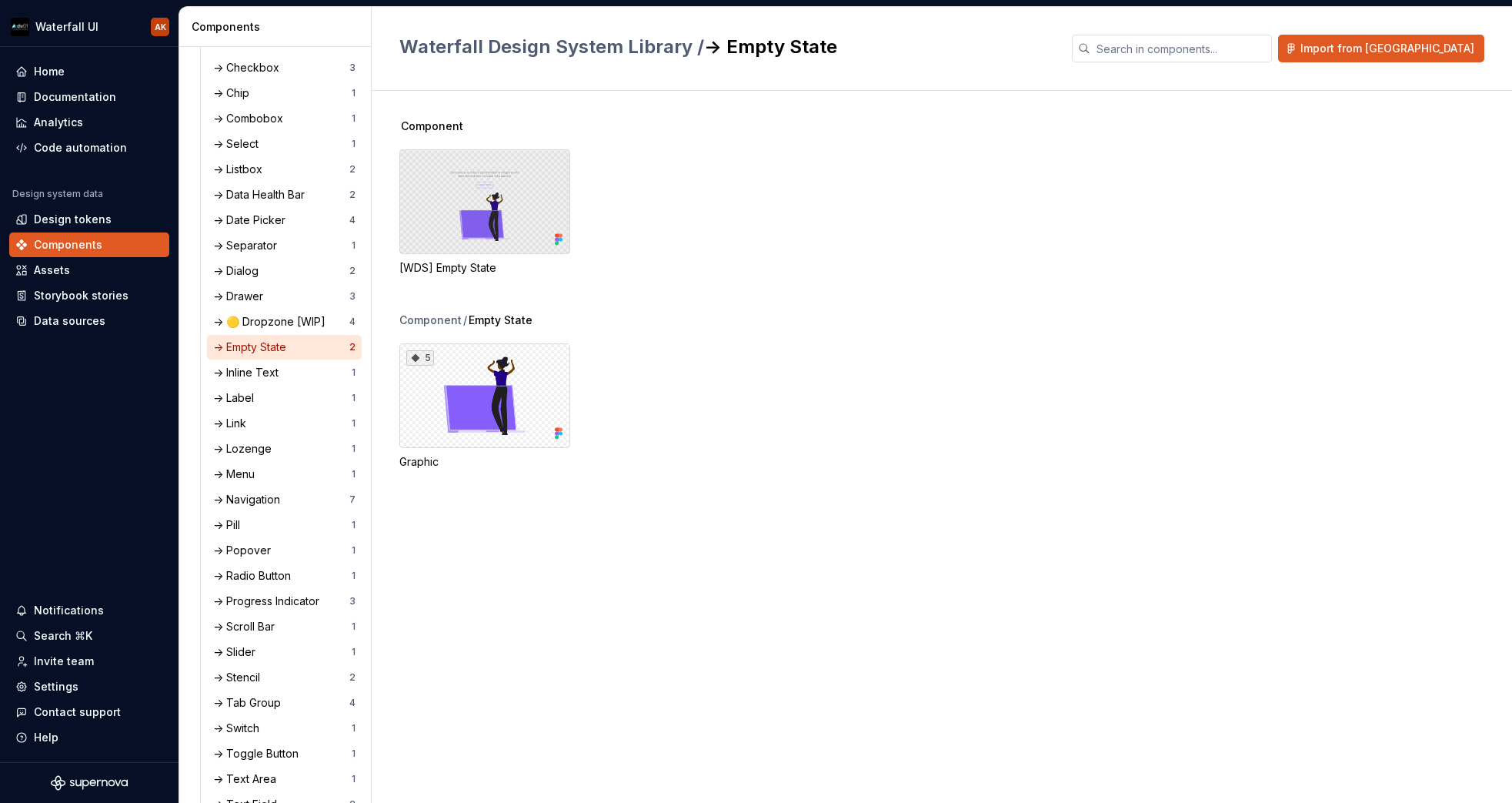
drag, startPoint x: 426, startPoint y: 186, endPoint x: 437, endPoint y: 177, distance: 14.2
click at [438, 177] on div at bounding box center [484, 202] width 171 height 105
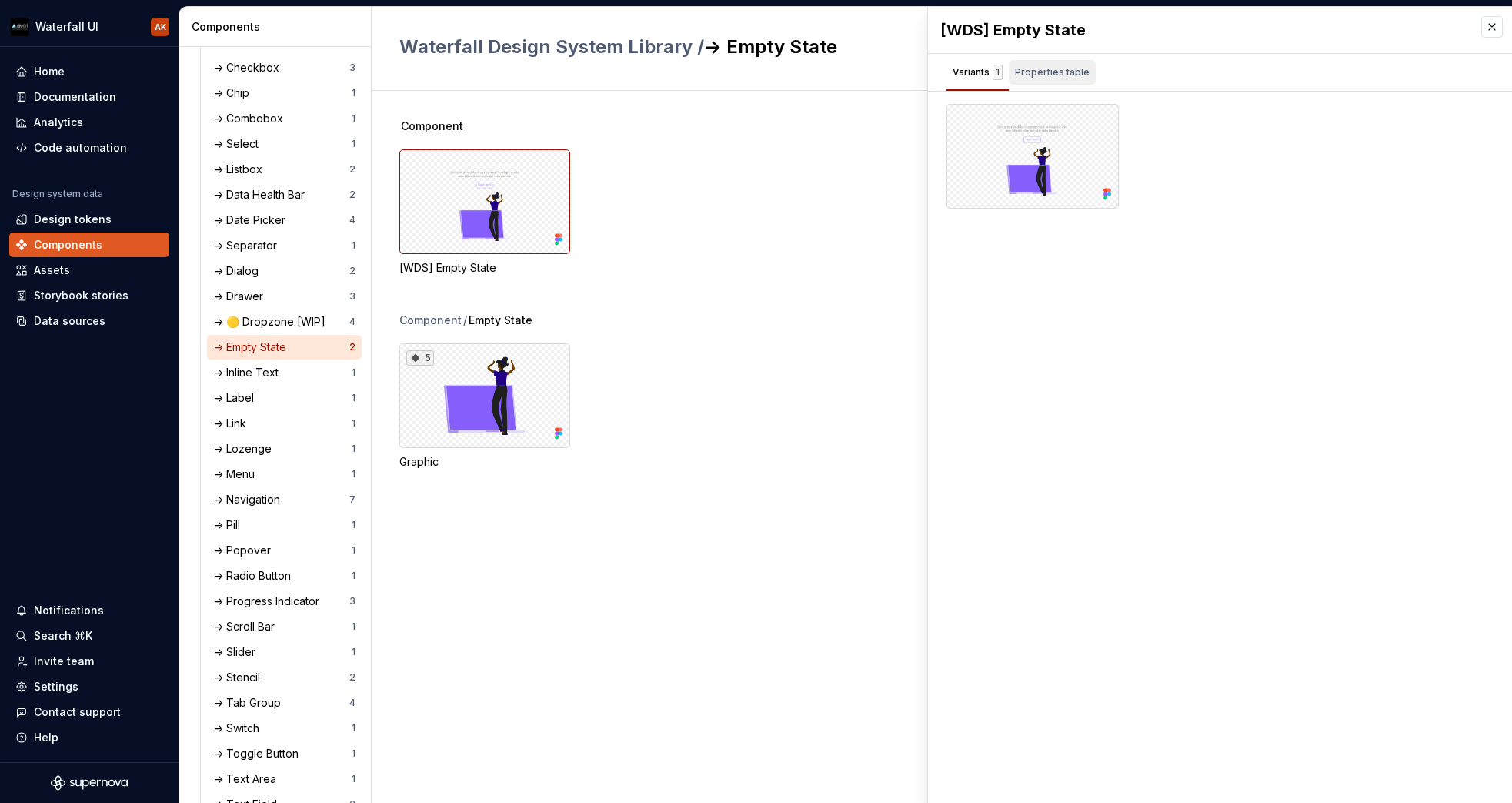
click at [1043, 68] on div "Properties table" at bounding box center [1052, 72] width 74 height 16
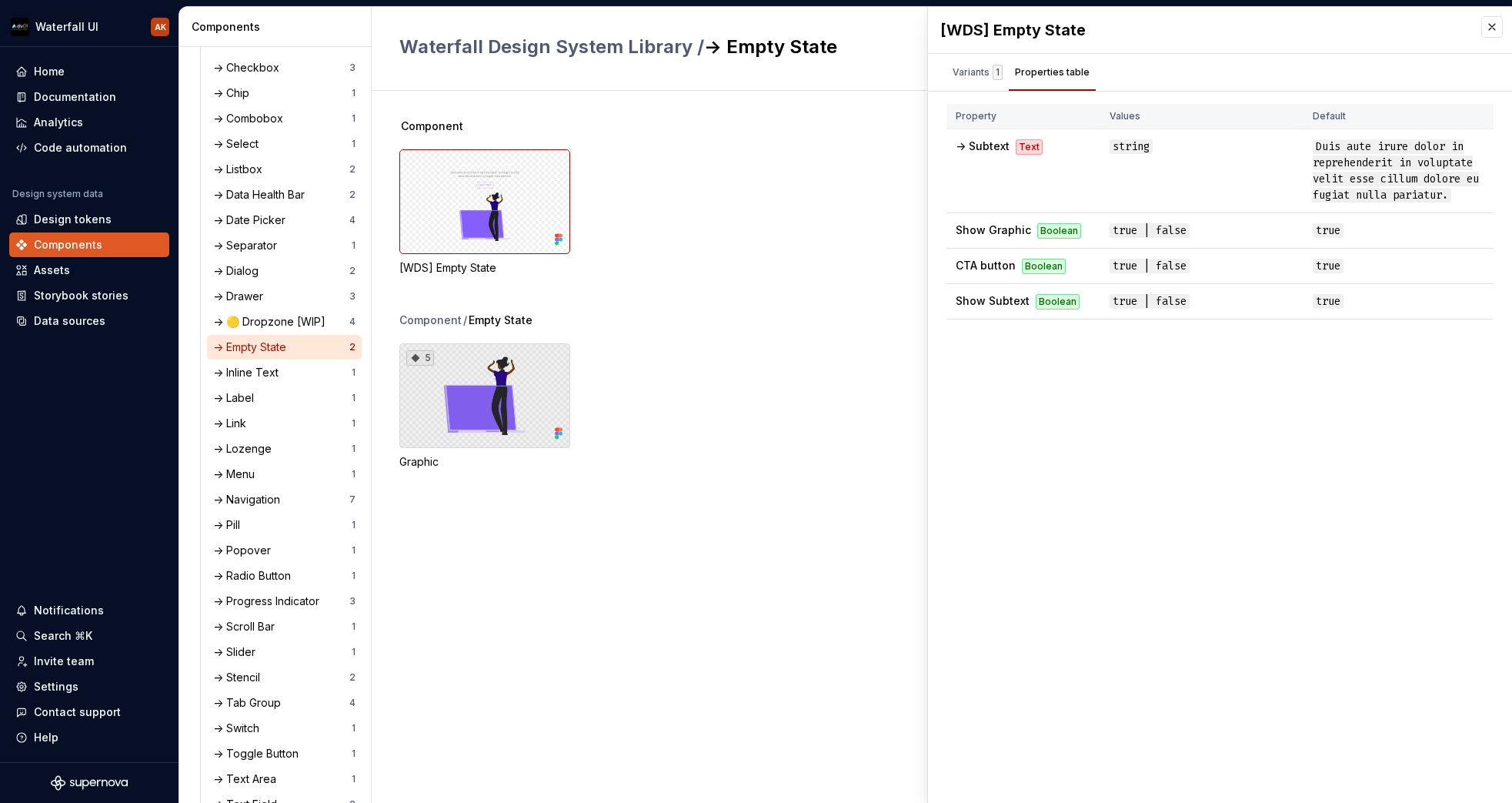
click at [478, 420] on div "5" at bounding box center [484, 396] width 171 height 105
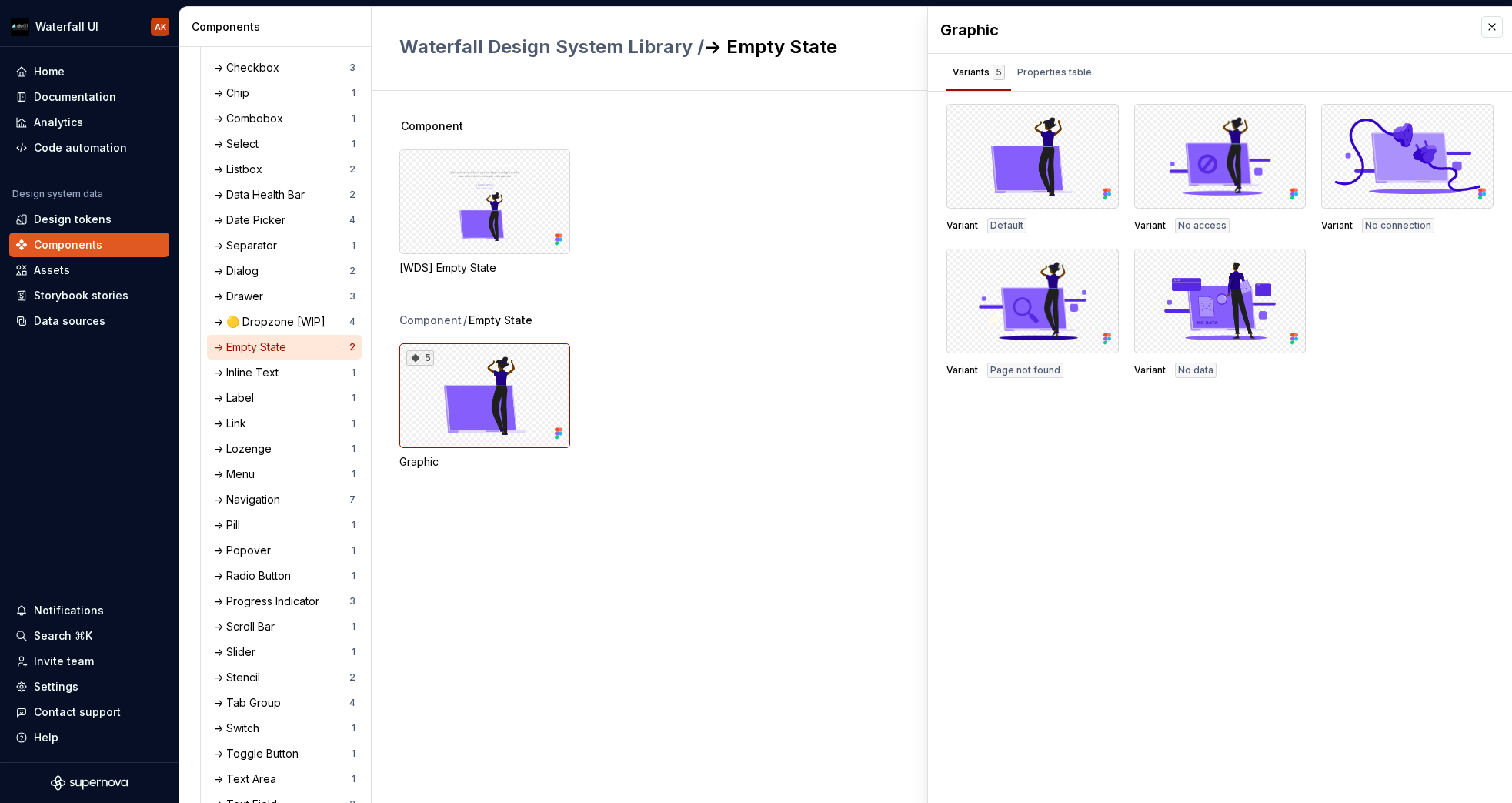
click at [1105, 49] on div "Graphic" at bounding box center [1220, 29] width 584 height 46
click at [1087, 62] on div "Properties table" at bounding box center [1055, 72] width 87 height 25
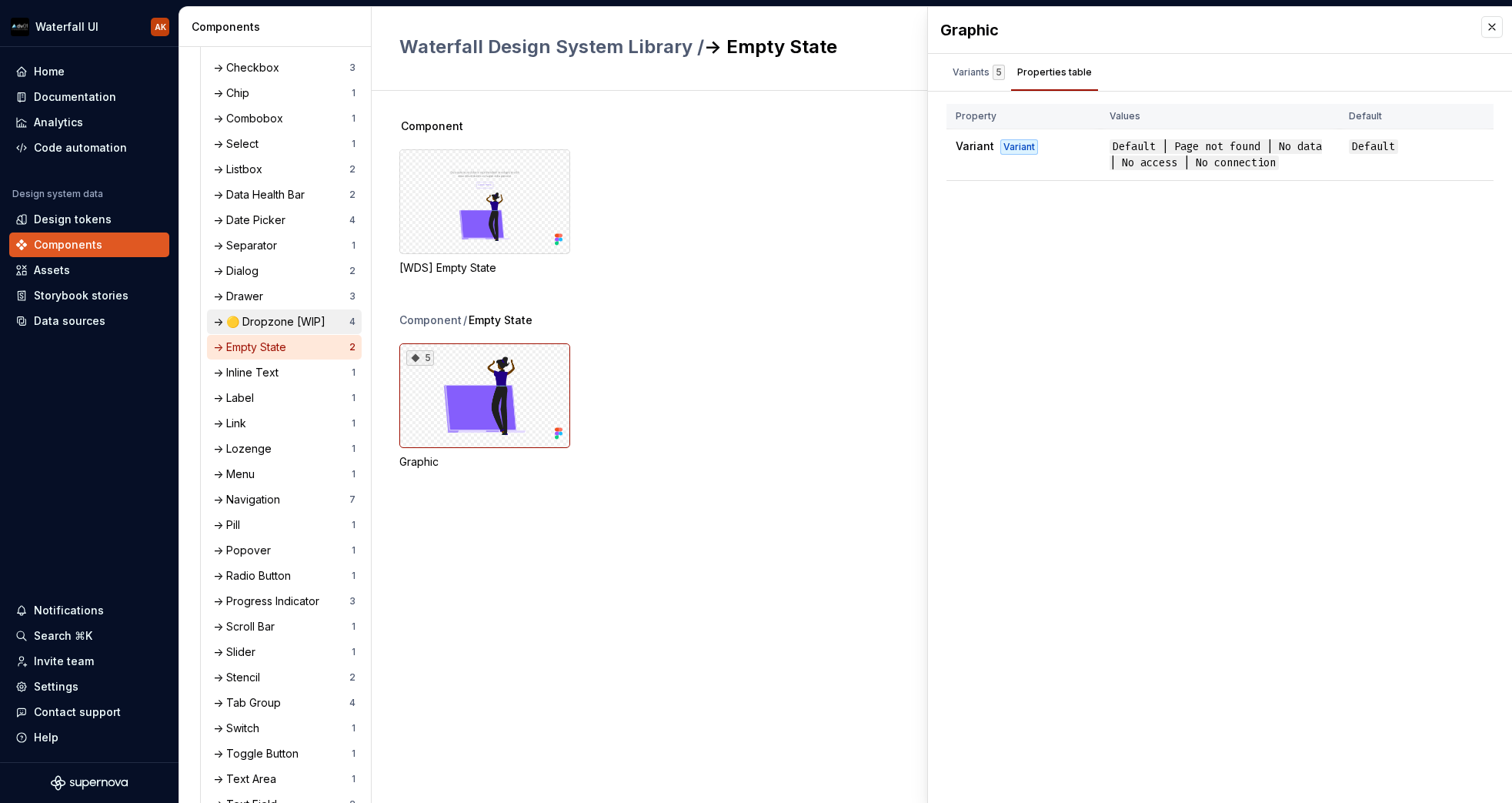
click at [279, 321] on div "-> 🟡 Dropzone [WIP]" at bounding box center [272, 321] width 119 height 16
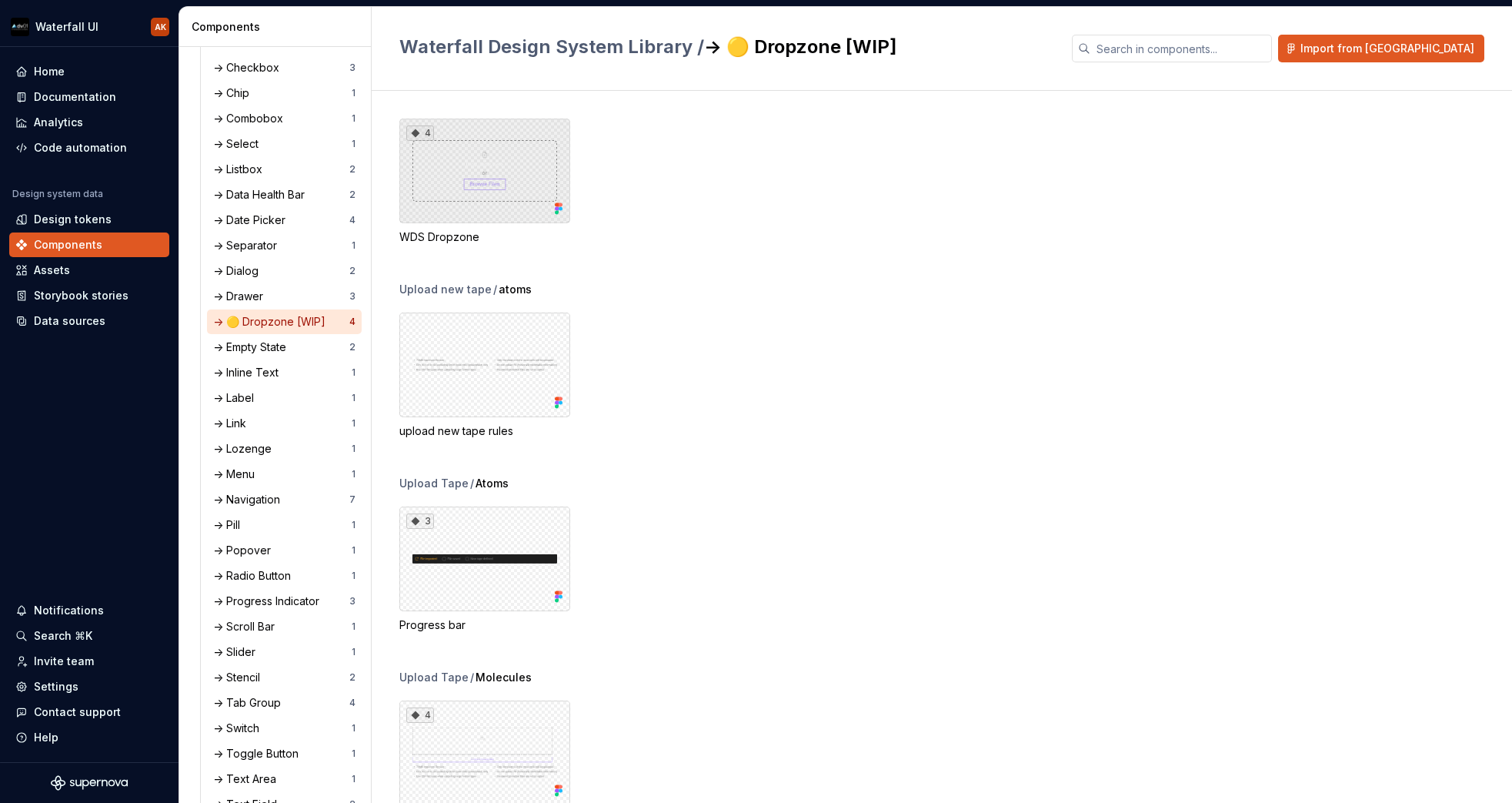
click at [470, 203] on div "4" at bounding box center [484, 171] width 171 height 105
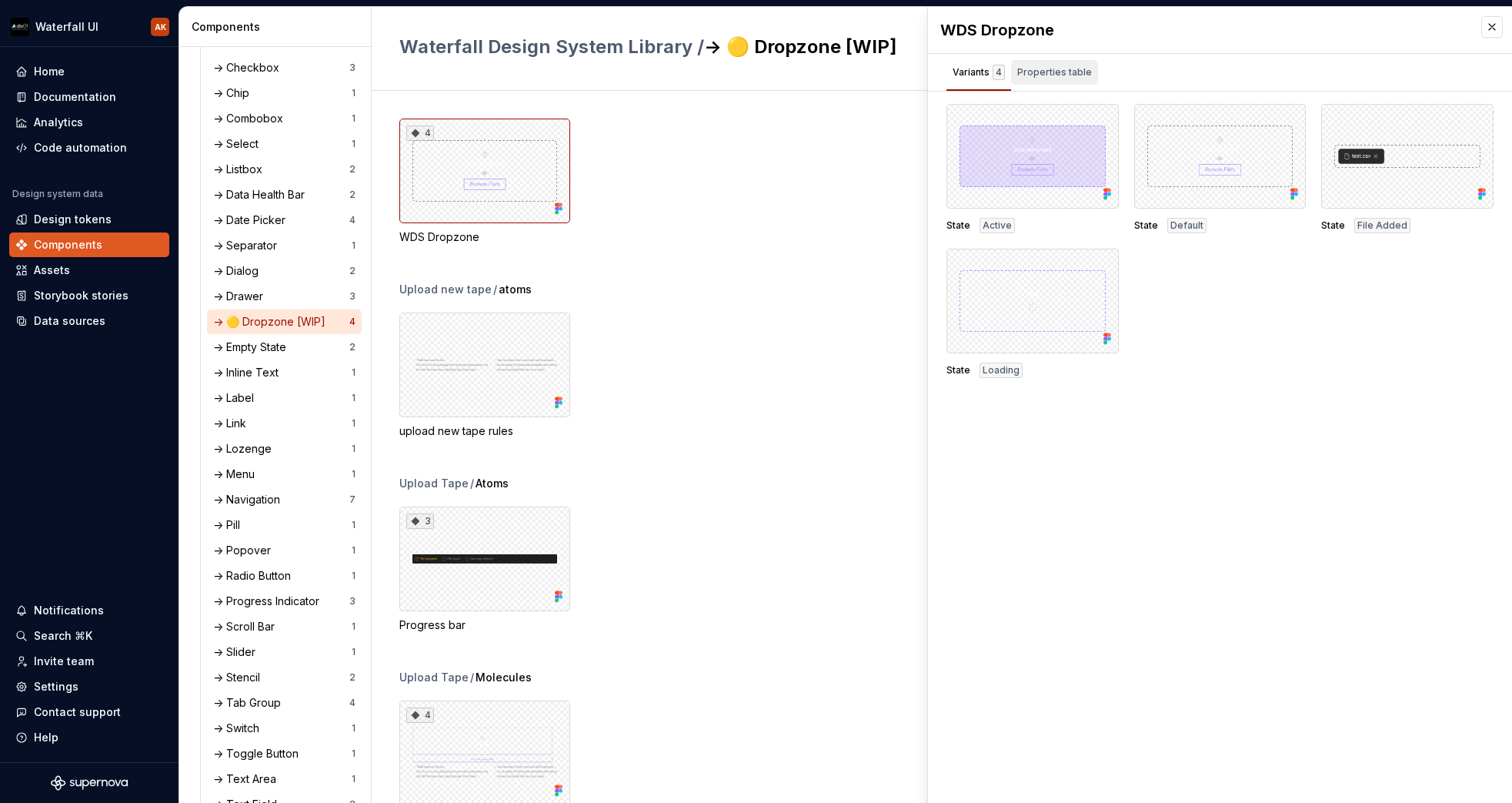
click at [1055, 74] on div "Properties table" at bounding box center [1054, 72] width 74 height 16
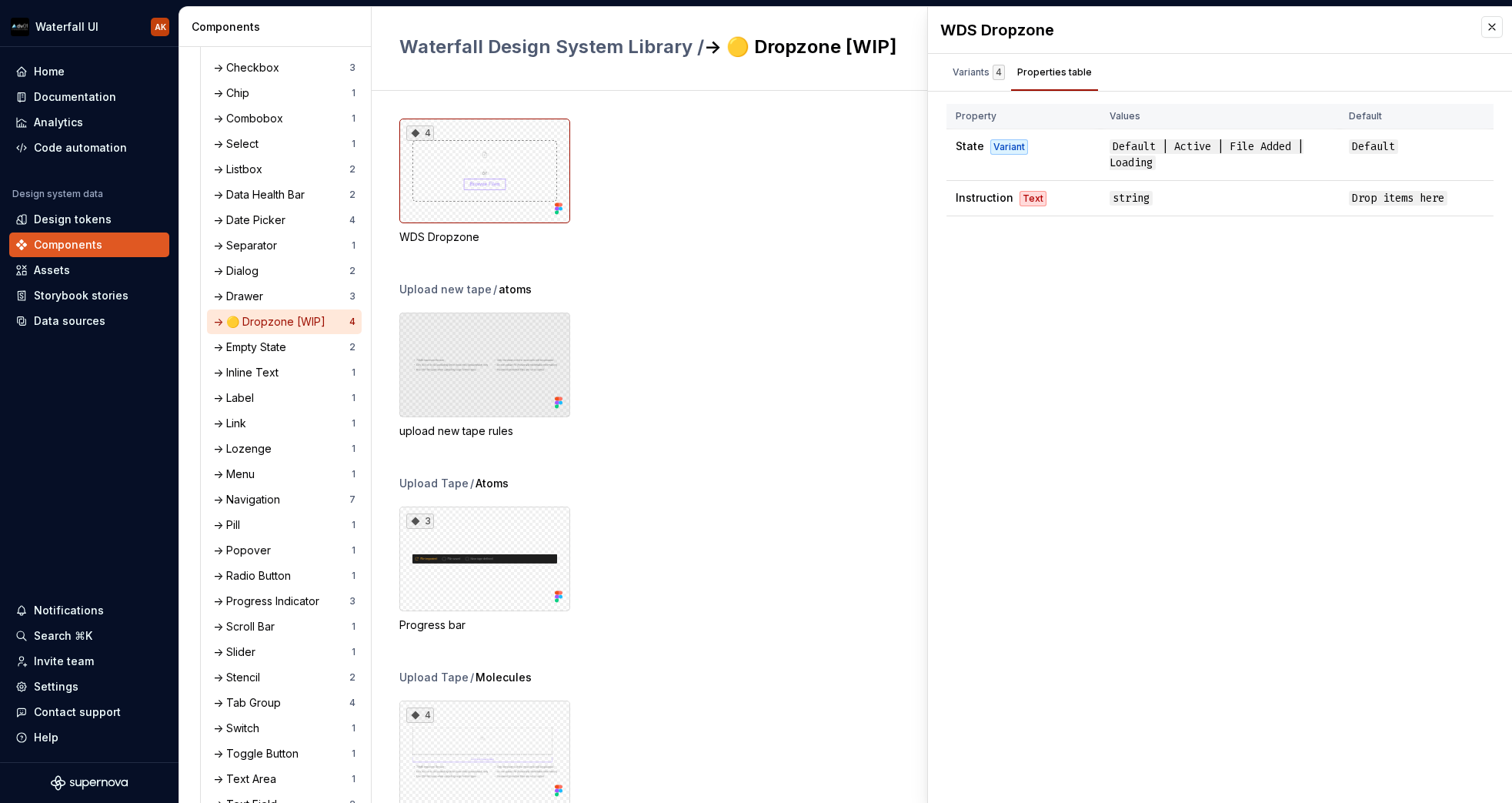
click at [473, 336] on div at bounding box center [484, 365] width 171 height 105
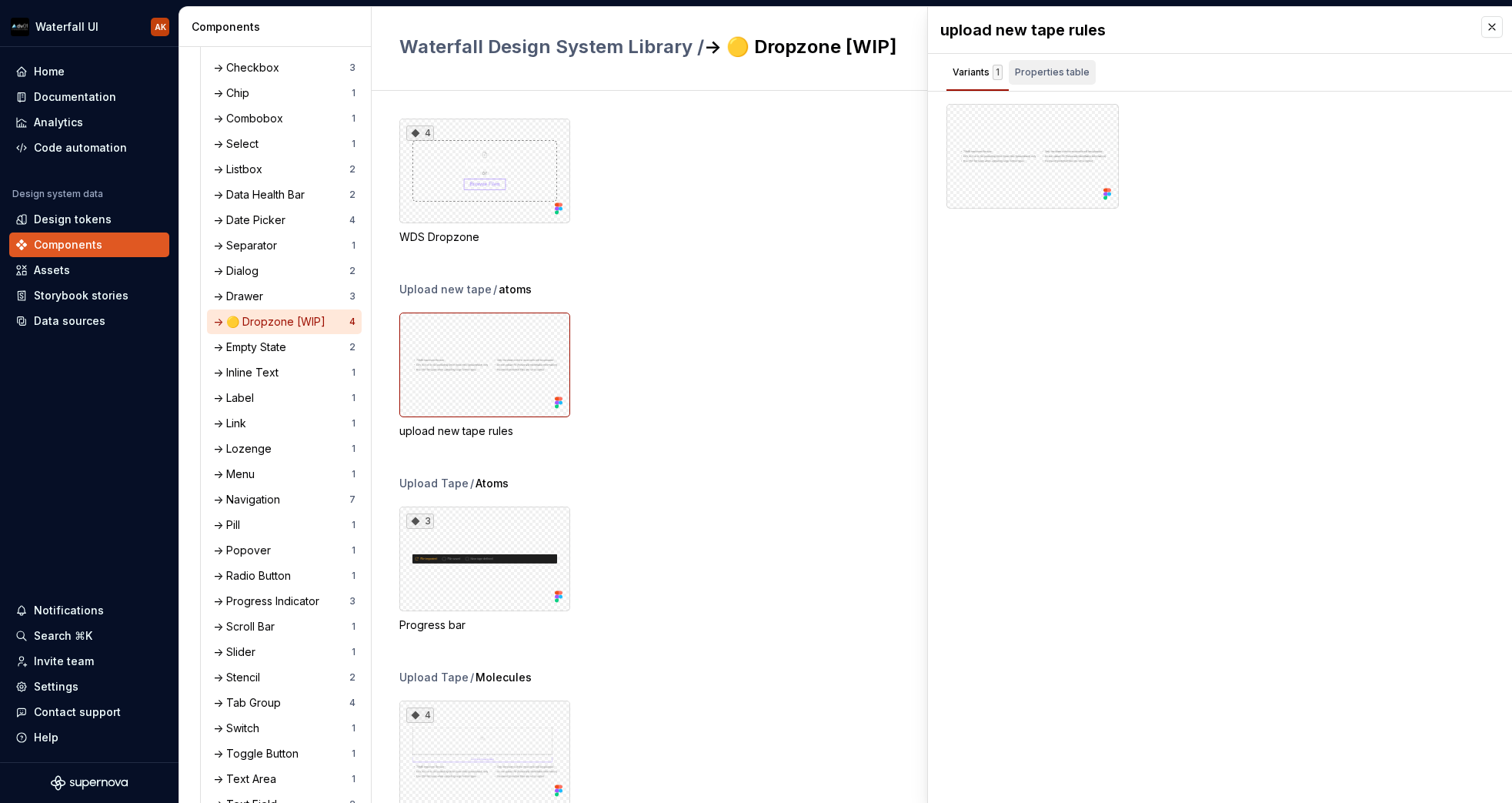
click at [1033, 70] on div "Properties table" at bounding box center [1052, 72] width 74 height 16
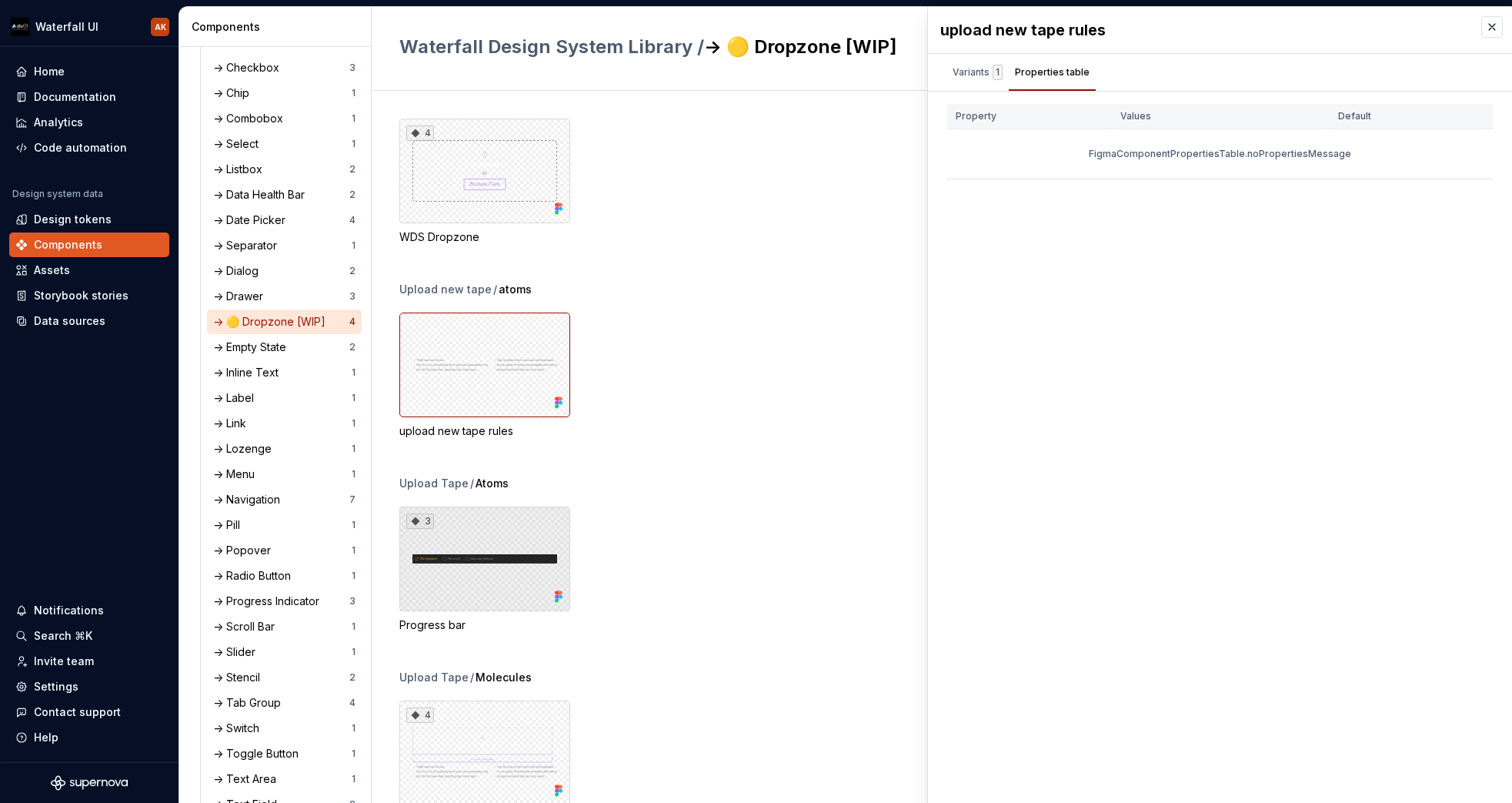
click at [406, 581] on div "3" at bounding box center [484, 559] width 171 height 105
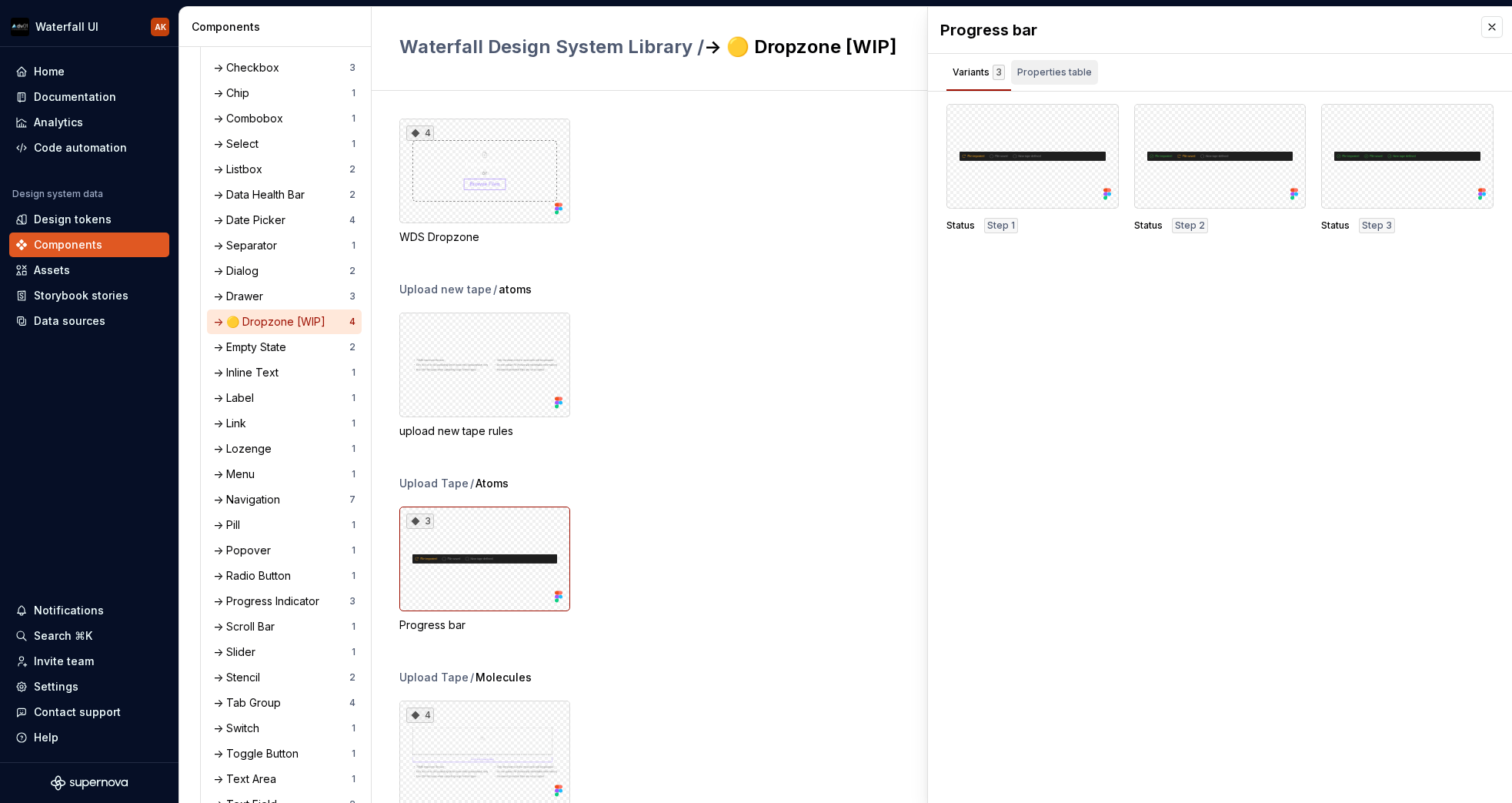
click at [1039, 74] on div "Properties table" at bounding box center [1054, 72] width 74 height 16
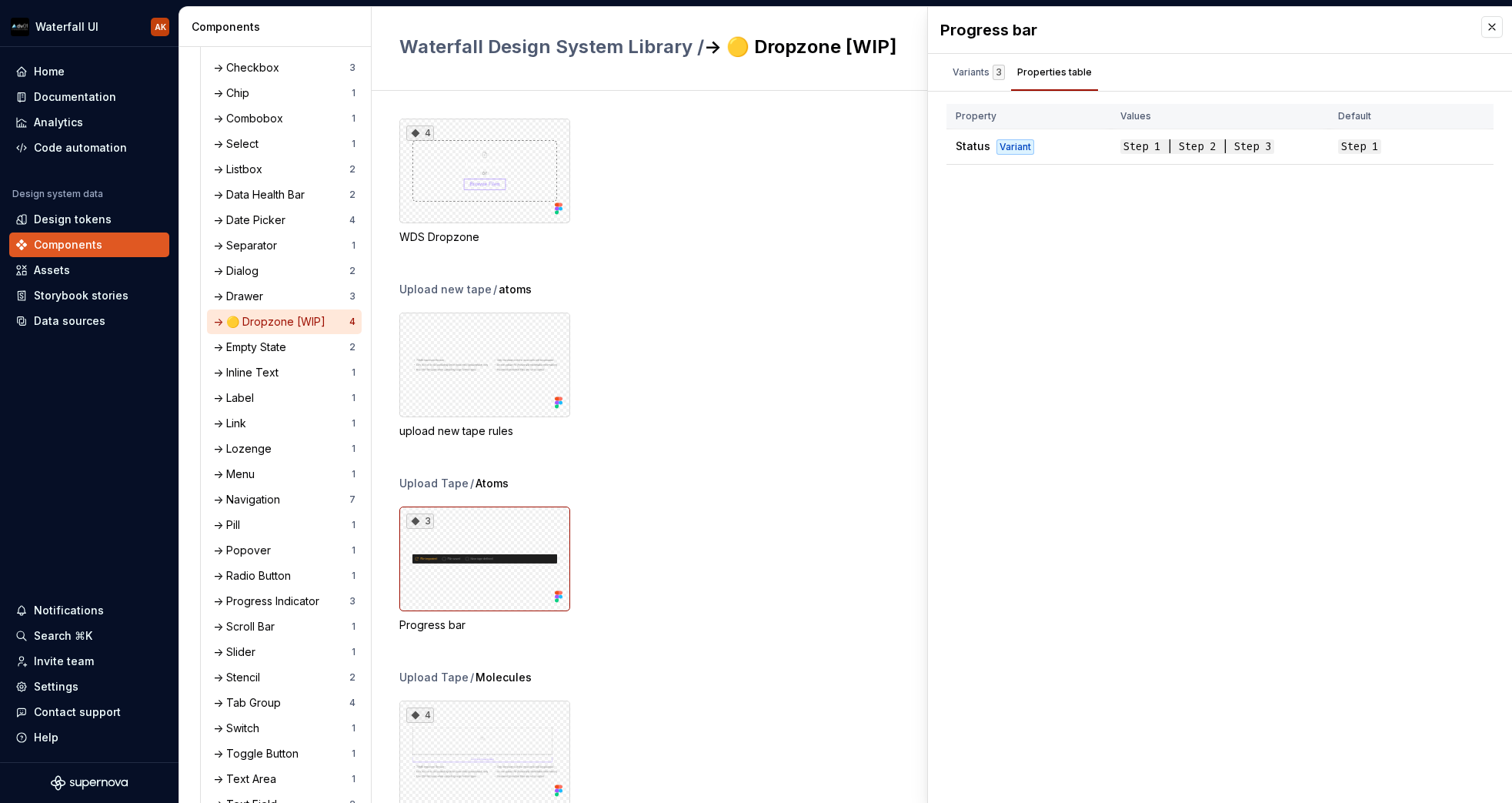
scroll to position [61, 0]
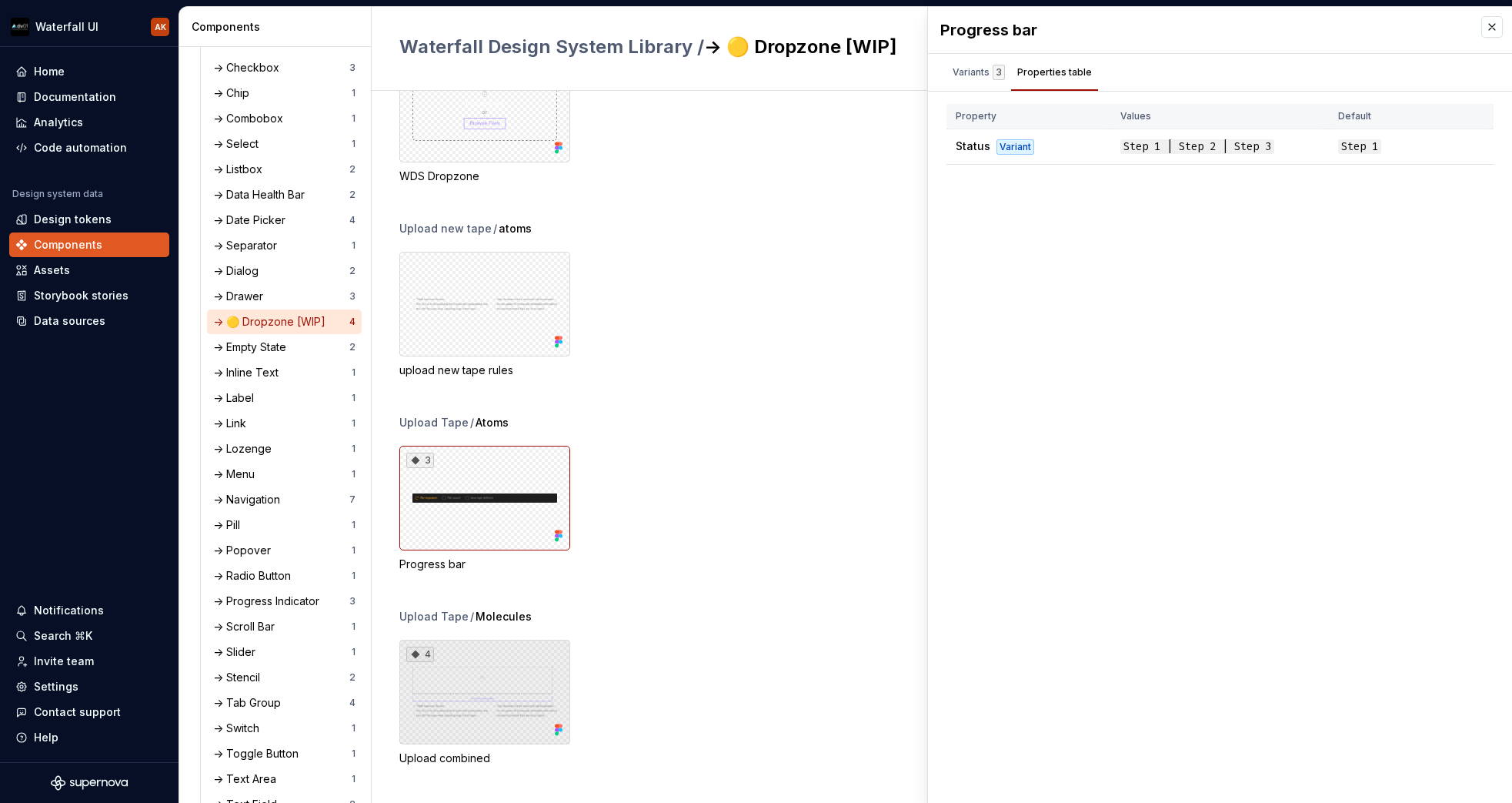
click at [505, 656] on div "4" at bounding box center [484, 692] width 171 height 105
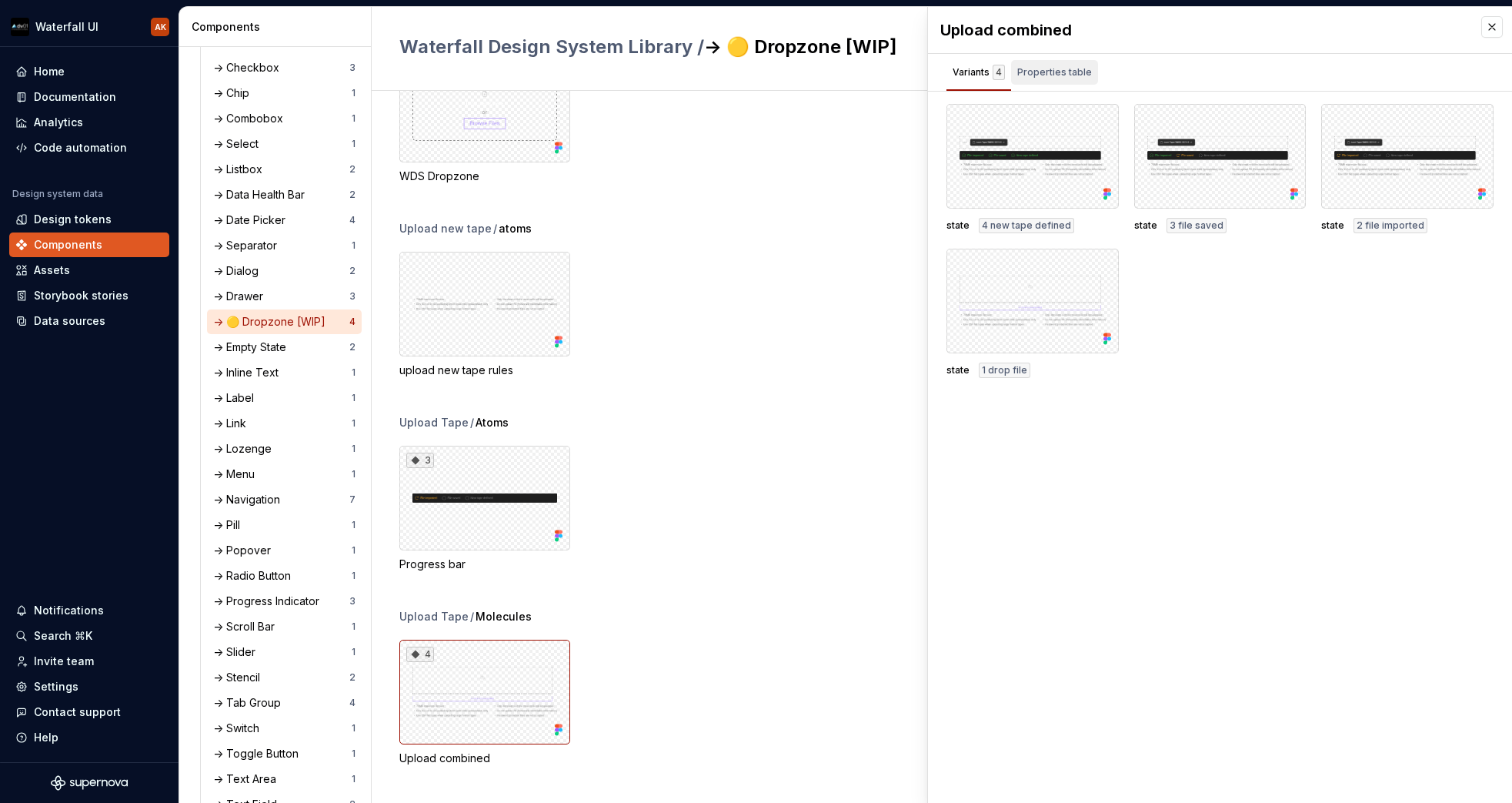
click at [1039, 70] on div "Properties table" at bounding box center [1054, 72] width 74 height 16
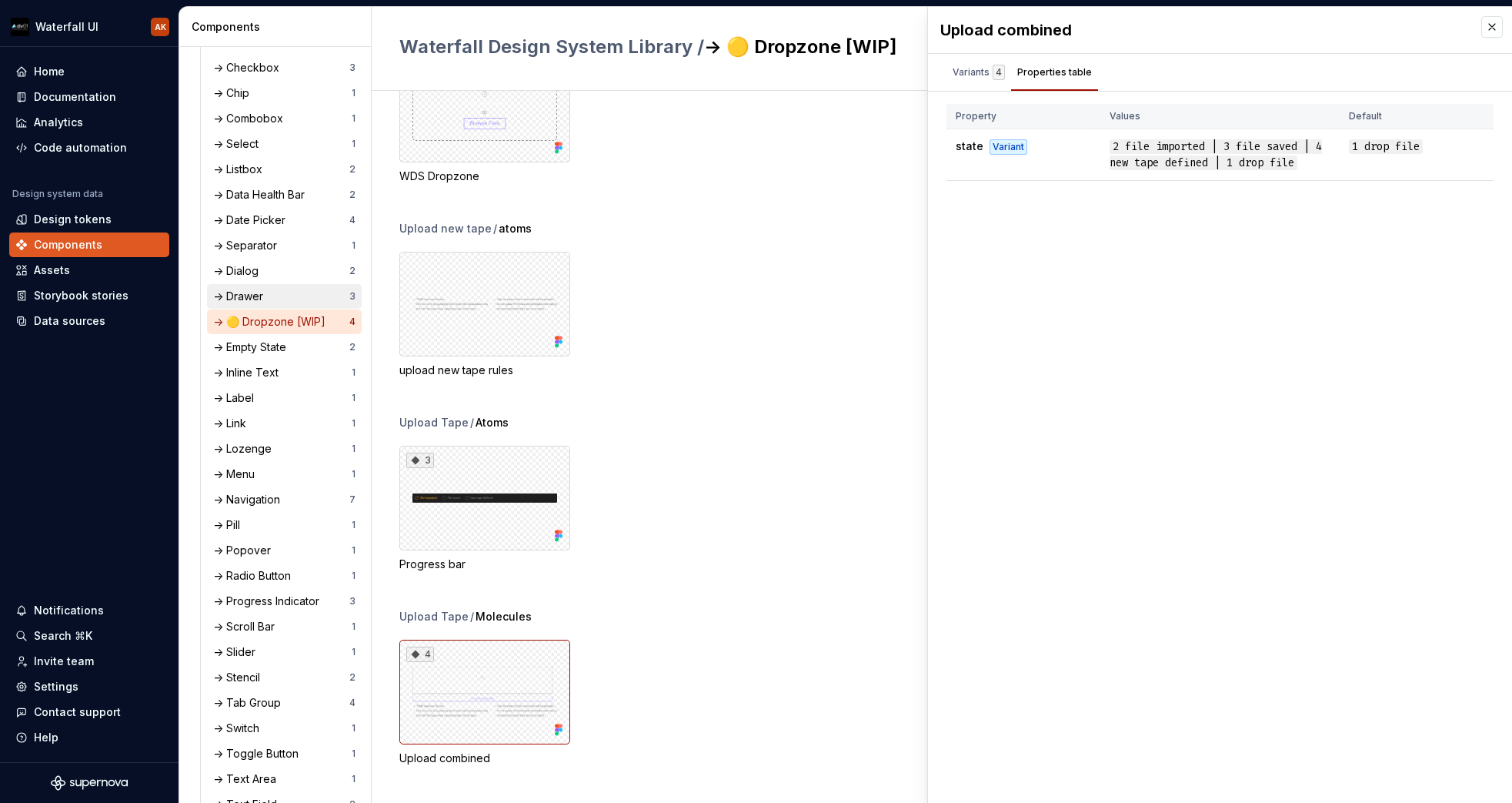
click at [269, 292] on div "-> Drawer" at bounding box center [281, 296] width 137 height 16
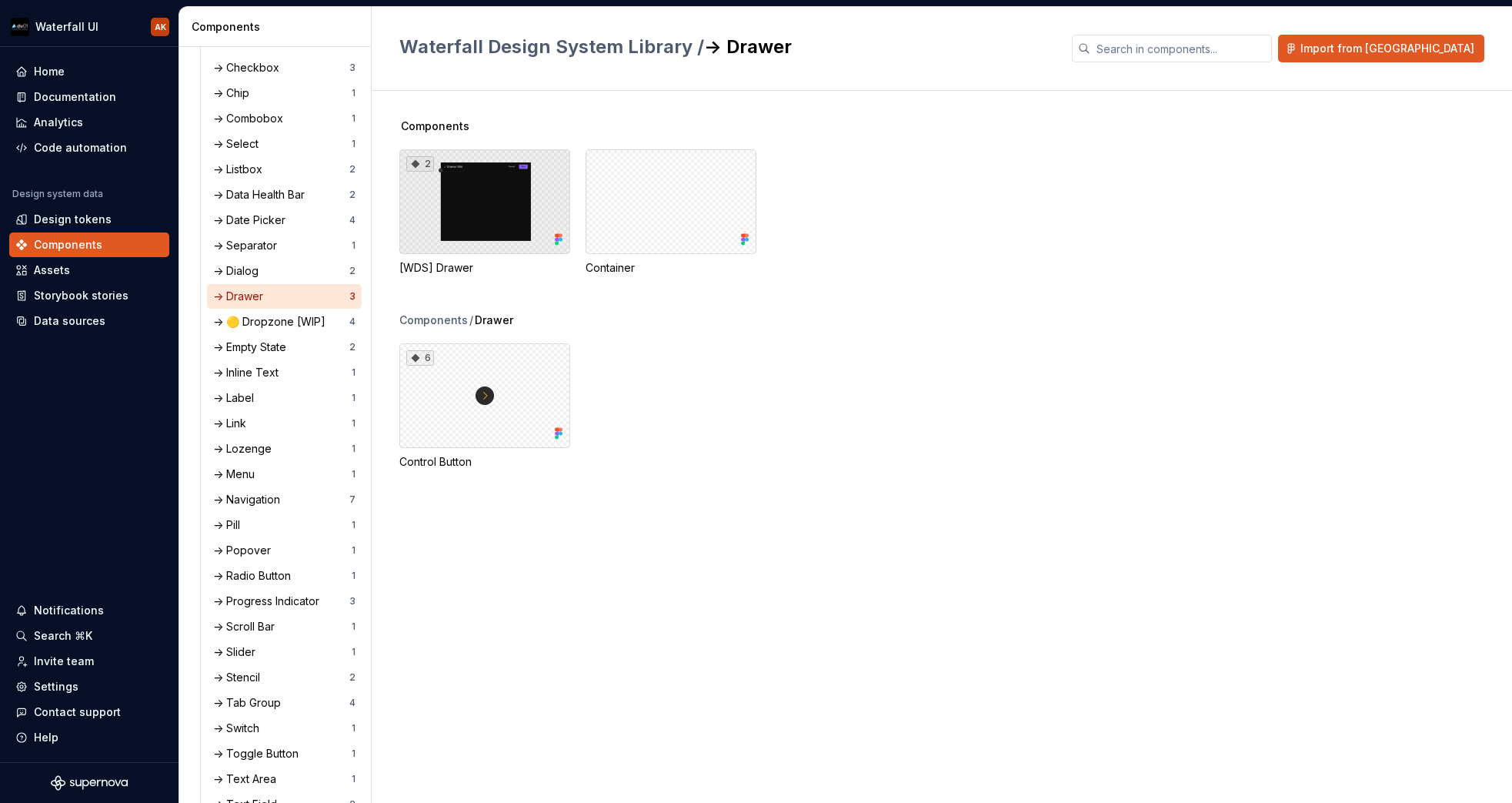
click at [524, 184] on div "2" at bounding box center [484, 202] width 171 height 105
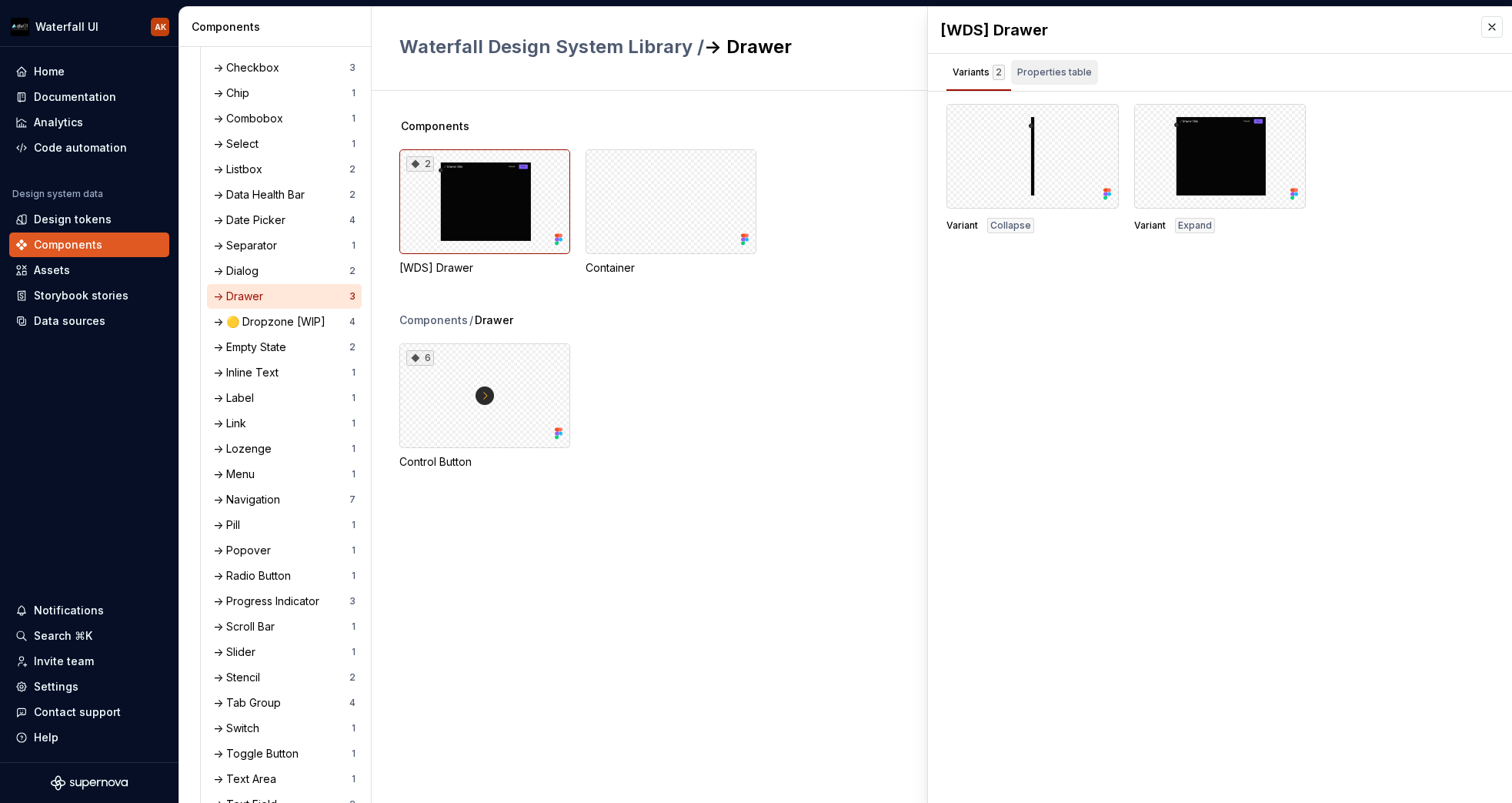
click at [1041, 67] on div "Properties table" at bounding box center [1054, 72] width 74 height 16
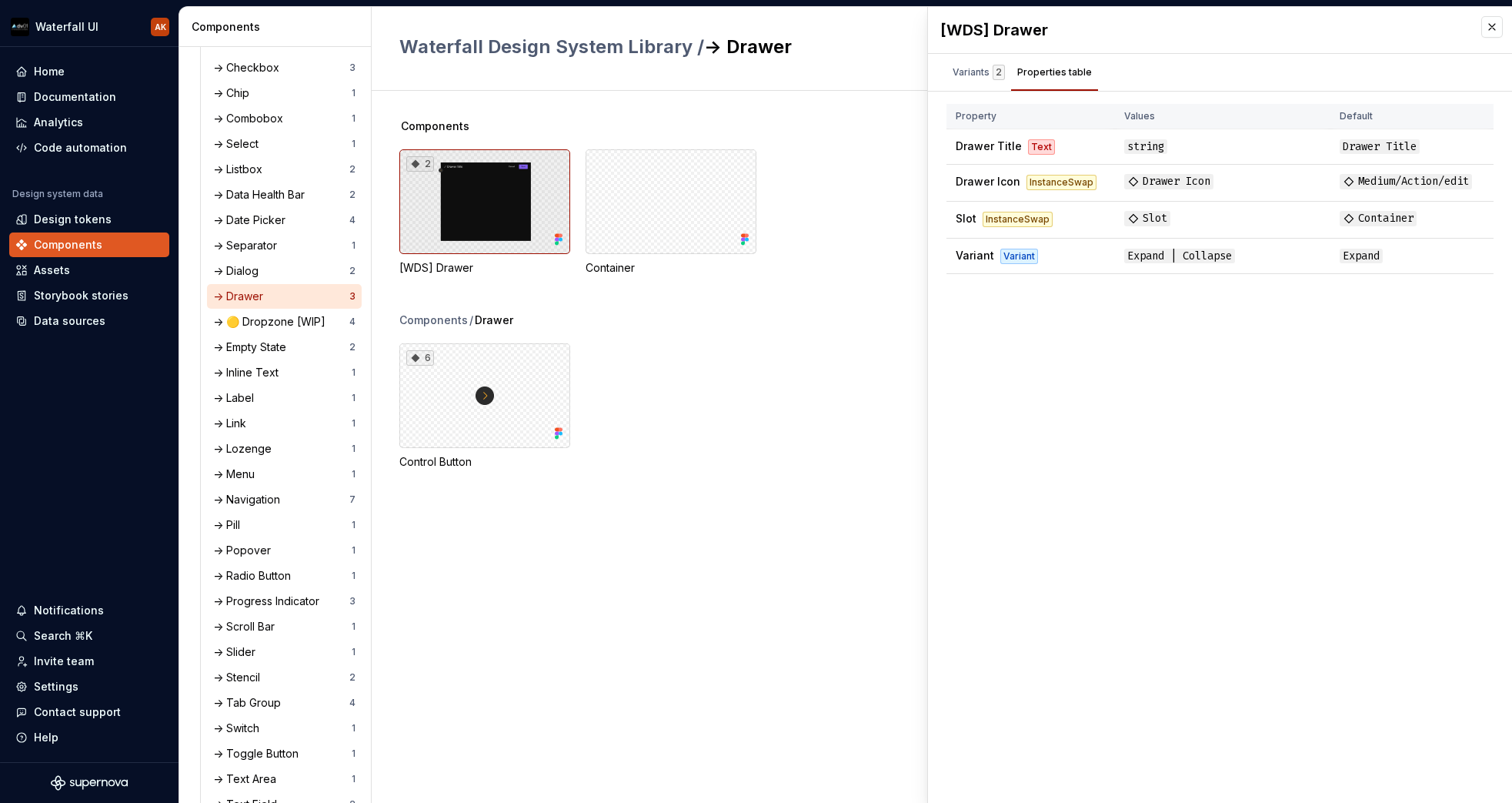
click at [653, 191] on div at bounding box center [671, 202] width 171 height 105
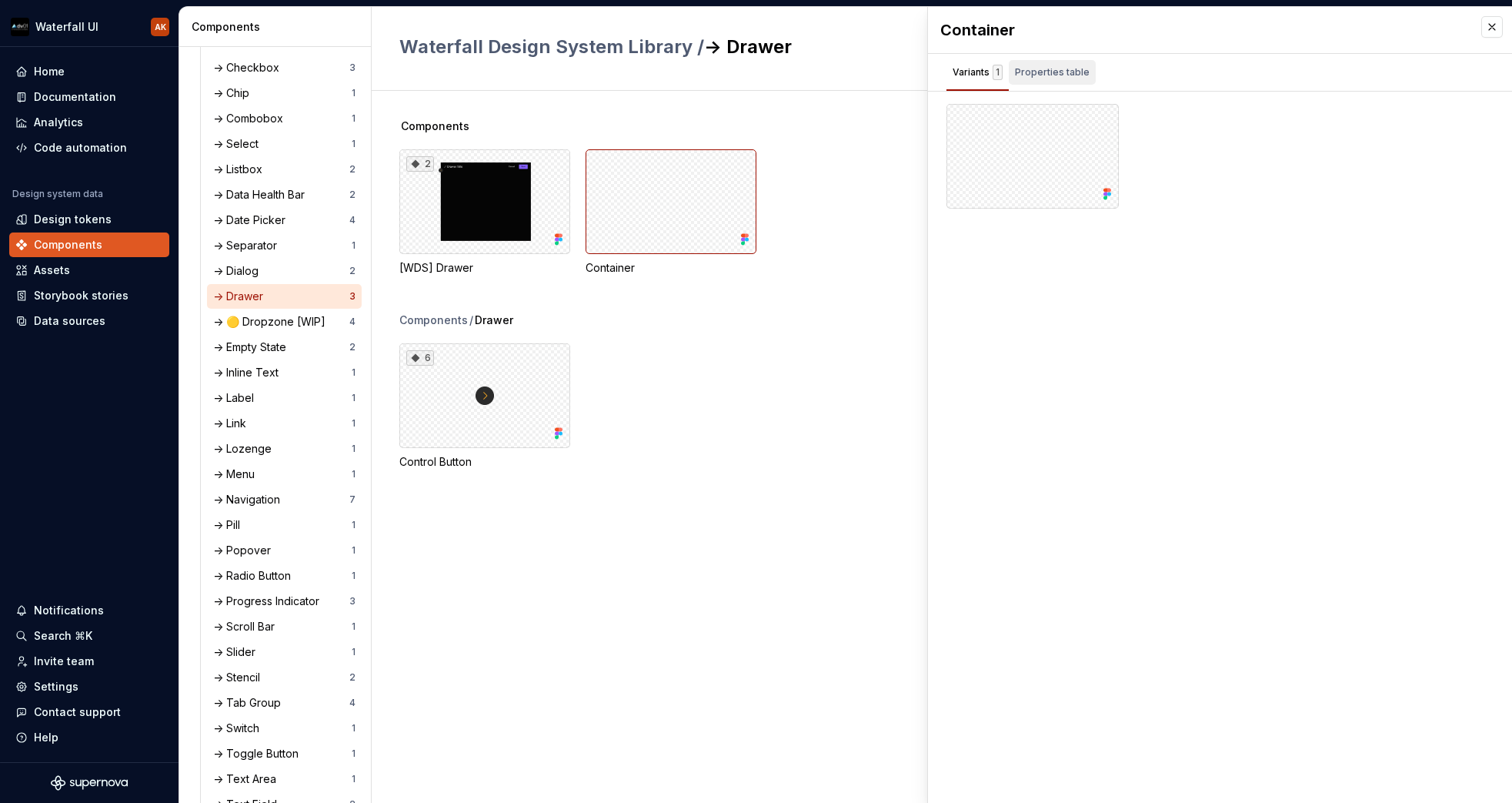
click at [1055, 80] on div "Properties table" at bounding box center [1052, 72] width 87 height 25
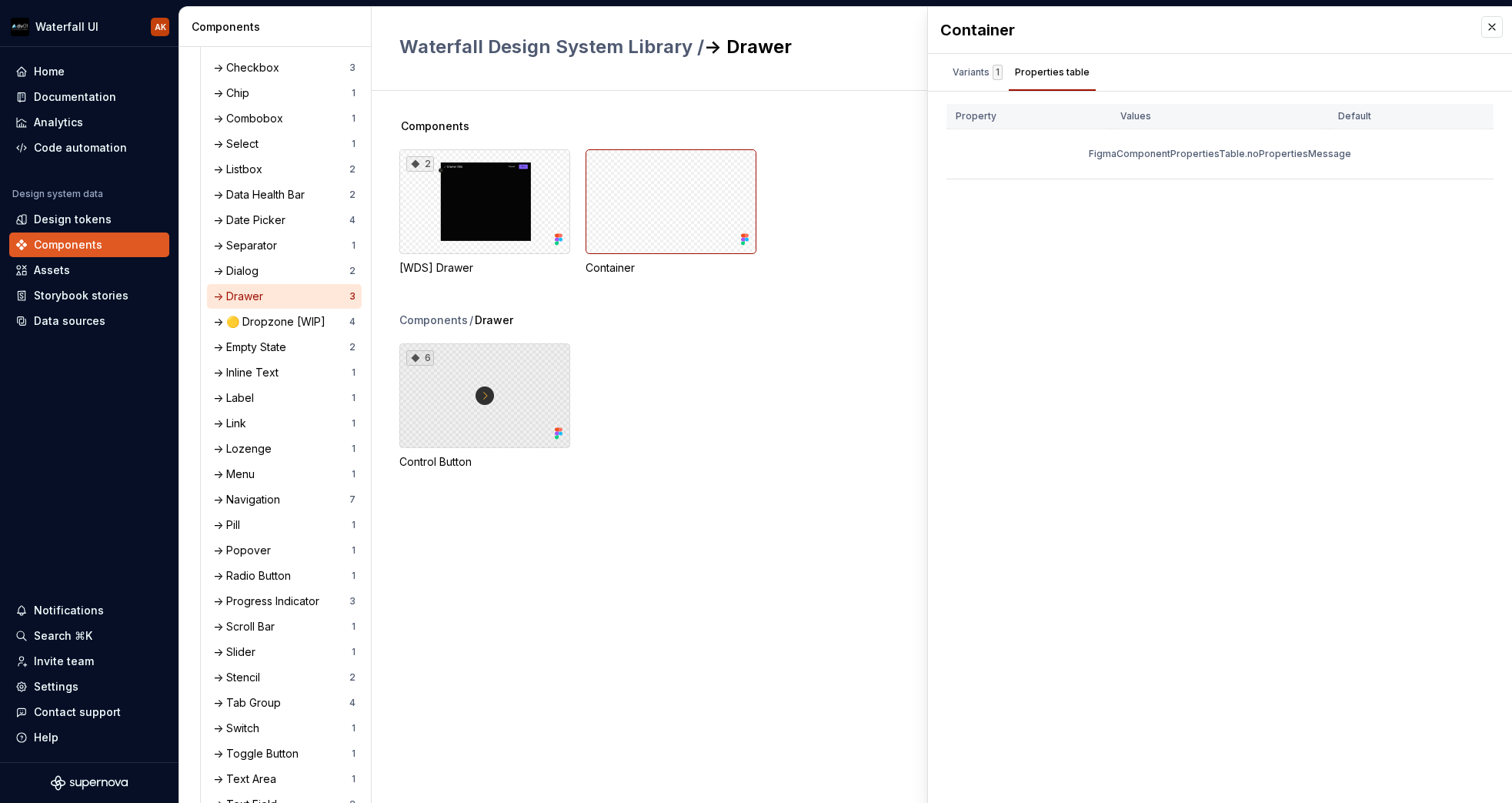
click at [424, 394] on div "6" at bounding box center [484, 396] width 171 height 105
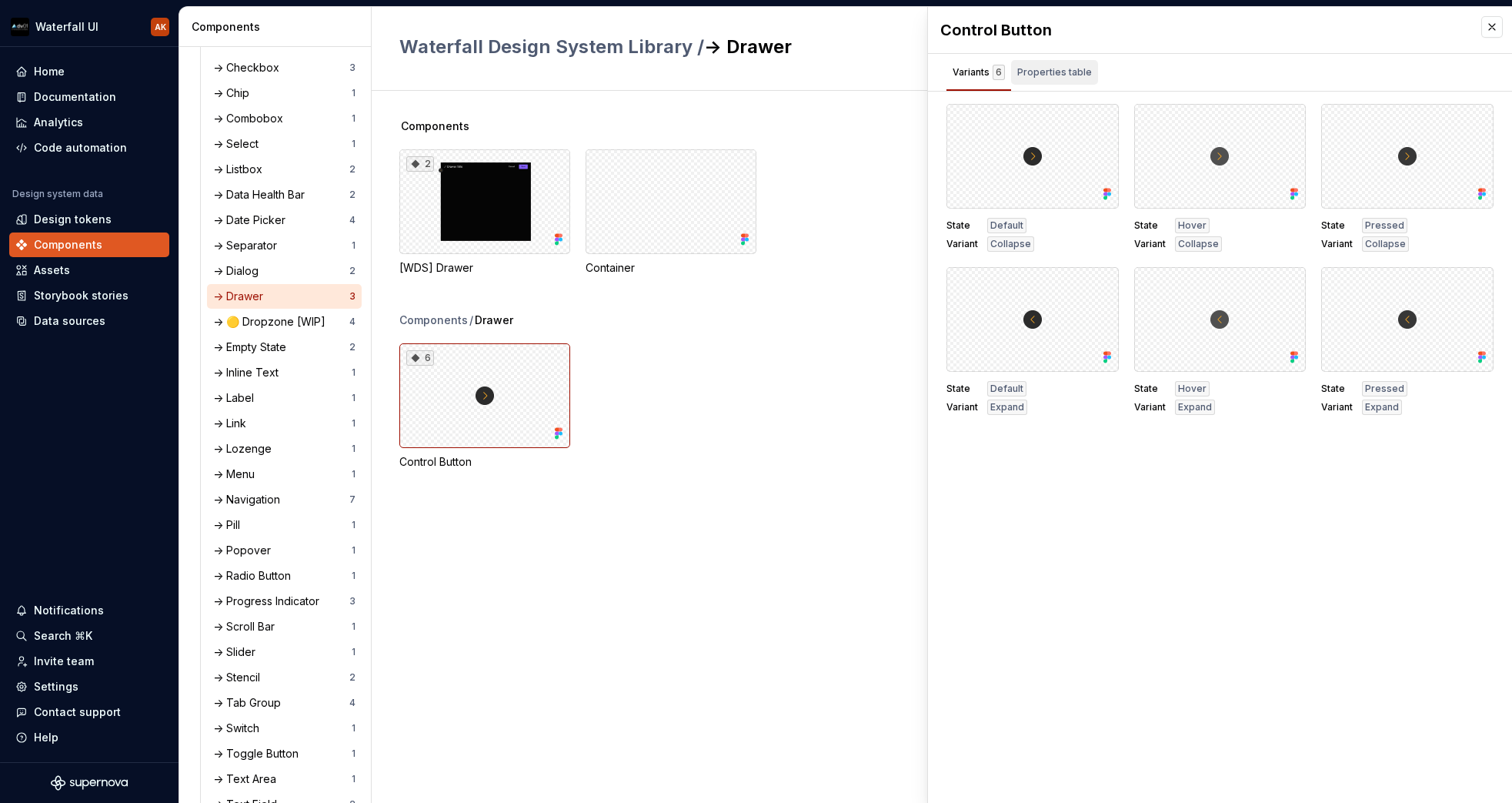
click at [1052, 70] on div "Properties table" at bounding box center [1054, 72] width 74 height 16
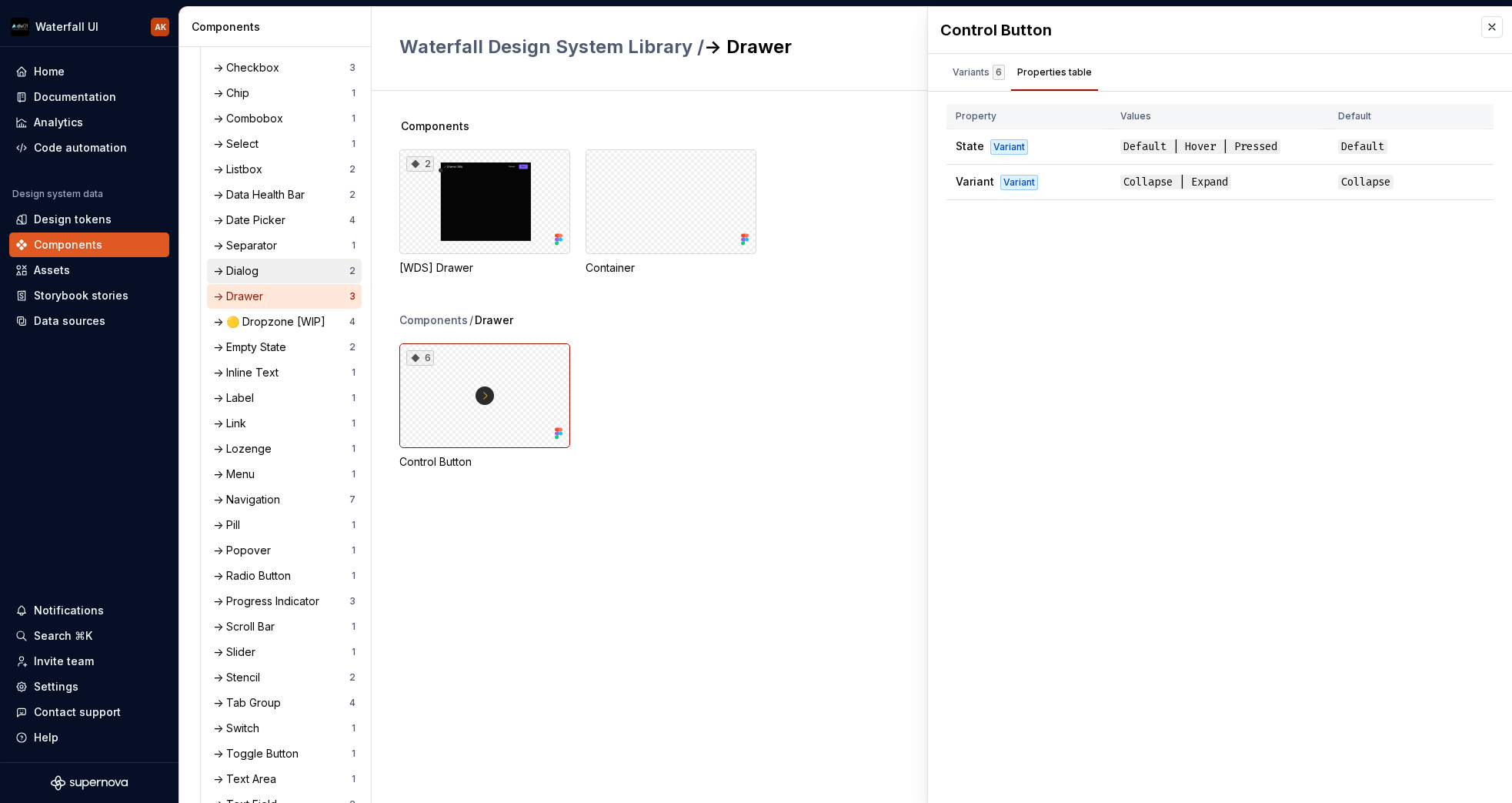
click at [274, 269] on div "-> Dialog" at bounding box center [281, 271] width 137 height 16
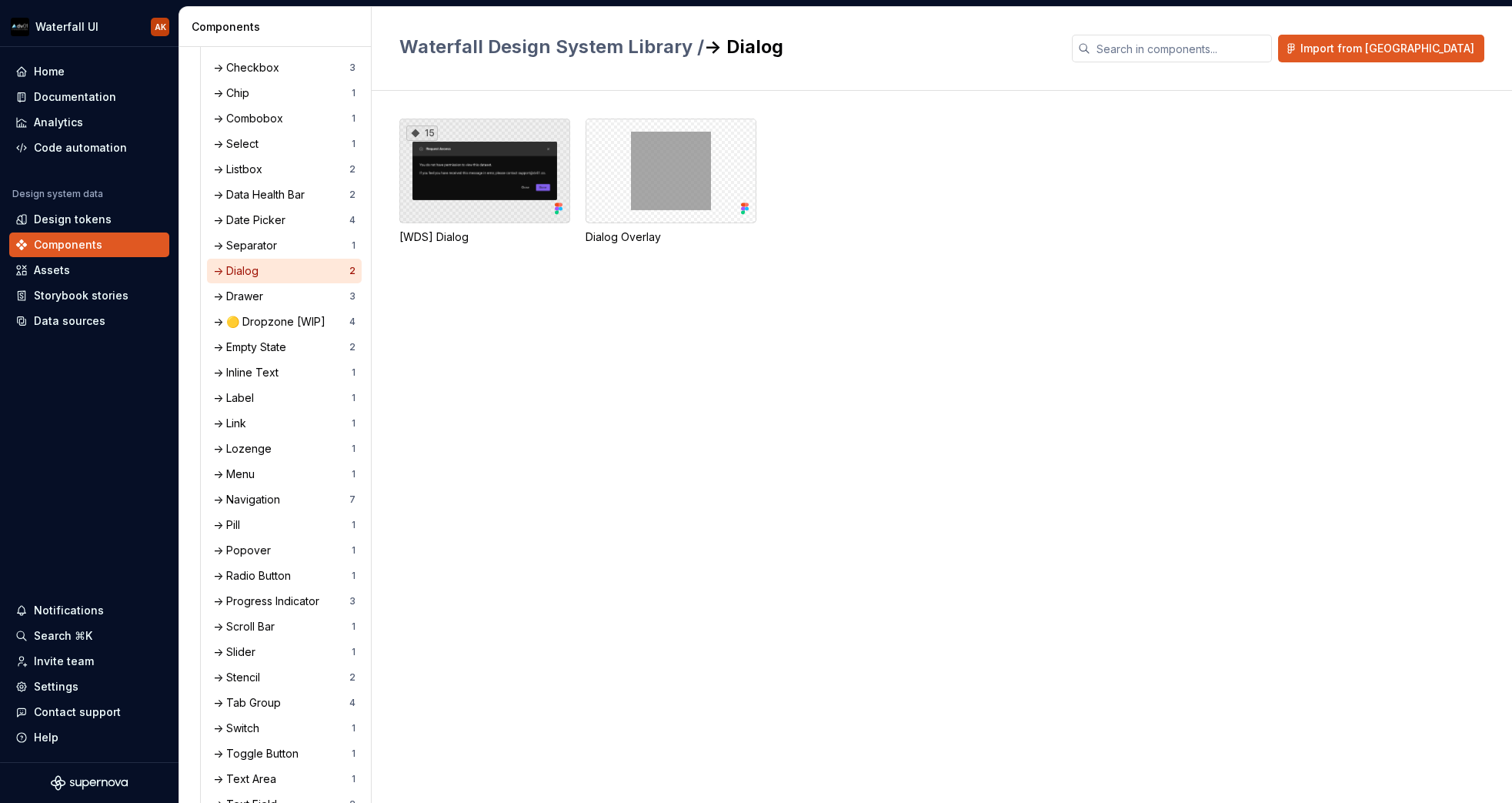
click at [505, 189] on div "15" at bounding box center [484, 171] width 171 height 105
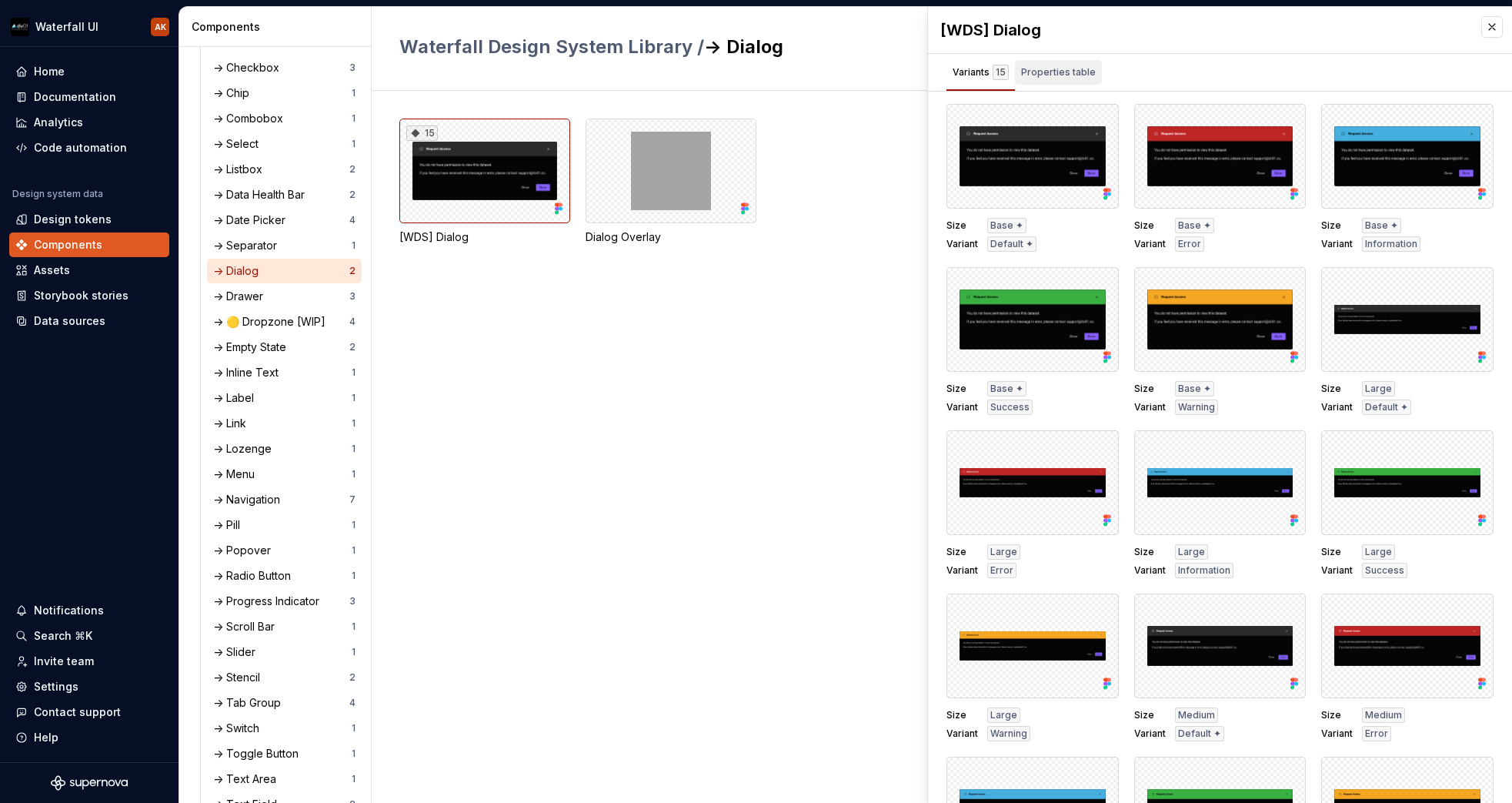
click at [1065, 67] on div "Properties table" at bounding box center [1058, 72] width 74 height 16
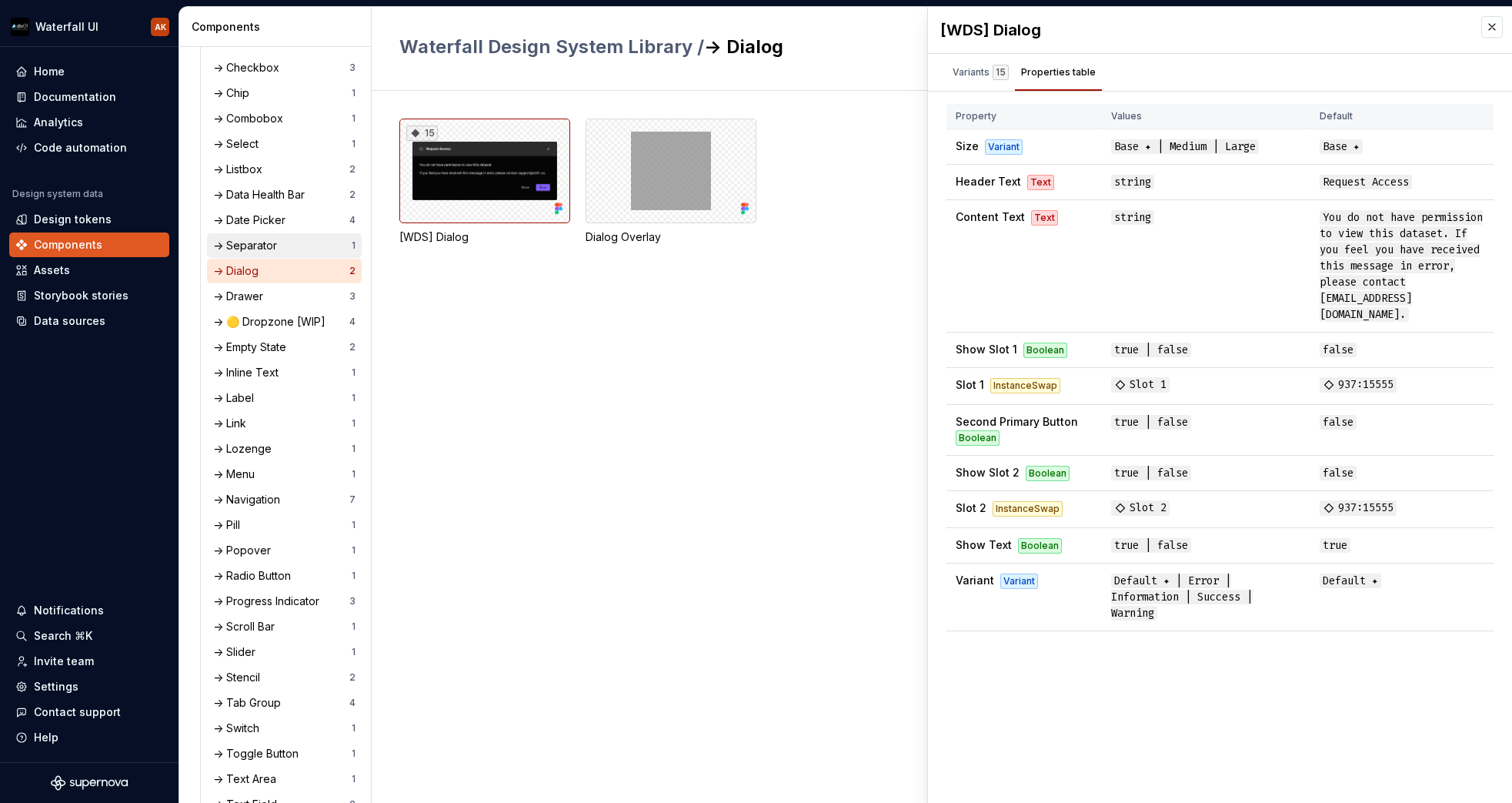
click at [231, 240] on div "-> Separator" at bounding box center [249, 245] width 70 height 16
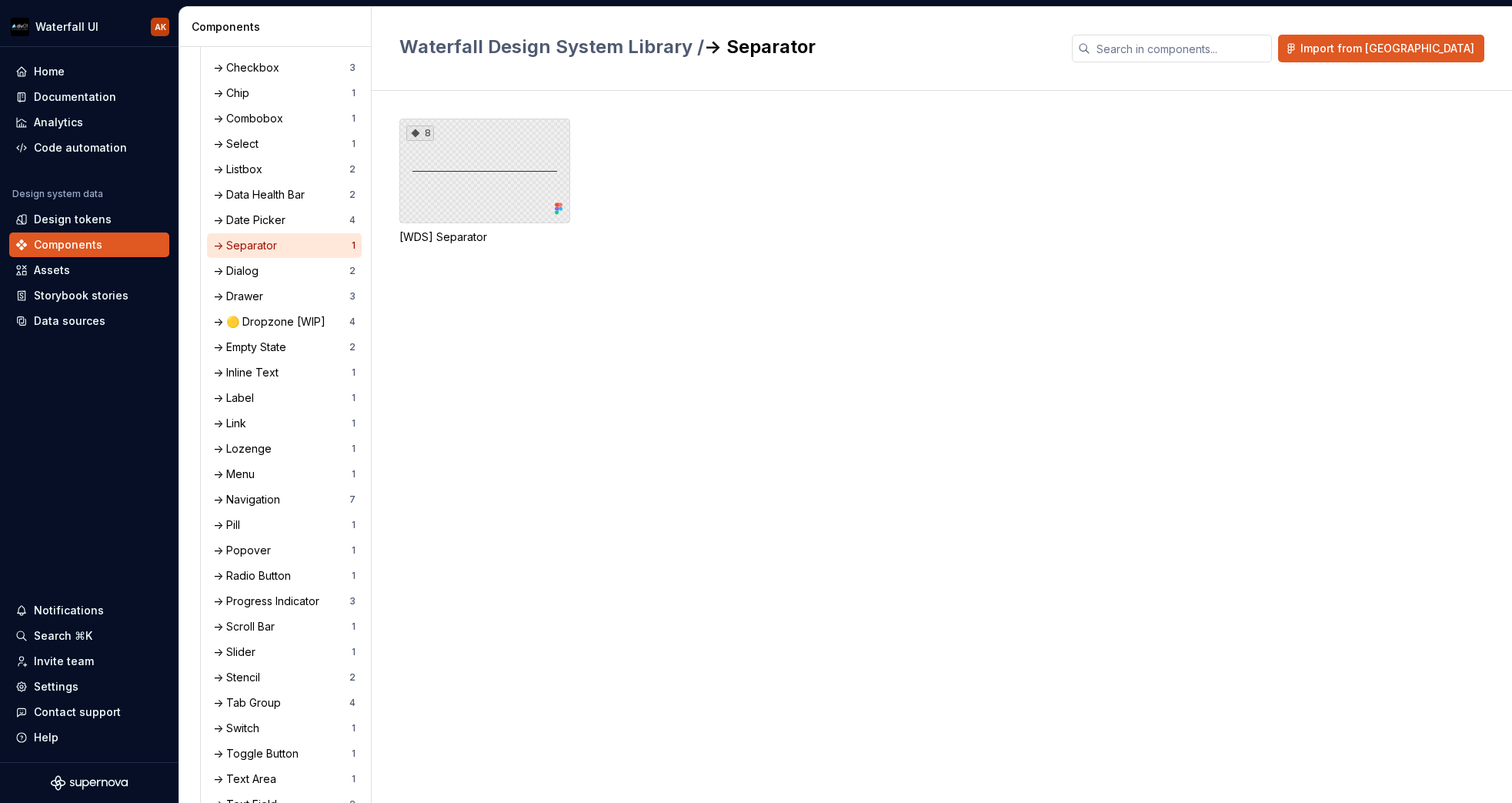
click at [527, 188] on div "8" at bounding box center [484, 171] width 171 height 105
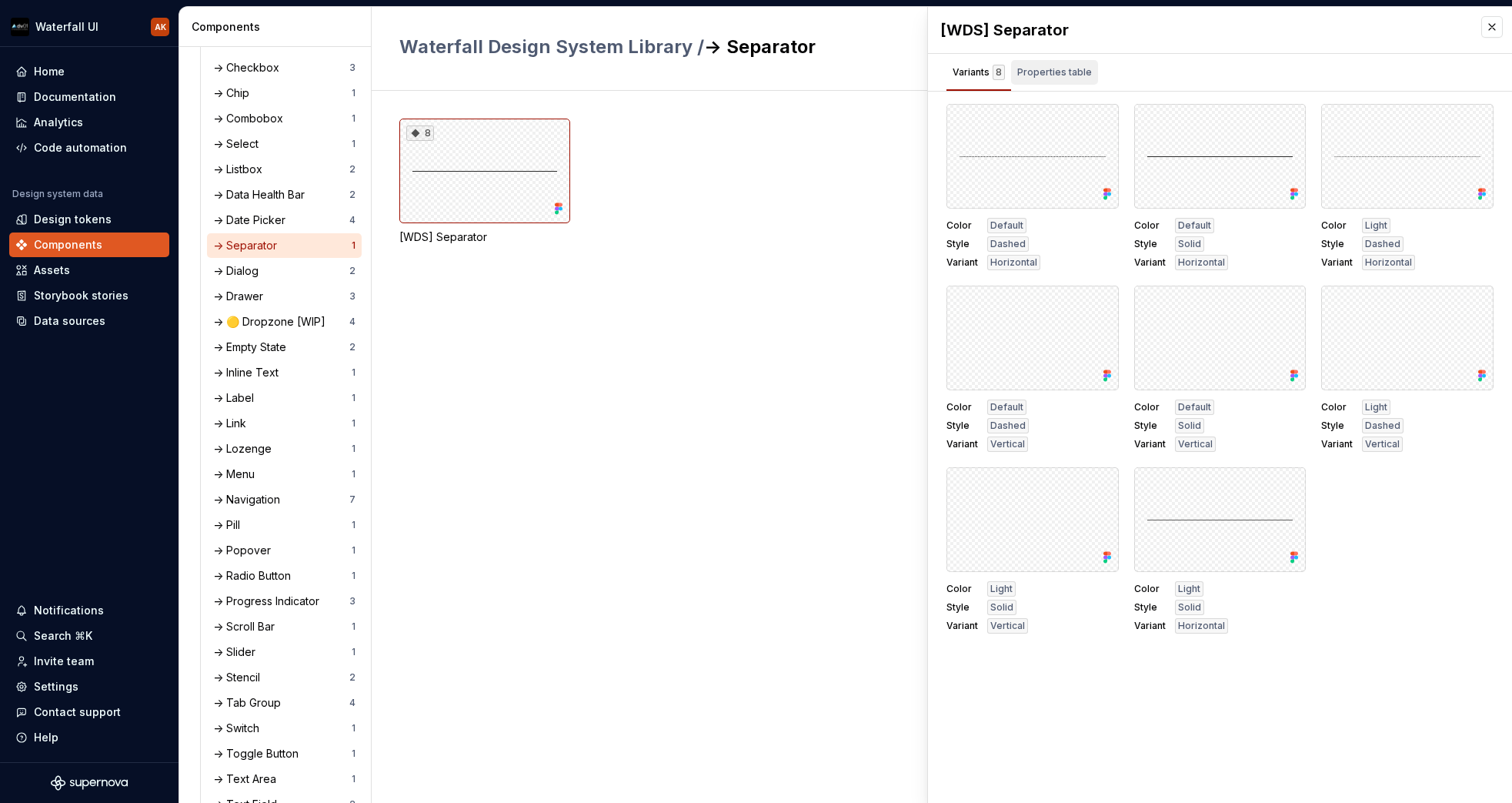
click at [1076, 71] on div "Properties table" at bounding box center [1054, 72] width 74 height 16
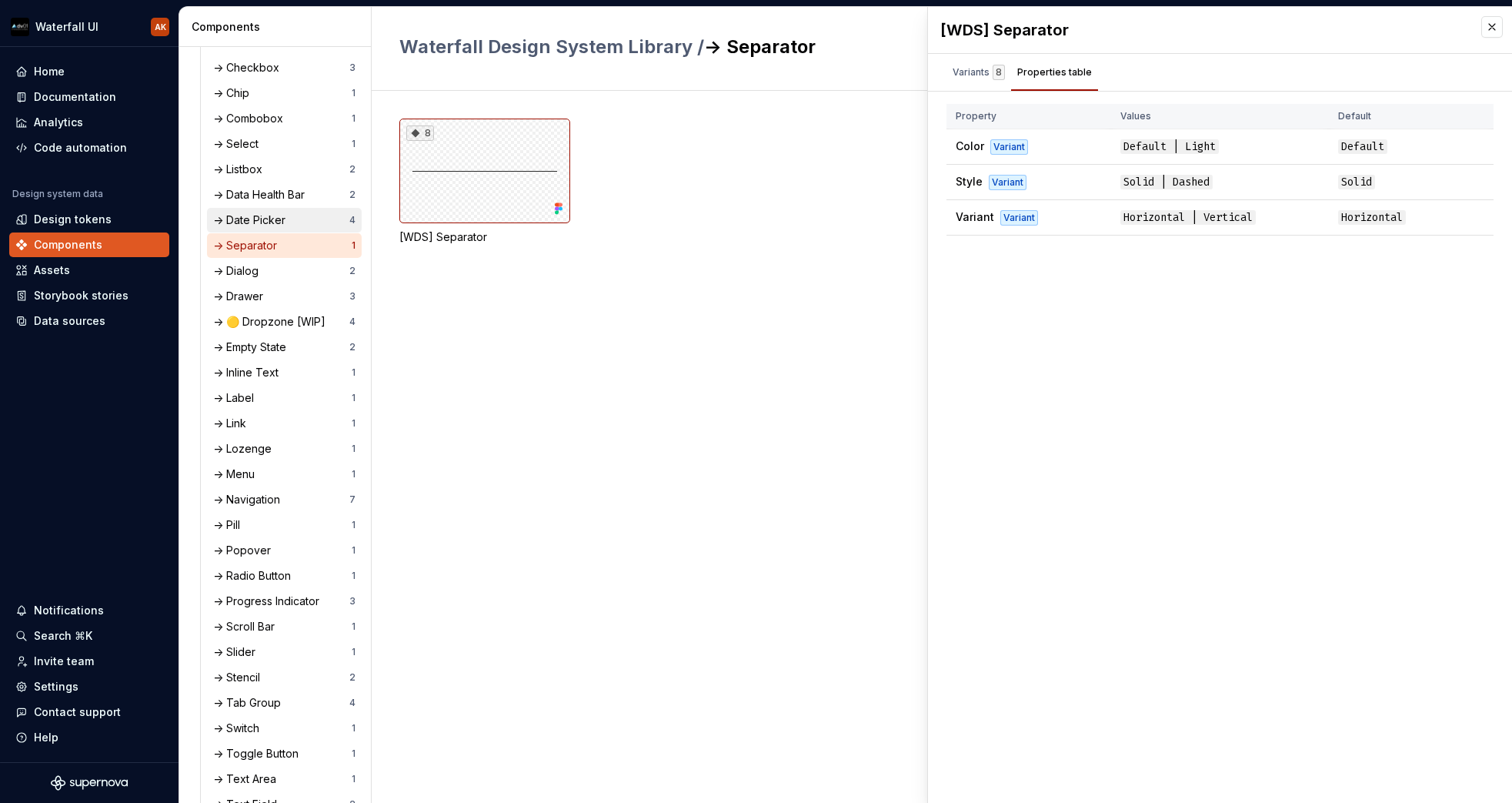
click at [257, 213] on div "-> Date Picker" at bounding box center [253, 220] width 79 height 16
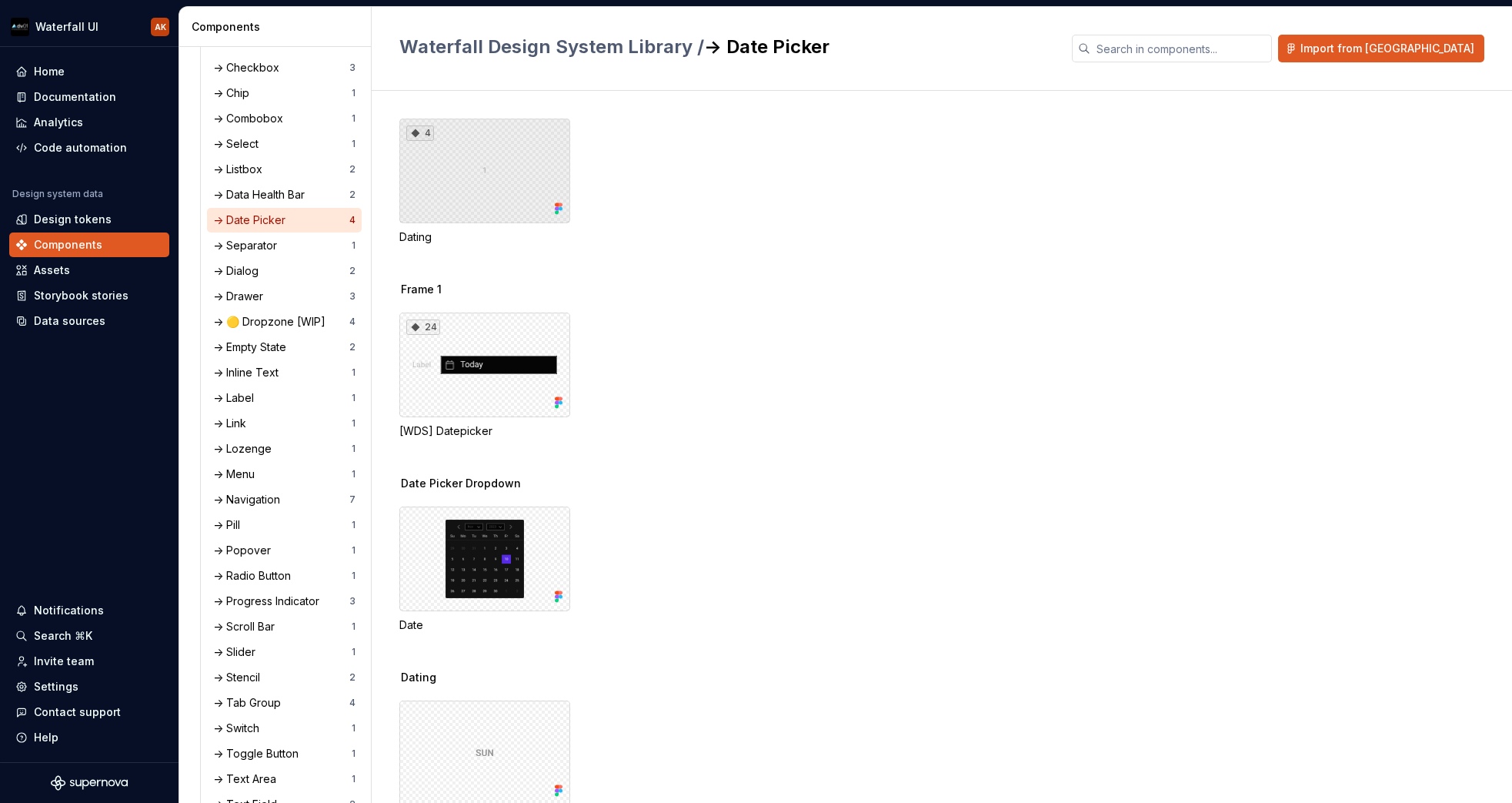
click at [477, 174] on div "4" at bounding box center [484, 171] width 171 height 105
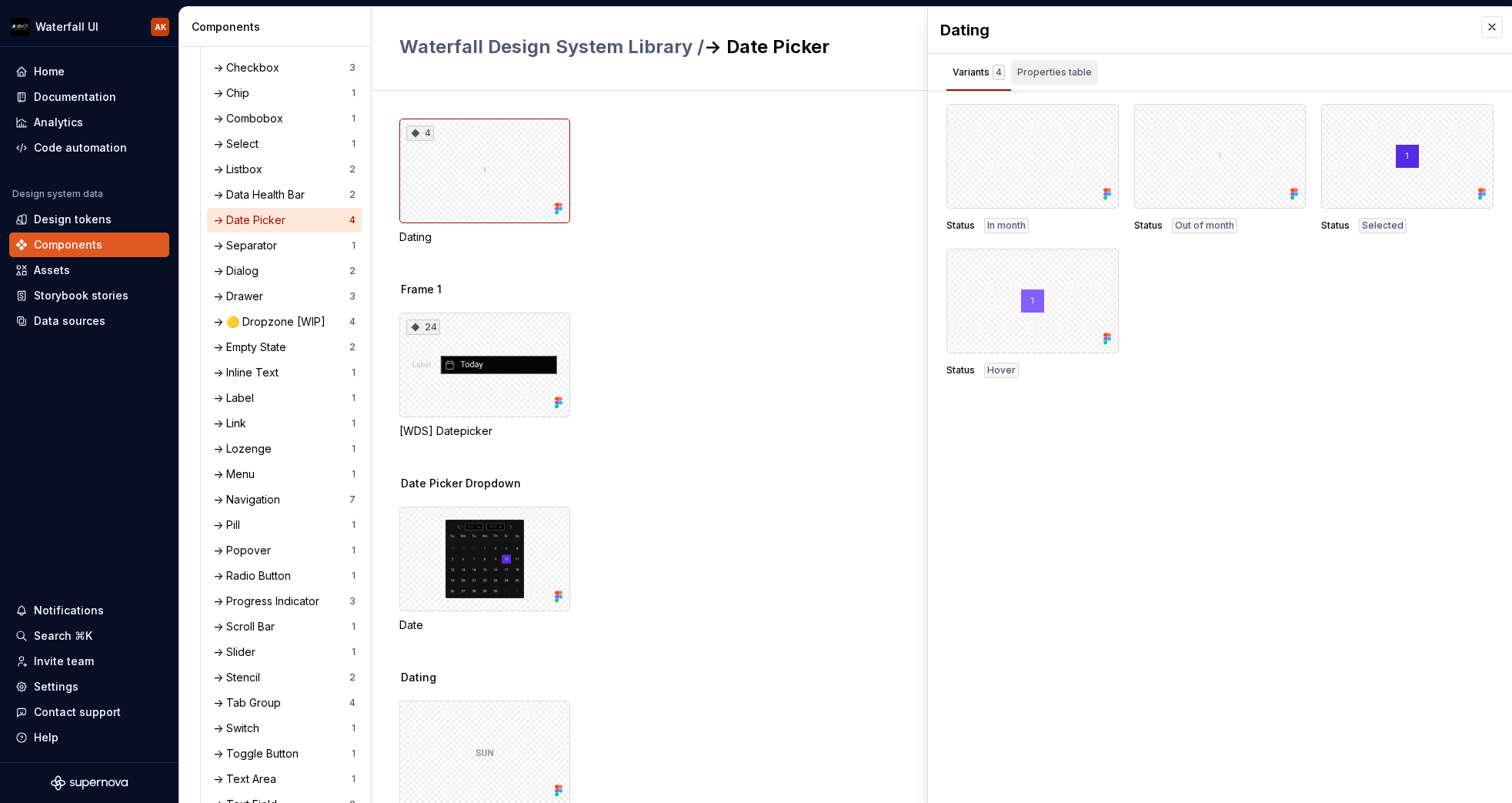
click at [1034, 66] on div "Properties table" at bounding box center [1054, 72] width 74 height 16
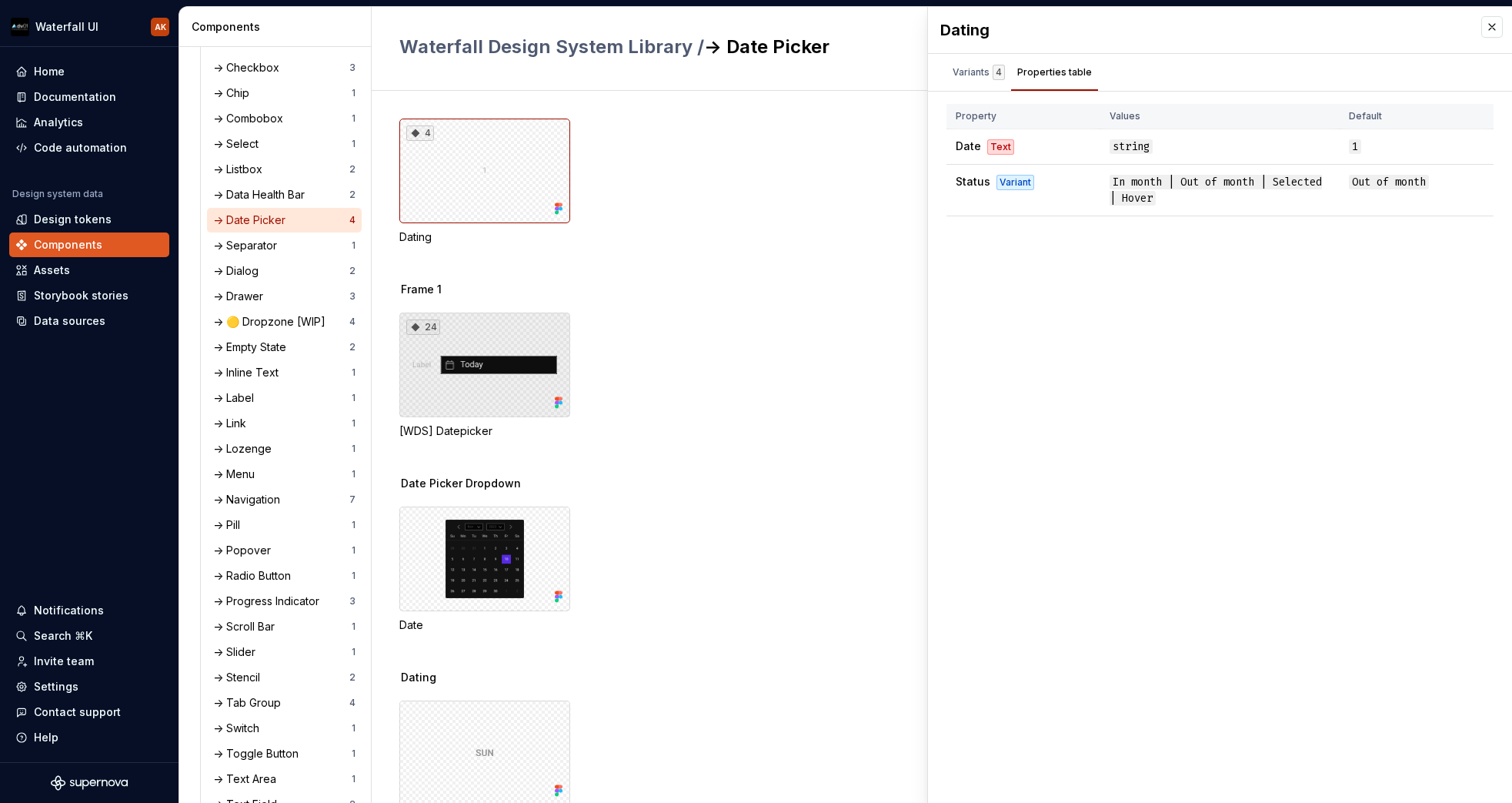
click at [477, 372] on div "24" at bounding box center [484, 365] width 171 height 105
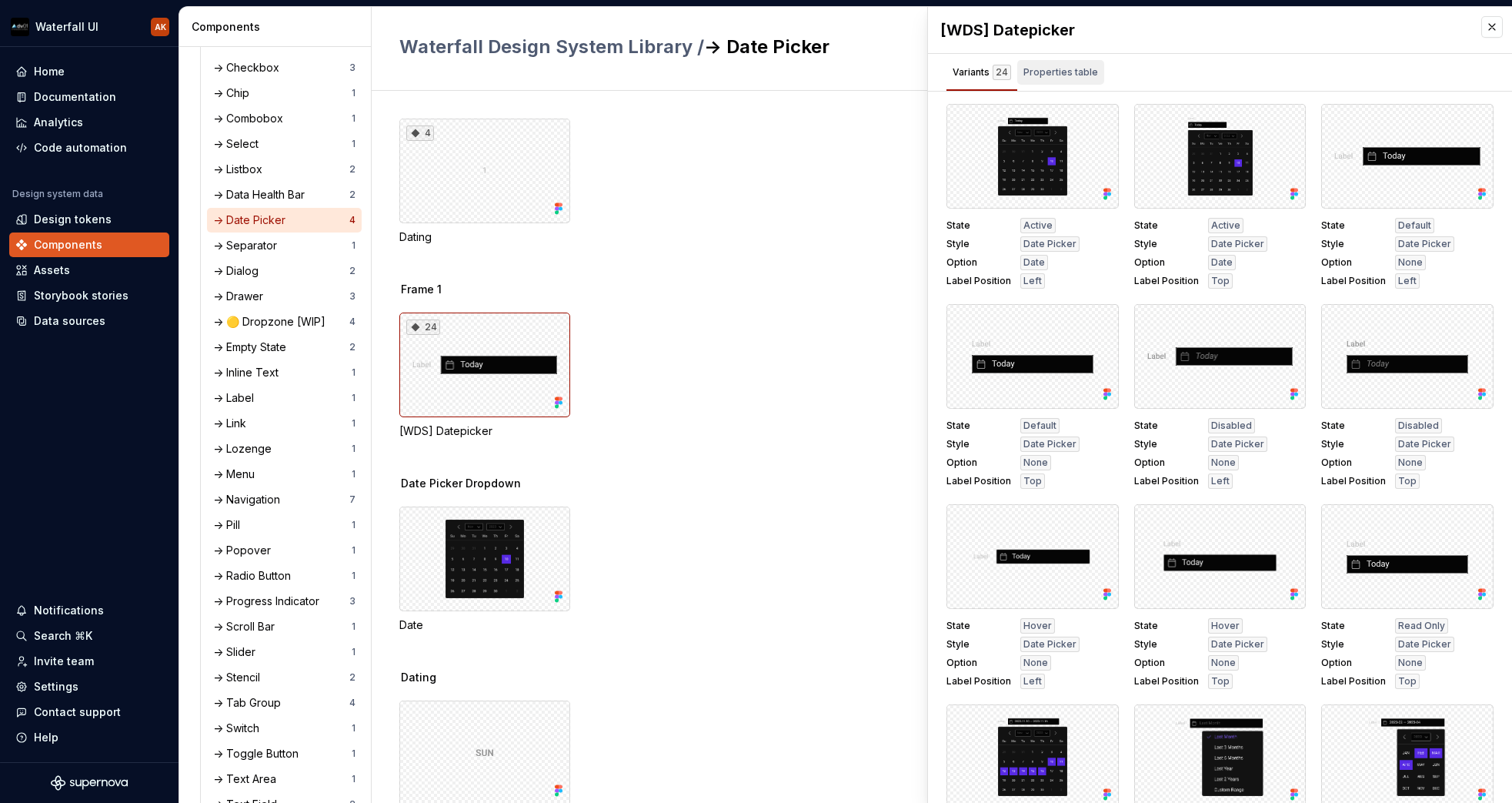
click at [1047, 85] on div "Properties table" at bounding box center [1061, 75] width 87 height 31
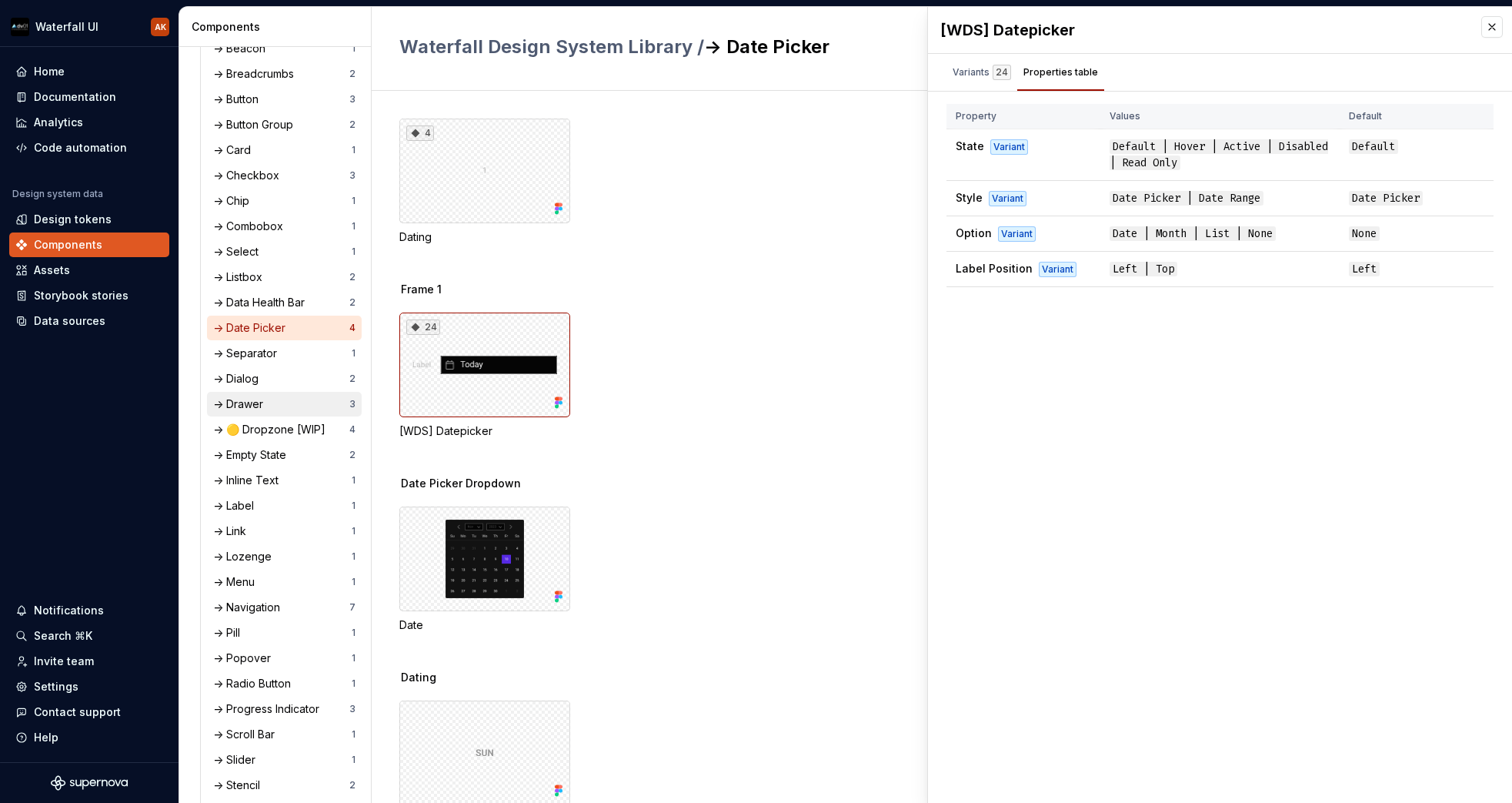
scroll to position [352, 0]
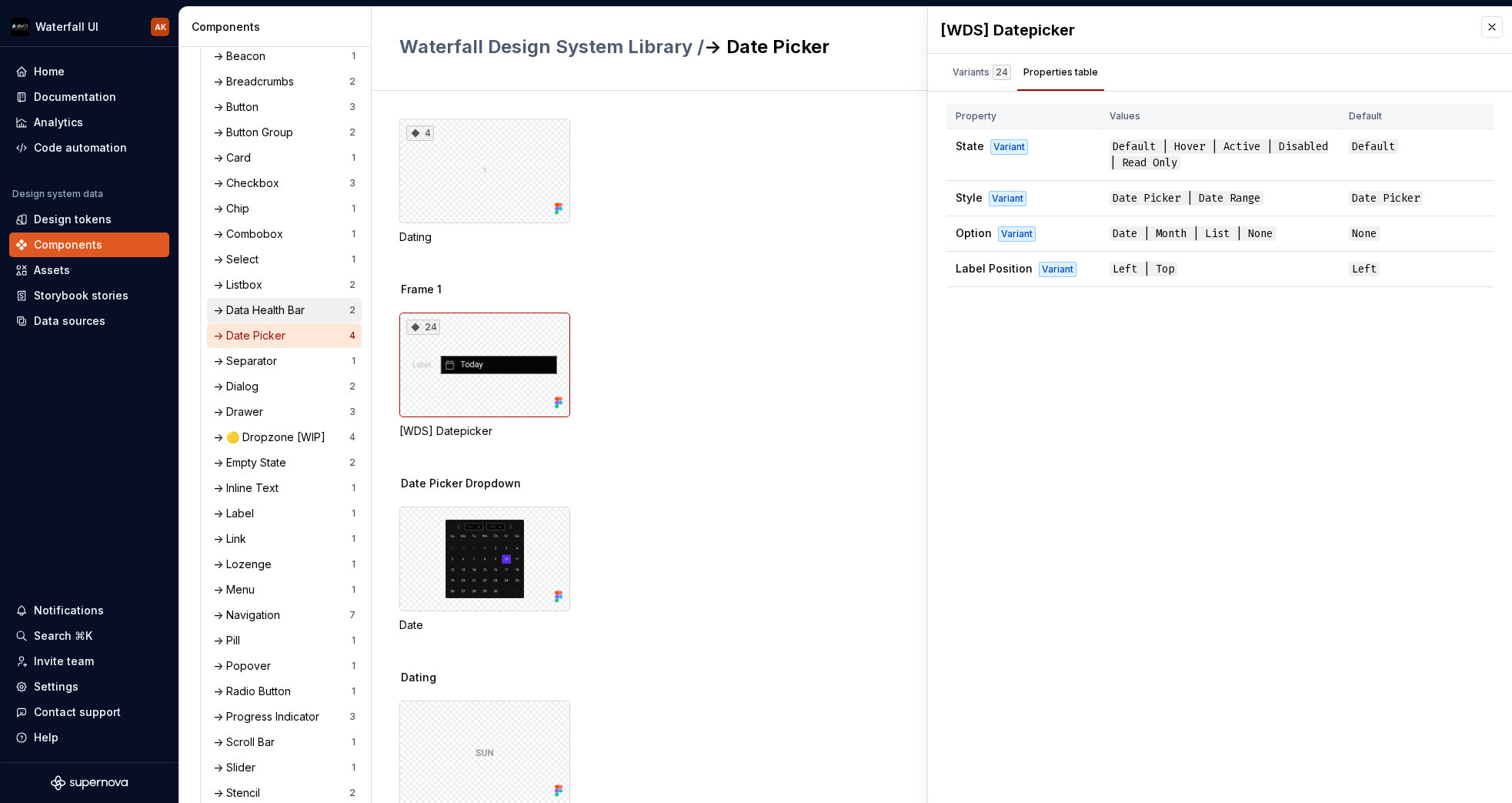
click at [246, 311] on div "-> Data Health Bar" at bounding box center [262, 310] width 98 height 16
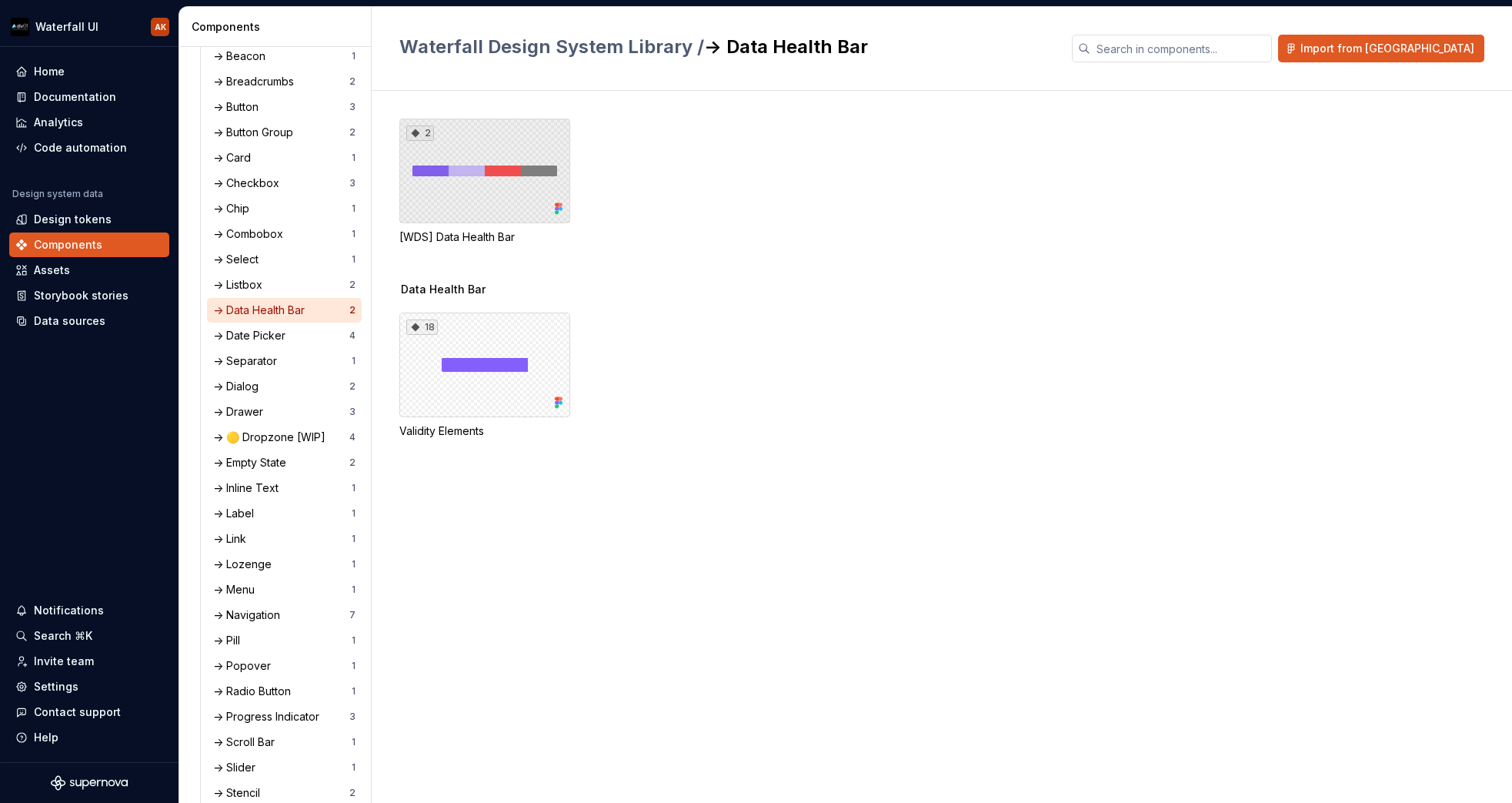
click at [456, 162] on div "2" at bounding box center [484, 171] width 171 height 105
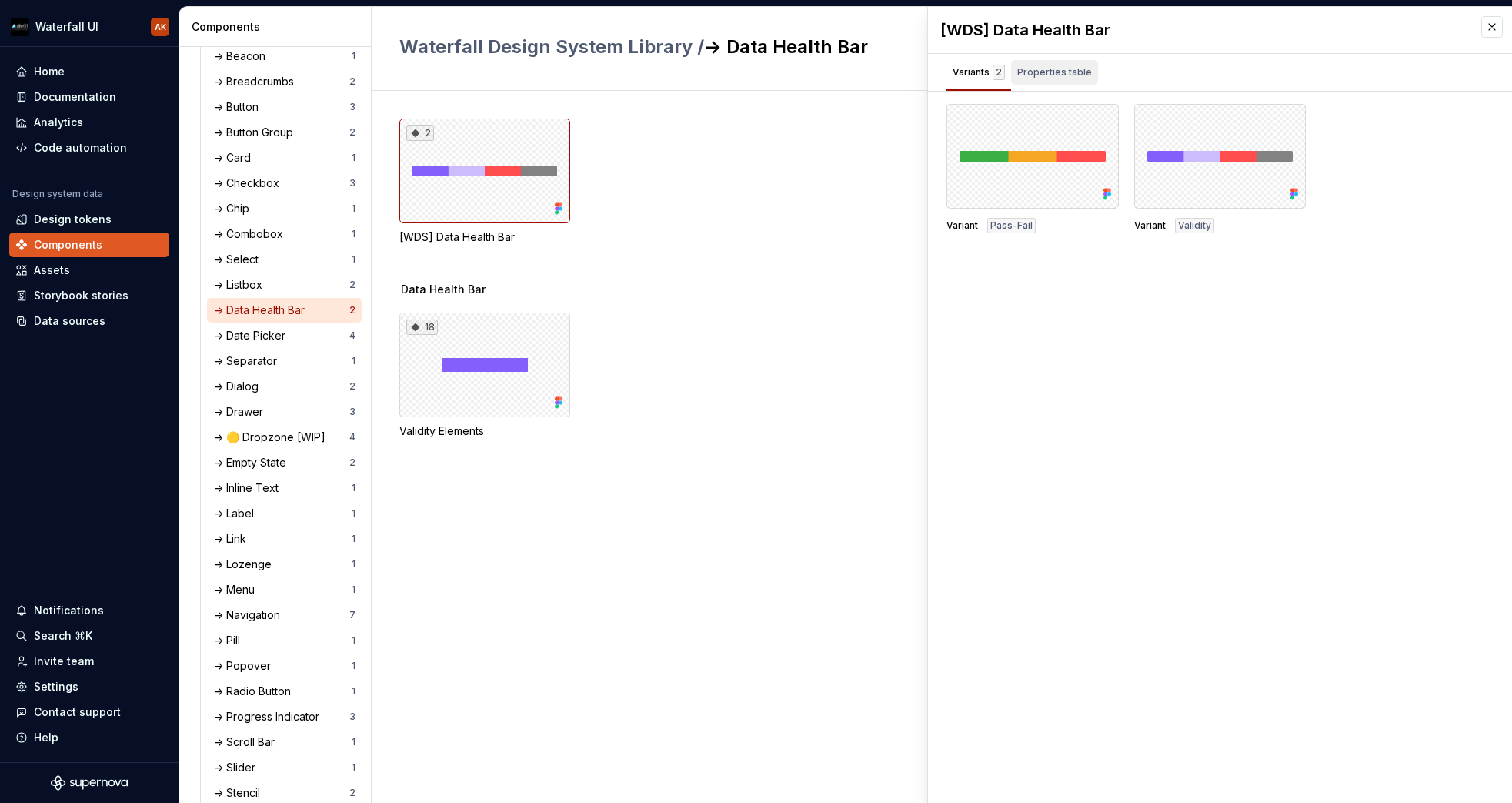
click at [1085, 74] on div "Properties table" at bounding box center [1054, 72] width 74 height 16
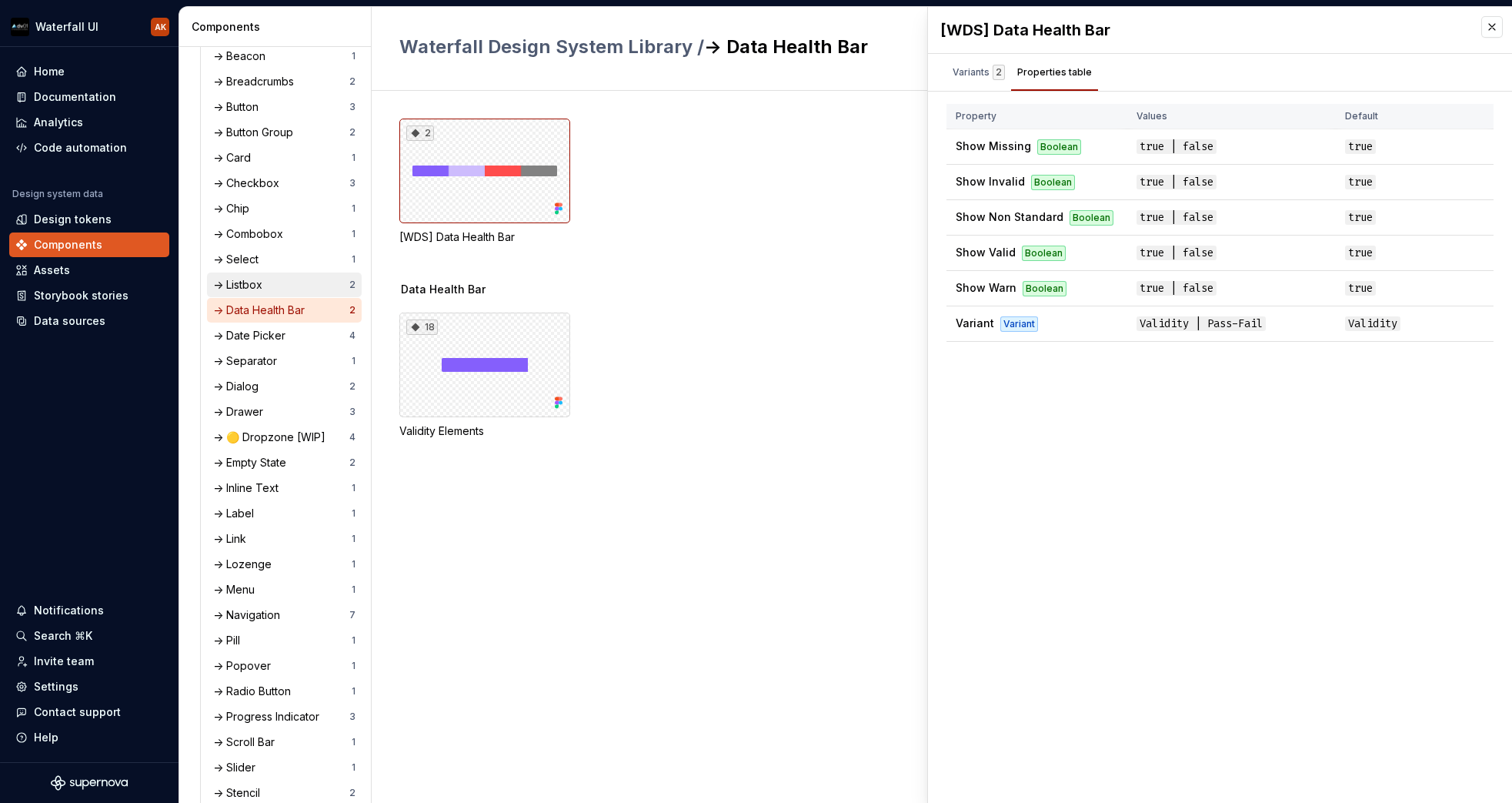
click at [276, 277] on div "-> Listbox" at bounding box center [281, 285] width 137 height 16
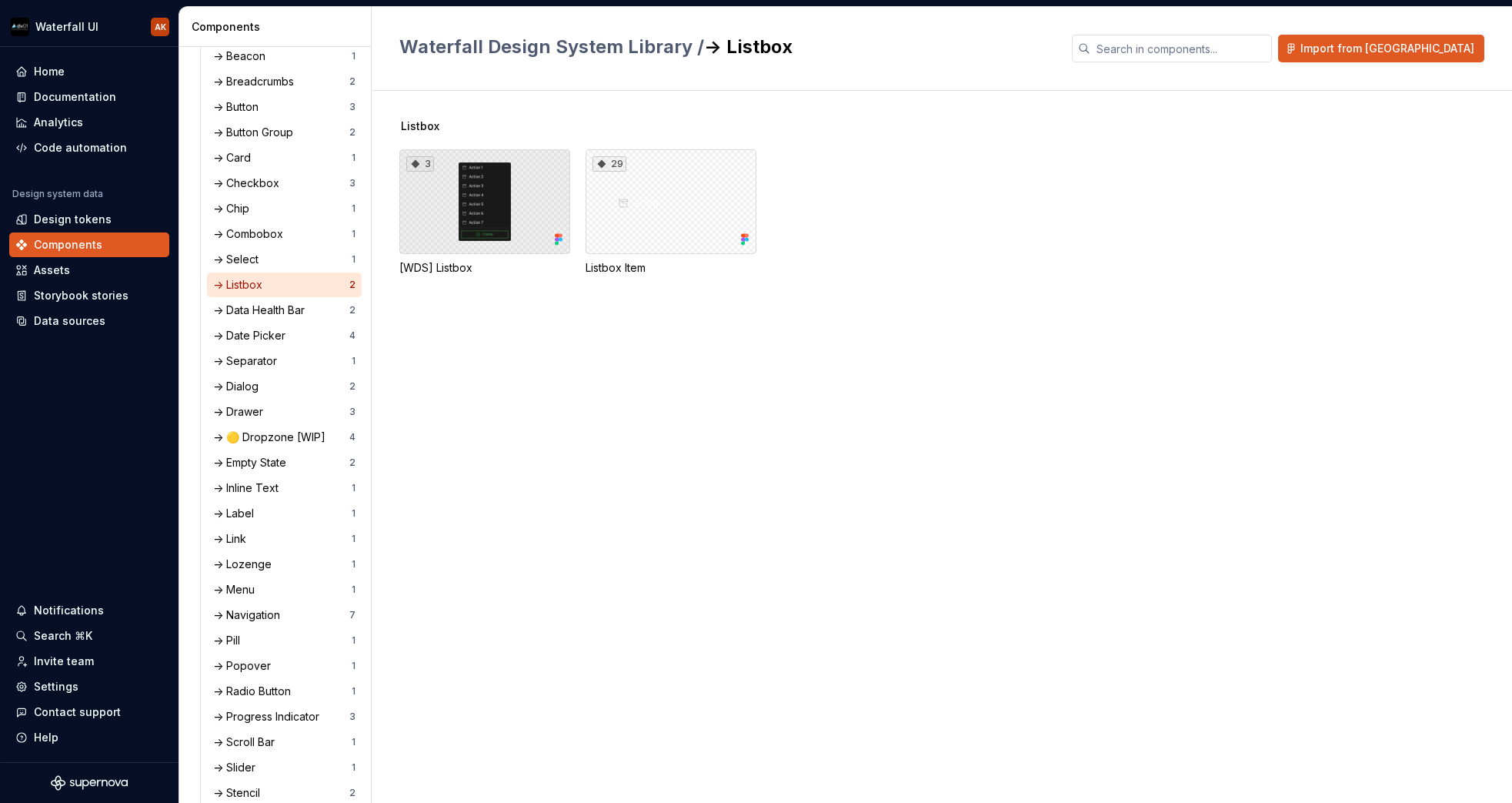
click at [518, 211] on div "3" at bounding box center [484, 202] width 171 height 105
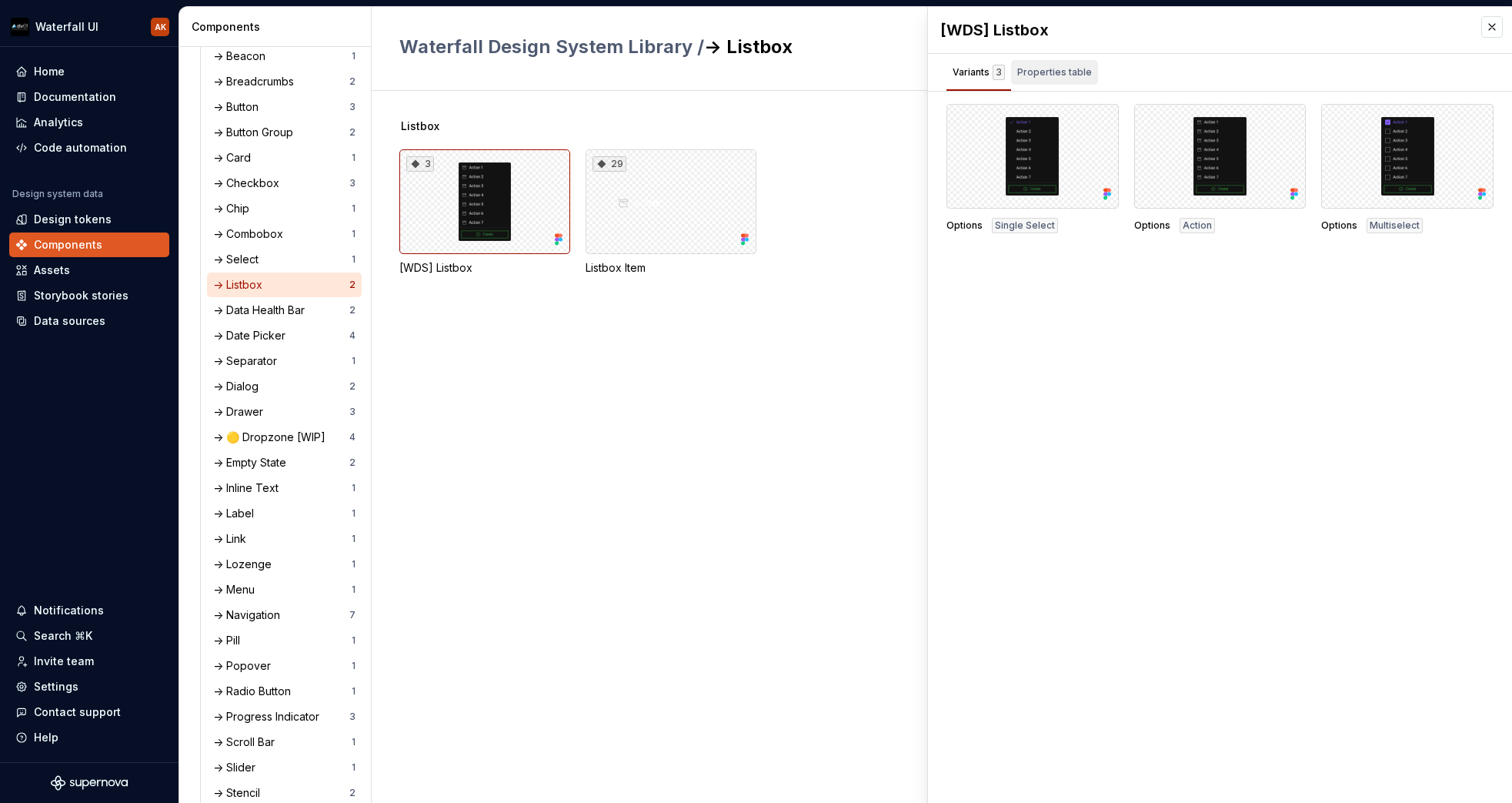
click at [1084, 72] on div "Properties table" at bounding box center [1054, 72] width 74 height 16
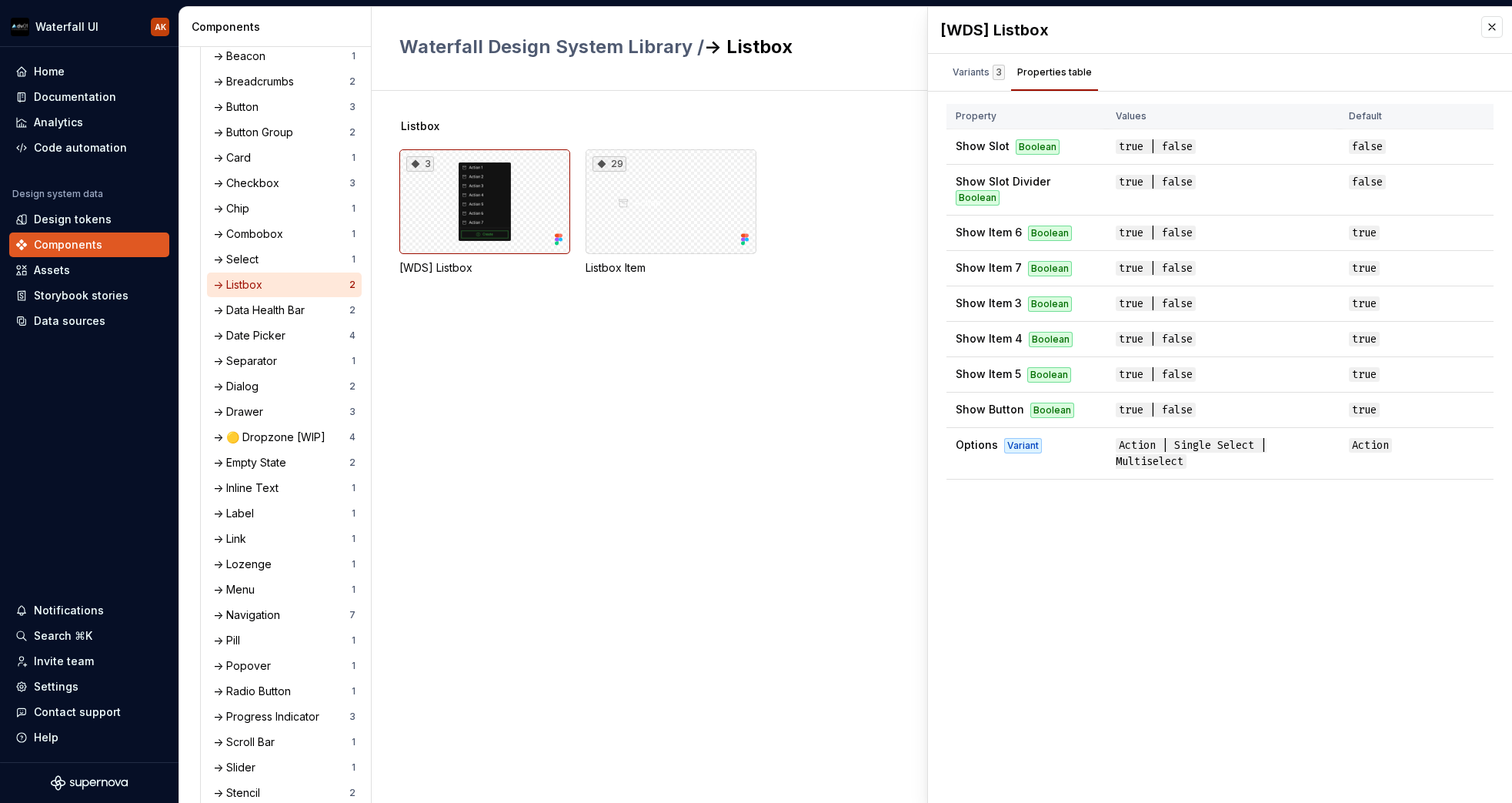
click at [676, 258] on div "29 Listbox Item" at bounding box center [671, 213] width 171 height 126
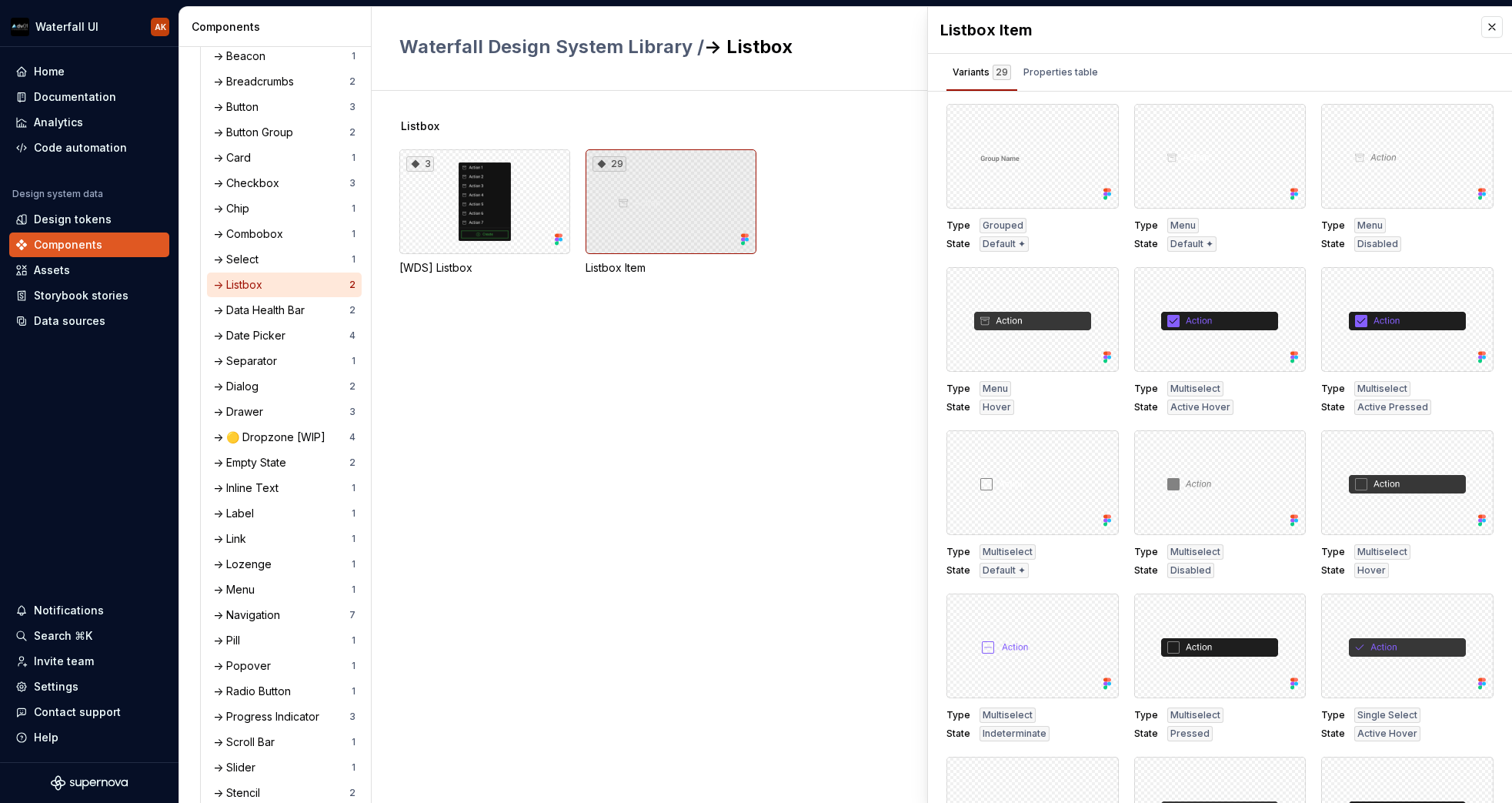
click at [738, 175] on div "29" at bounding box center [671, 202] width 171 height 105
click at [1060, 61] on div "Properties table" at bounding box center [1061, 72] width 87 height 25
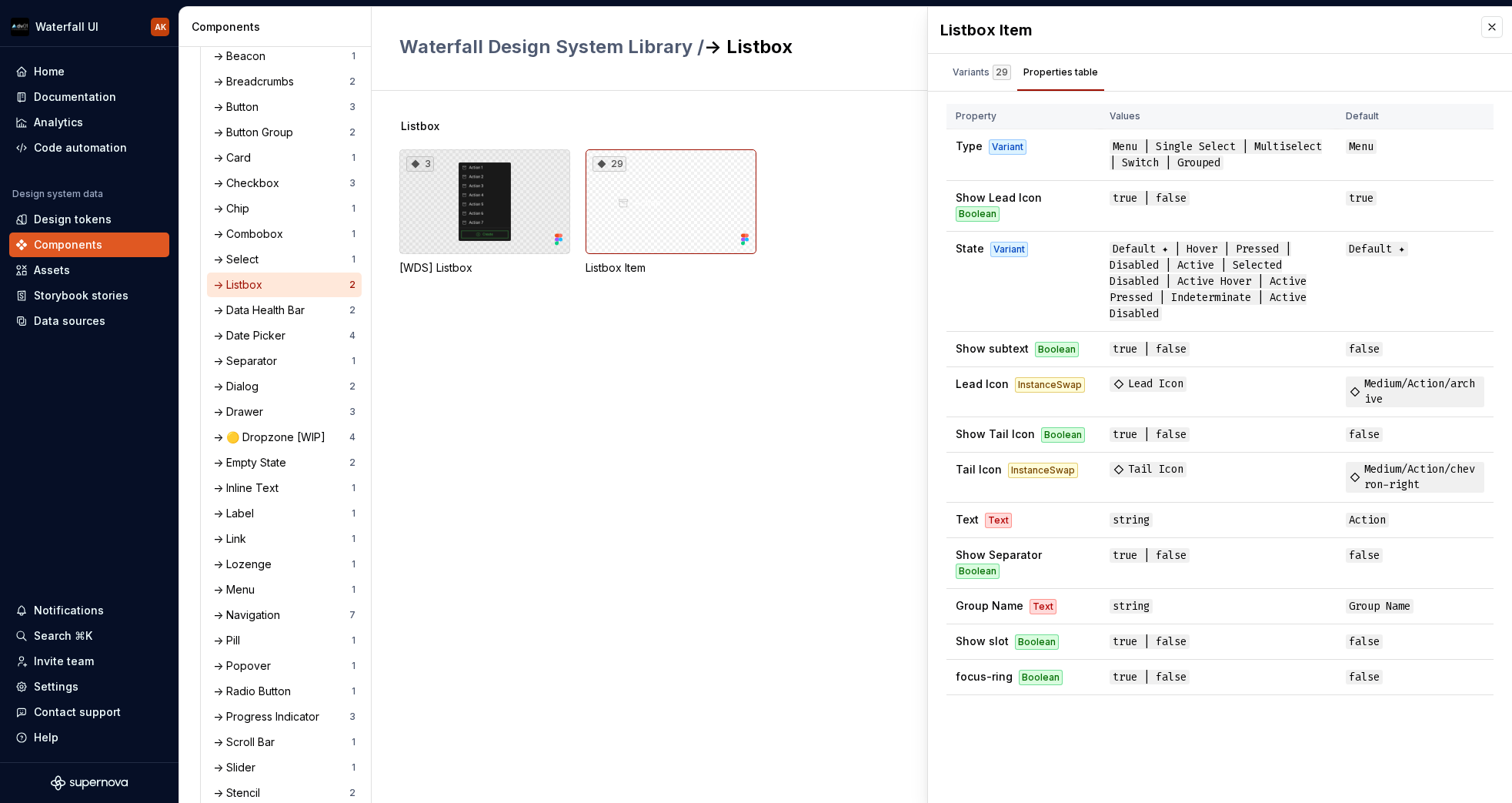
click at [509, 192] on div "3" at bounding box center [484, 202] width 171 height 105
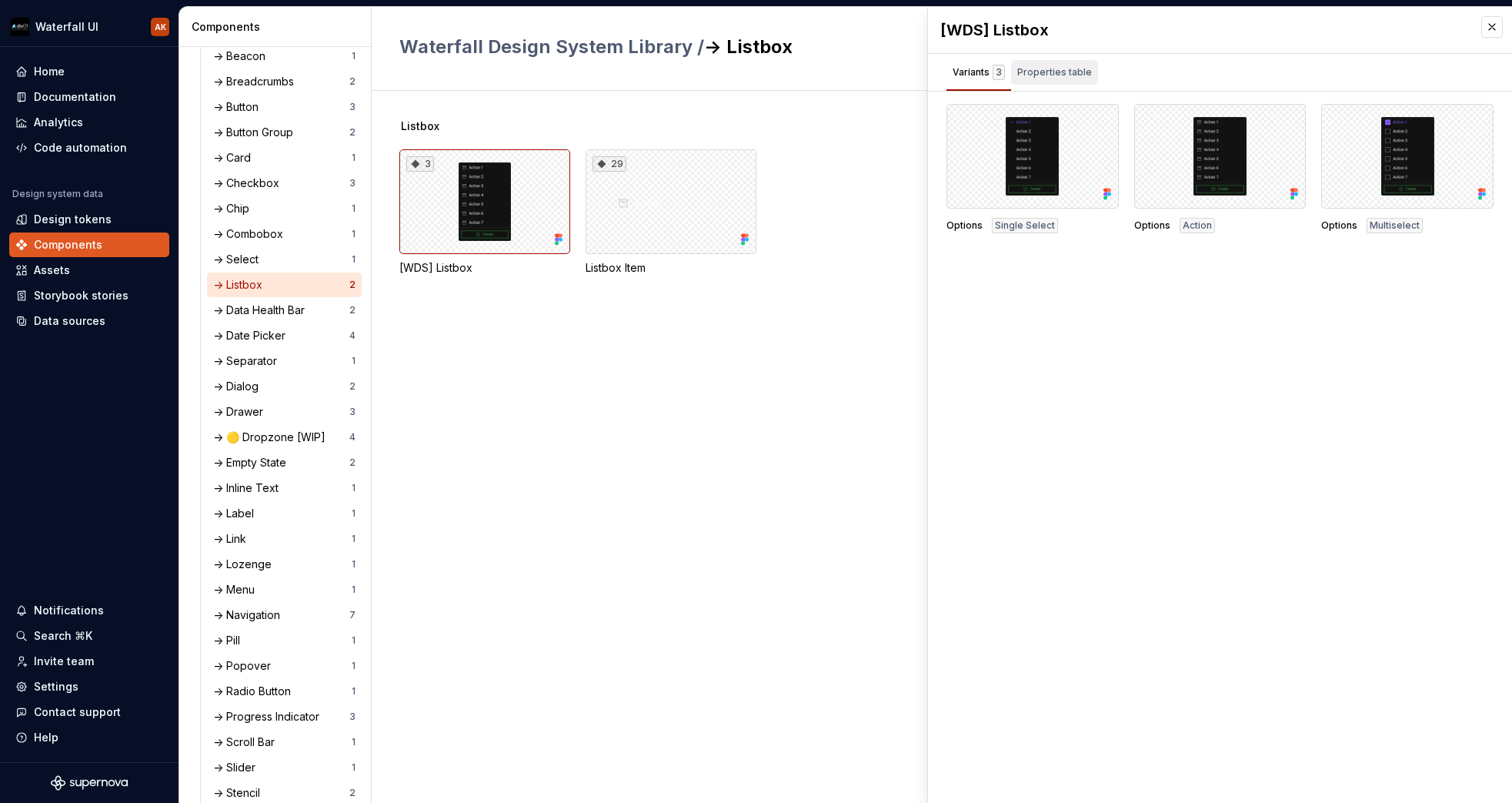
click at [1038, 81] on div "Properties table" at bounding box center [1055, 72] width 87 height 25
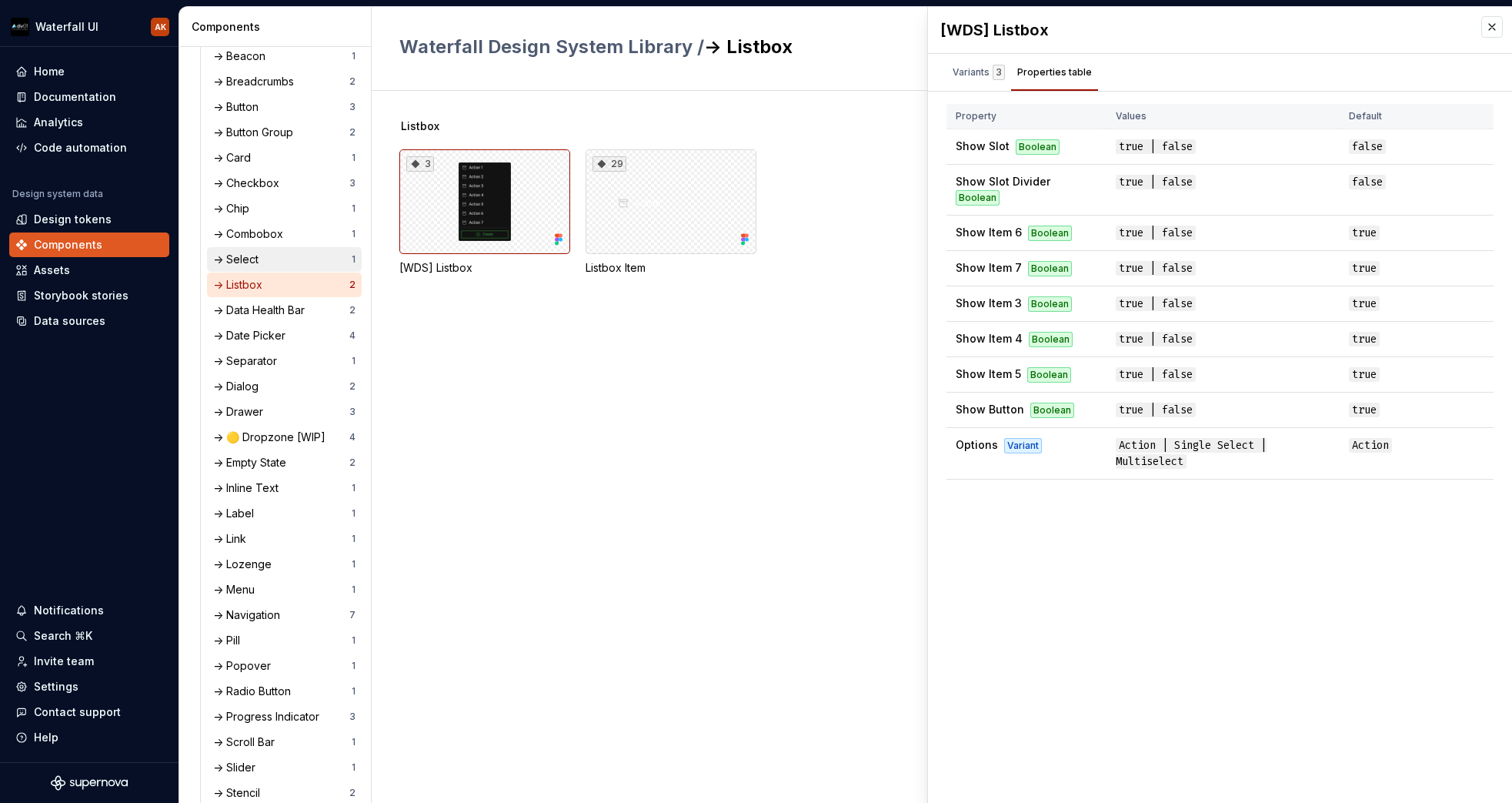
click at [239, 258] on div "-> Select" at bounding box center [239, 259] width 52 height 16
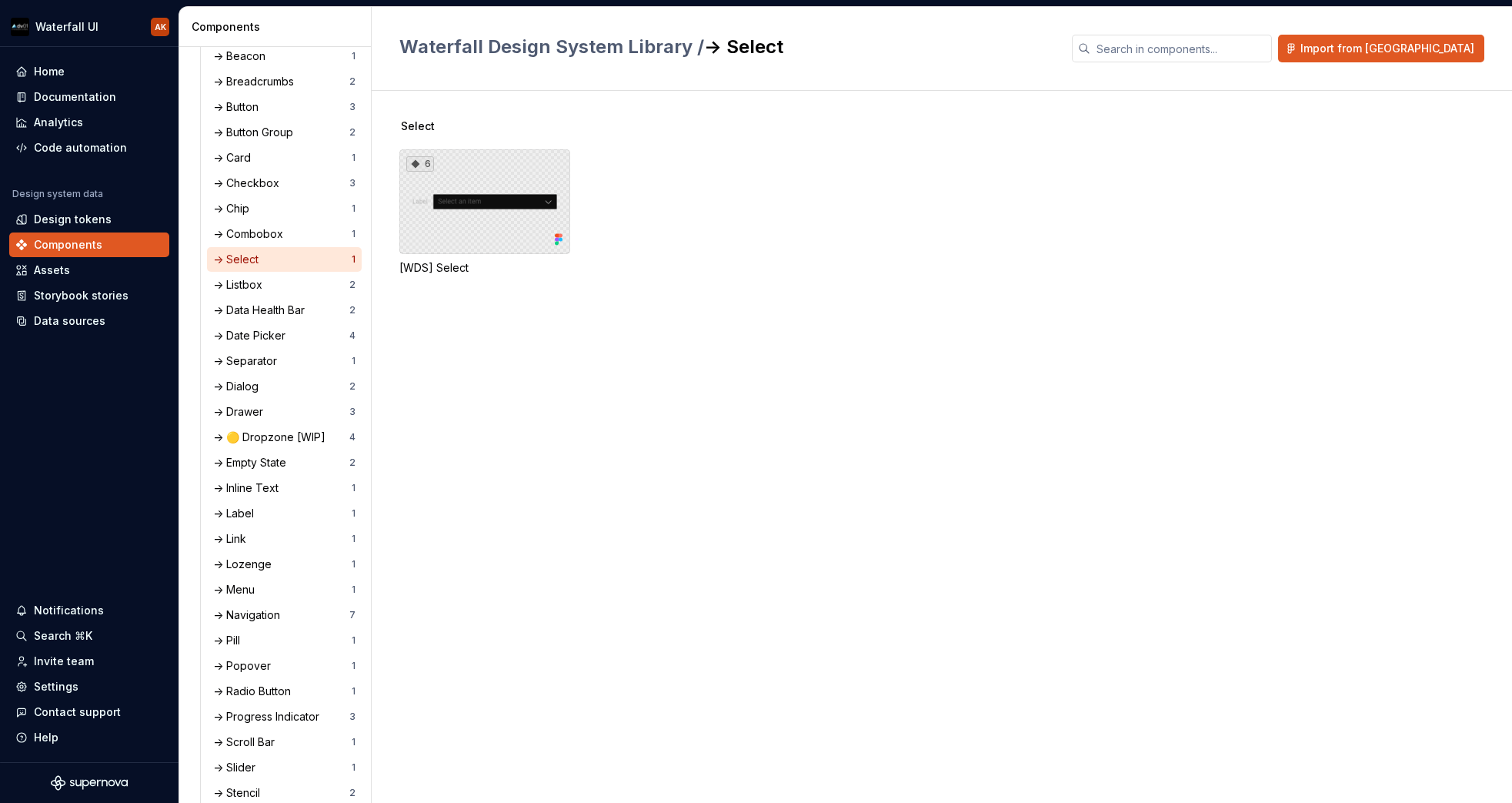
click at [506, 190] on div "6" at bounding box center [484, 202] width 171 height 105
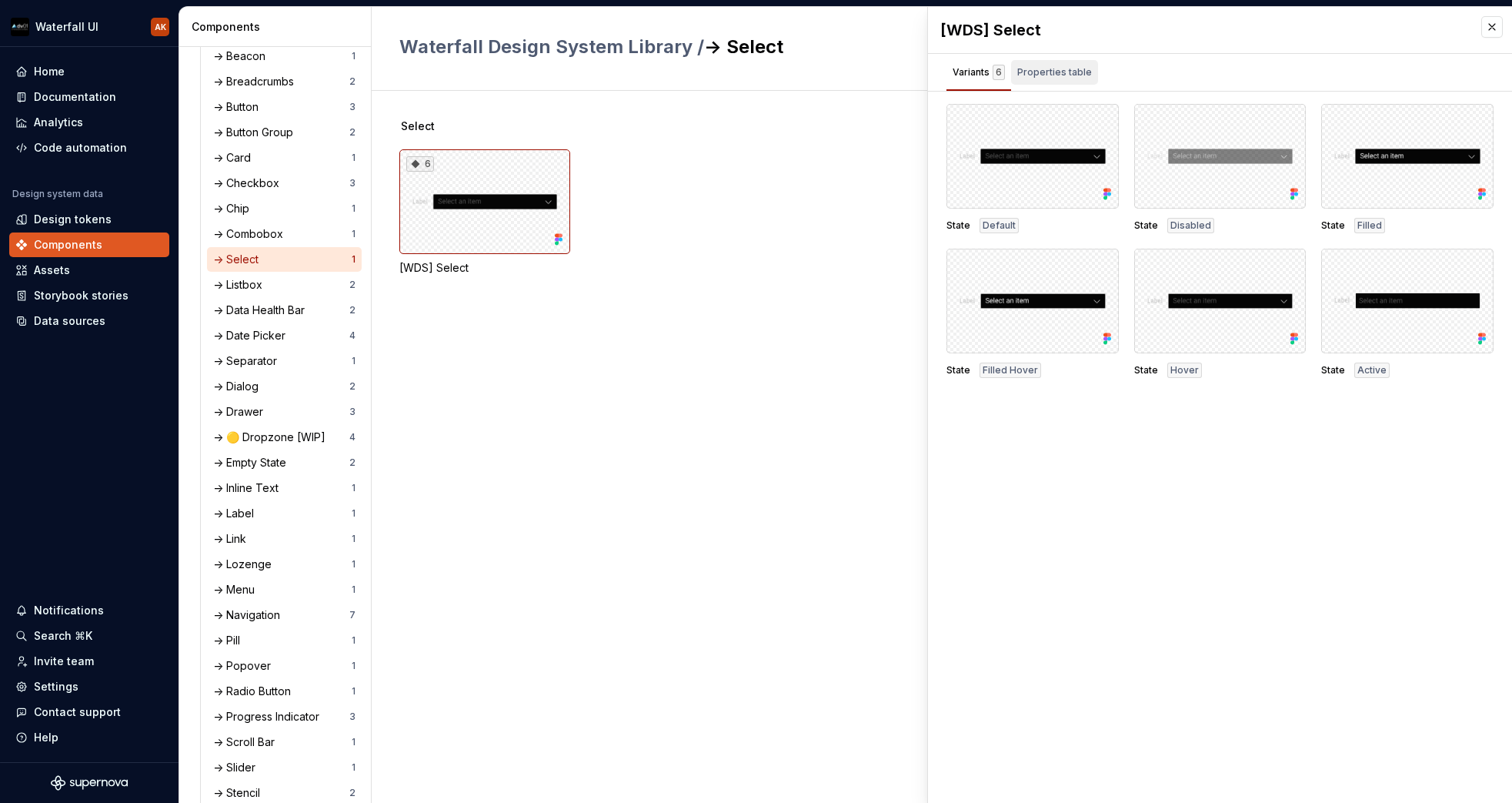
click at [1051, 78] on div "Properties table" at bounding box center [1054, 72] width 74 height 16
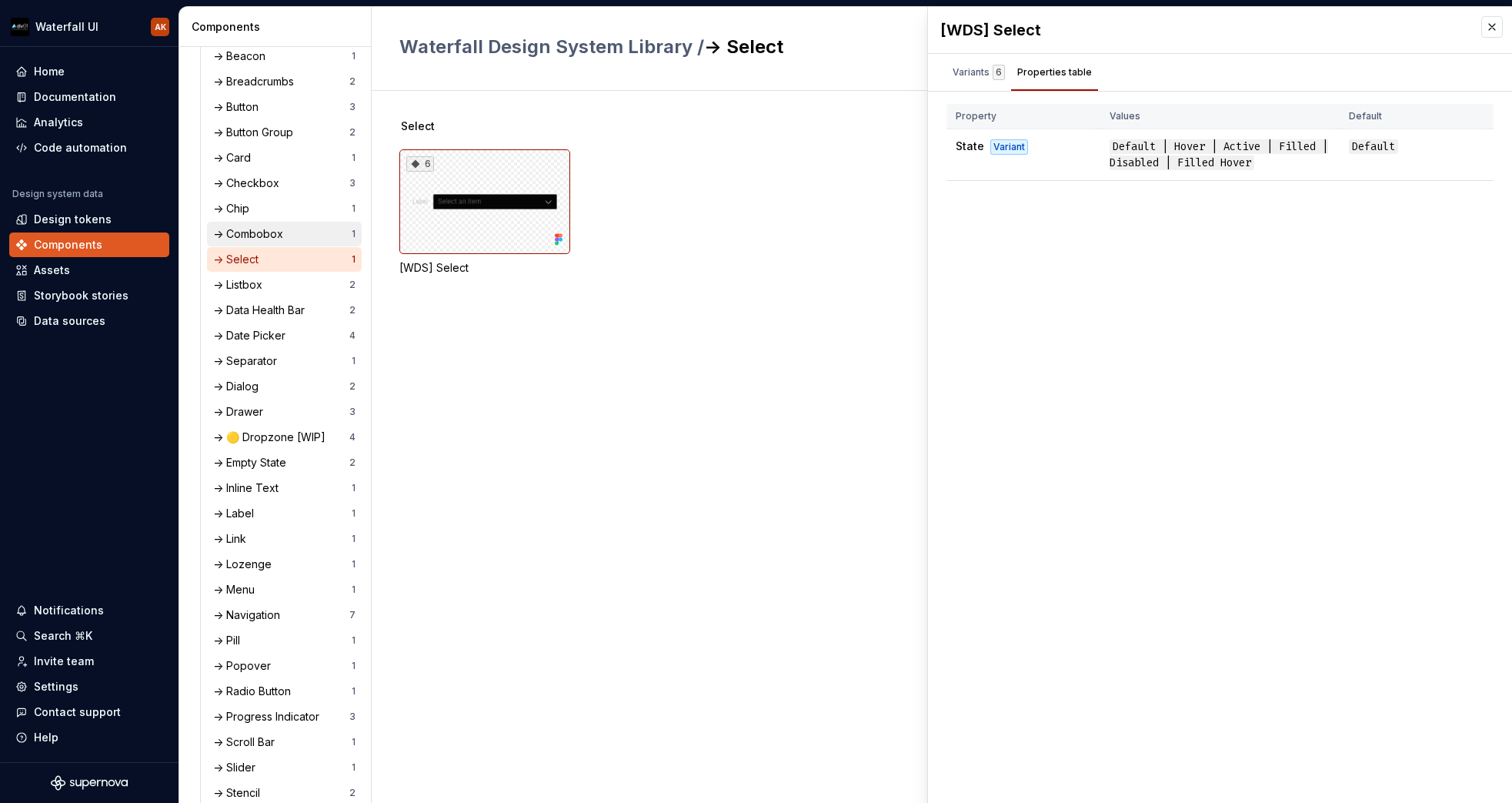
click at [271, 231] on div "-> Combobox" at bounding box center [251, 234] width 76 height 16
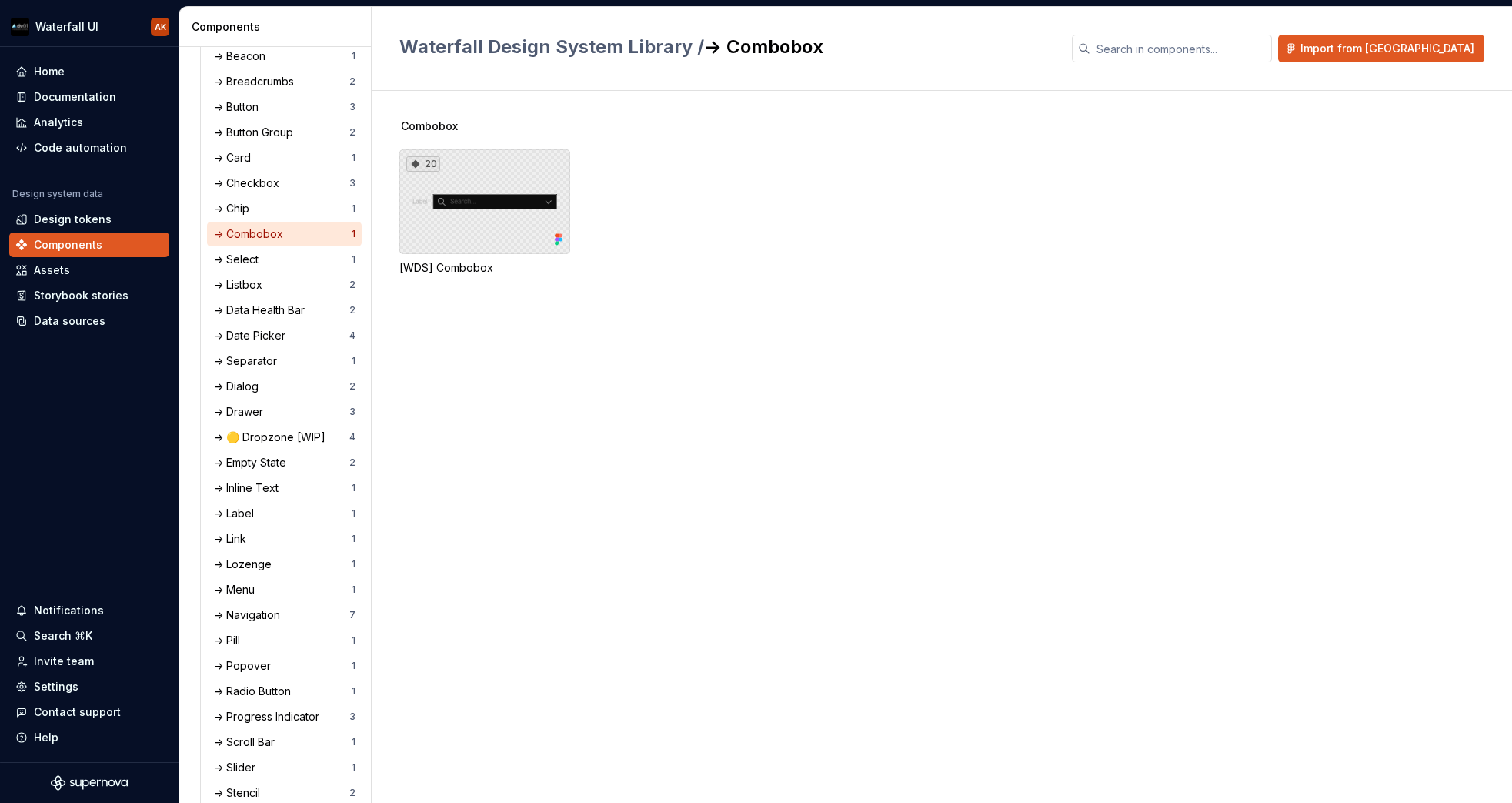
click at [489, 207] on div "20" at bounding box center [484, 202] width 171 height 105
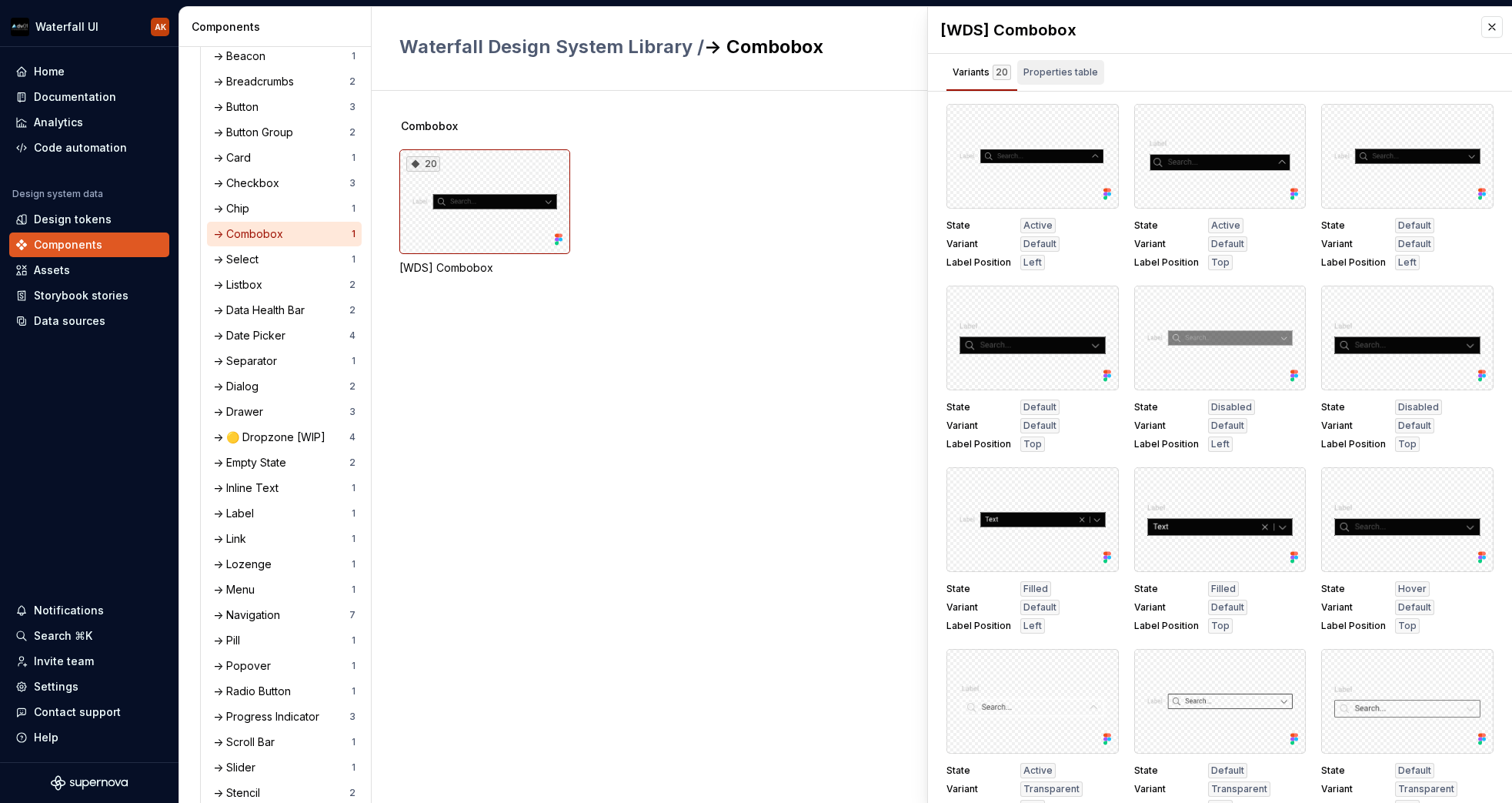
click at [1056, 65] on div "Properties table" at bounding box center [1061, 72] width 74 height 16
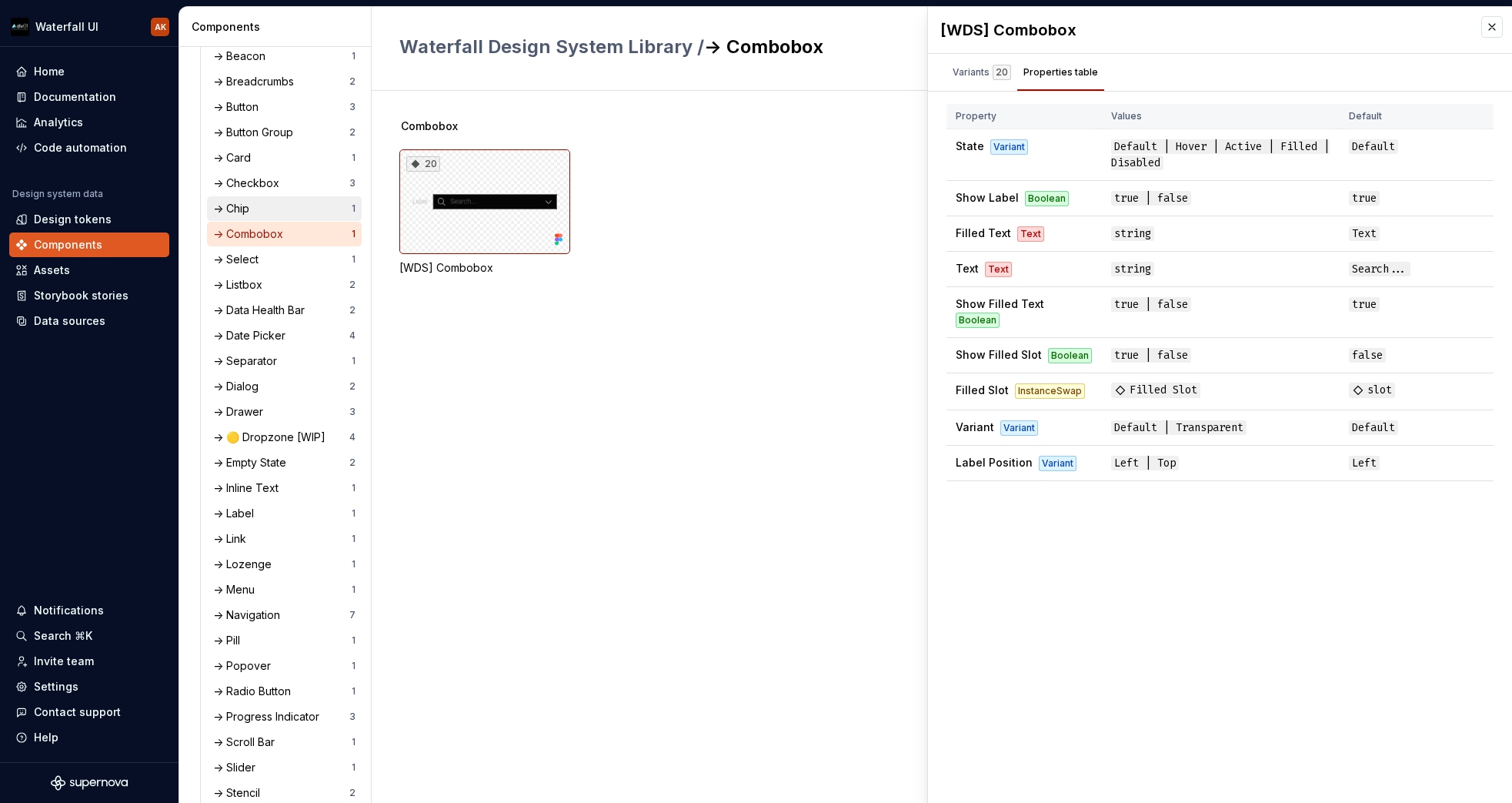
click at [253, 213] on div "-> Chip" at bounding box center [235, 209] width 43 height 16
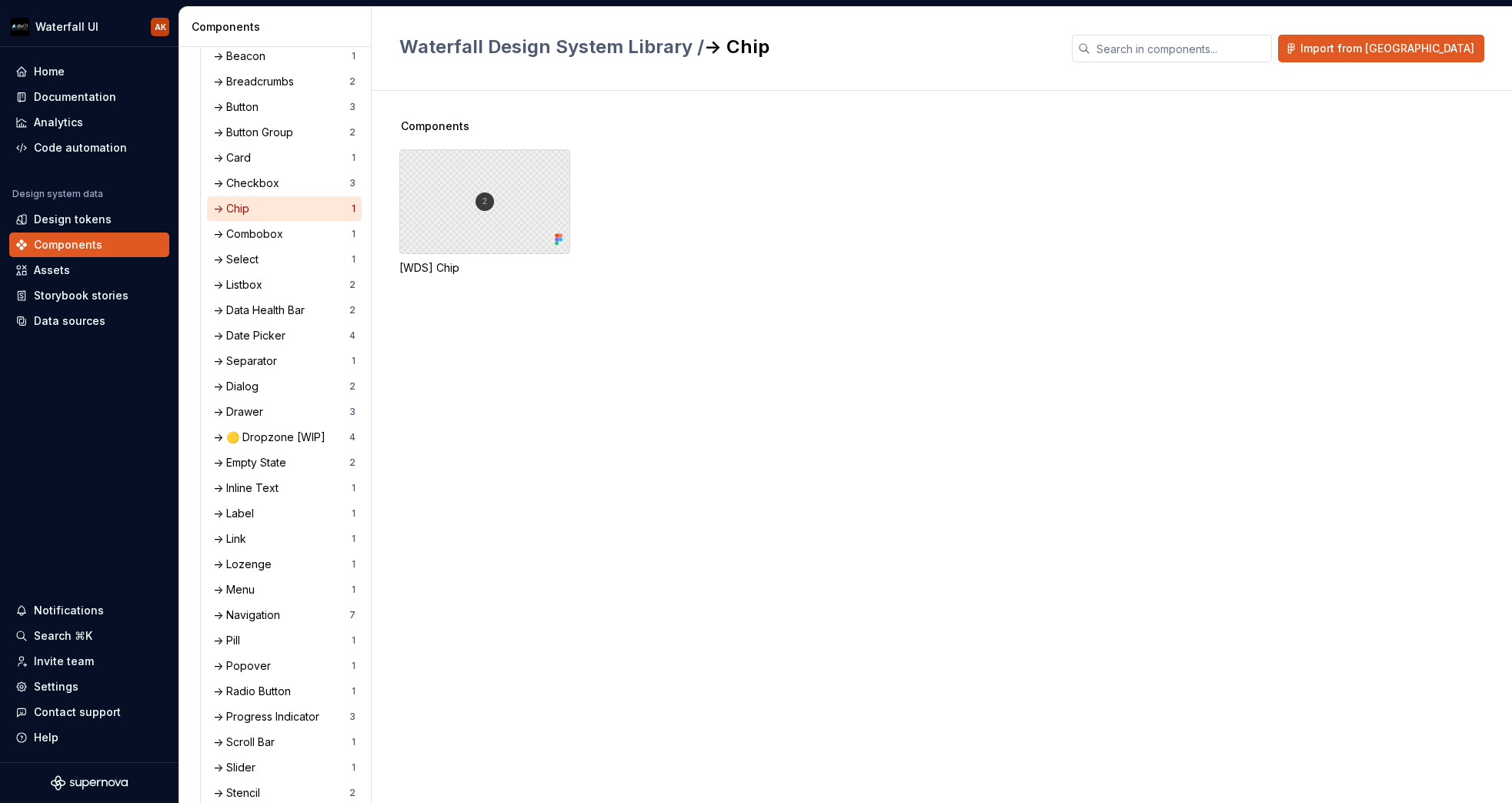
click at [484, 201] on div at bounding box center [484, 202] width 171 height 105
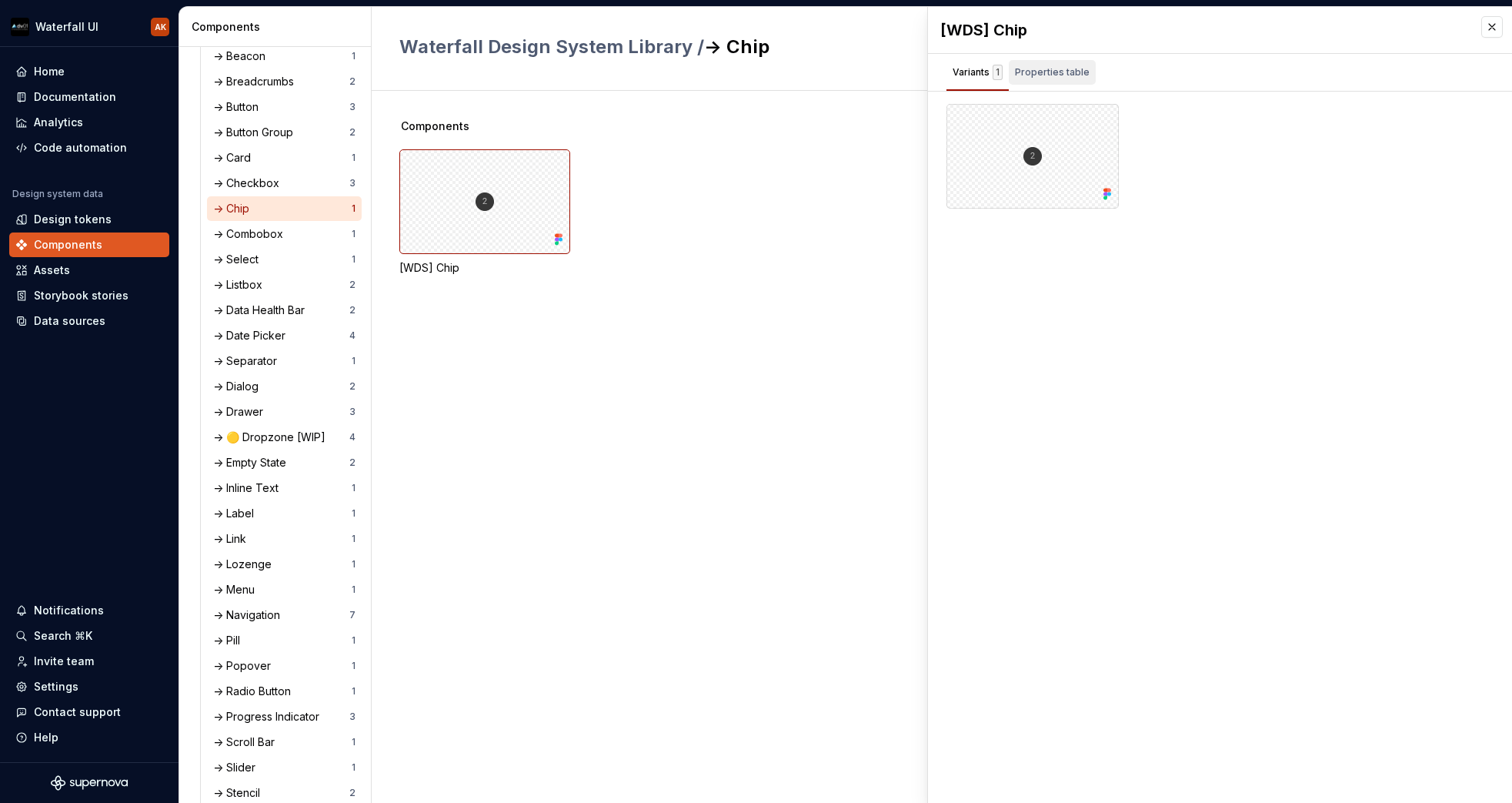
click at [1065, 79] on div "Properties table" at bounding box center [1052, 72] width 74 height 16
click at [245, 185] on div "-> Checkbox" at bounding box center [249, 183] width 72 height 16
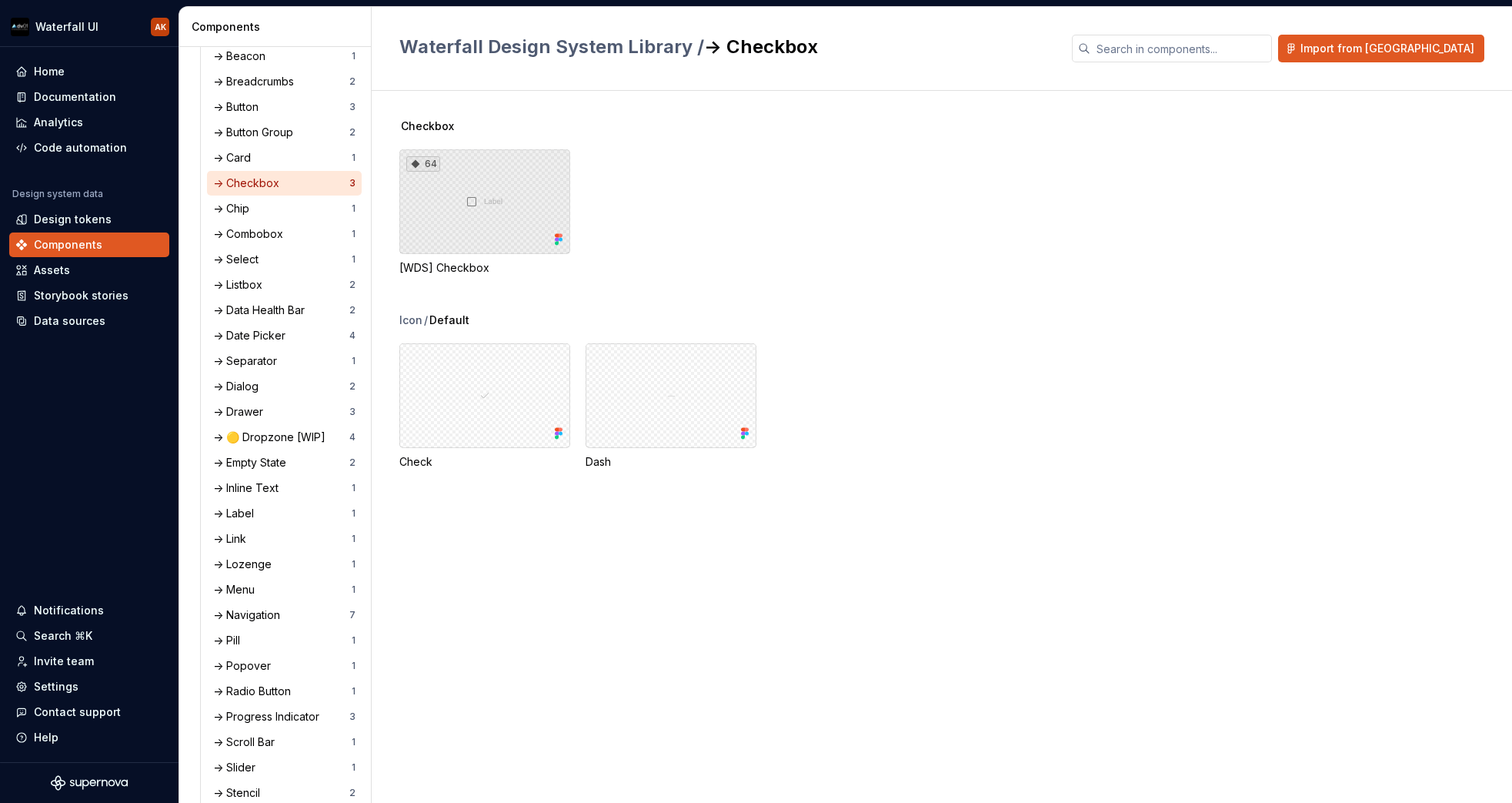
click at [477, 174] on div "64" at bounding box center [484, 202] width 171 height 105
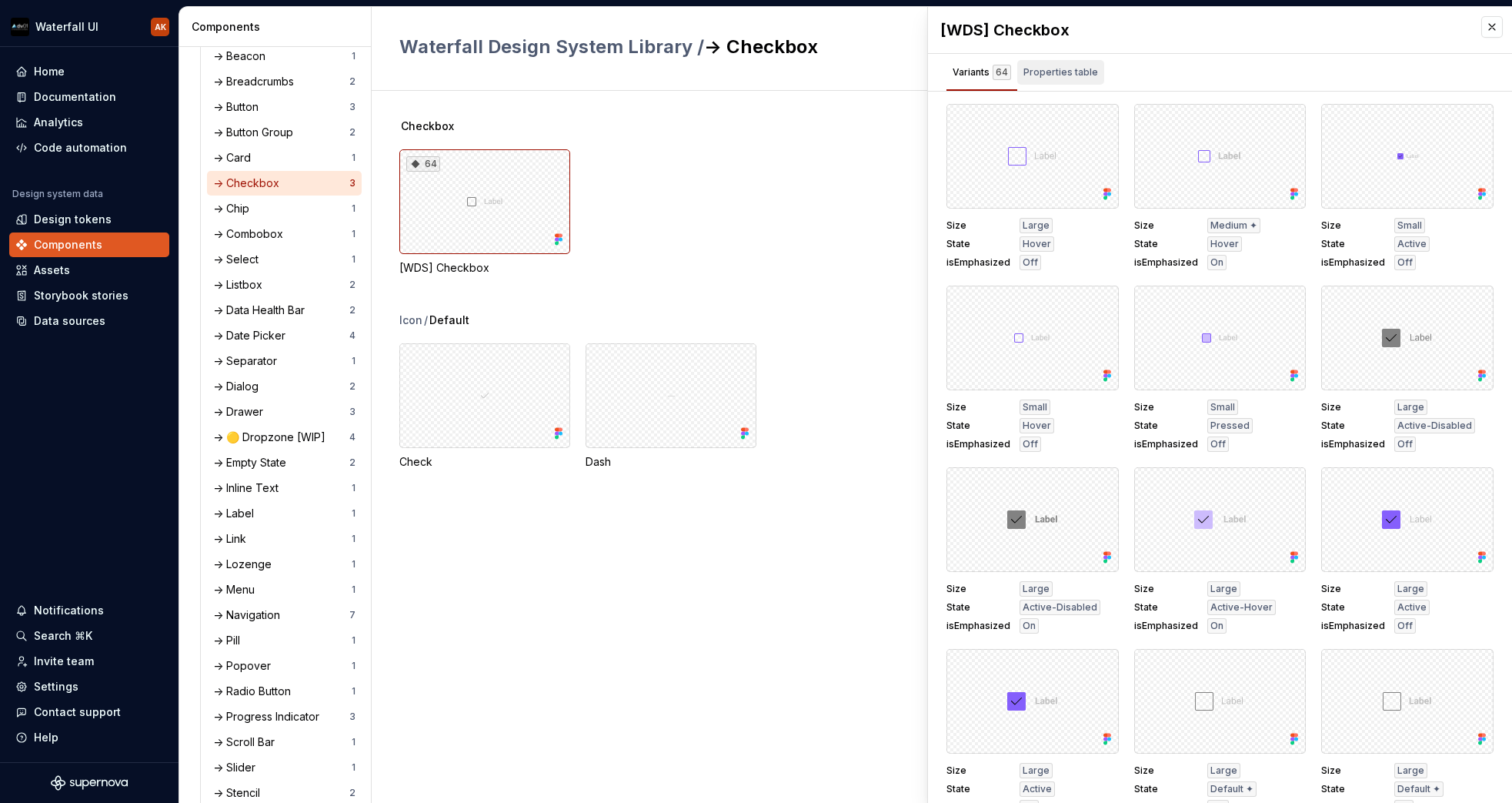
click at [1061, 65] on div "Properties table" at bounding box center [1061, 72] width 74 height 16
